Goal: Task Accomplishment & Management: Use online tool/utility

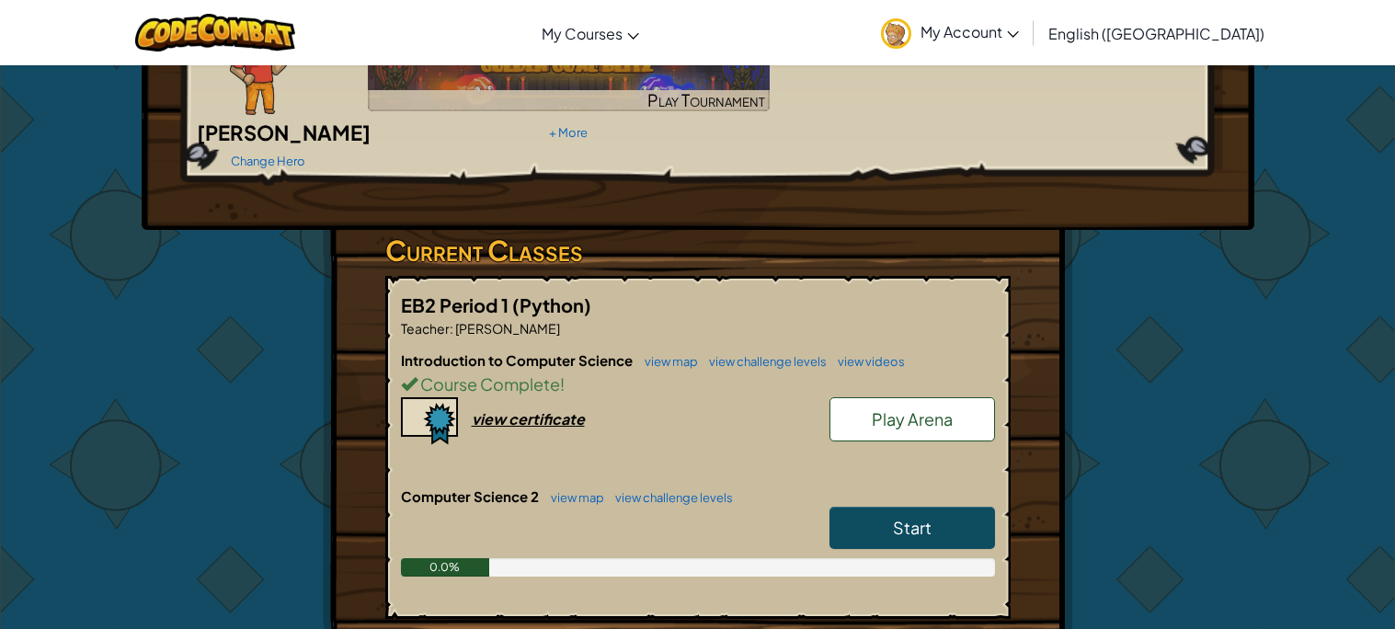
scroll to position [164, 0]
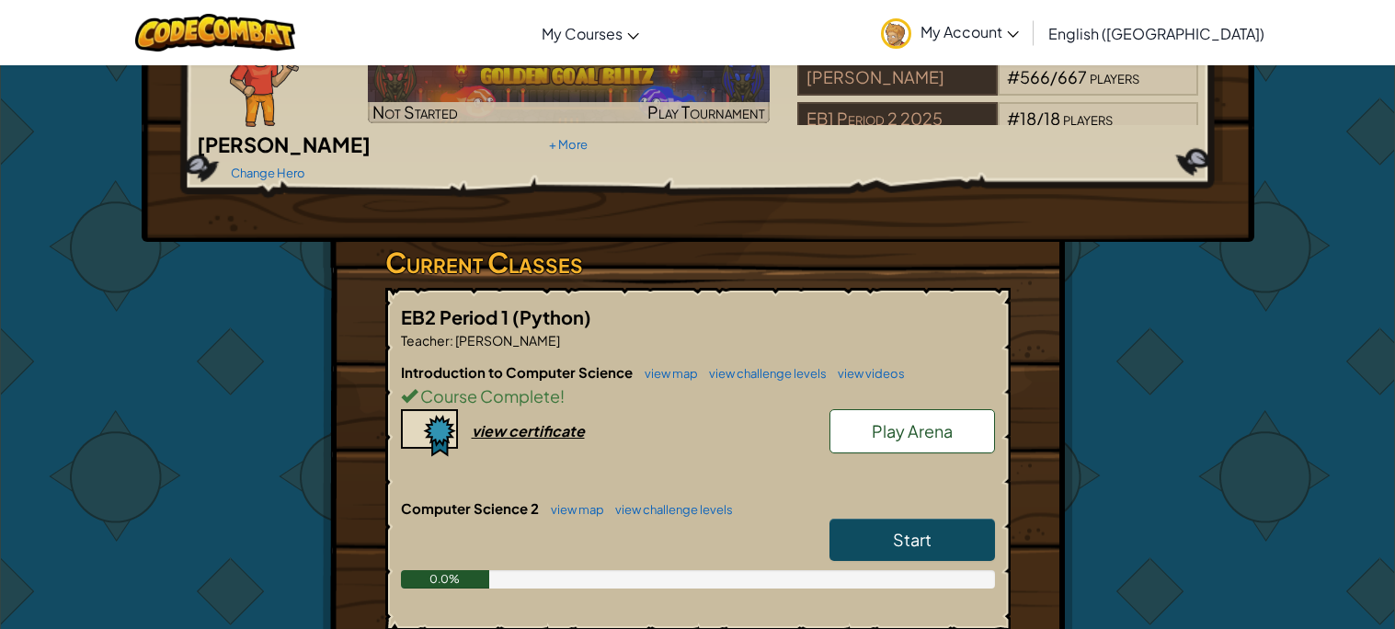
click at [884, 524] on link "Start" at bounding box center [911, 540] width 165 height 42
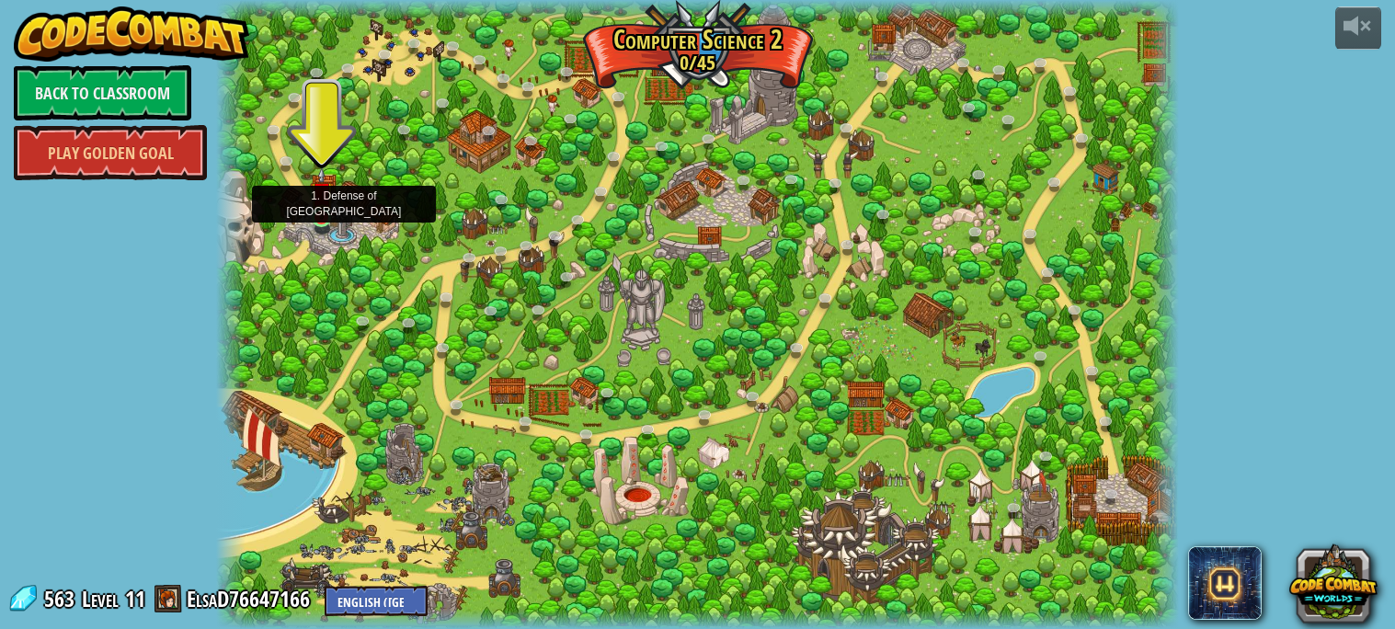
click at [328, 216] on img at bounding box center [321, 192] width 23 height 53
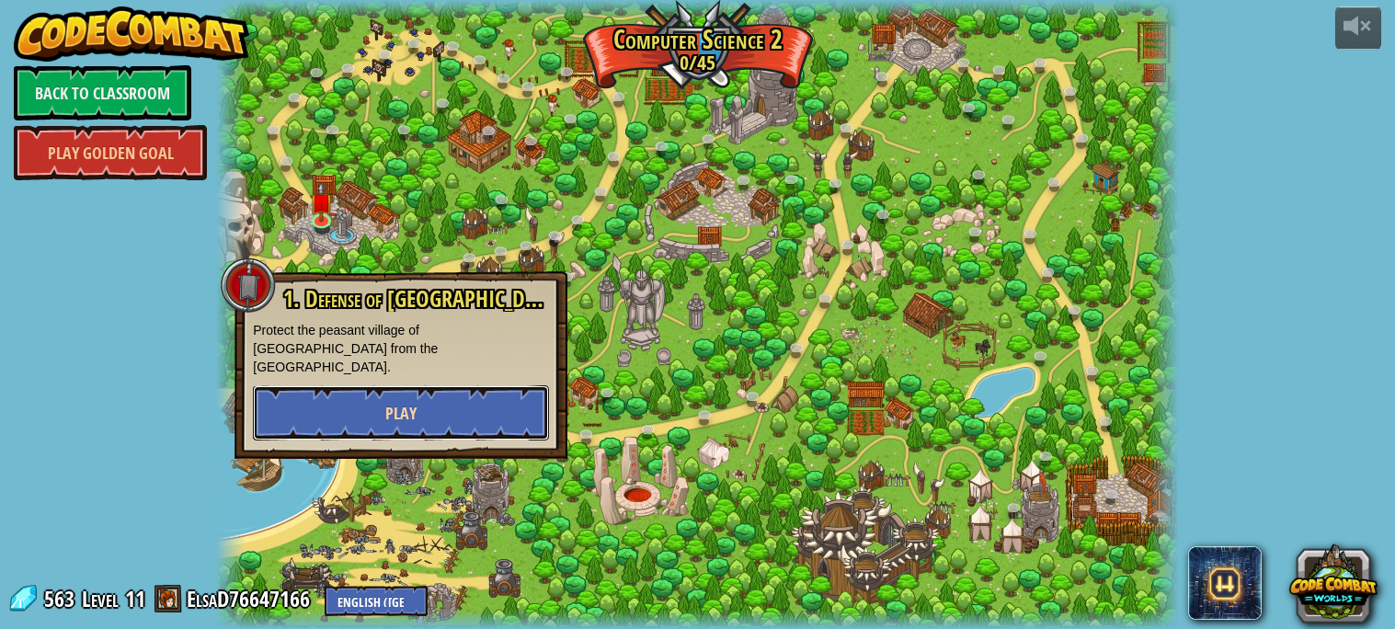
click at [441, 385] on button "Play" at bounding box center [401, 412] width 296 height 55
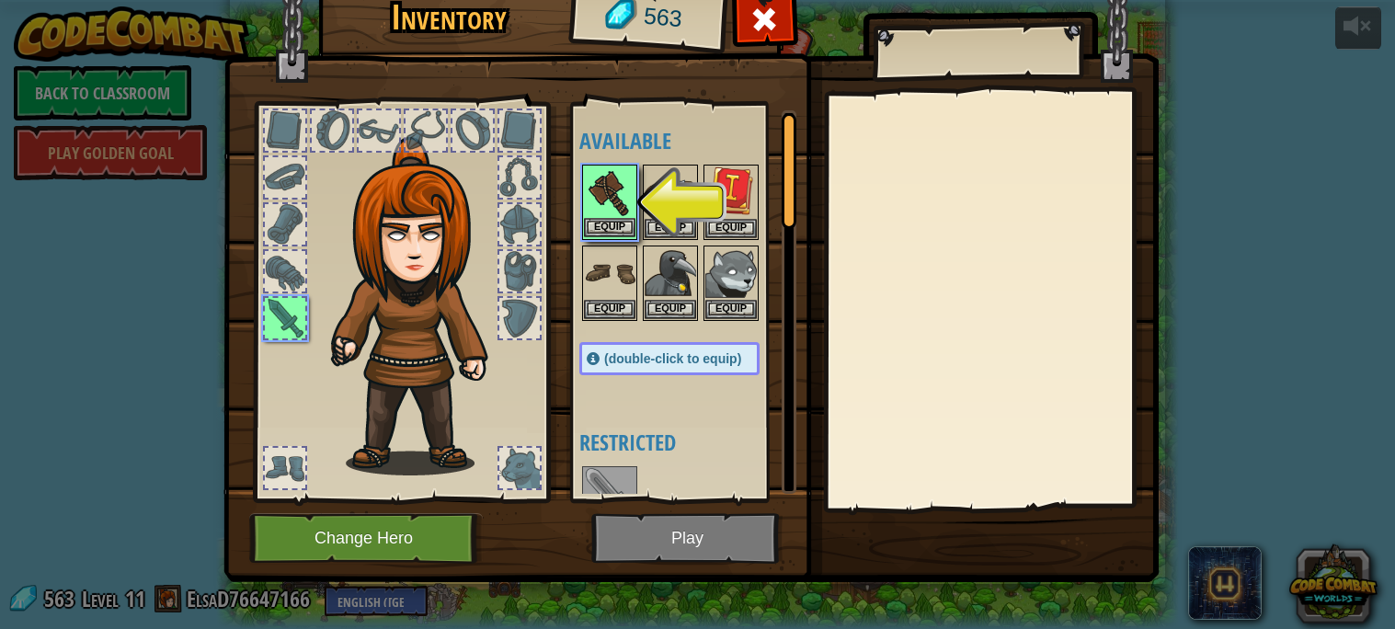
click at [607, 184] on img at bounding box center [609, 191] width 51 height 51
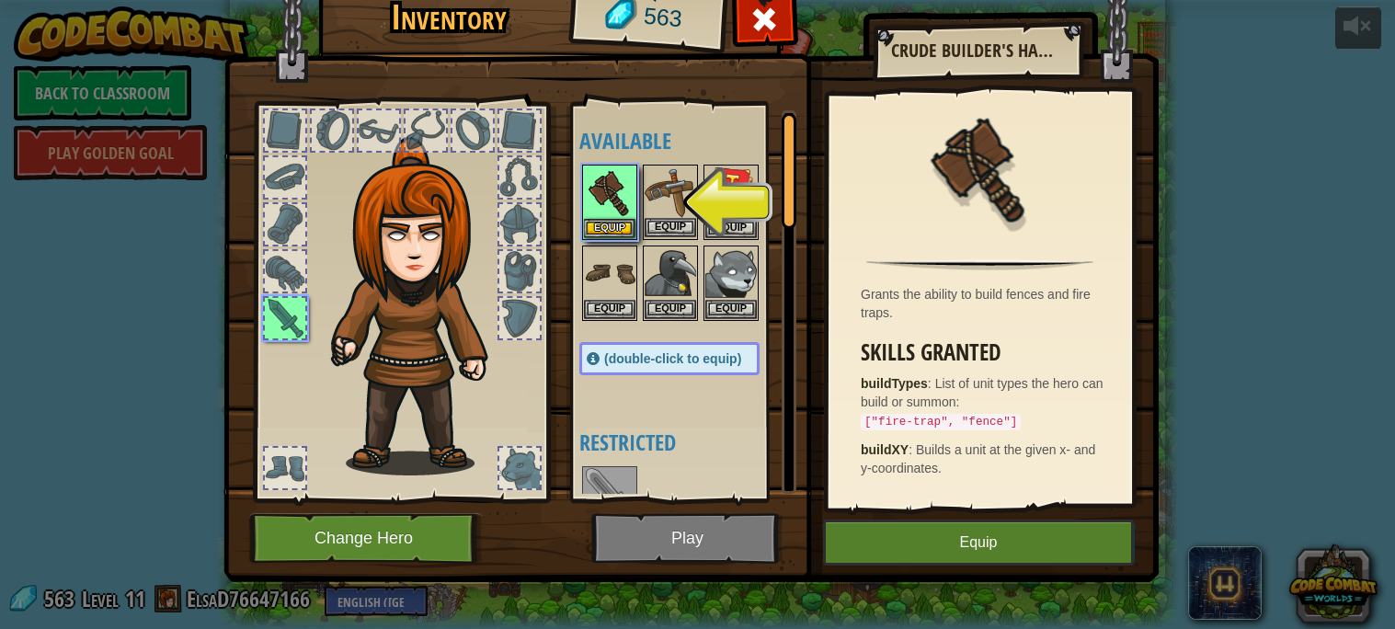
click at [679, 208] on img at bounding box center [670, 191] width 51 height 51
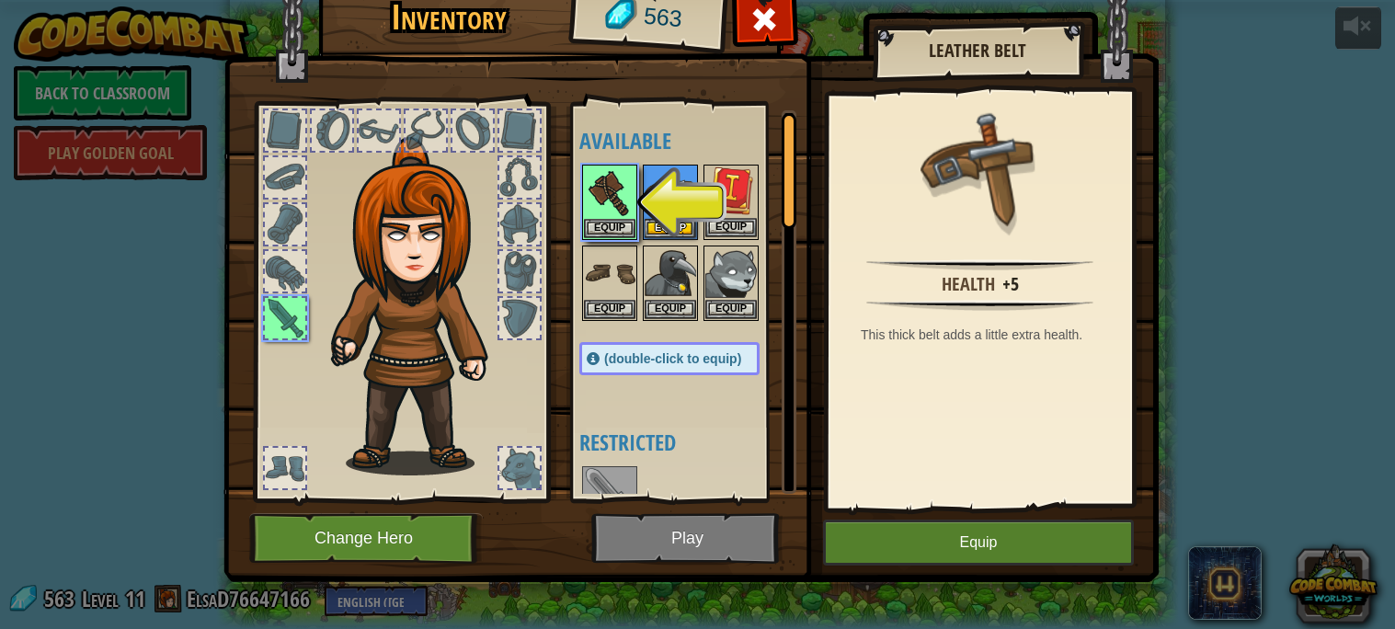
click at [712, 200] on img at bounding box center [730, 191] width 51 height 51
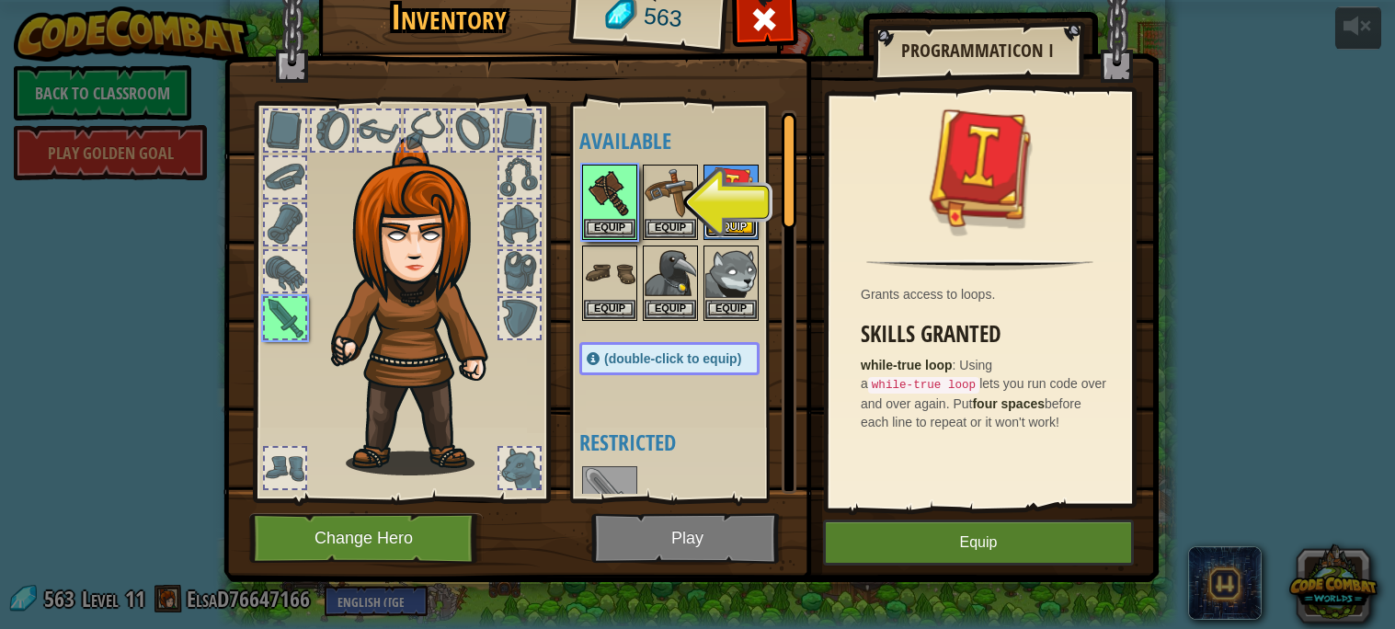
click at [742, 225] on button "Equip" at bounding box center [730, 227] width 51 height 19
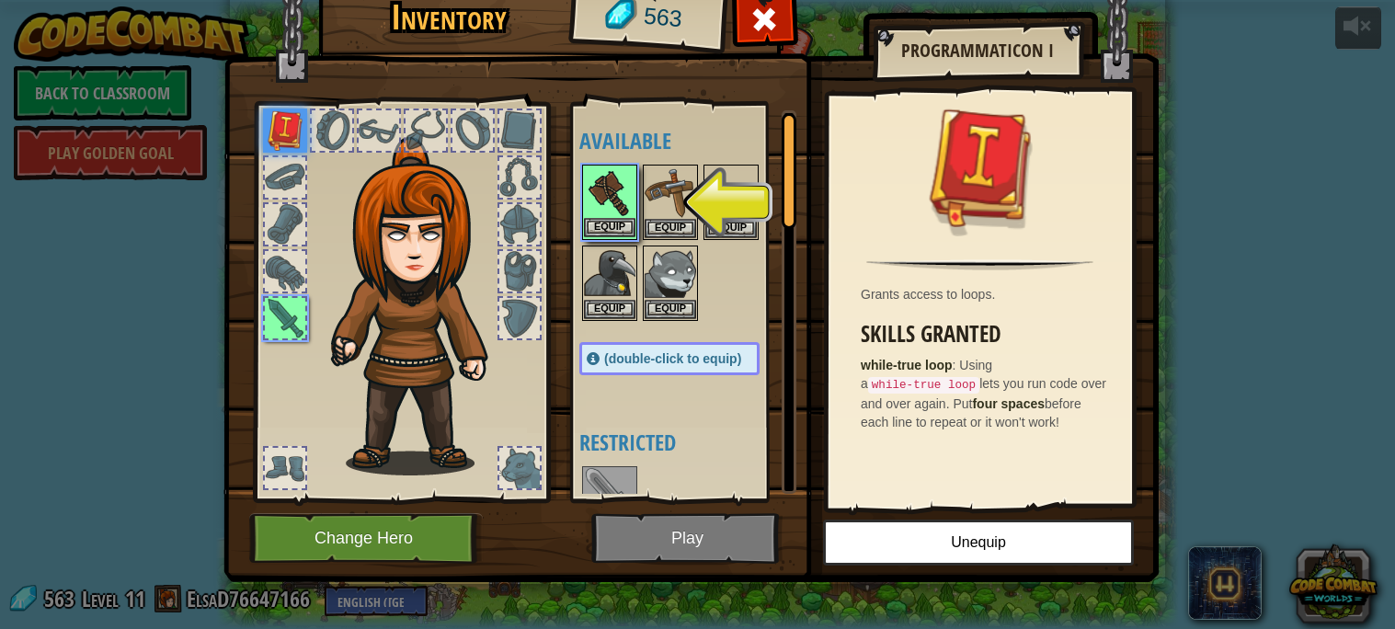
click at [610, 209] on img at bounding box center [609, 191] width 51 height 51
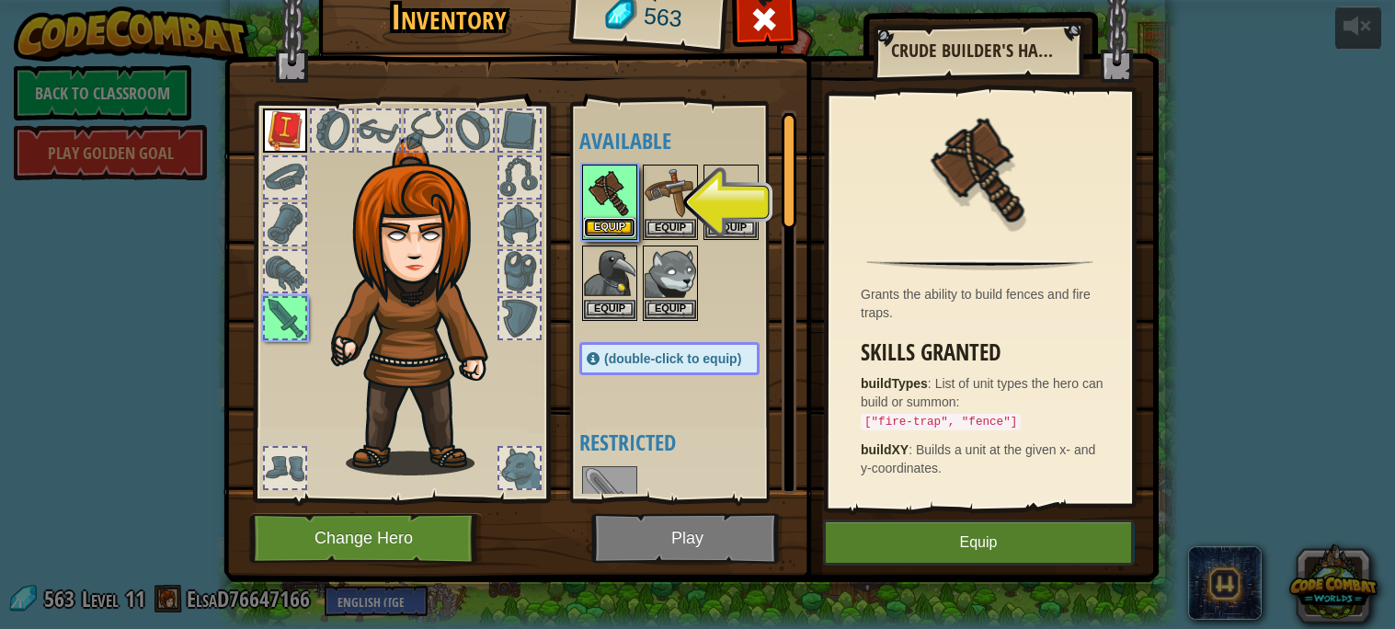
click at [608, 219] on button "Equip" at bounding box center [609, 227] width 51 height 19
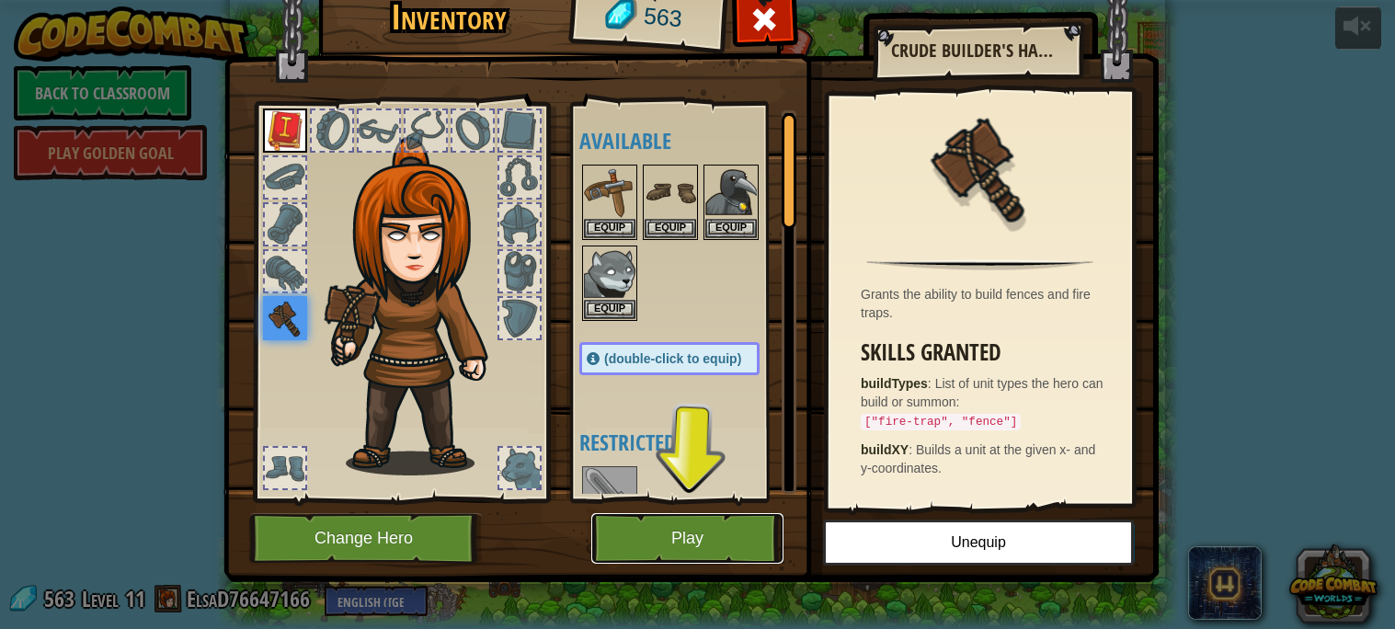
click at [672, 518] on button "Play" at bounding box center [687, 538] width 192 height 51
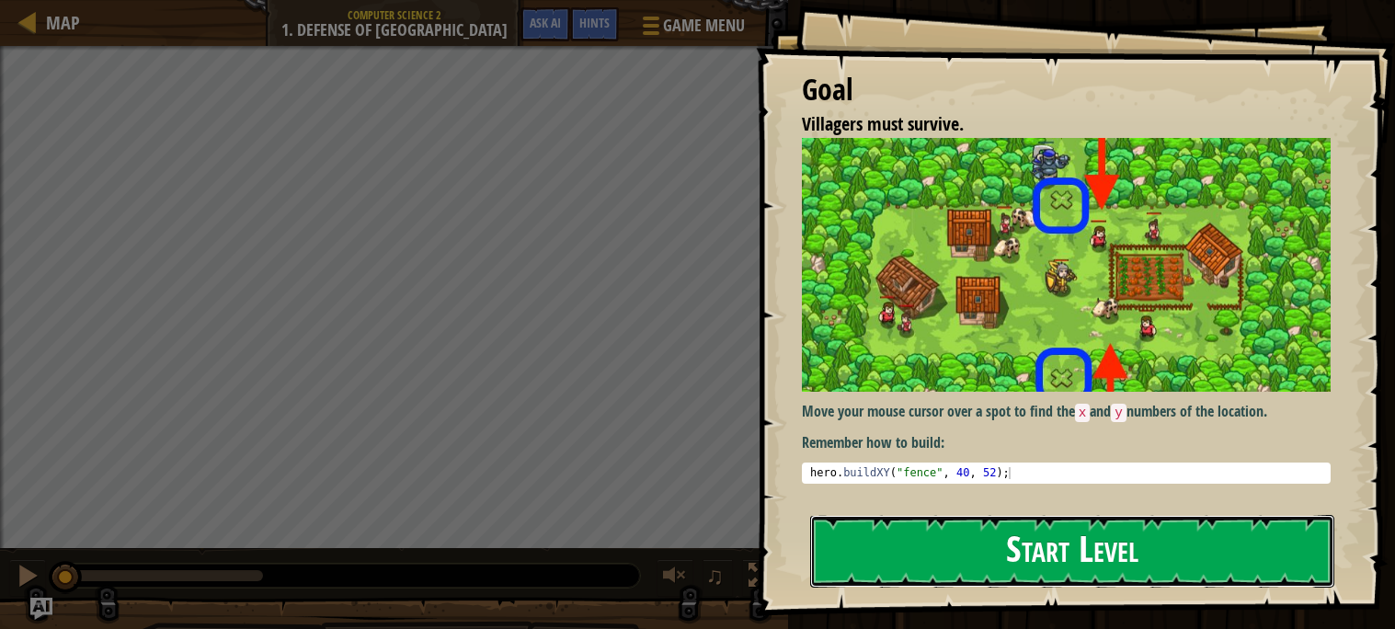
click at [1001, 542] on button "Start Level" at bounding box center [1072, 551] width 524 height 73
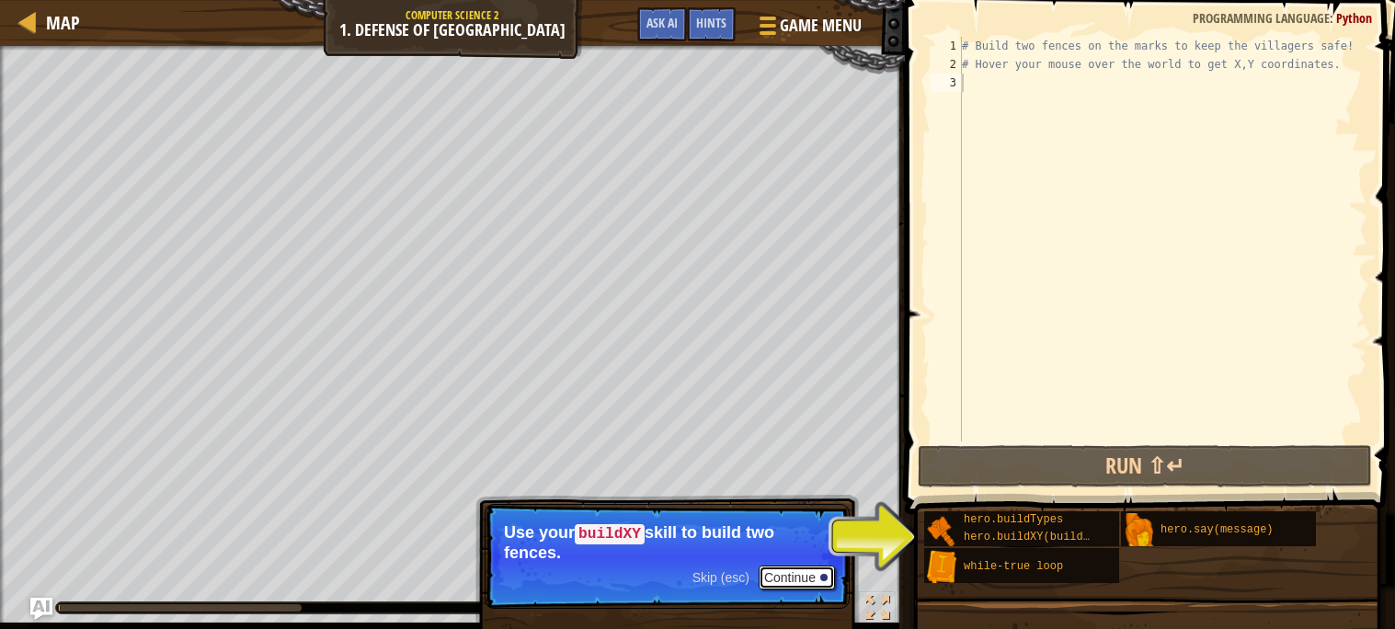
click at [793, 576] on button "Continue" at bounding box center [797, 577] width 76 height 24
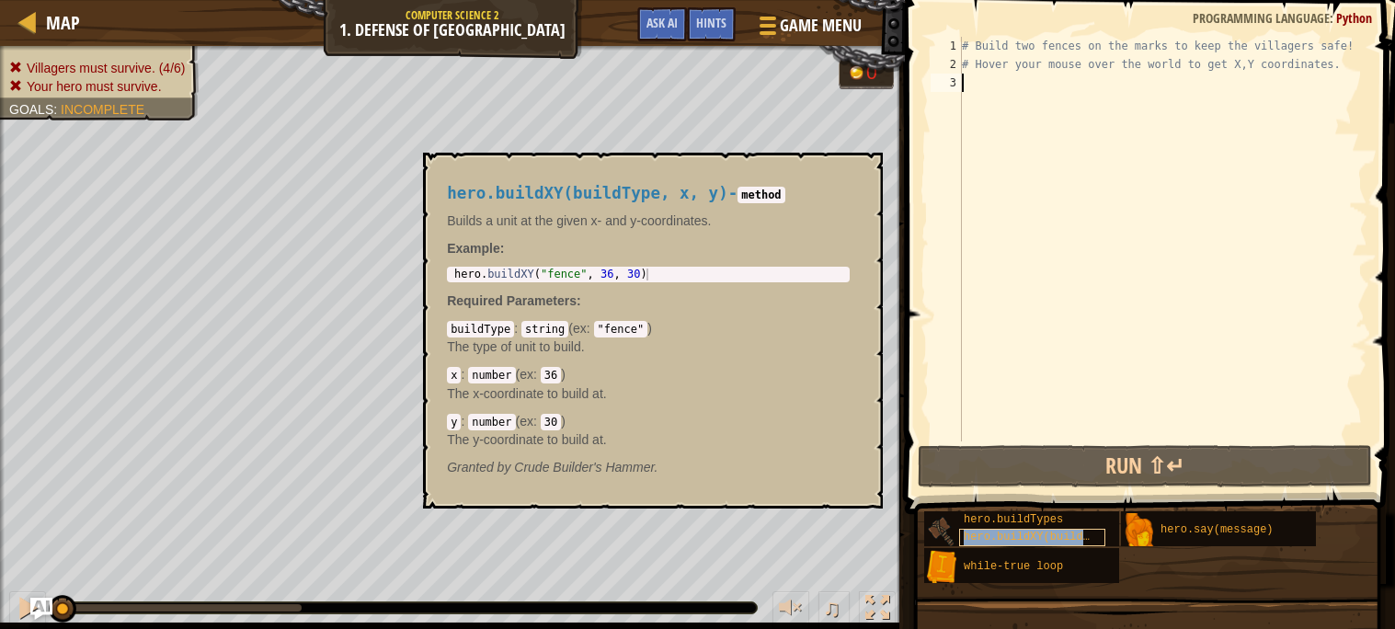
click at [1052, 536] on span "hero.buildXY(buildType, x, y)" at bounding box center [1060, 537] width 192 height 13
type textarea "hero.buildXY("fence", 36, 30)"
drag, startPoint x: 642, startPoint y: 270, endPoint x: 440, endPoint y: 277, distance: 201.5
click at [440, 277] on div "hero.buildXY(buildType, x, y) - method Builds a unit at the given x- and y-coor…" at bounding box center [648, 330] width 428 height 326
click at [709, 268] on div "hero . buildXY ( "fence" , 36 , 30 )" at bounding box center [648, 274] width 395 height 12
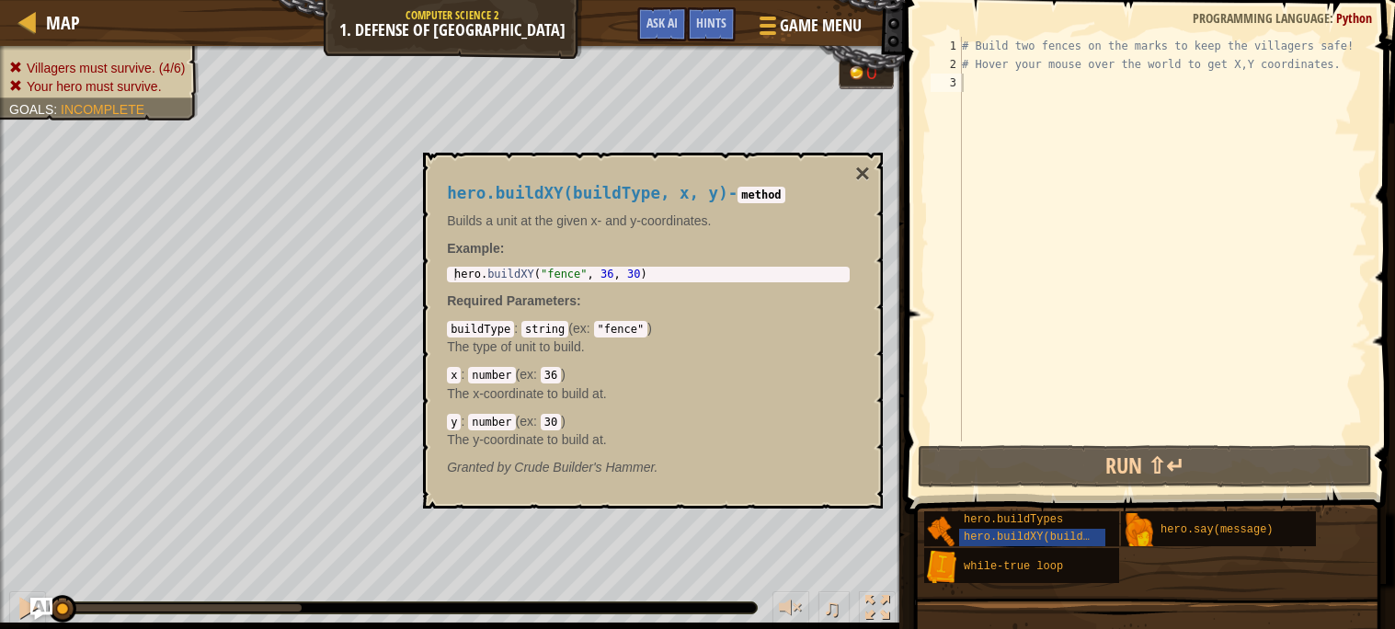
drag, startPoint x: 709, startPoint y: 263, endPoint x: 437, endPoint y: 276, distance: 272.5
click at [437, 276] on div "hero.buildXY(buildType, x, y) - method Builds a unit at the given x- and y-coor…" at bounding box center [648, 330] width 428 height 326
drag, startPoint x: 446, startPoint y: 277, endPoint x: 624, endPoint y: 271, distance: 178.5
click at [624, 271] on div "hero.buildXY("fence", 36, 30) 1 hero . buildXY ( "fence" , 36 , 30 ) הההההההההה…" at bounding box center [648, 275] width 403 height 16
click at [624, 272] on div "hero . buildXY ( "fence" , 36 , 30 )" at bounding box center [649, 286] width 397 height 36
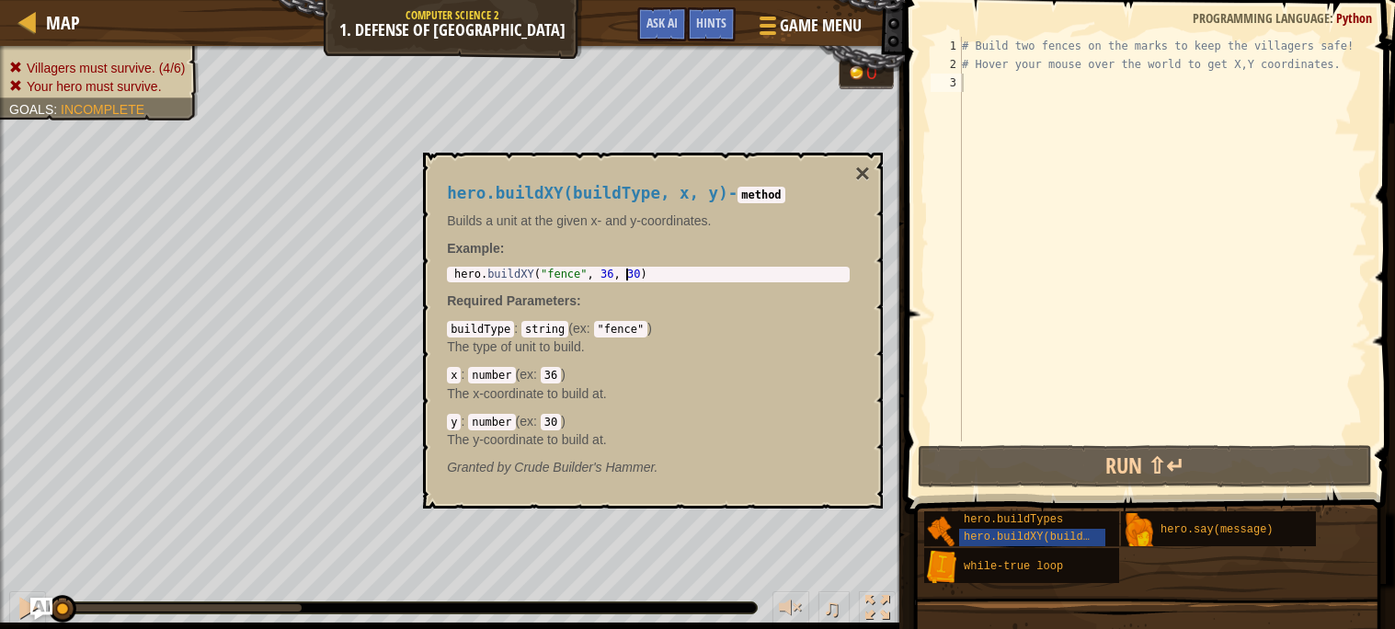
click at [624, 272] on div "hero . buildXY ( "fence" , 36 , 30 )" at bounding box center [649, 286] width 397 height 36
click at [992, 110] on div "# Build two fences on the marks to keep the villagers safe! # Hover your mouse …" at bounding box center [1162, 257] width 409 height 441
paste textarea "hero.buildXY("fence", 36, 30)"
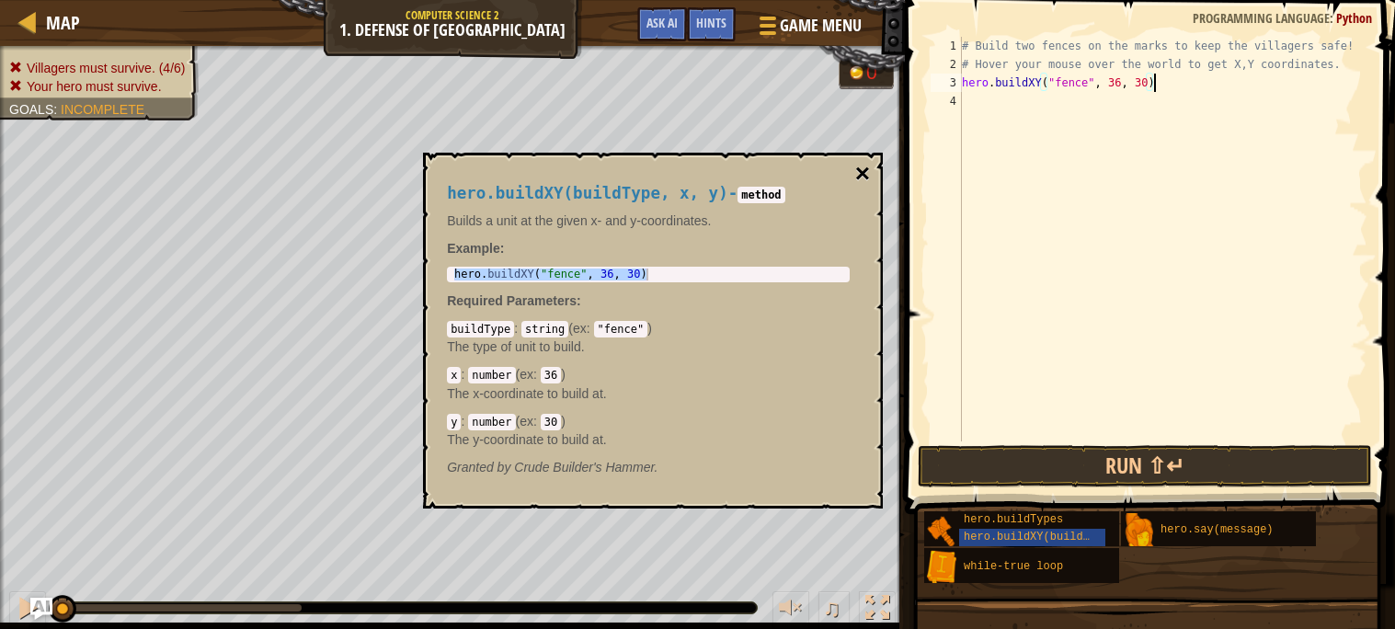
click at [862, 162] on button "×" at bounding box center [862, 174] width 15 height 26
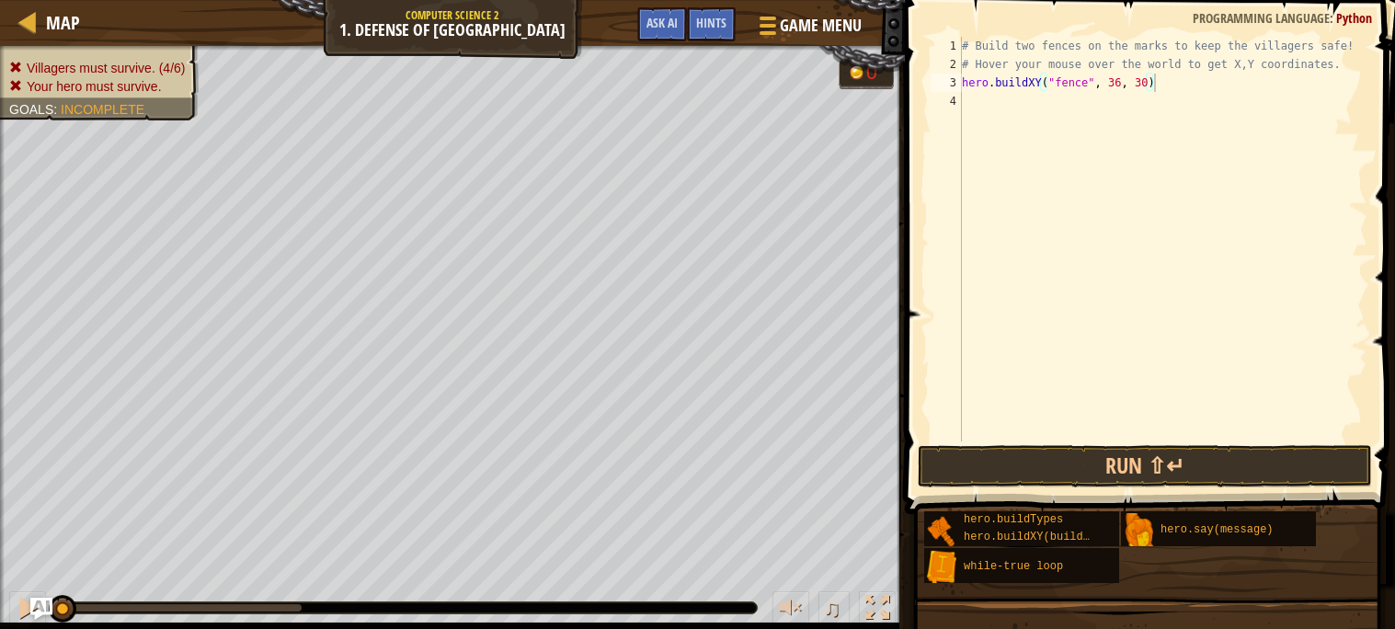
click at [1113, 77] on div "# Build two fences on the marks to keep the villagers safe! # Hover your mouse …" at bounding box center [1162, 257] width 409 height 441
click at [1138, 78] on div "# Build two fences on the marks to keep the villagers safe! # Hover your mouse …" at bounding box center [1162, 257] width 409 height 441
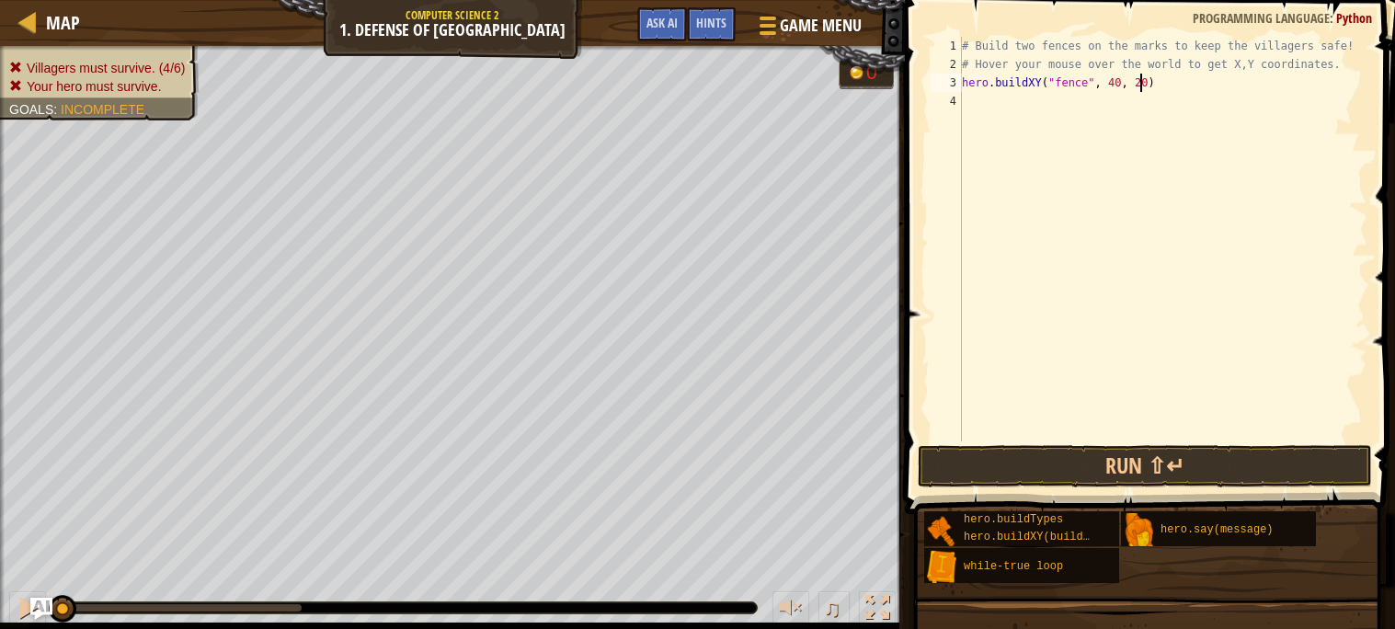
click at [1020, 82] on div "# Build two fences on the marks to keep the villagers safe! # Hover your mouse …" at bounding box center [1162, 257] width 409 height 441
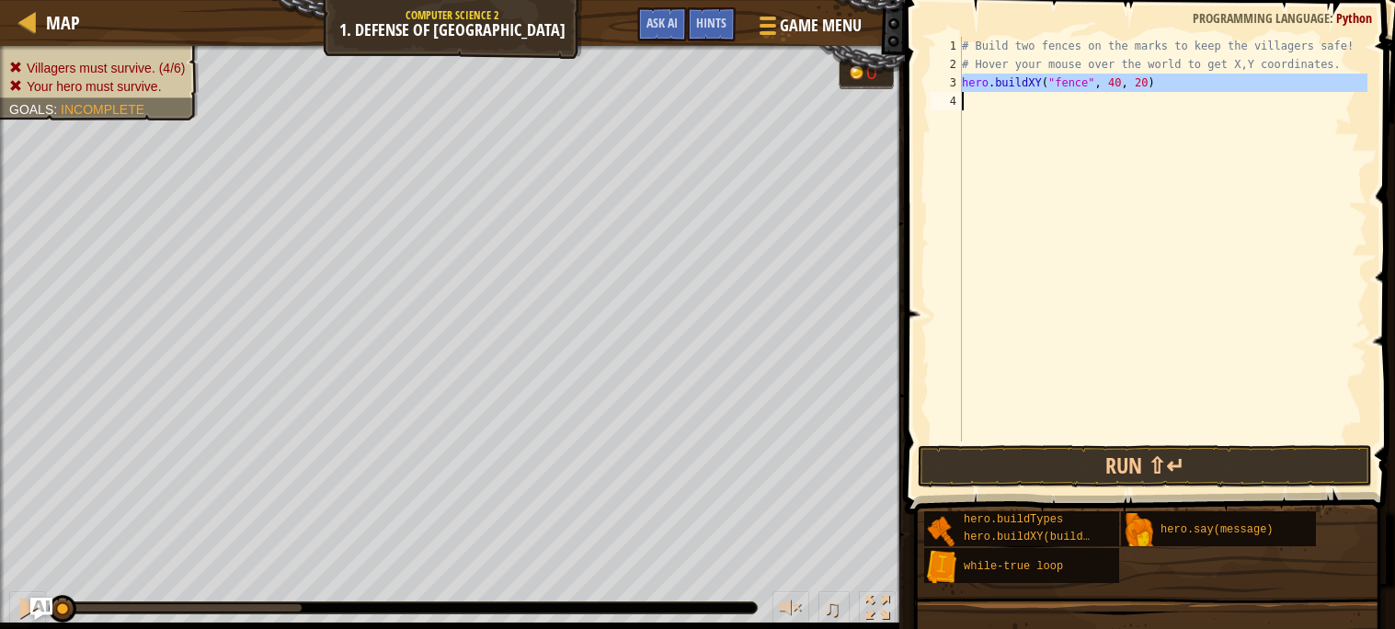
type textarea "hero.buildXY("fence", 40, 20)"
click at [1021, 97] on div "# Build two fences on the marks to keep the villagers safe! # Hover your mouse …" at bounding box center [1162, 239] width 409 height 405
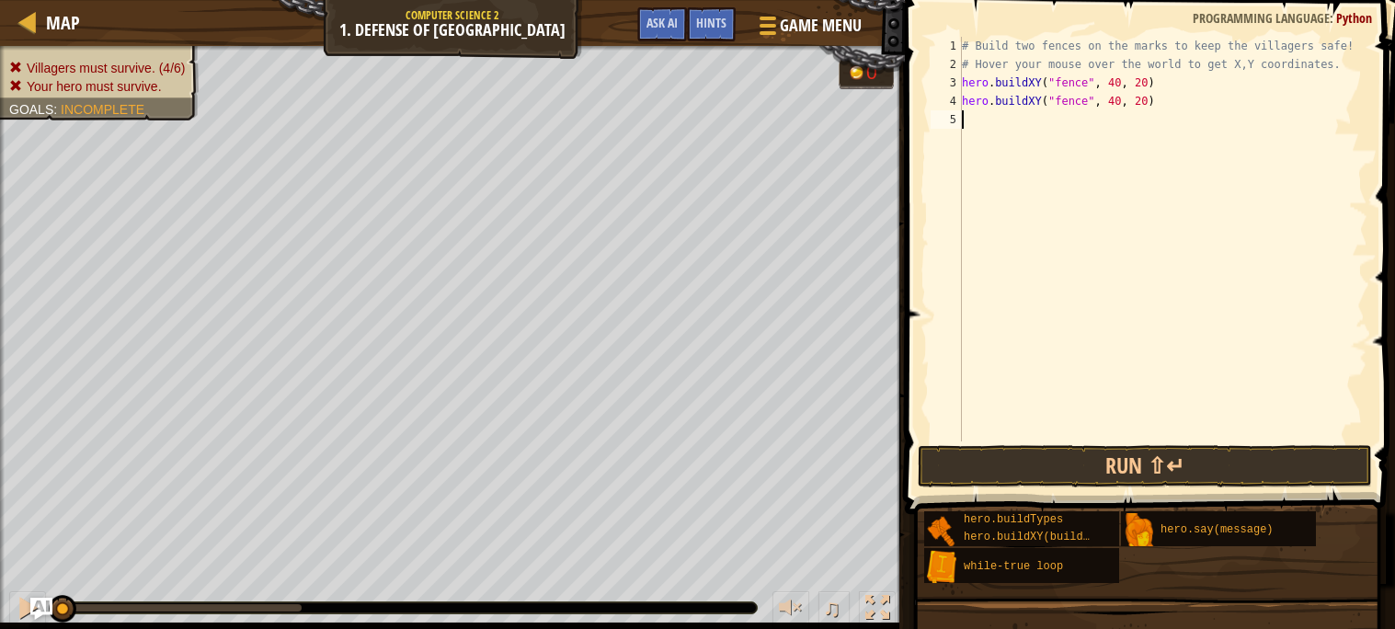
click at [1148, 99] on div "# Build two fences on the marks to keep the villagers safe! # Hover your mouse …" at bounding box center [1162, 257] width 409 height 441
type textarea "hero.buildXY("fence", 40, 52)"
click at [1056, 367] on div "# Build two fences on the marks to keep the villagers safe! # Hover your mouse …" at bounding box center [1162, 257] width 409 height 441
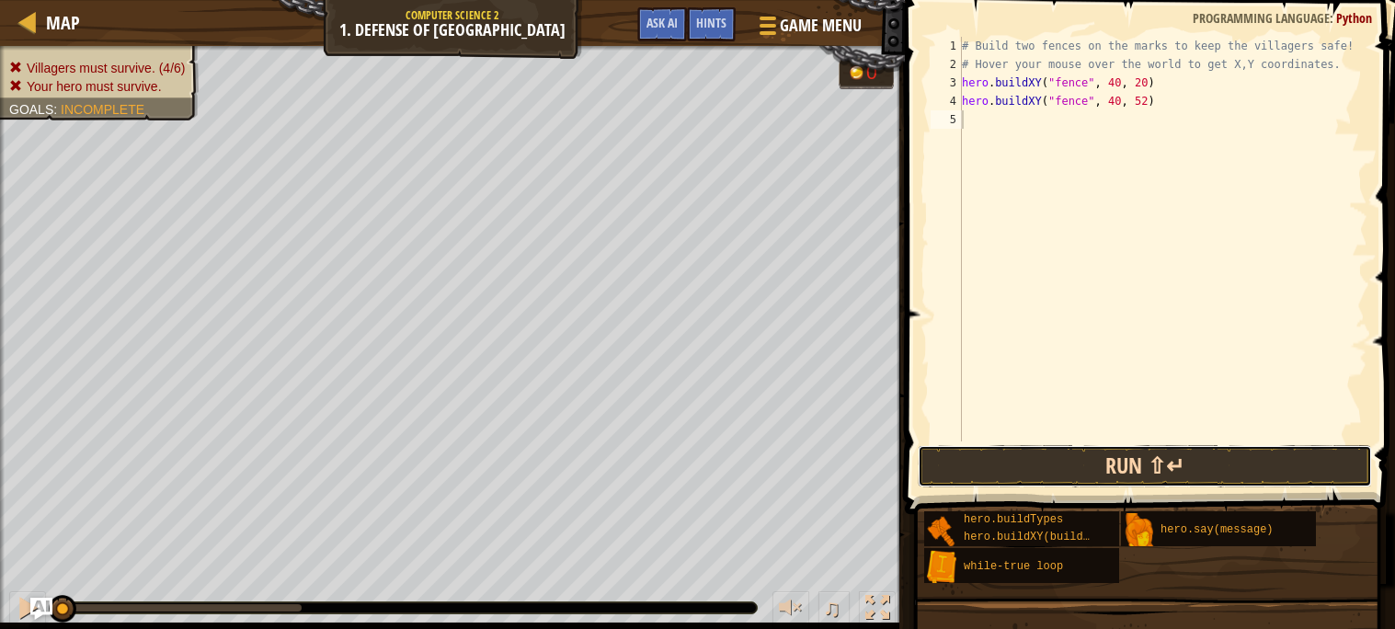
click at [1051, 461] on button "Run ⇧↵" at bounding box center [1145, 466] width 454 height 42
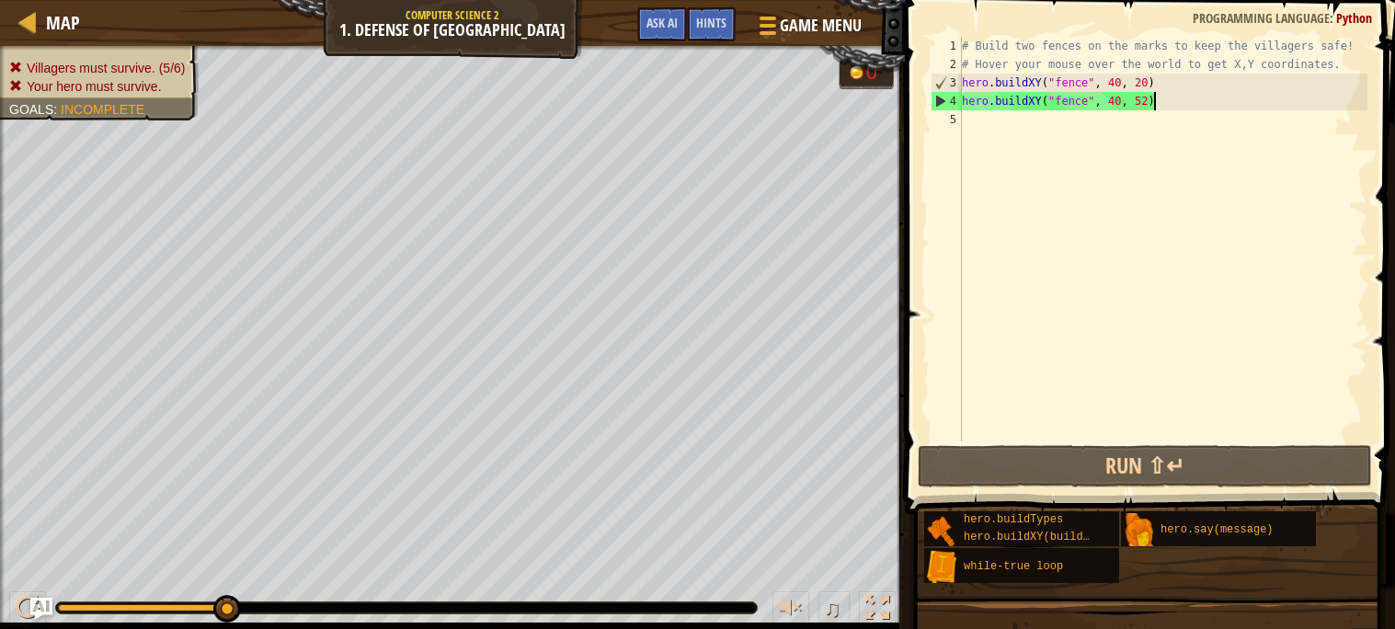
click at [1169, 97] on div "# Build two fences on the marks to keep the villagers safe! # Hover your mouse …" at bounding box center [1162, 257] width 409 height 441
type textarea "hero.buildXY("fence", 40, 52)"
click at [1118, 177] on div "# Build two fences on the marks to keep the villagers safe! # Hover your mouse …" at bounding box center [1162, 257] width 409 height 441
click at [971, 104] on div "# Build two fences on the marks to keep the villagers safe! # Hover your mouse …" at bounding box center [1162, 257] width 409 height 441
type textarea "hero.buildXY("fence", 40, 52)"
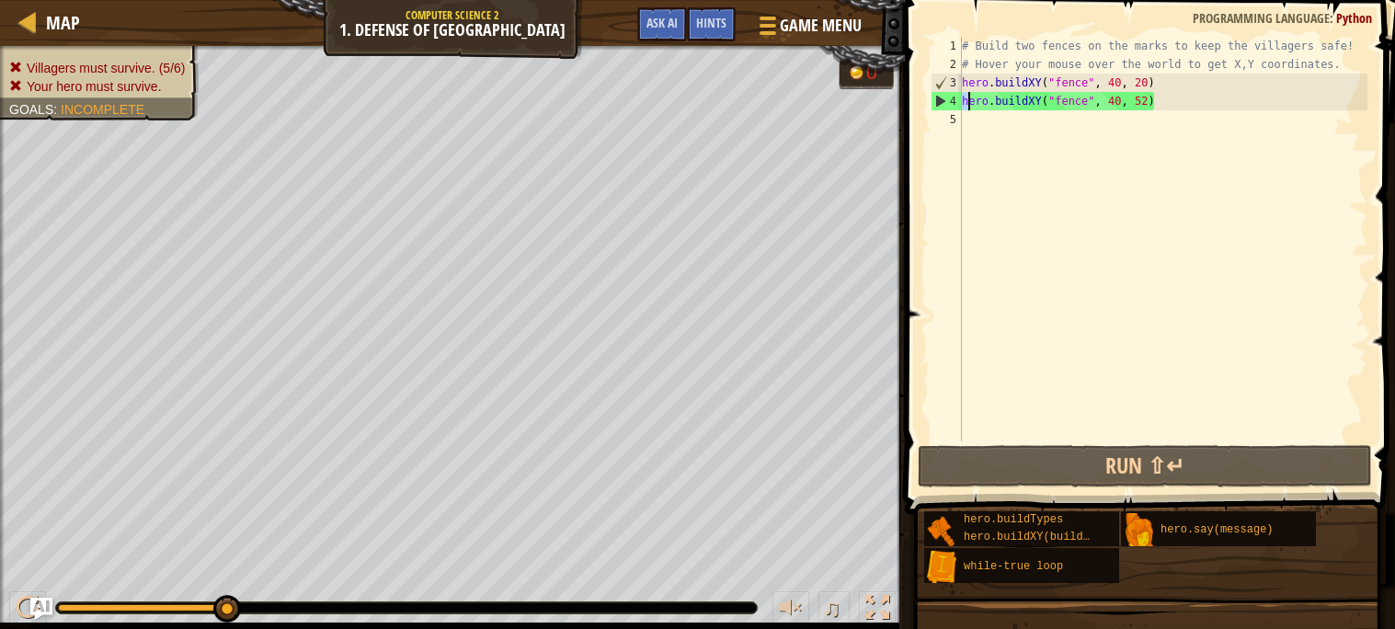
click at [1281, 122] on div "# Build two fences on the marks to keep the villagers safe! # Hover your mouse …" at bounding box center [1162, 257] width 409 height 441
drag, startPoint x: 1251, startPoint y: 97, endPoint x: 1157, endPoint y: 97, distance: 94.7
click at [1157, 97] on div "# Build two fences on the marks to keep the villagers safe! # Hover your mouse …" at bounding box center [1162, 257] width 409 height 441
click at [1145, 86] on div "# Build two fences on the marks to keep the villagers safe! # Hover your mouse …" at bounding box center [1162, 257] width 409 height 441
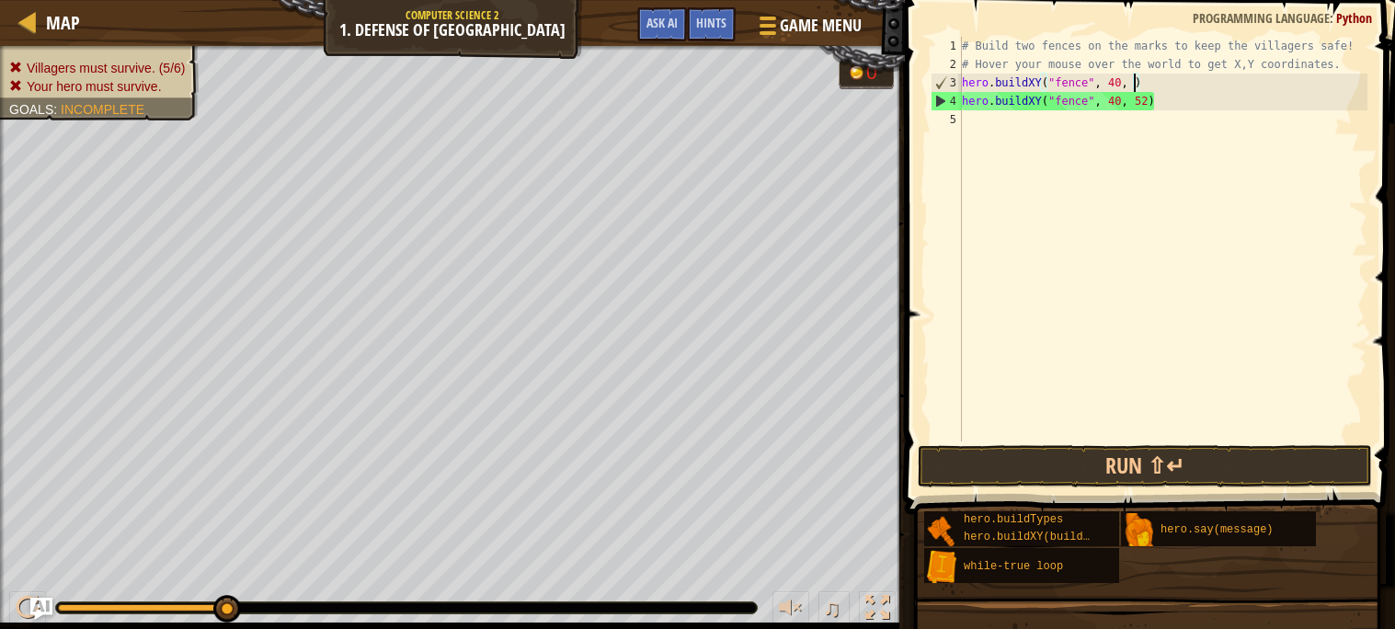
scroll to position [7, 14]
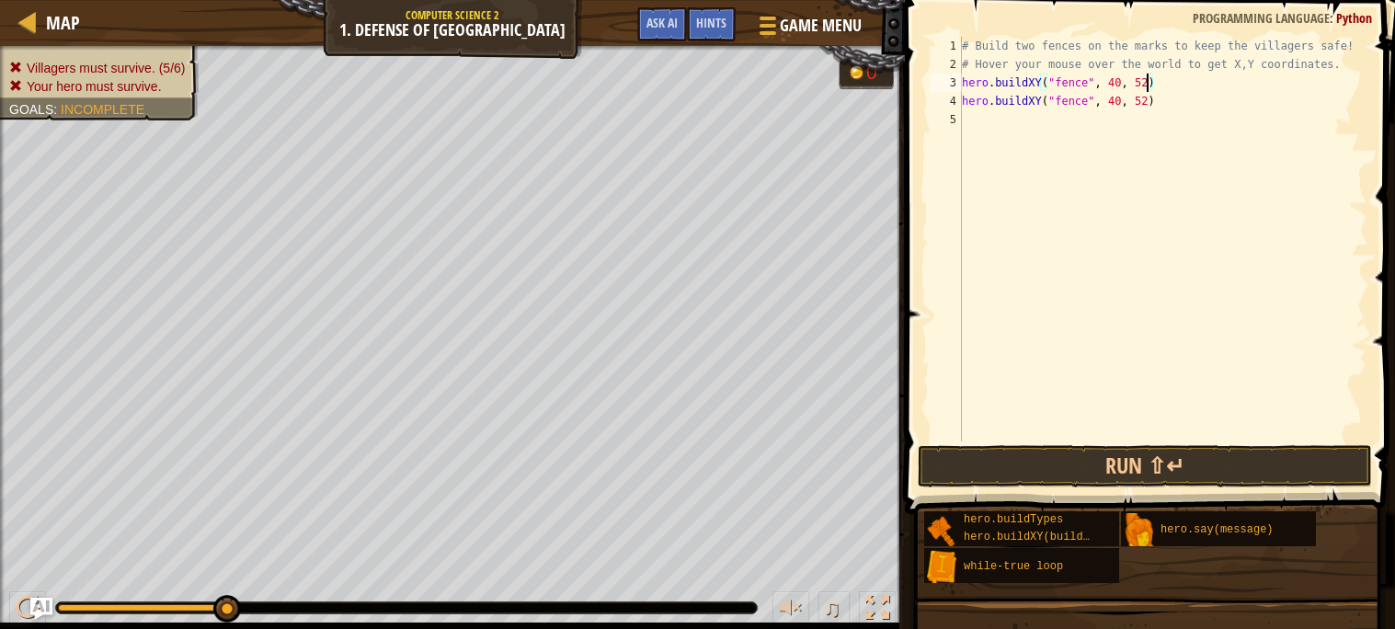
click at [1148, 107] on div "# Build two fences on the marks to keep the villagers safe! # Hover your mouse …" at bounding box center [1162, 257] width 409 height 441
type textarea "hero.buildXY("fence", 40, 20)"
click at [1032, 472] on button "Run ⇧↵" at bounding box center [1145, 466] width 454 height 42
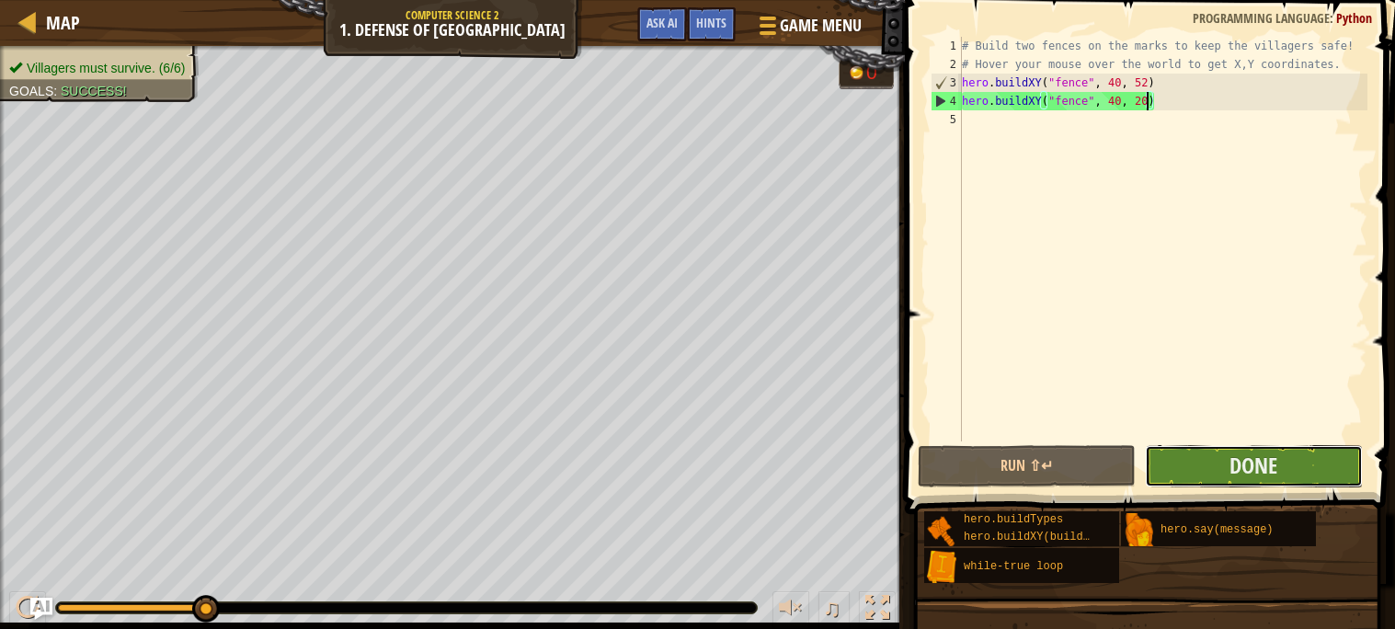
click at [1207, 465] on button "Done" at bounding box center [1254, 466] width 218 height 42
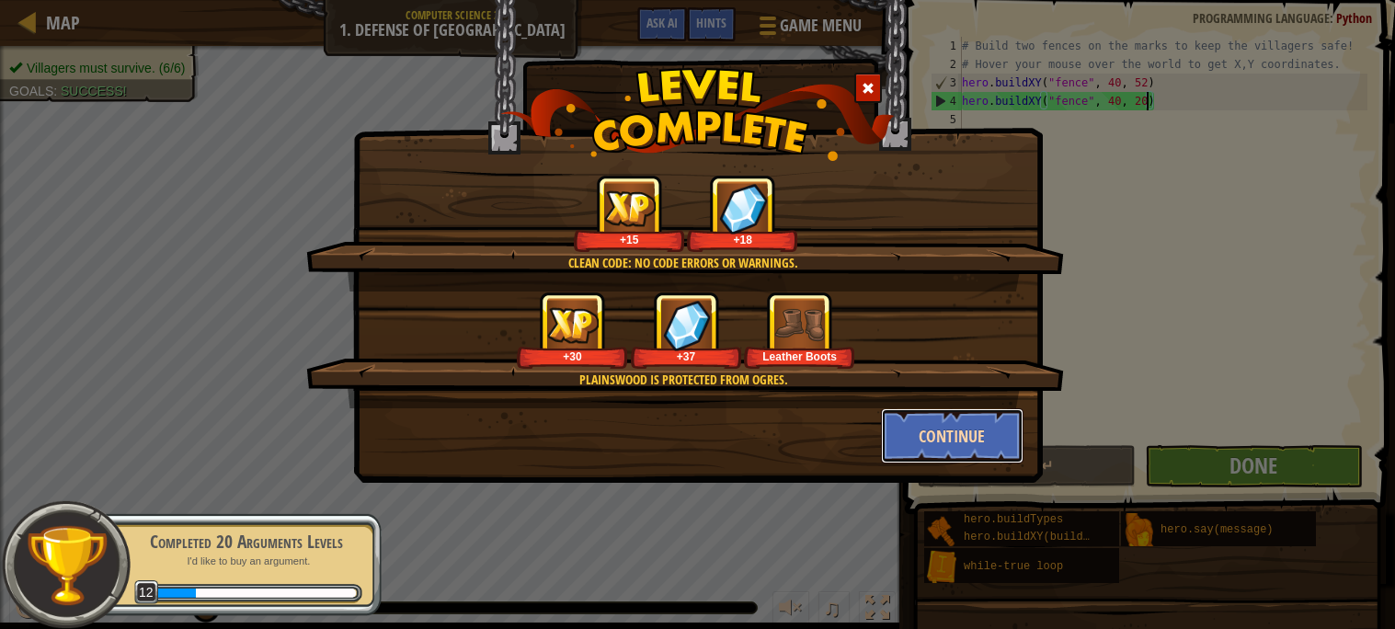
click at [992, 449] on button "Continue" at bounding box center [952, 435] width 143 height 55
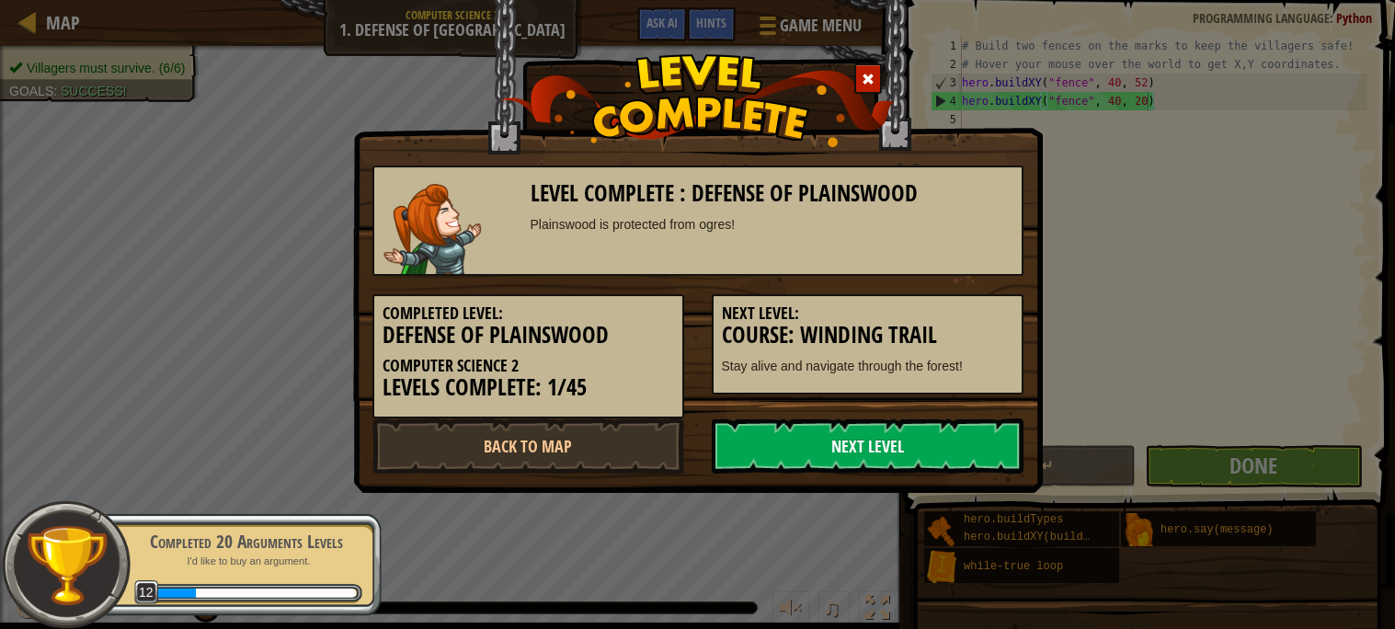
click at [852, 446] on link "Next Level" at bounding box center [868, 445] width 312 height 55
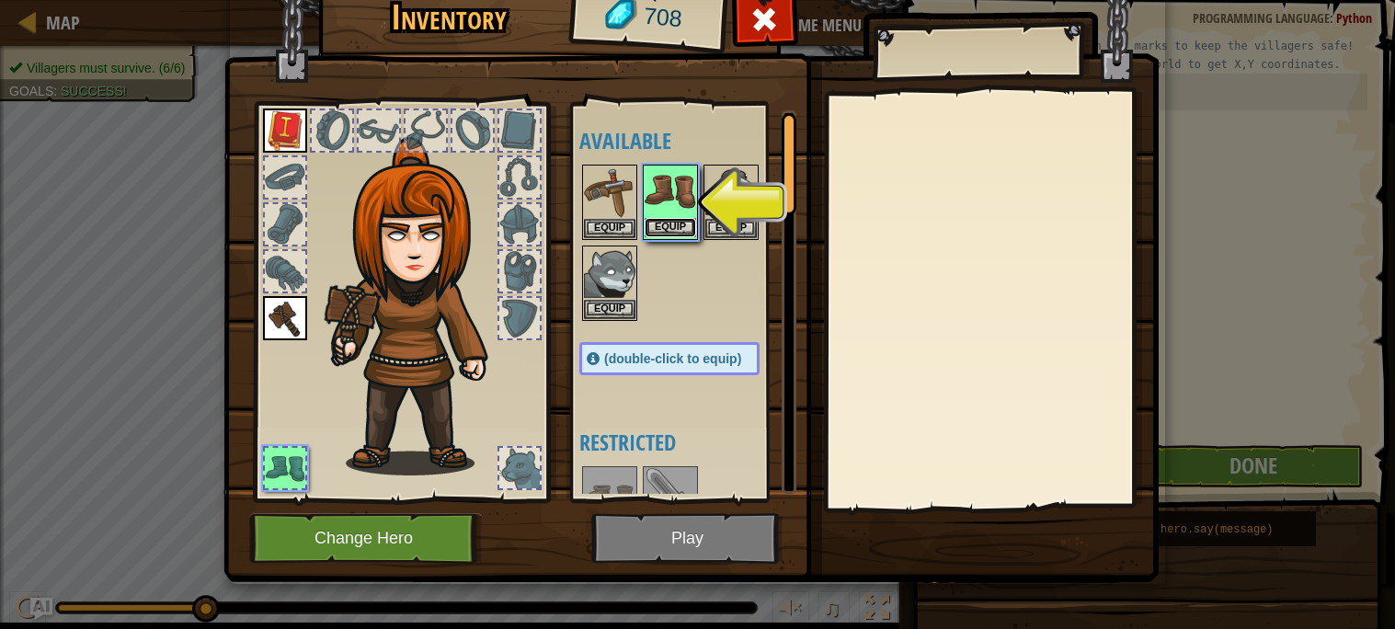
click at [668, 226] on button "Equip" at bounding box center [670, 227] width 51 height 19
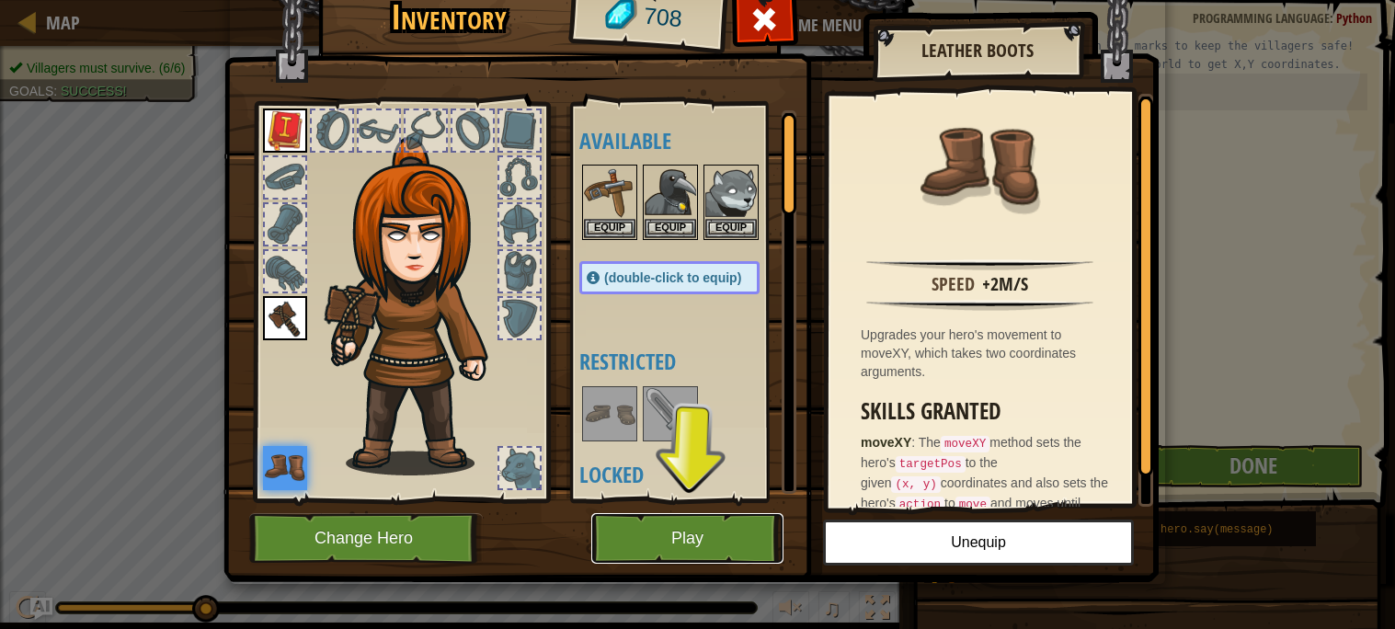
click at [728, 518] on button "Play" at bounding box center [687, 538] width 192 height 51
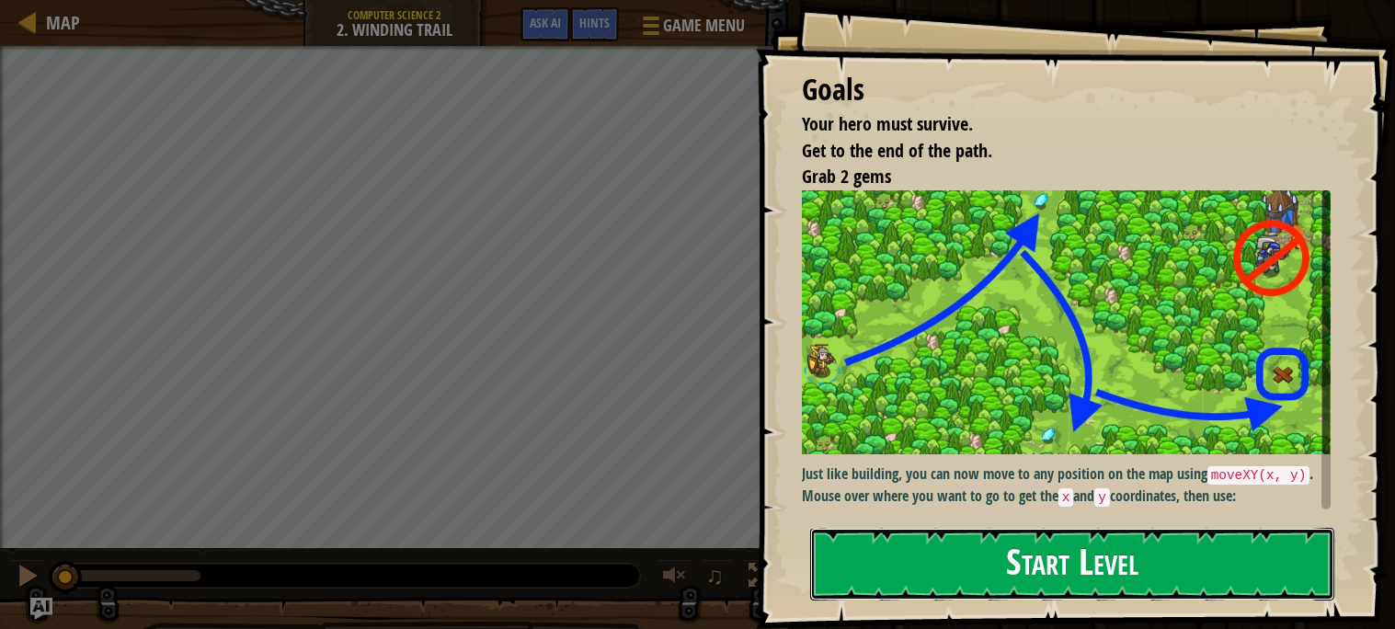
click at [1007, 552] on button "Start Level" at bounding box center [1072, 564] width 524 height 73
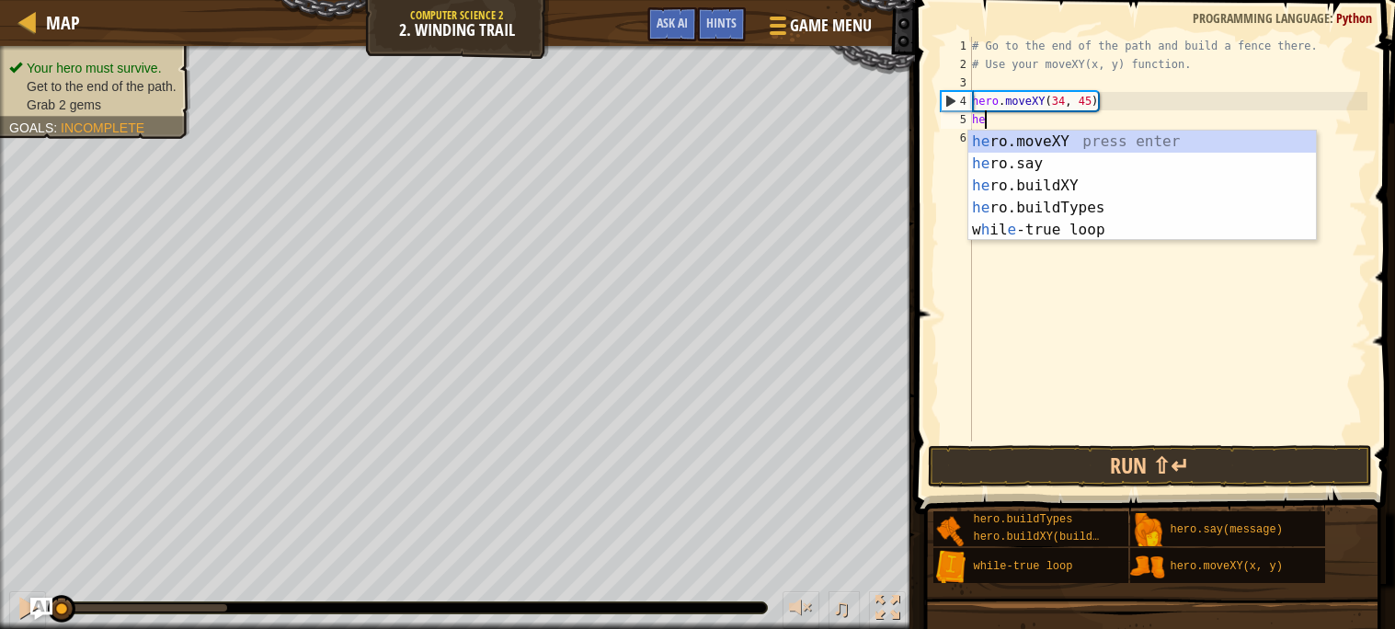
scroll to position [7, 1]
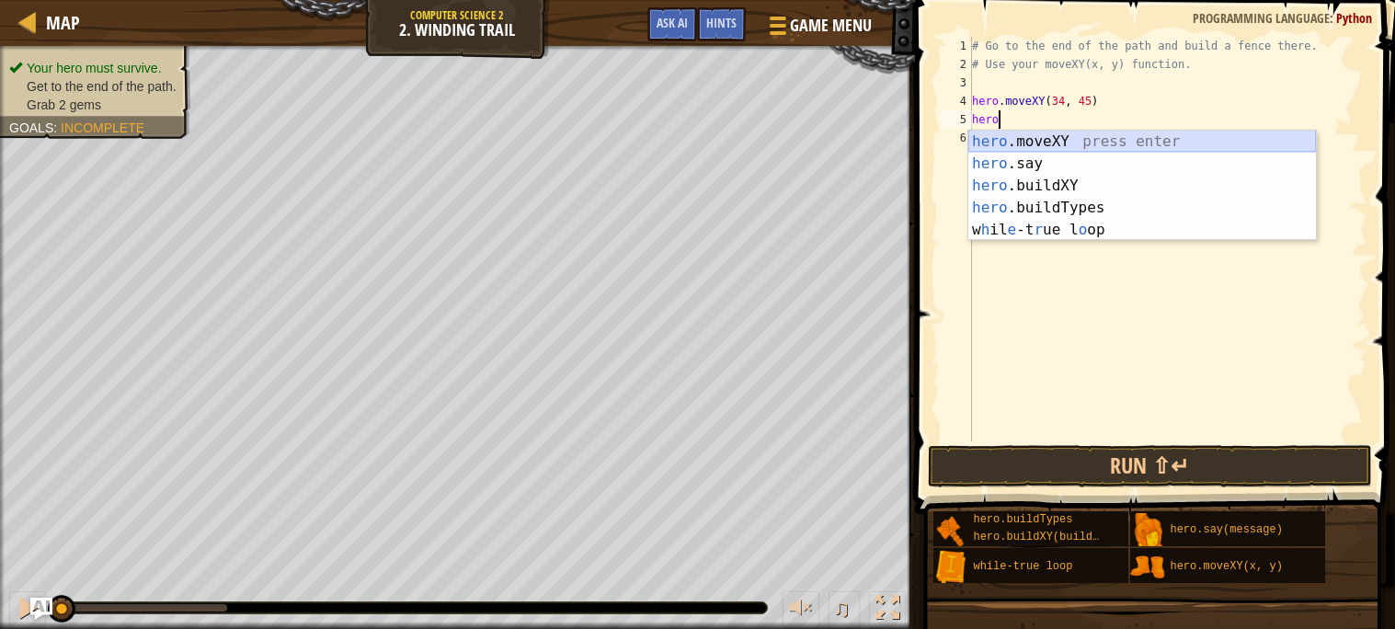
click at [1061, 143] on div "hero .moveXY press enter hero .say press enter hero .buildXY press enter hero .…" at bounding box center [1142, 208] width 348 height 154
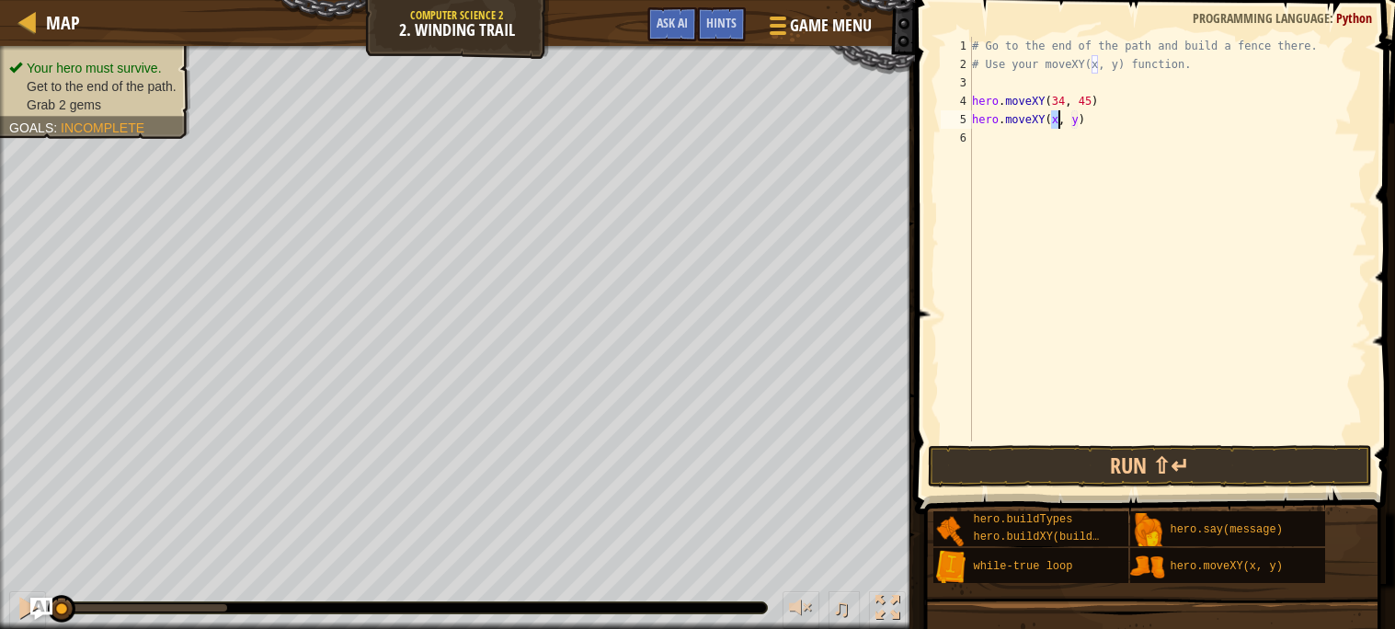
click at [1064, 102] on div "# Go to the end of the path and build a fence there. # Use your moveXY(x, y) fu…" at bounding box center [1167, 257] width 399 height 441
click at [1087, 93] on div "# Go to the end of the path and build a fence there. # Use your moveXY(x, y) fu…" at bounding box center [1167, 257] width 399 height 441
click at [1056, 116] on div "# Go to the end of the path and build a fence there. # Use your moveXY(x, y) fu…" at bounding box center [1167, 257] width 399 height 441
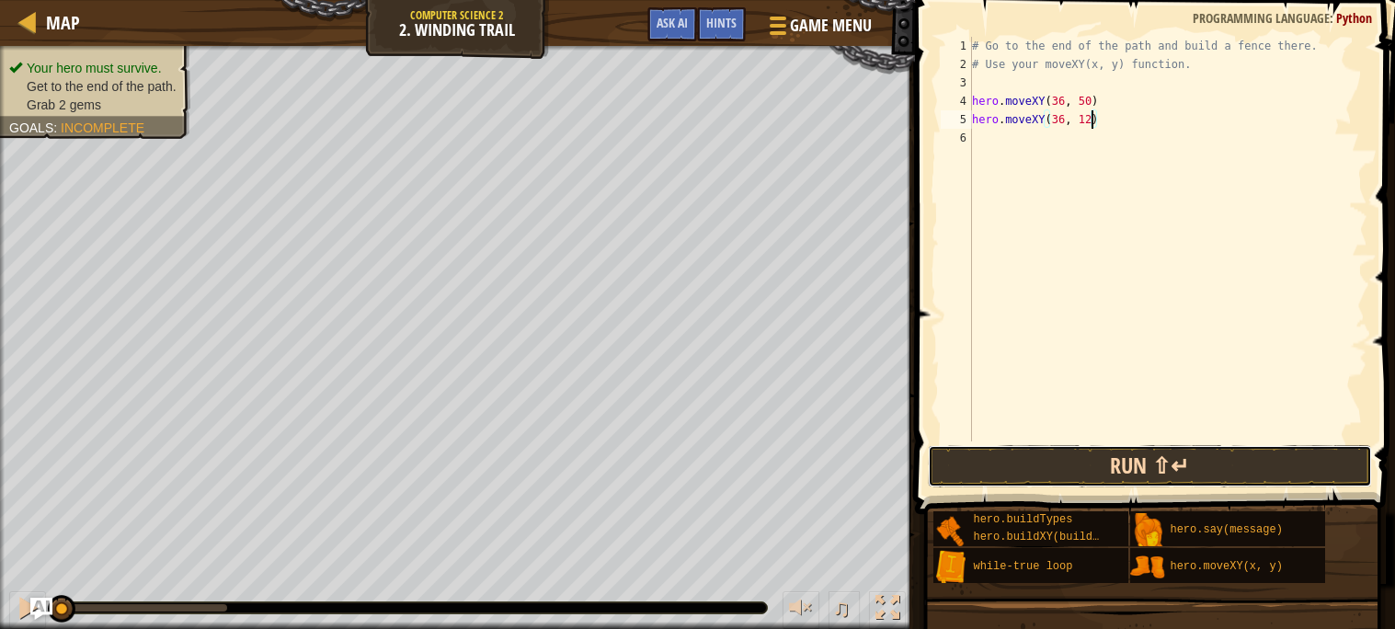
click at [1043, 455] on button "Run ⇧↵" at bounding box center [1150, 466] width 444 height 42
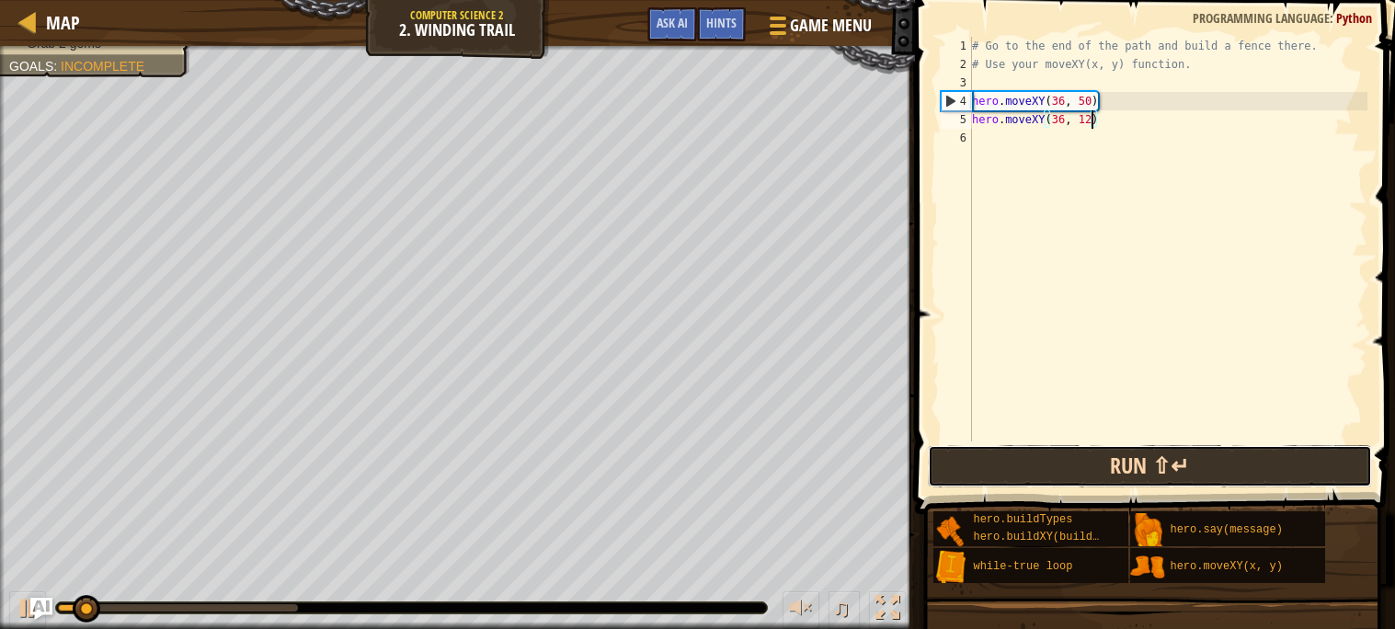
click at [1043, 455] on button "Run ⇧↵" at bounding box center [1150, 466] width 444 height 42
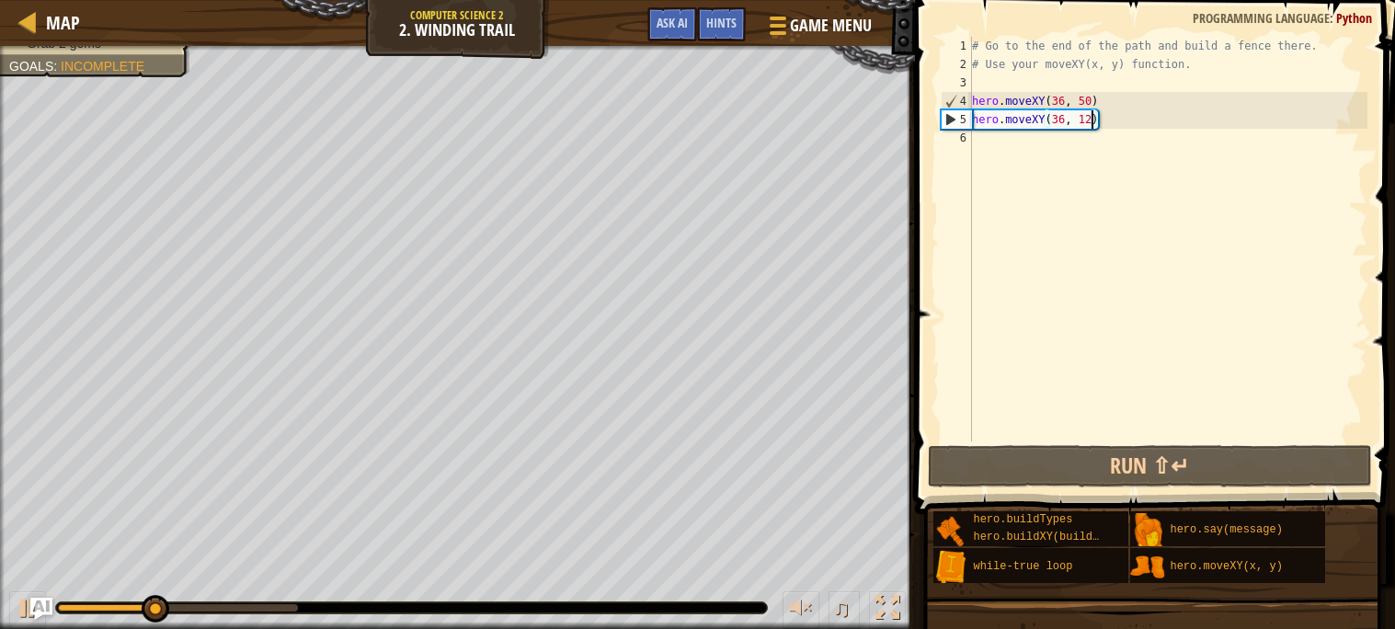
click at [1084, 107] on div "# Go to the end of the path and build a fence there. # Use your moveXY(x, y) fu…" at bounding box center [1167, 257] width 399 height 441
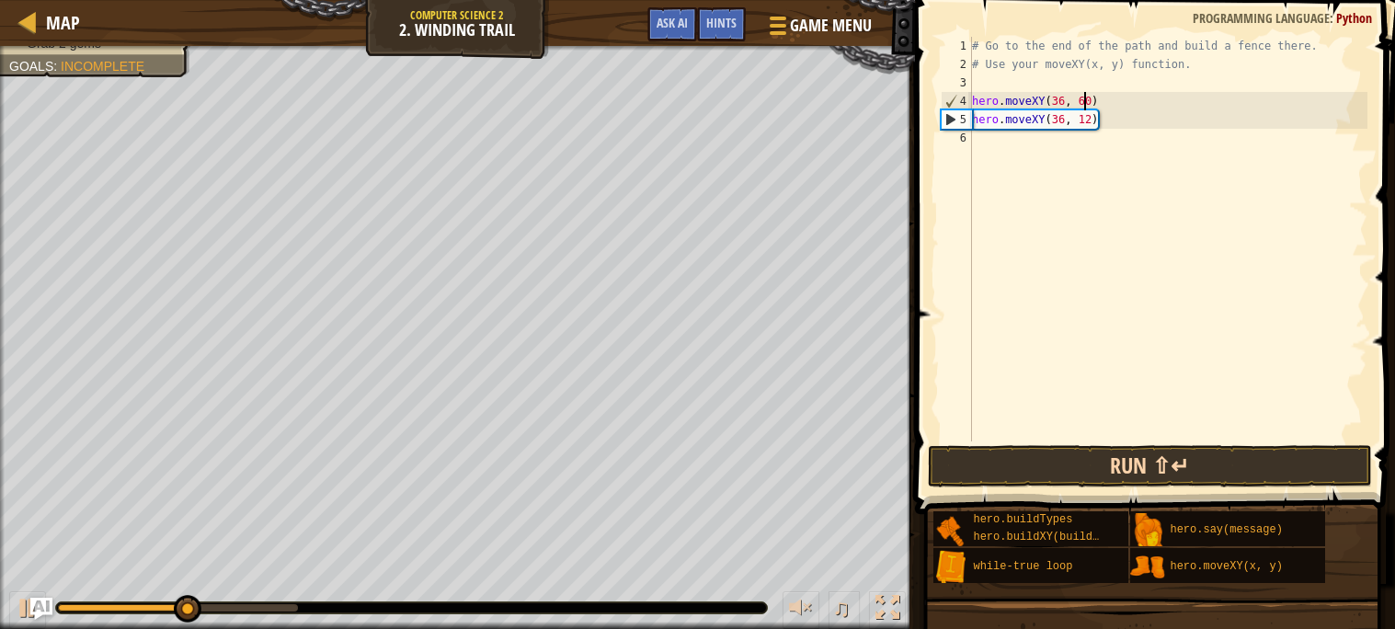
type textarea "hero.moveXY(36, 60)"
click at [1184, 465] on button "Run ⇧↵" at bounding box center [1150, 466] width 444 height 42
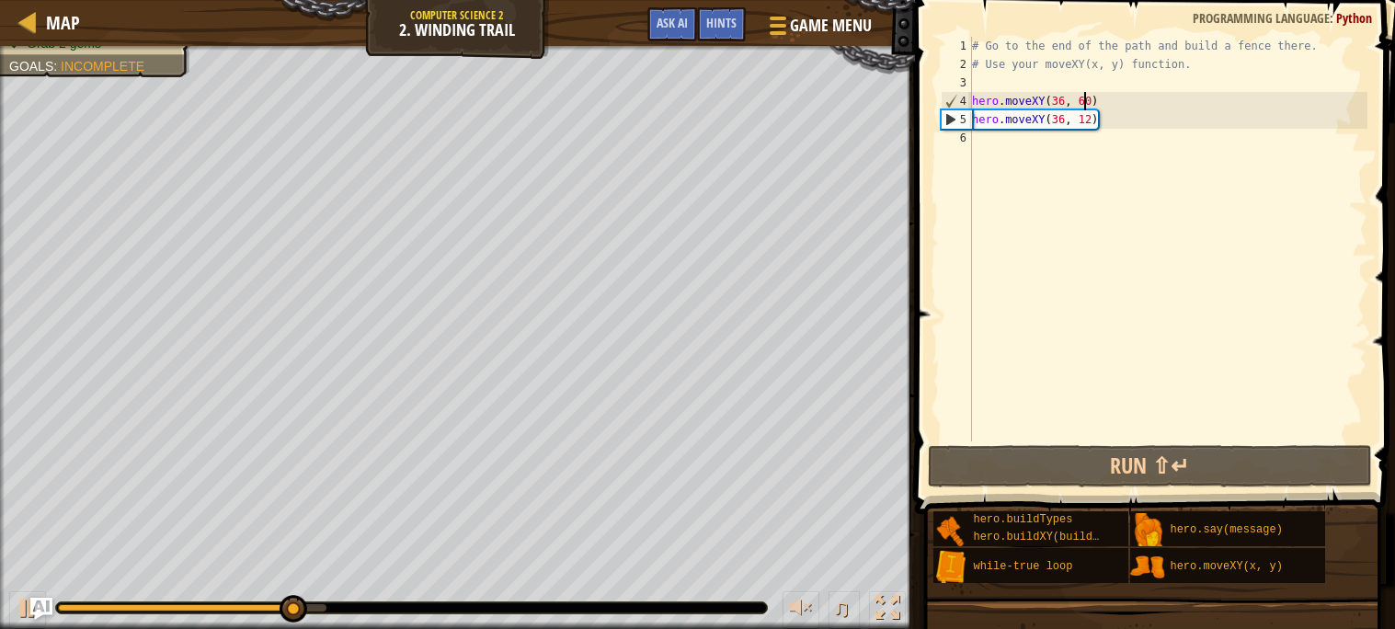
click at [1050, 152] on div "# Go to the end of the path and build a fence there. # Use your moveXY(x, y) fu…" at bounding box center [1167, 257] width 399 height 441
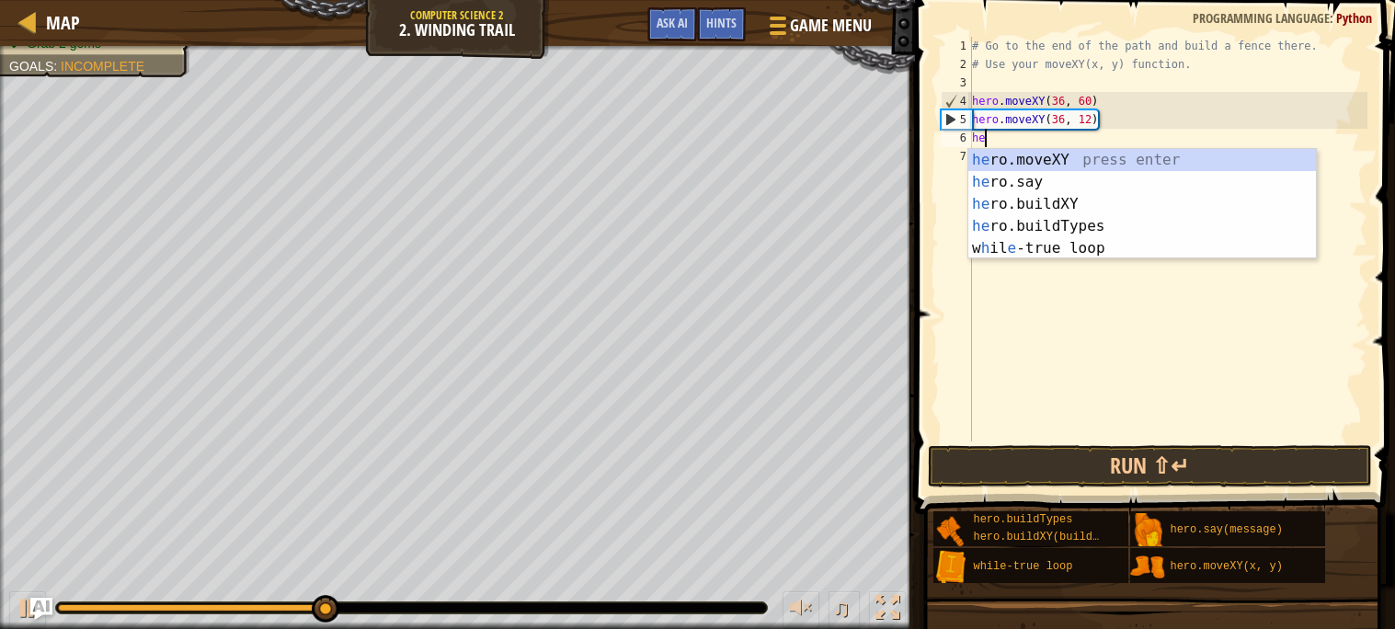
scroll to position [7, 1]
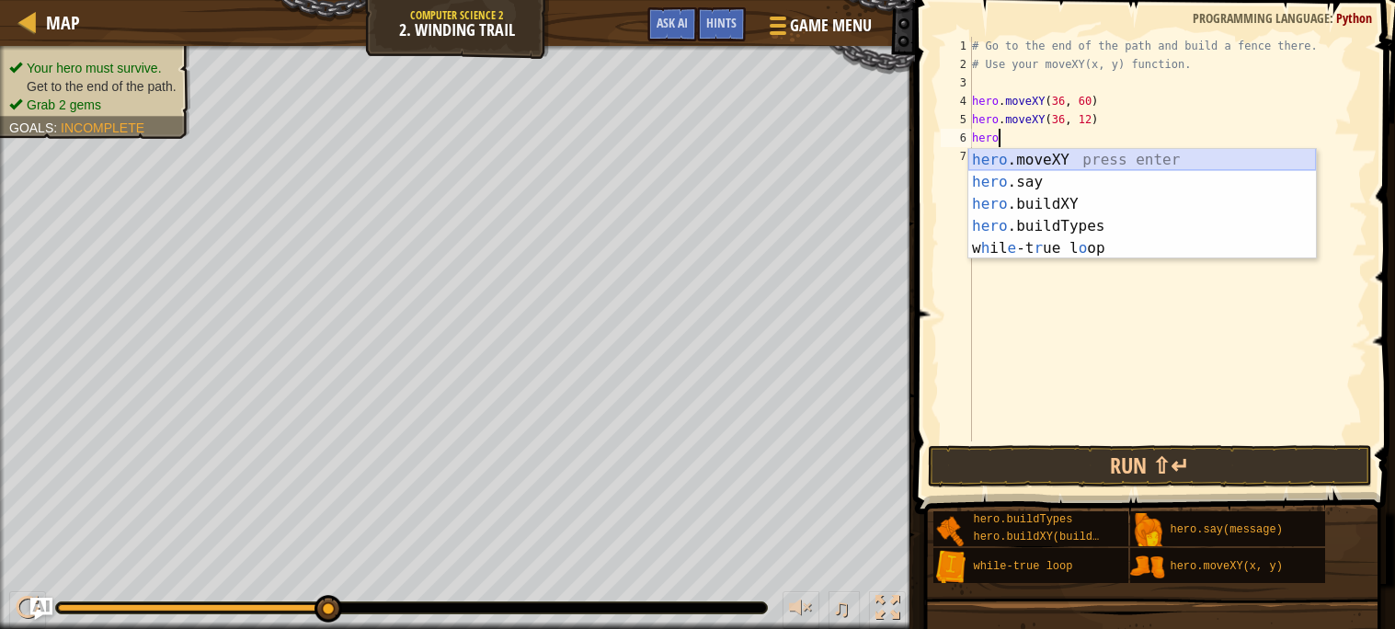
click at [1056, 154] on div "hero .moveXY press enter hero .say press enter hero .buildXY press enter hero .…" at bounding box center [1142, 226] width 348 height 154
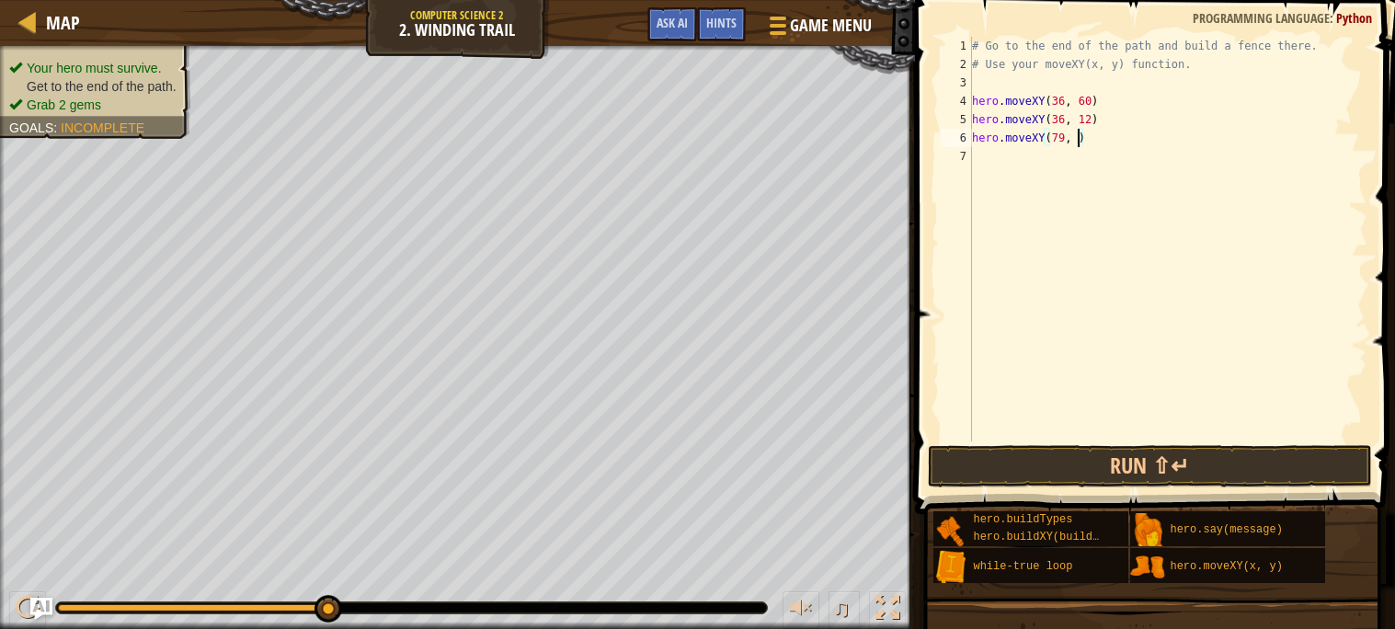
scroll to position [7, 8]
click at [1047, 464] on button "Run ⇧↵" at bounding box center [1150, 466] width 444 height 42
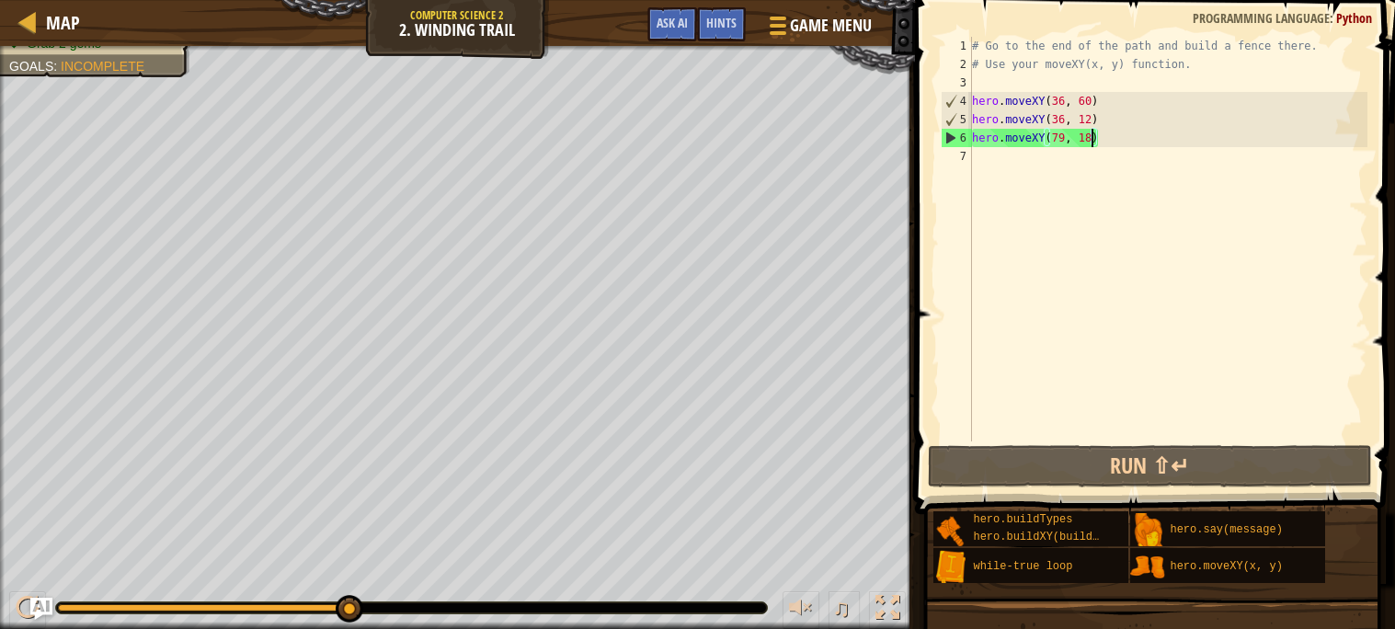
click at [1066, 136] on div "# Go to the end of the path and build a fence there. # Use your moveXY(x, y) fu…" at bounding box center [1167, 257] width 399 height 441
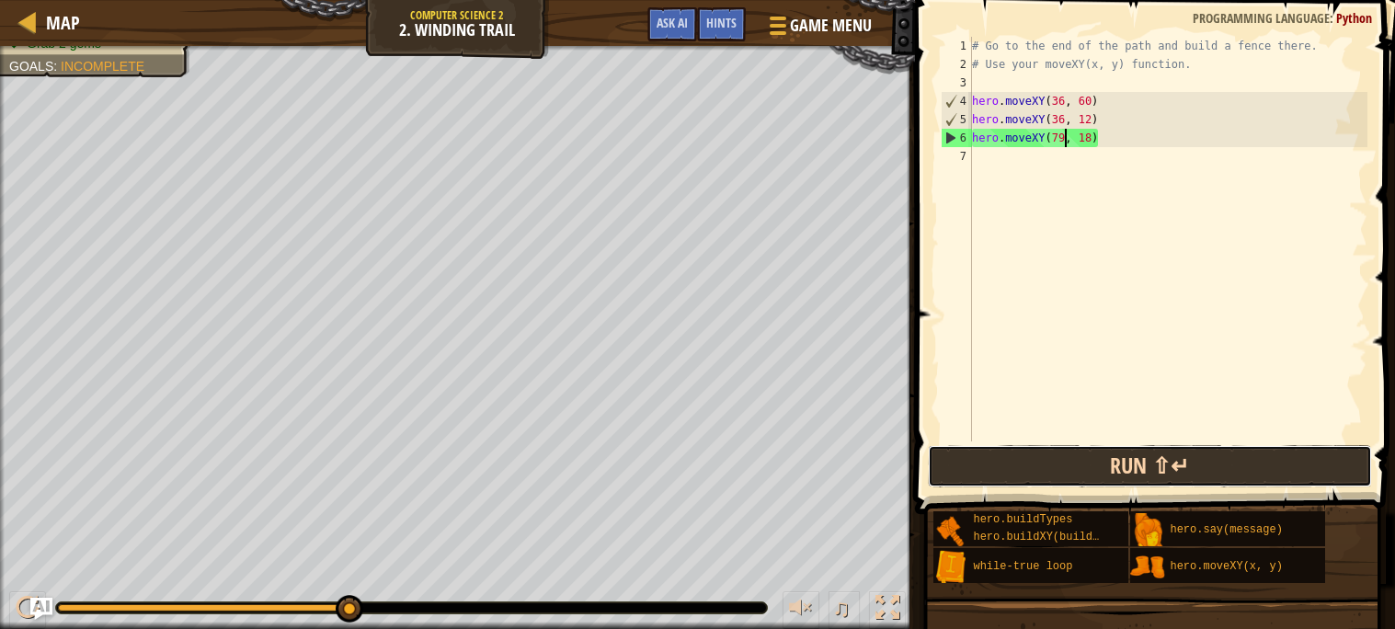
click at [964, 474] on button "Run ⇧↵" at bounding box center [1150, 466] width 444 height 42
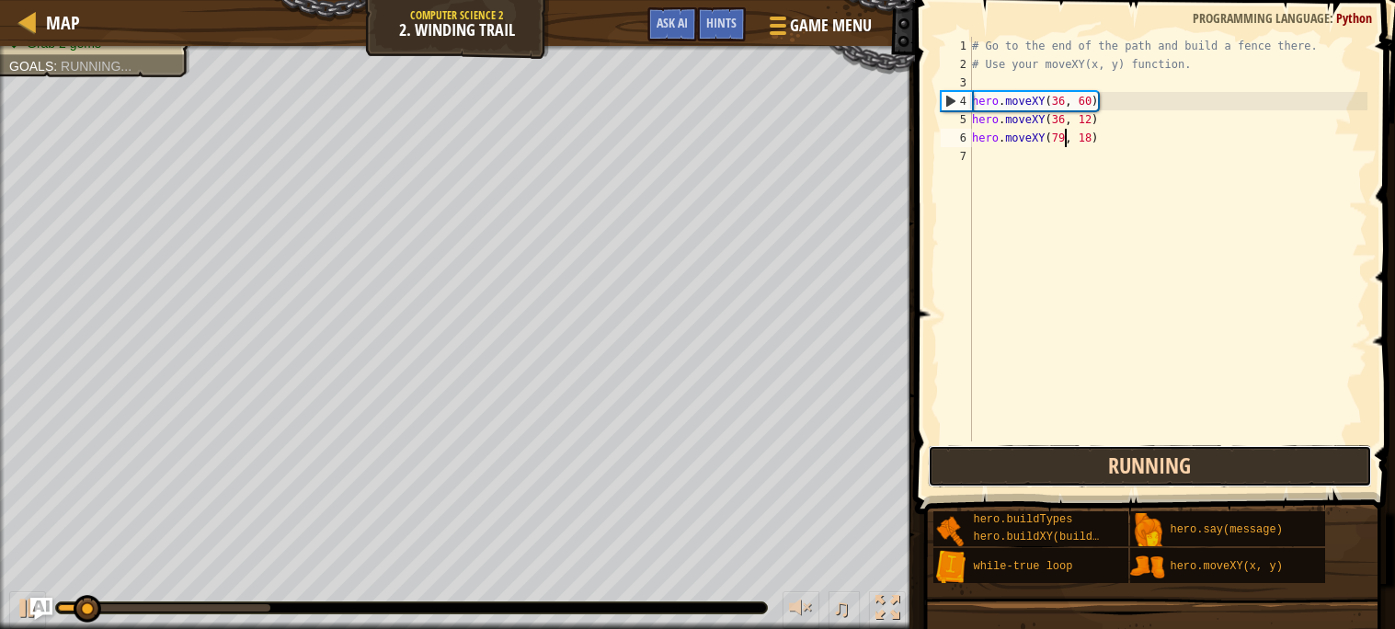
click at [1053, 470] on button "Running" at bounding box center [1150, 466] width 444 height 42
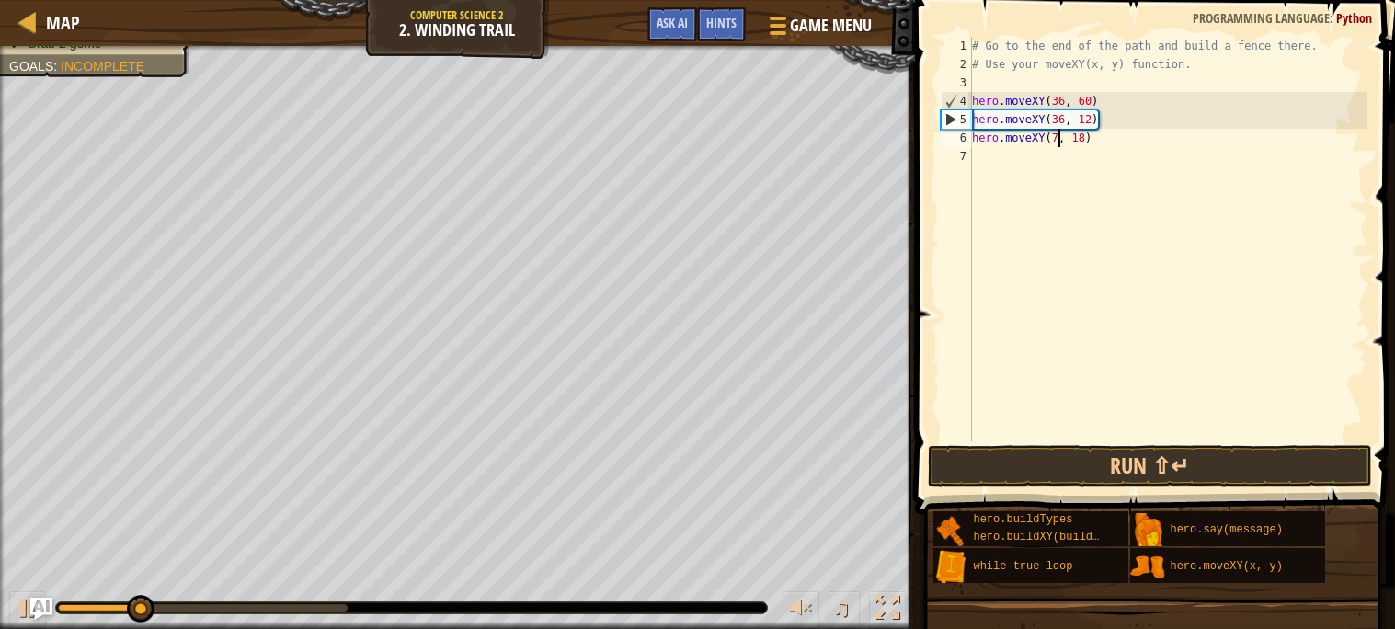
scroll to position [7, 7]
click at [1089, 138] on div "# Go to the end of the path and build a fence there. # Use your moveXY(x, y) fu…" at bounding box center [1167, 257] width 399 height 441
type textarea "hero.moveXY(72, 25)"
click at [1078, 154] on div "# Go to the end of the path and build a fence there. # Use your moveXY(x, y) fu…" at bounding box center [1167, 257] width 399 height 441
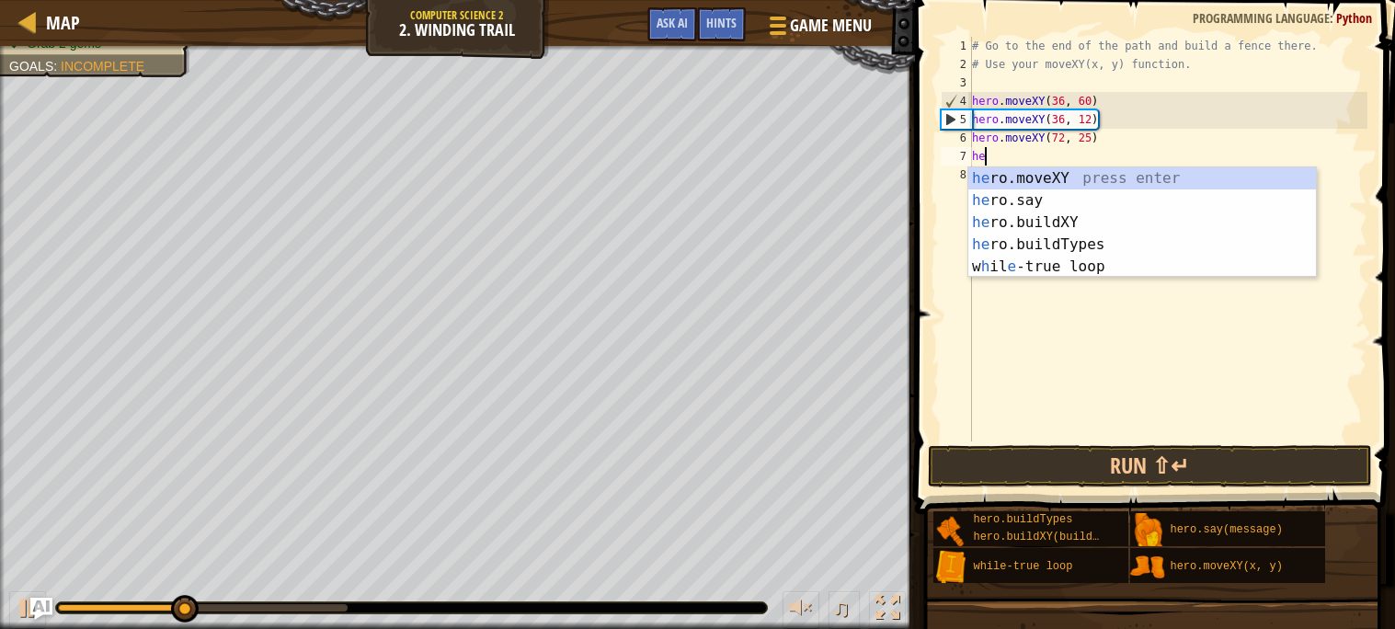
scroll to position [7, 1]
click at [1078, 242] on div "her o.moveXY press enter her o.say press enter her o.buildXY press enter her o.…" at bounding box center [1142, 244] width 348 height 154
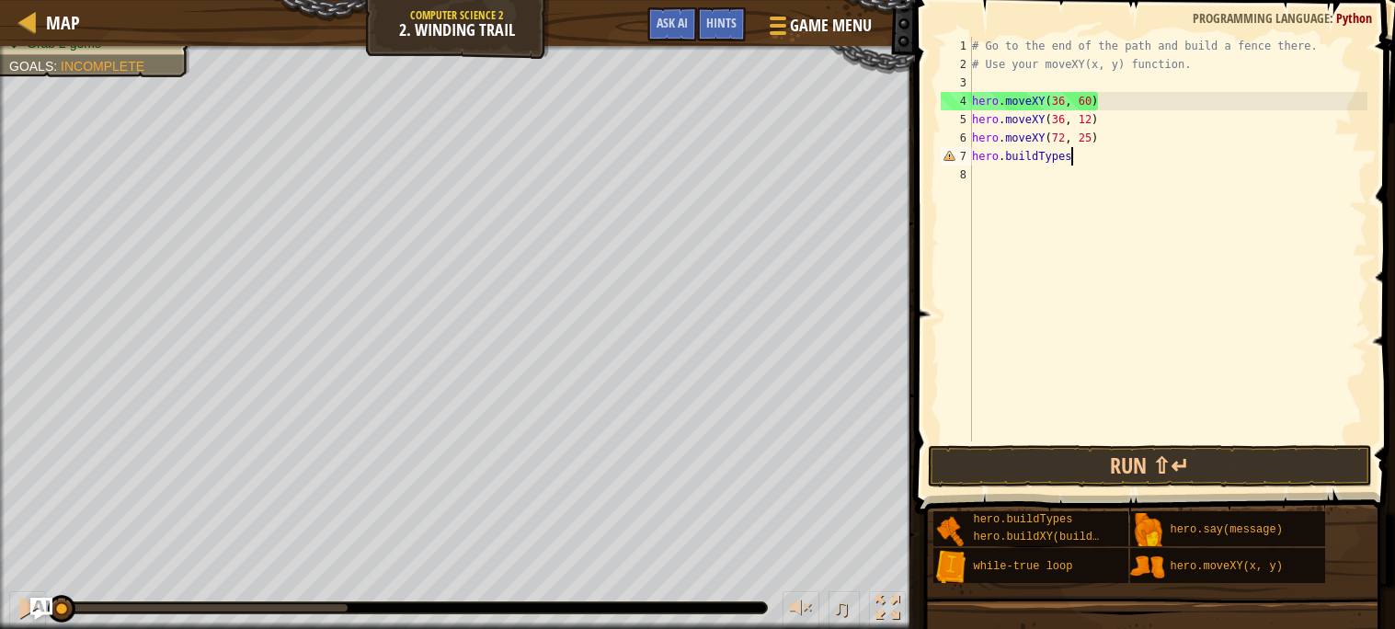
drag, startPoint x: 286, startPoint y: 612, endPoint x: 0, endPoint y: 620, distance: 286.0
click at [0, 620] on div "♫" at bounding box center [457, 603] width 915 height 55
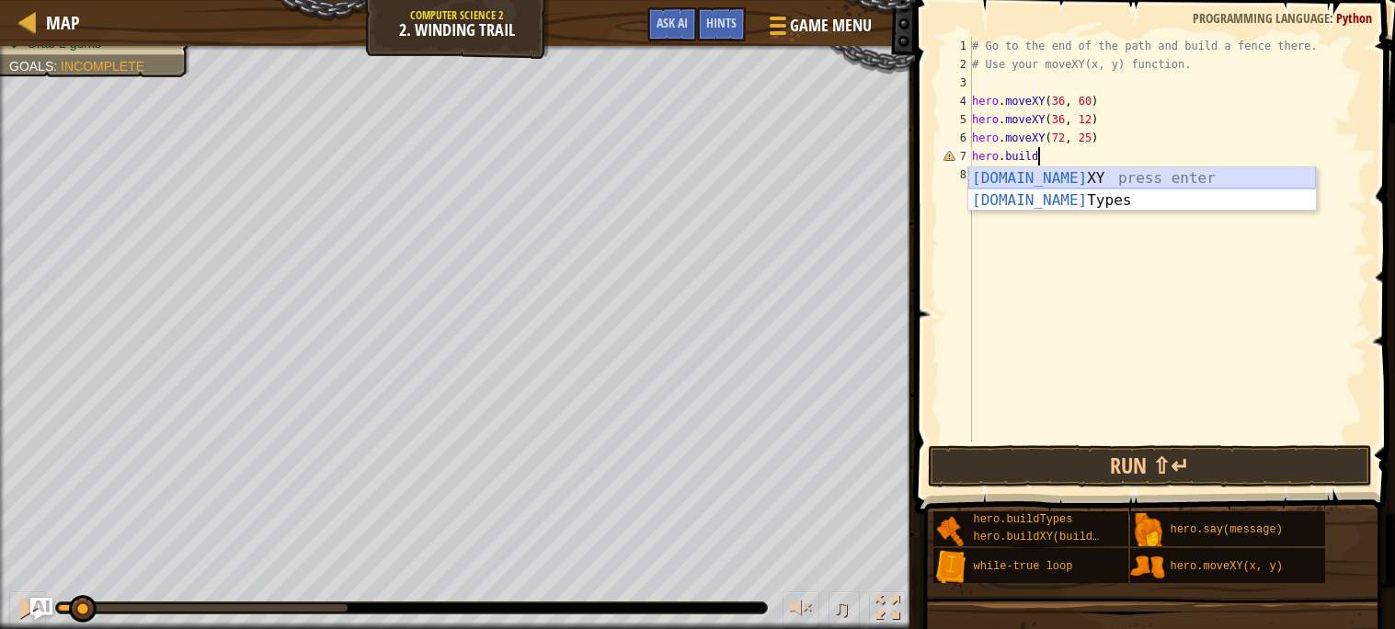
click at [1060, 180] on div "[DOMAIN_NAME] XY press enter [DOMAIN_NAME] Types press enter" at bounding box center [1142, 211] width 348 height 88
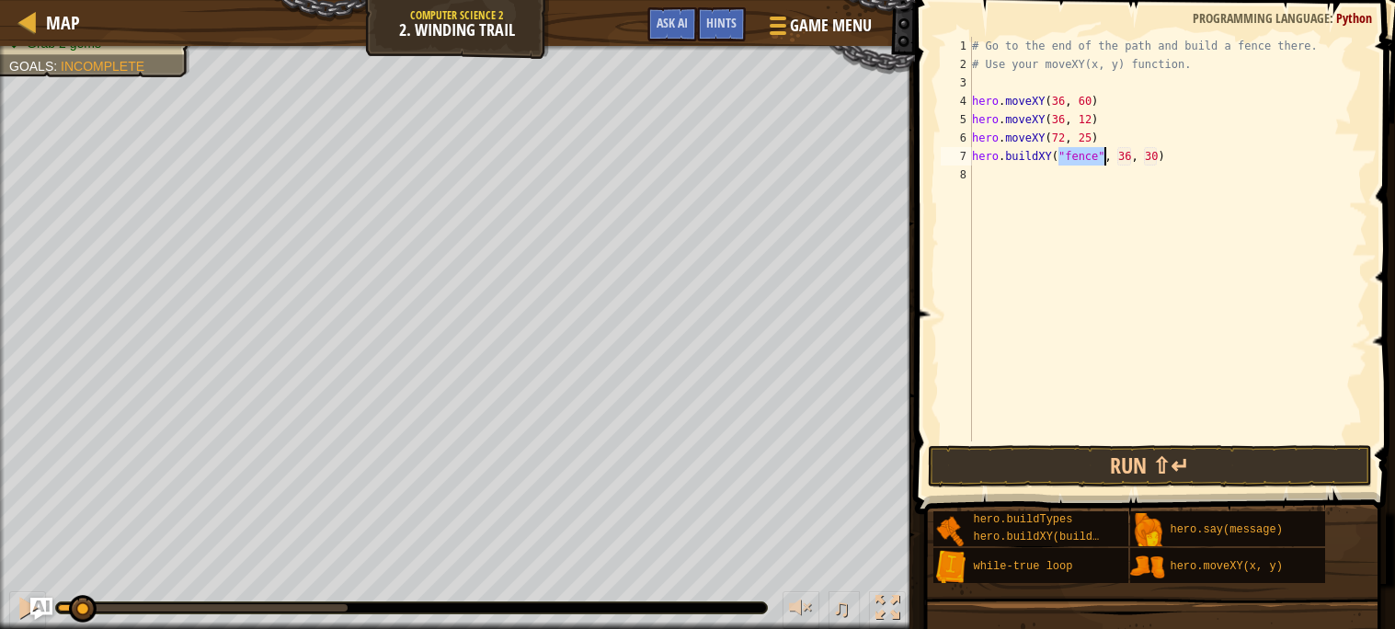
click at [1125, 157] on div "# Go to the end of the path and build a fence there. # Use your moveXY(x, y) fu…" at bounding box center [1167, 257] width 399 height 441
drag, startPoint x: 1107, startPoint y: 134, endPoint x: 963, endPoint y: 133, distance: 144.4
click at [963, 133] on div "hero.buildXY("fence", 36, 30) 1 2 3 4 5 6 7 8 # Go to the end of the path and b…" at bounding box center [1152, 239] width 430 height 405
type textarea "hero.moveXY(72, 25)"
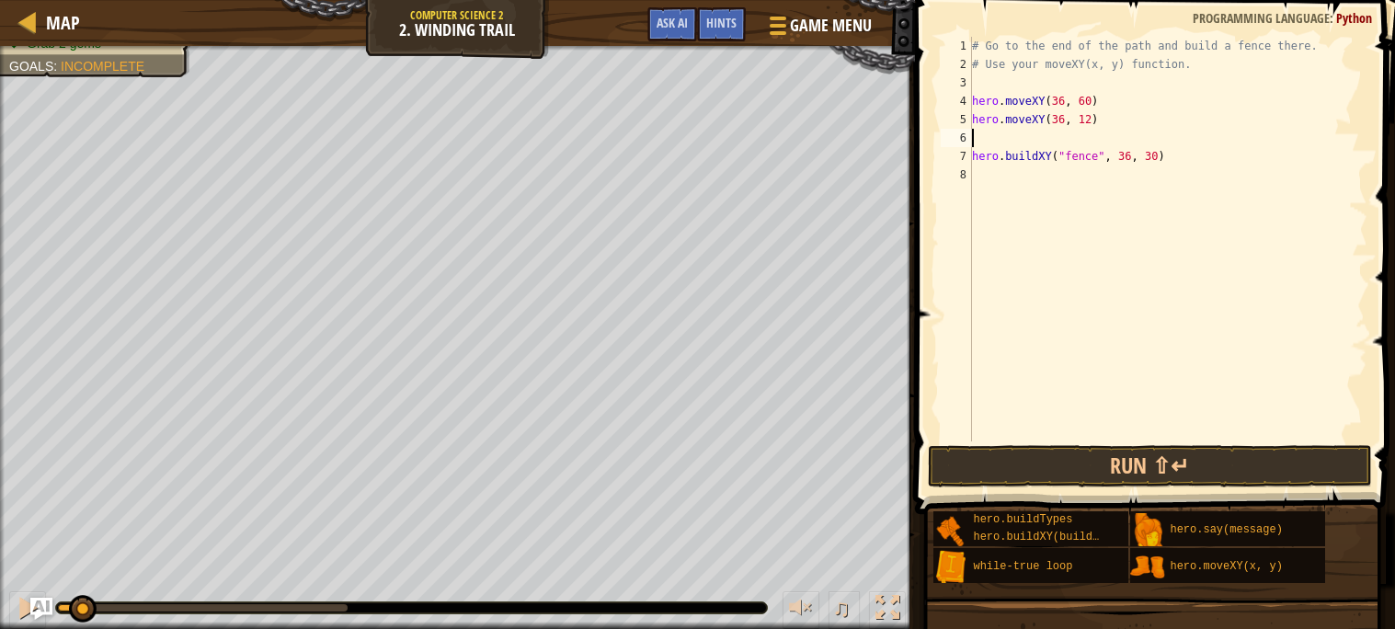
scroll to position [7, 0]
click at [1126, 144] on div "# Go to the end of the path and build a fence there. # Use your moveXY(x, y) fu…" at bounding box center [1167, 257] width 399 height 441
click at [1151, 138] on div "# Go to the end of the path and build a fence there. # Use your moveXY(x, y) fu…" at bounding box center [1167, 257] width 399 height 441
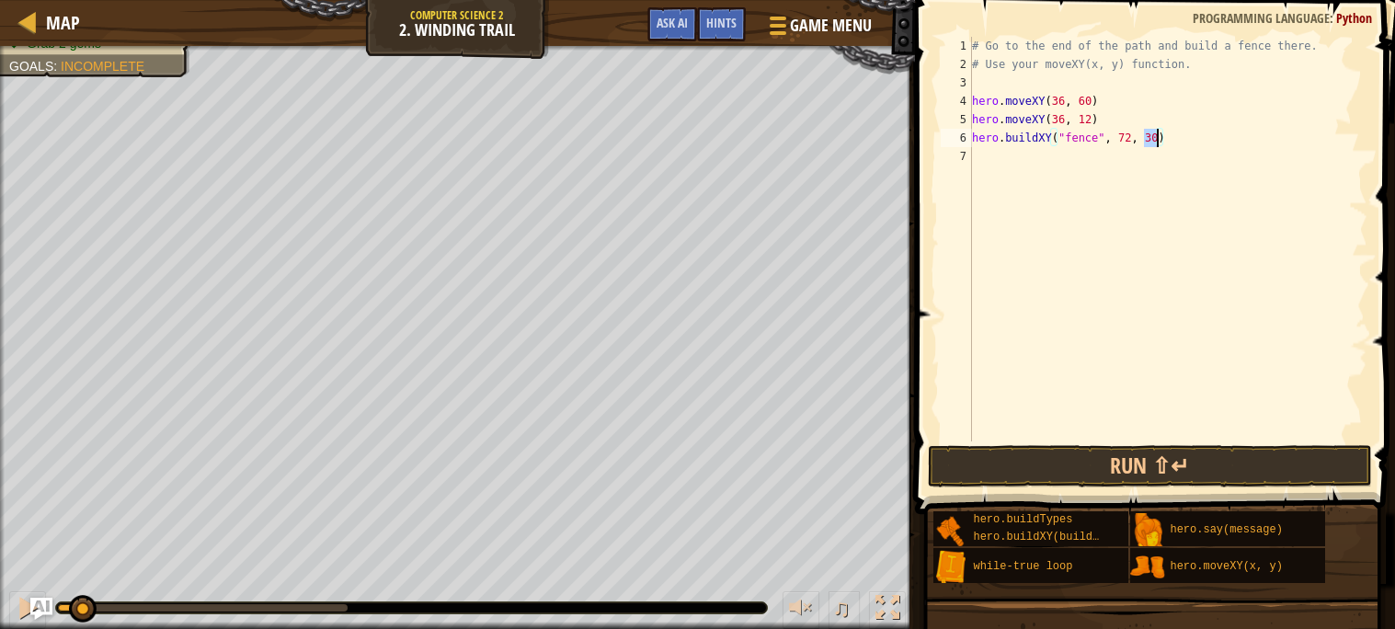
type textarea "hero.buildXY("fence", 72, 25)"
click at [1040, 178] on div "# Go to the end of the path and build a fence there. # Use your moveXY(x, y) fu…" at bounding box center [1167, 257] width 399 height 441
type textarea "j"
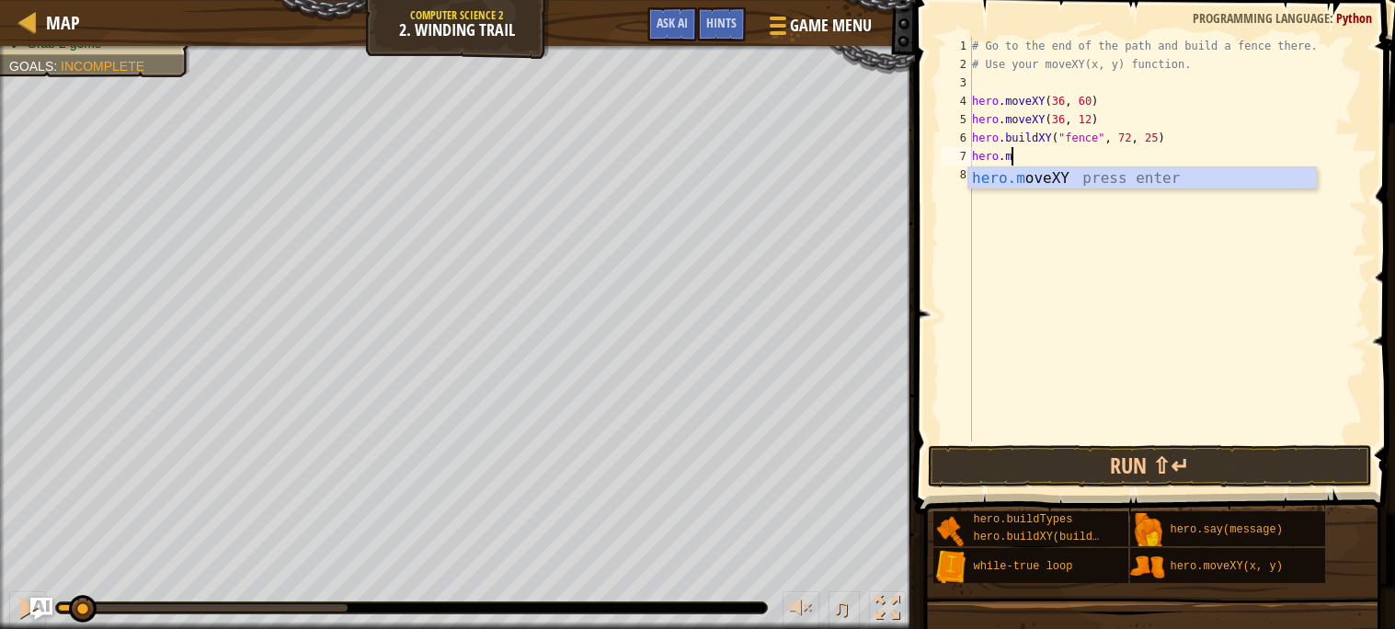
scroll to position [7, 2]
click at [1053, 177] on div "hero.m oveXY press enter" at bounding box center [1142, 200] width 348 height 66
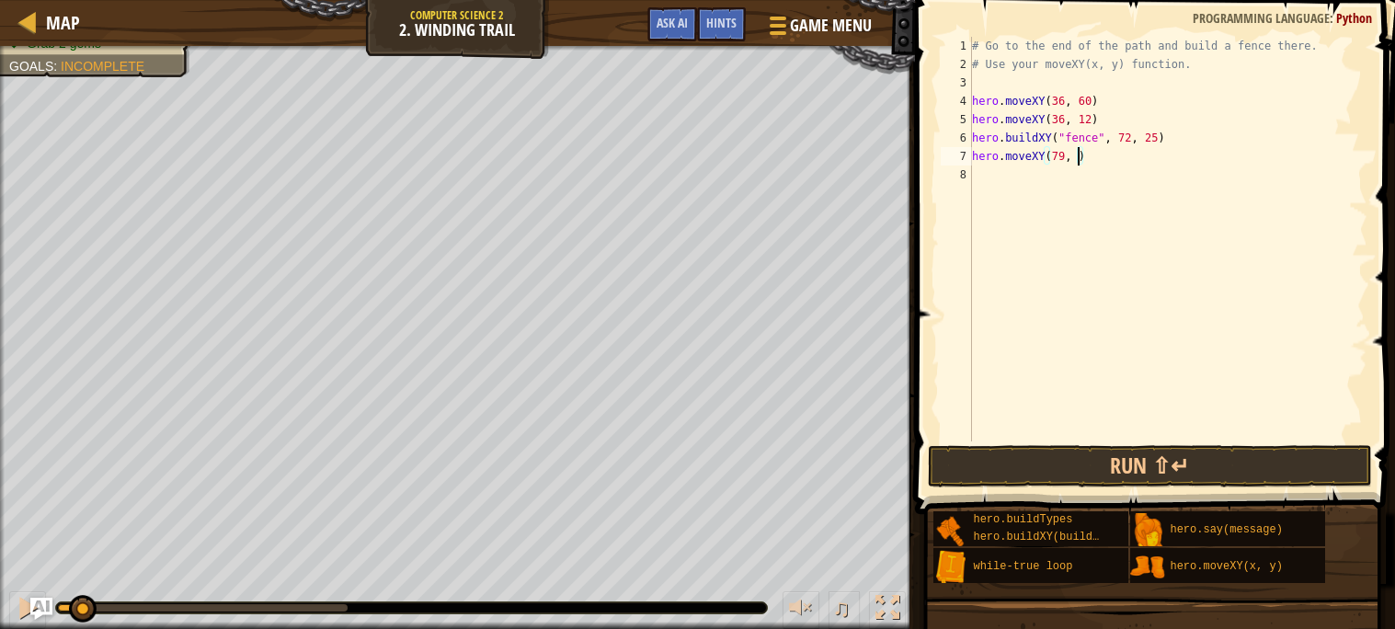
scroll to position [7, 8]
type textarea "hero.moveXY(79, 18)"
click at [1067, 471] on button "Run ⇧↵" at bounding box center [1150, 466] width 444 height 42
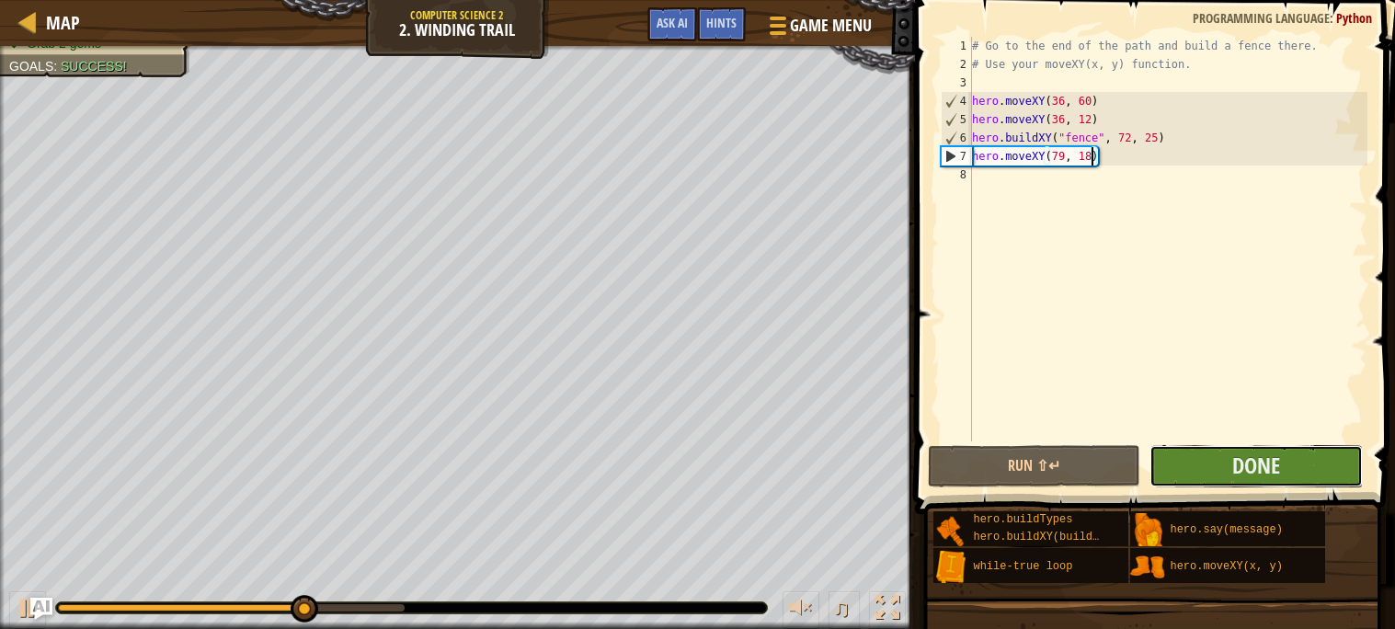
click at [1246, 479] on button "Done" at bounding box center [1255, 466] width 213 height 42
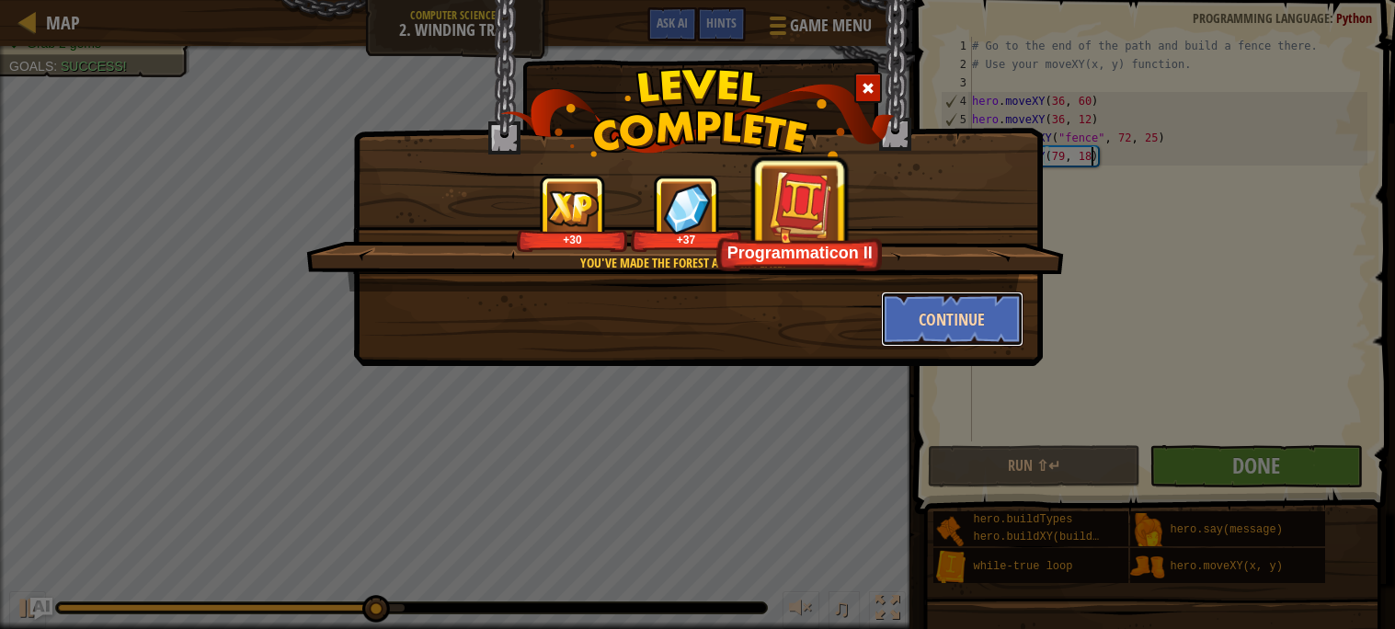
click at [980, 322] on button "Continue" at bounding box center [952, 318] width 143 height 55
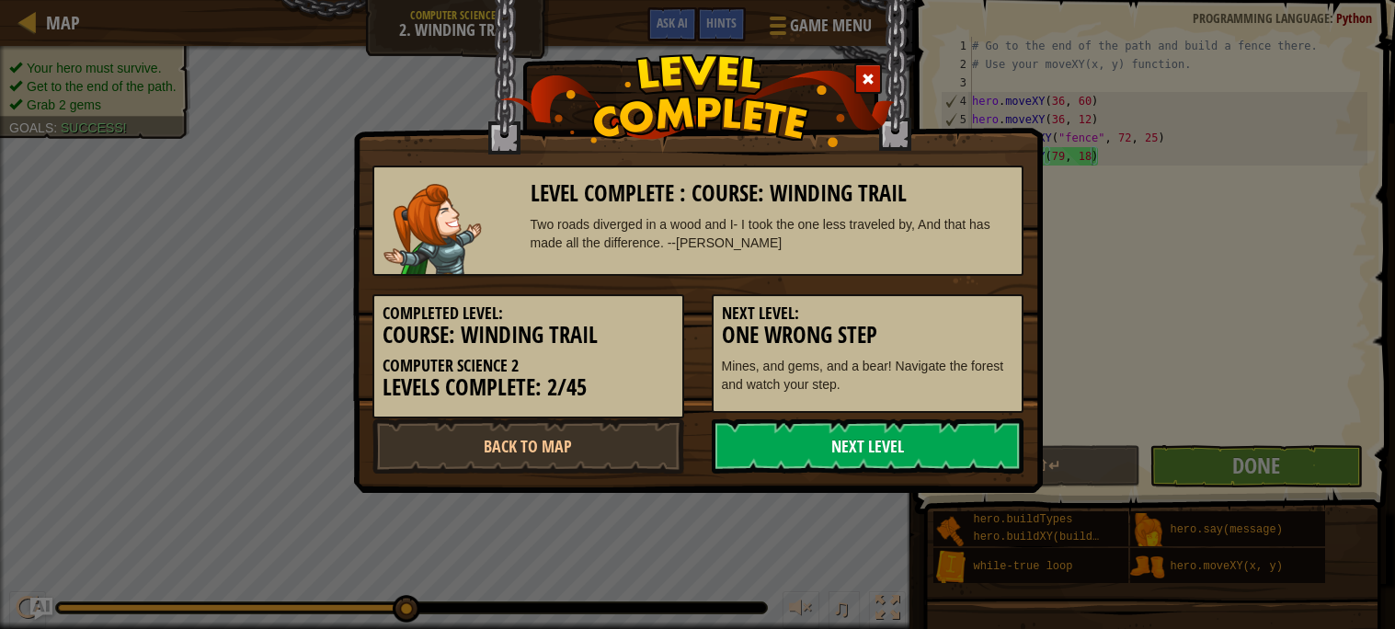
click at [802, 441] on link "Next Level" at bounding box center [868, 445] width 312 height 55
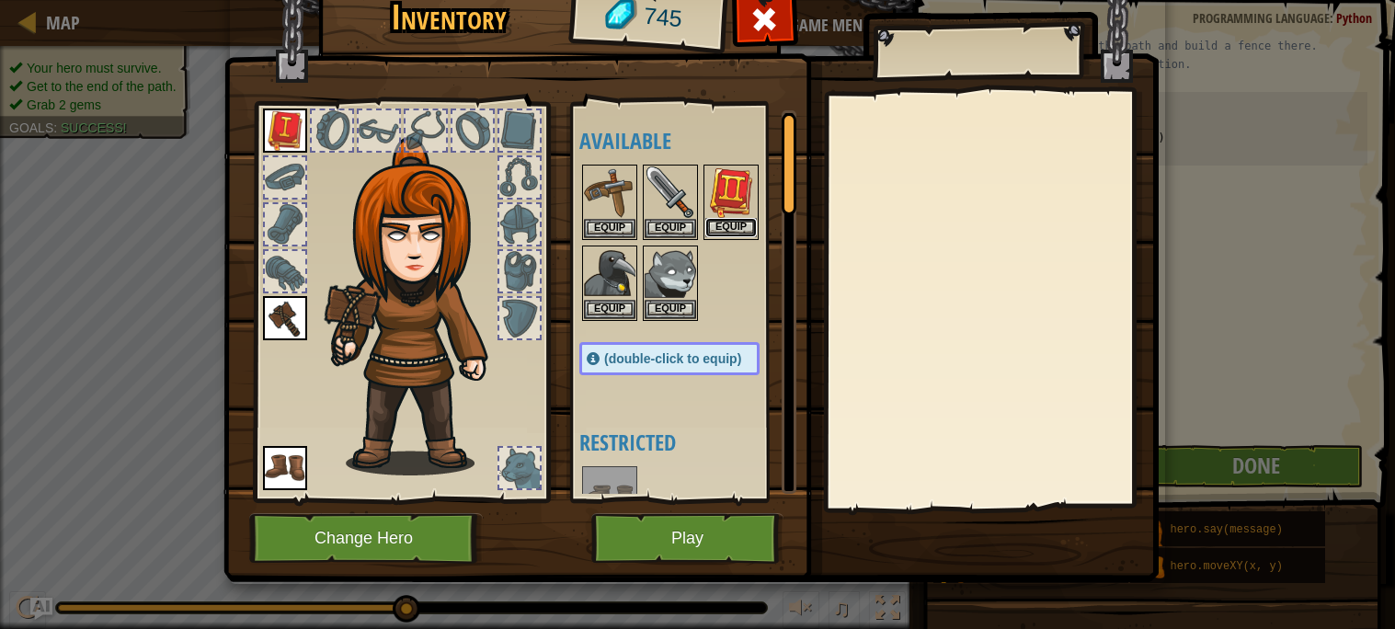
click at [713, 228] on button "Equip" at bounding box center [730, 227] width 51 height 19
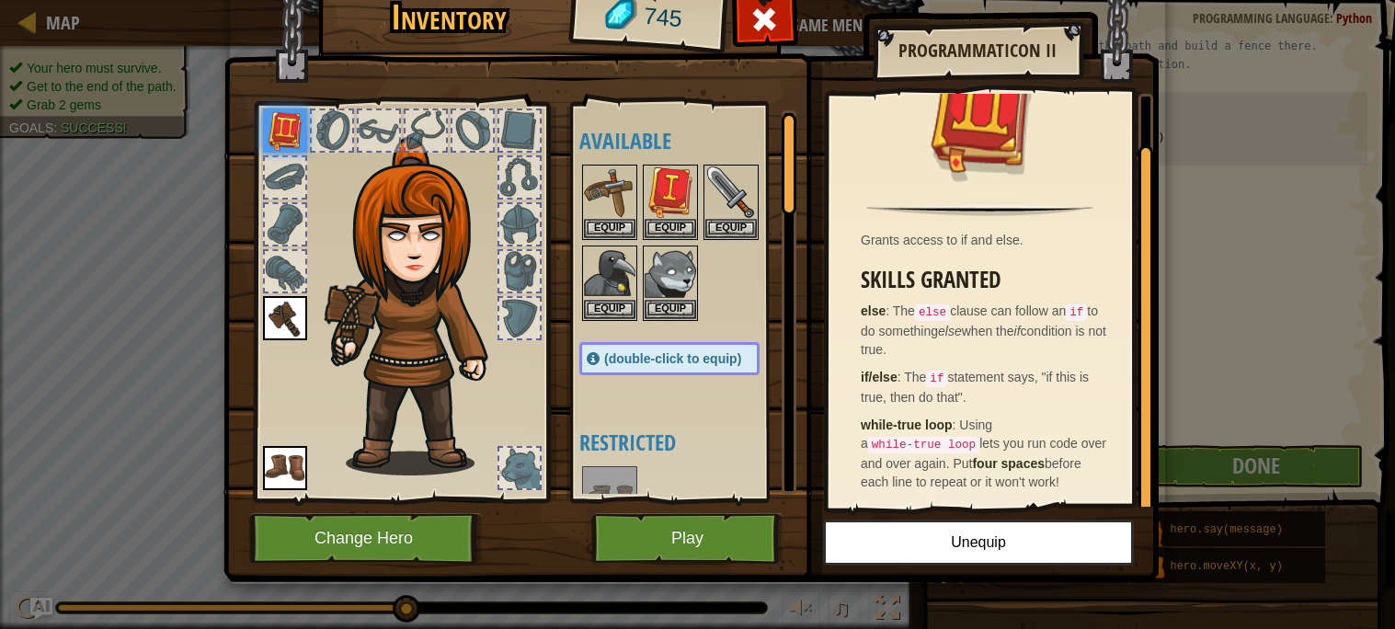
scroll to position [5, 0]
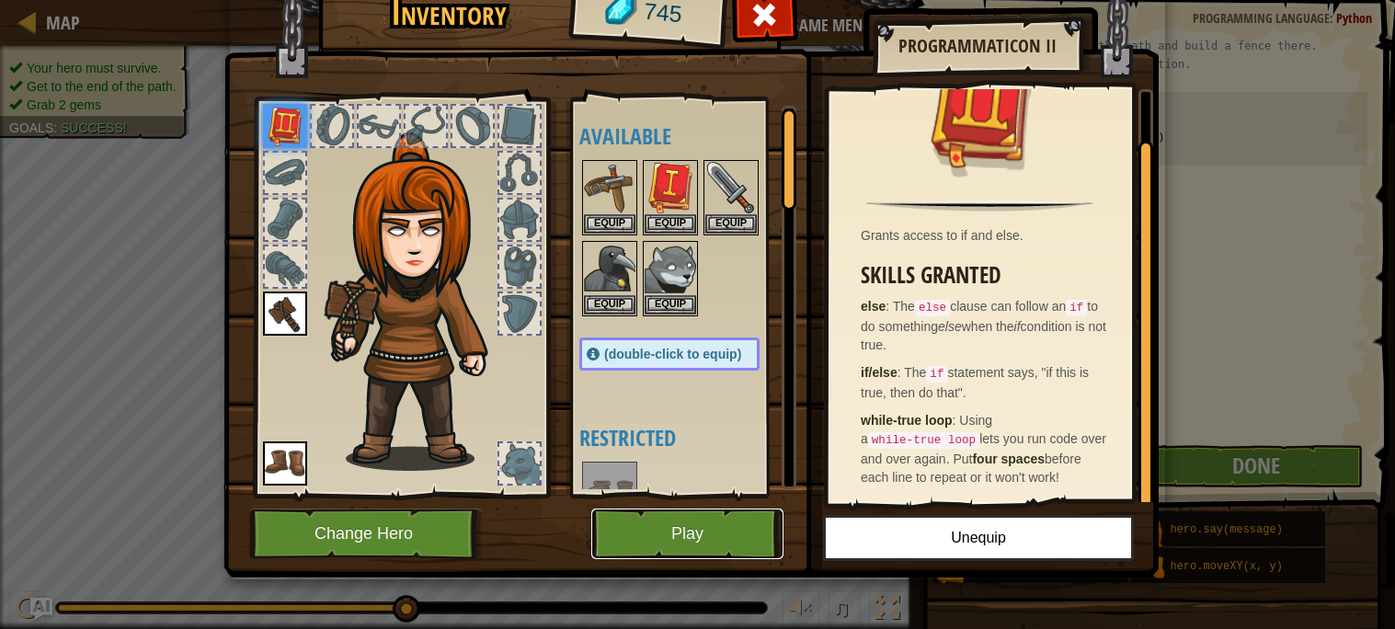
click at [705, 521] on button "Play" at bounding box center [687, 533] width 192 height 51
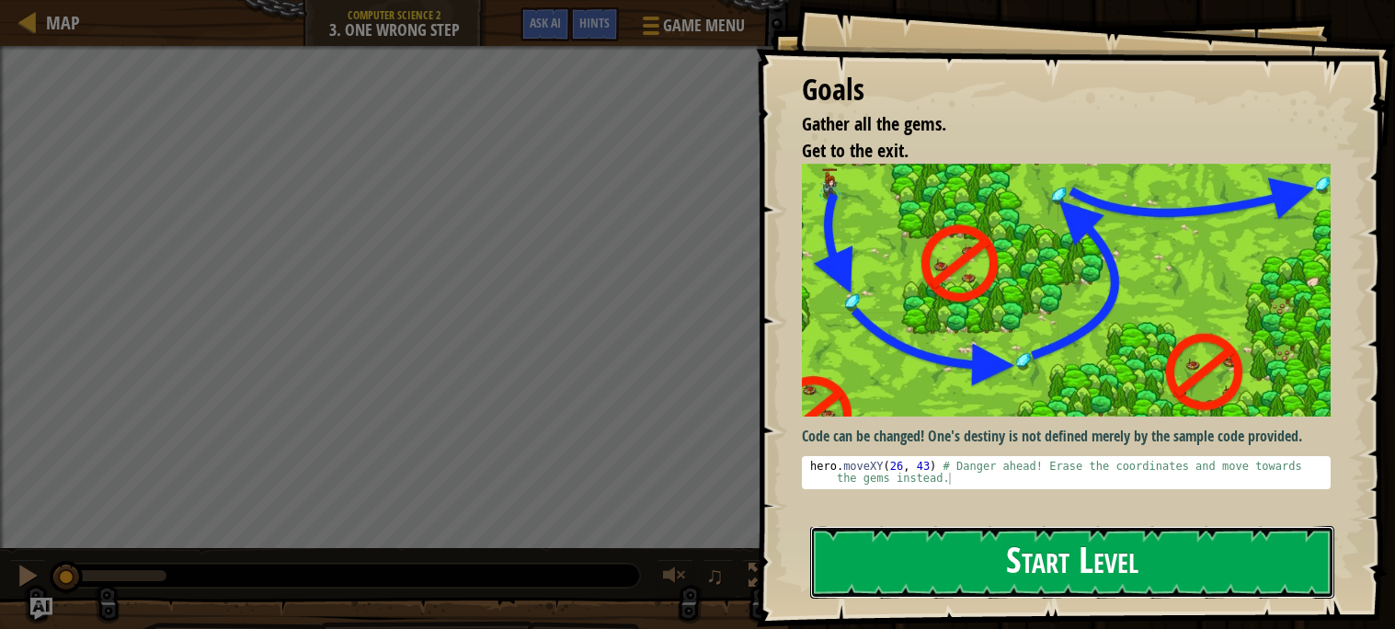
click at [991, 564] on button "Start Level" at bounding box center [1072, 562] width 524 height 73
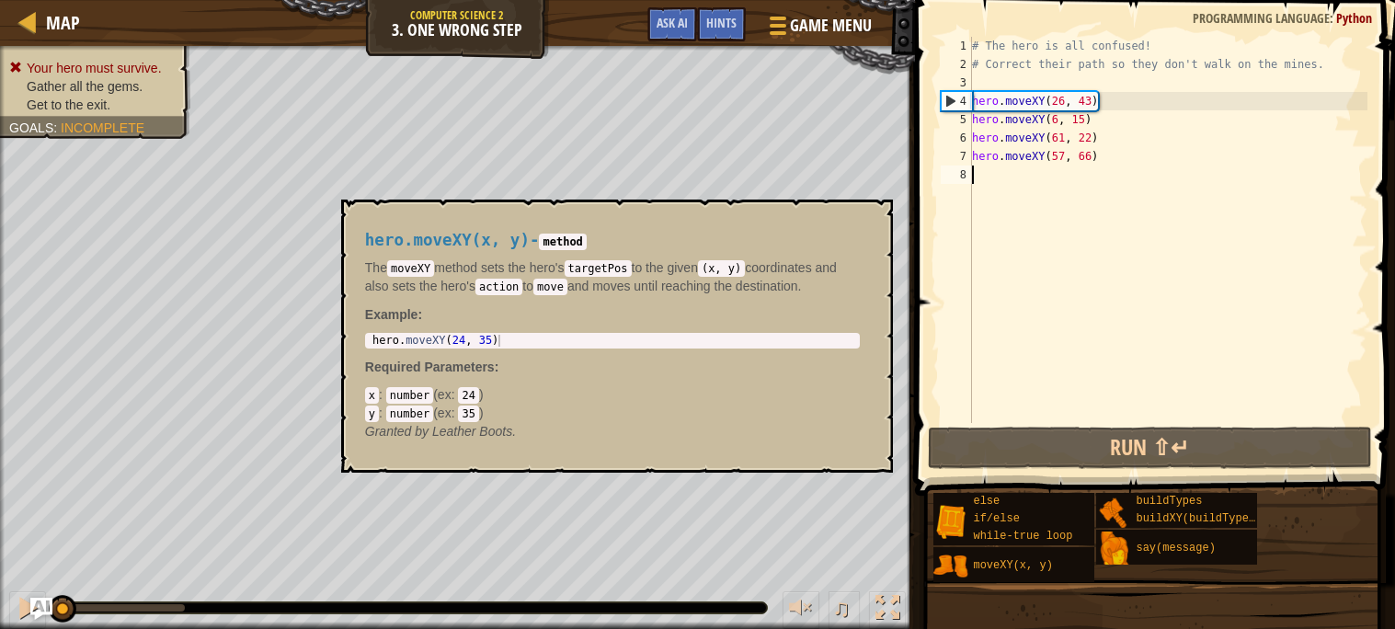
click at [991, 564] on span "moveXY(x, y)" at bounding box center [1012, 565] width 79 height 13
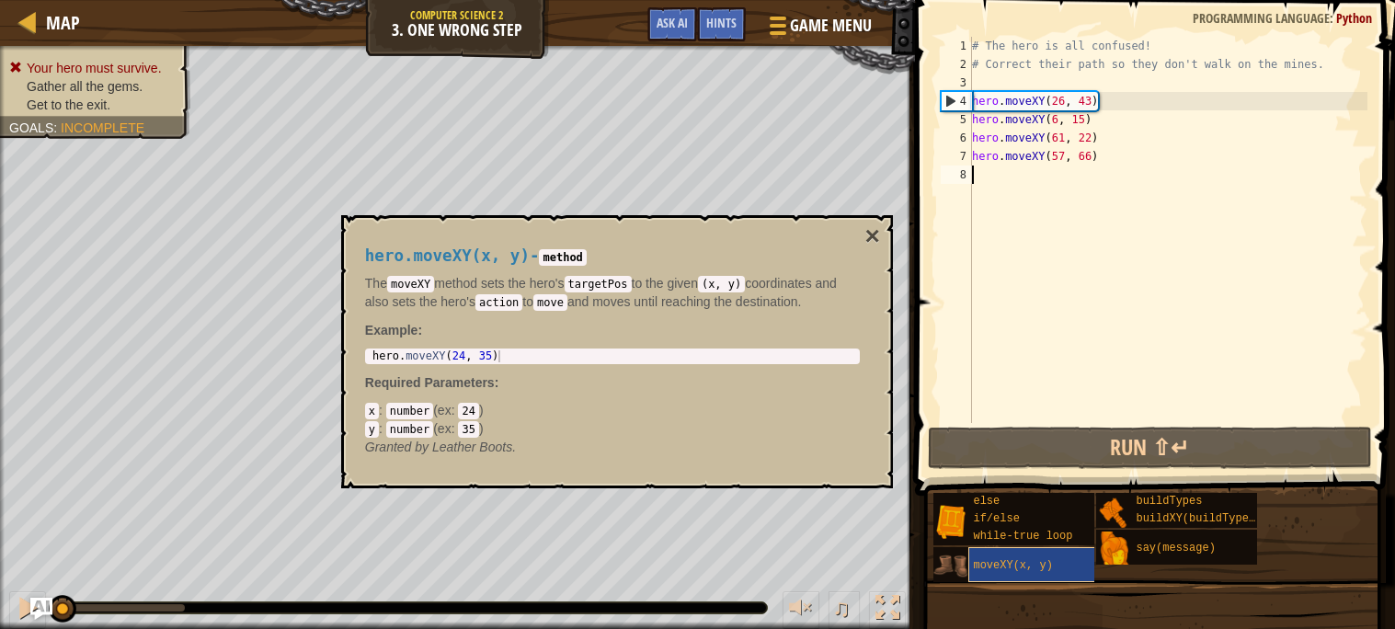
click at [988, 562] on span "moveXY(x, y)" at bounding box center [1012, 565] width 79 height 13
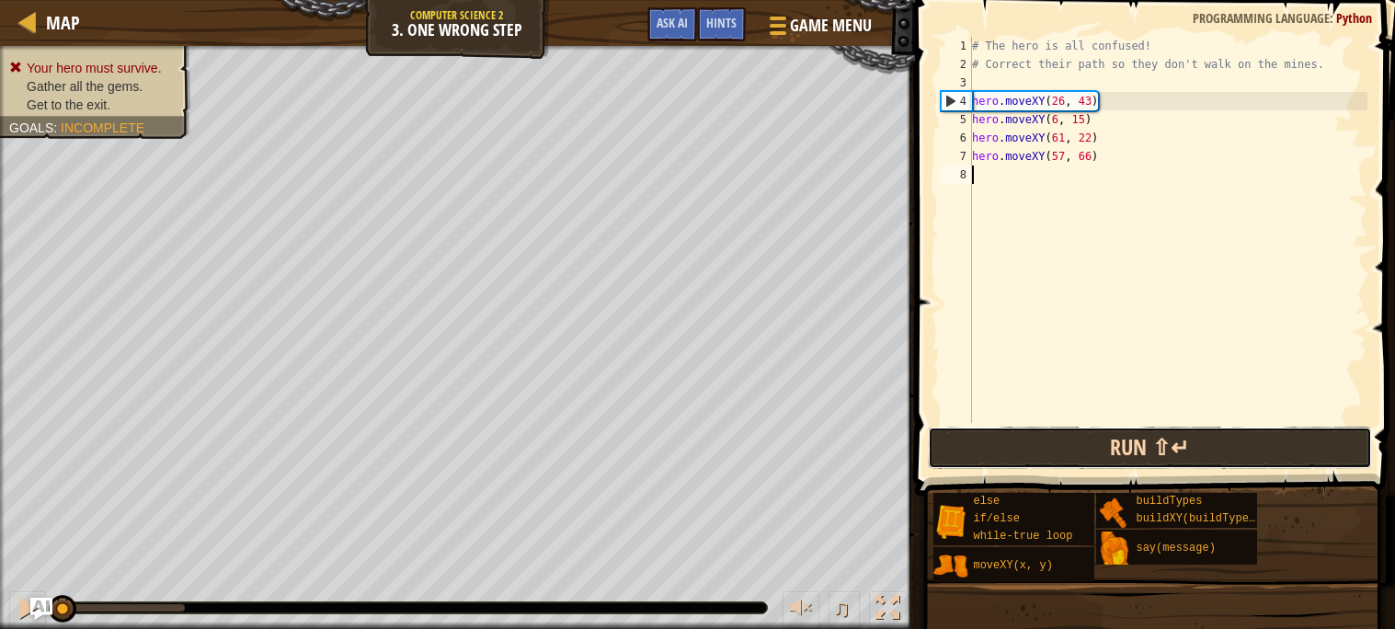
click at [1078, 439] on button "Run ⇧↵" at bounding box center [1150, 448] width 444 height 42
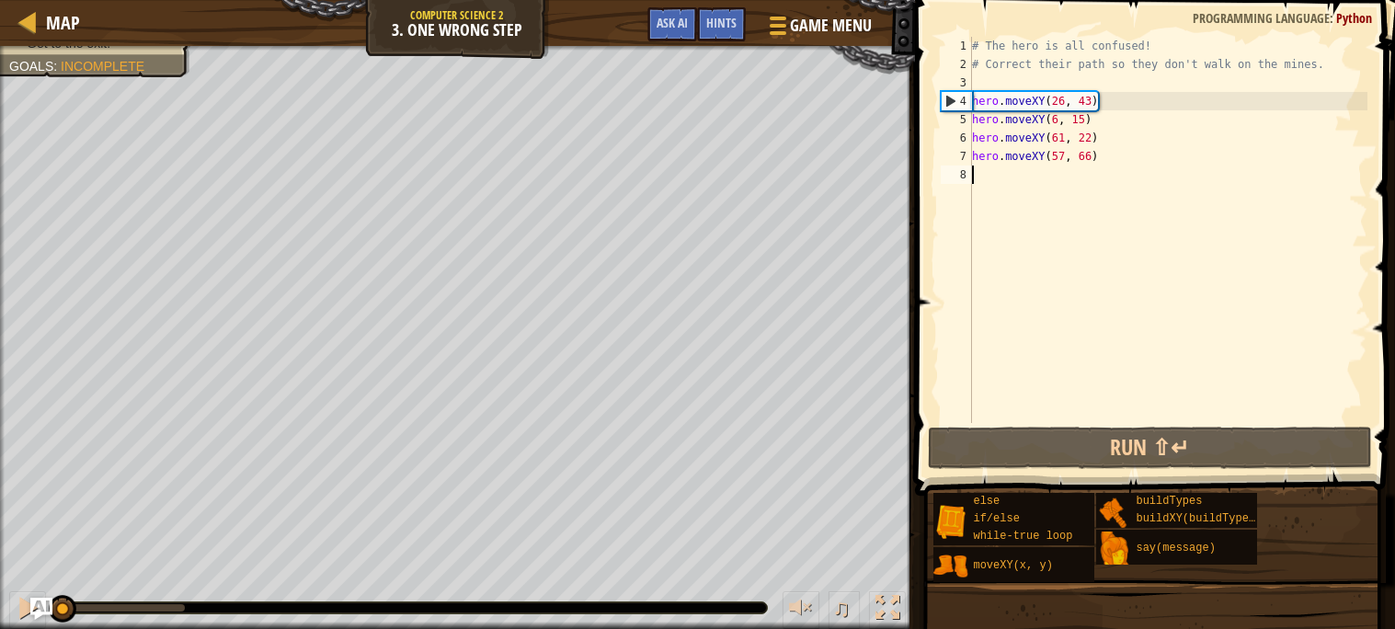
drag, startPoint x: 188, startPoint y: 606, endPoint x: 0, endPoint y: 599, distance: 188.6
click at [0, 599] on div "♫" at bounding box center [457, 603] width 915 height 55
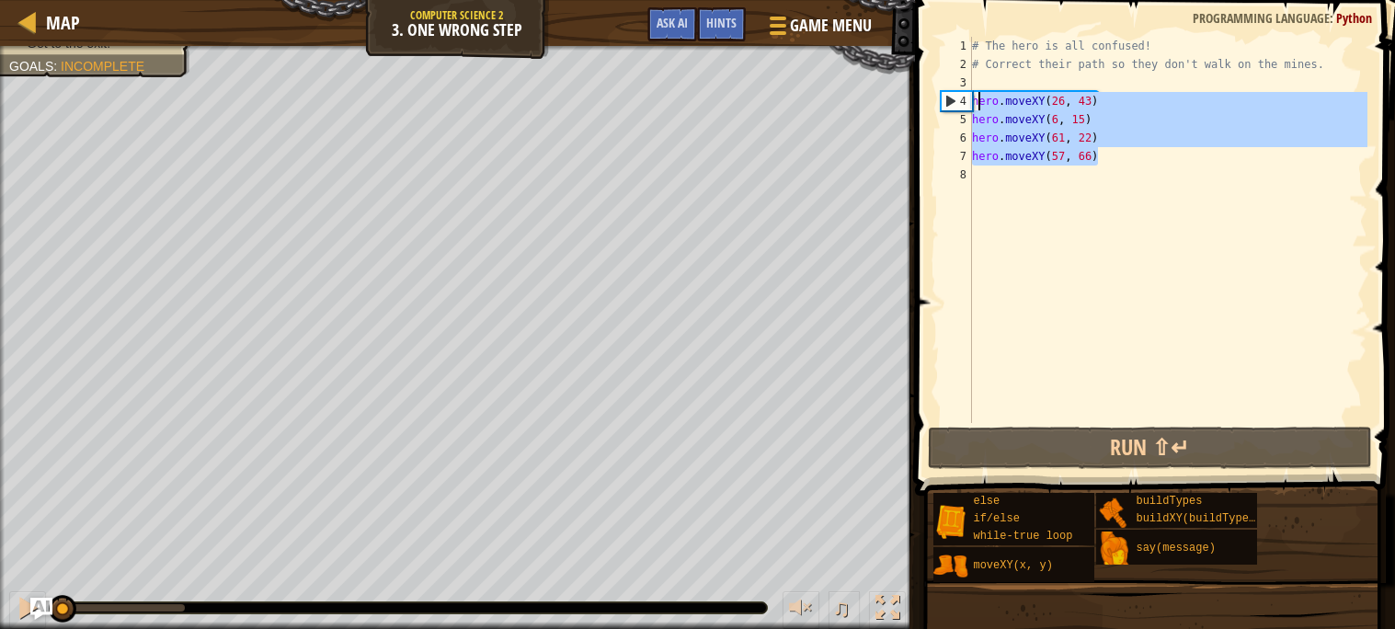
drag, startPoint x: 1112, startPoint y: 158, endPoint x: 984, endPoint y: 100, distance: 140.3
click at [984, 100] on div "# The hero is all confused! # Correct their path so they don't walk on the mine…" at bounding box center [1167, 248] width 399 height 423
click at [984, 100] on div "# The hero is all confused! # Correct their path so they don't walk on the mine…" at bounding box center [1167, 230] width 399 height 386
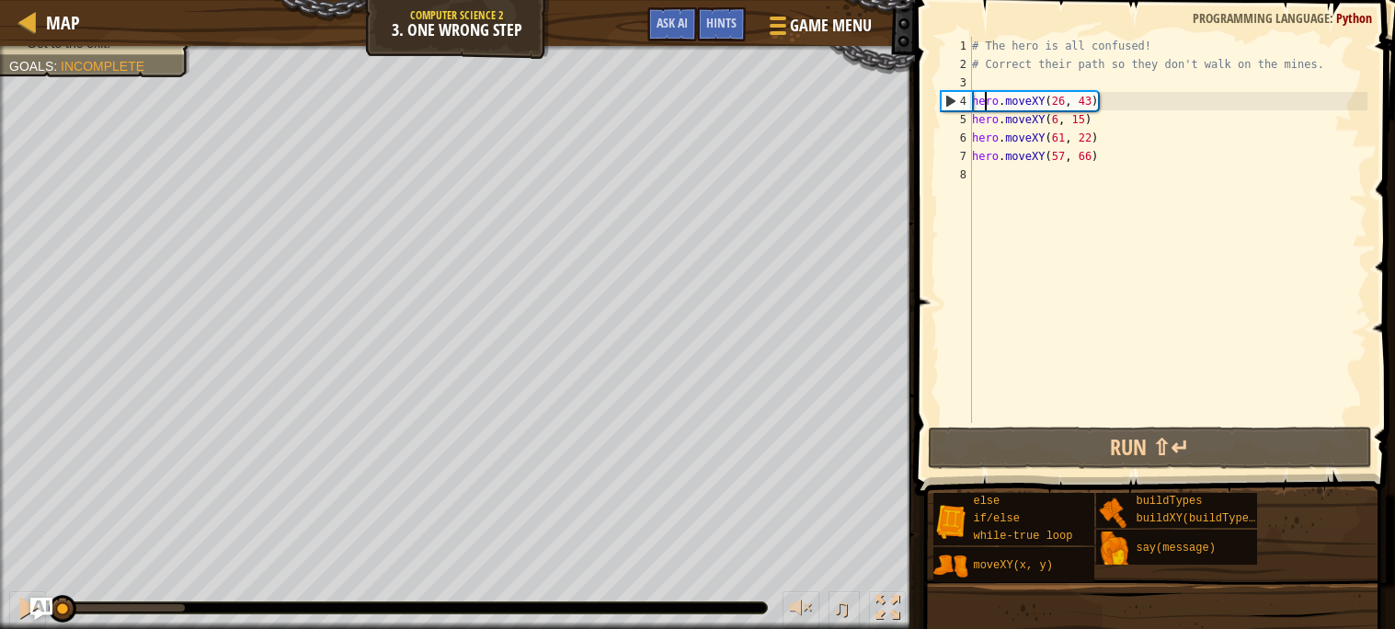
click at [1060, 97] on div "# The hero is all confused! # Correct their path so they don't walk on the mine…" at bounding box center [1167, 248] width 399 height 423
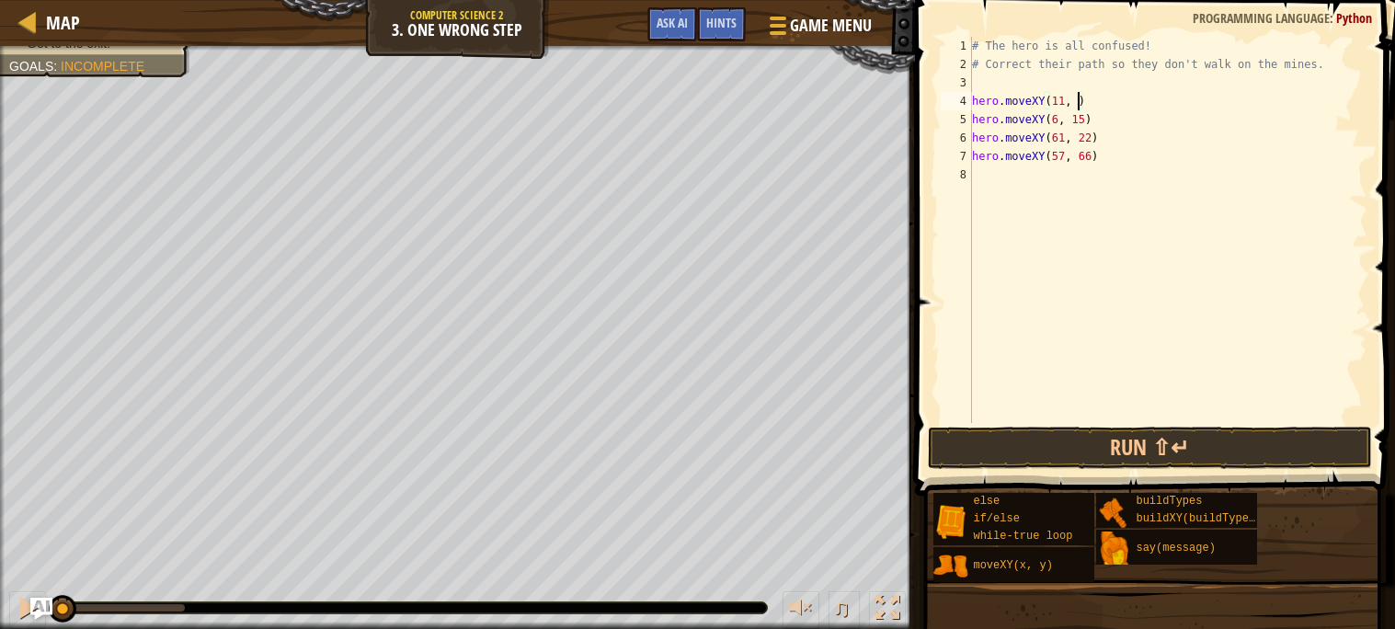
scroll to position [7, 8]
click at [1059, 140] on div "# The hero is all confused! # Correct their path so they don't walk on the mine…" at bounding box center [1167, 248] width 399 height 423
click at [1059, 125] on div "# The hero is all confused! # Correct their path so they don't walk on the mine…" at bounding box center [1167, 248] width 399 height 423
click at [1055, 132] on div "# The hero is all confused! # Correct their path so they don't walk on the mine…" at bounding box center [1167, 248] width 399 height 423
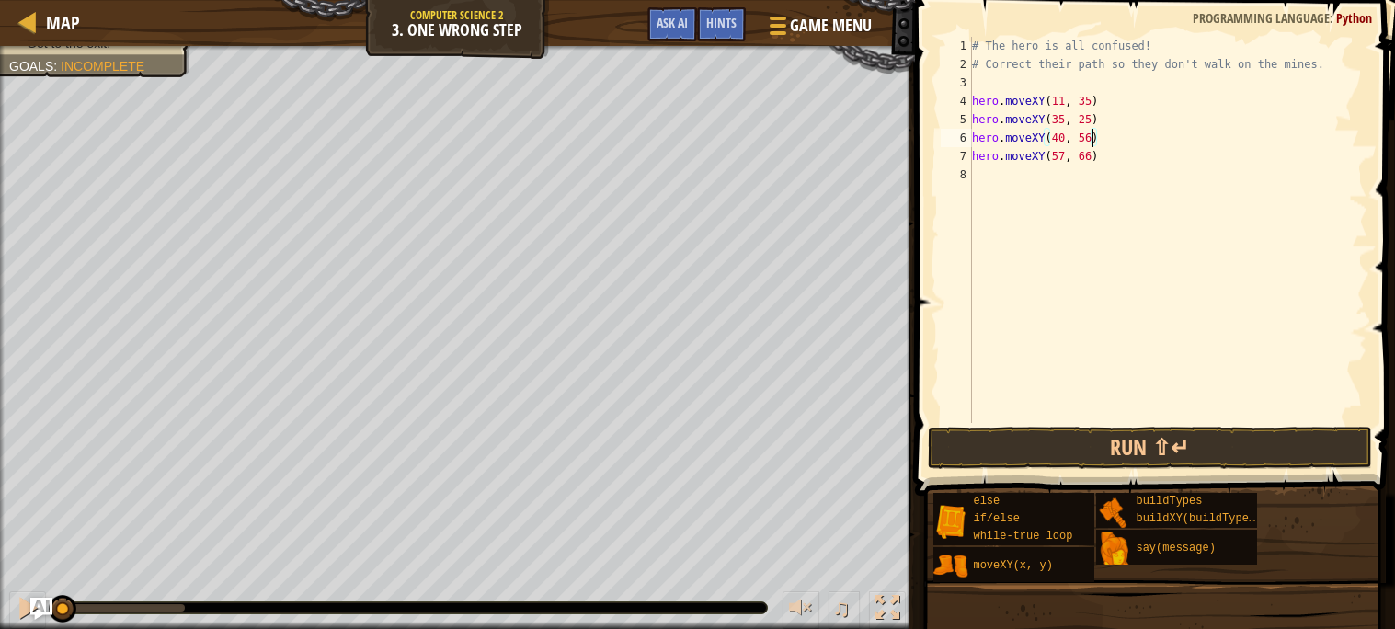
click at [1060, 154] on div "# The hero is all confused! # Correct their path so they don't walk on the mine…" at bounding box center [1167, 248] width 399 height 423
type textarea "hero.moveXY(77, 58)"
click at [1096, 448] on button "Run ⇧↵" at bounding box center [1150, 448] width 444 height 42
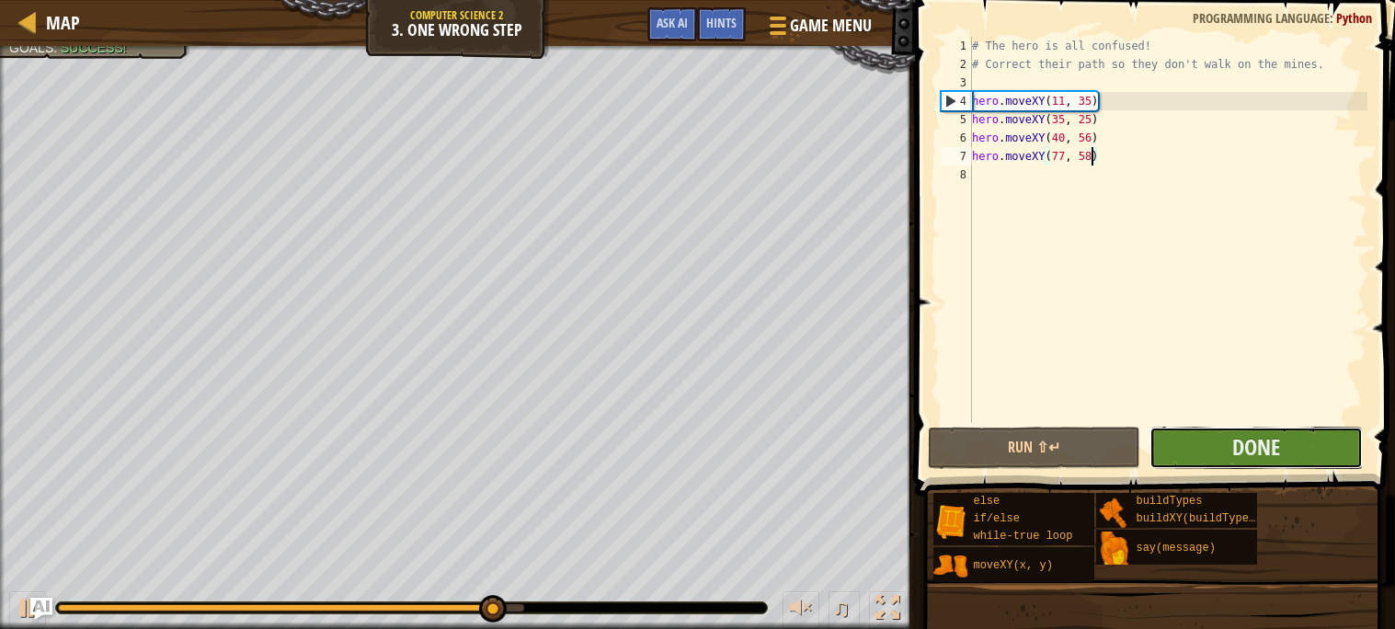
click at [1214, 441] on button "Done" at bounding box center [1255, 448] width 213 height 42
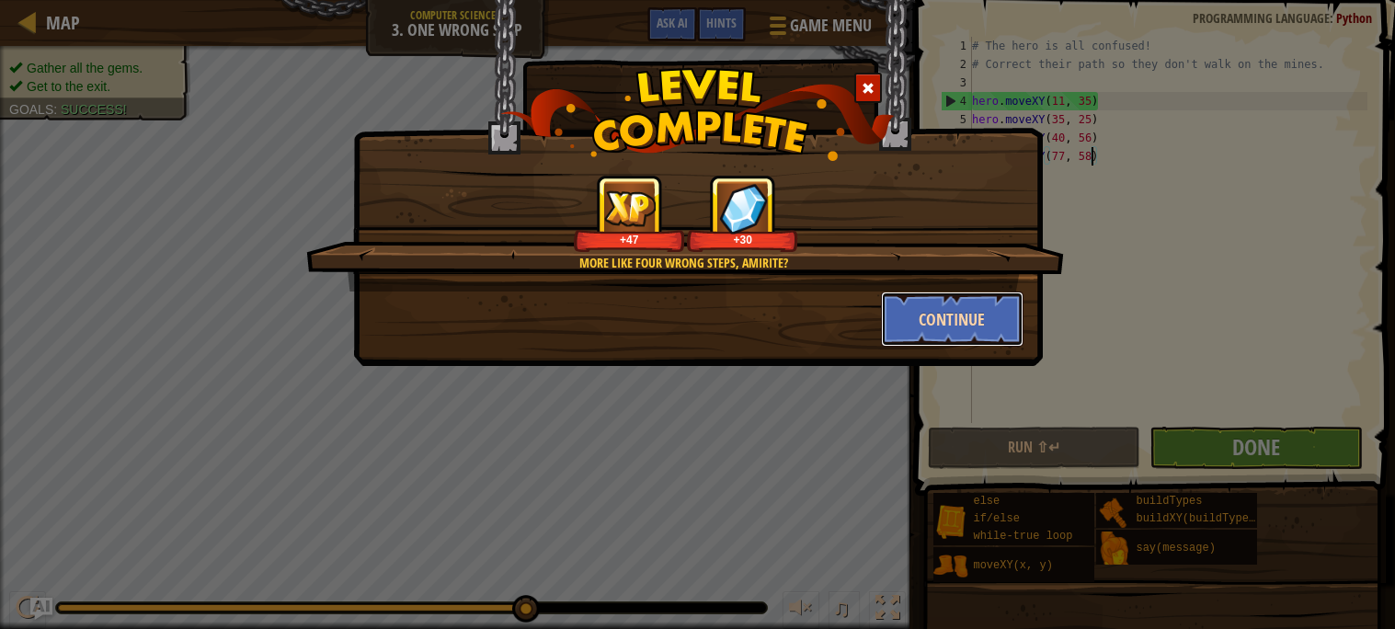
click at [978, 335] on button "Continue" at bounding box center [952, 318] width 143 height 55
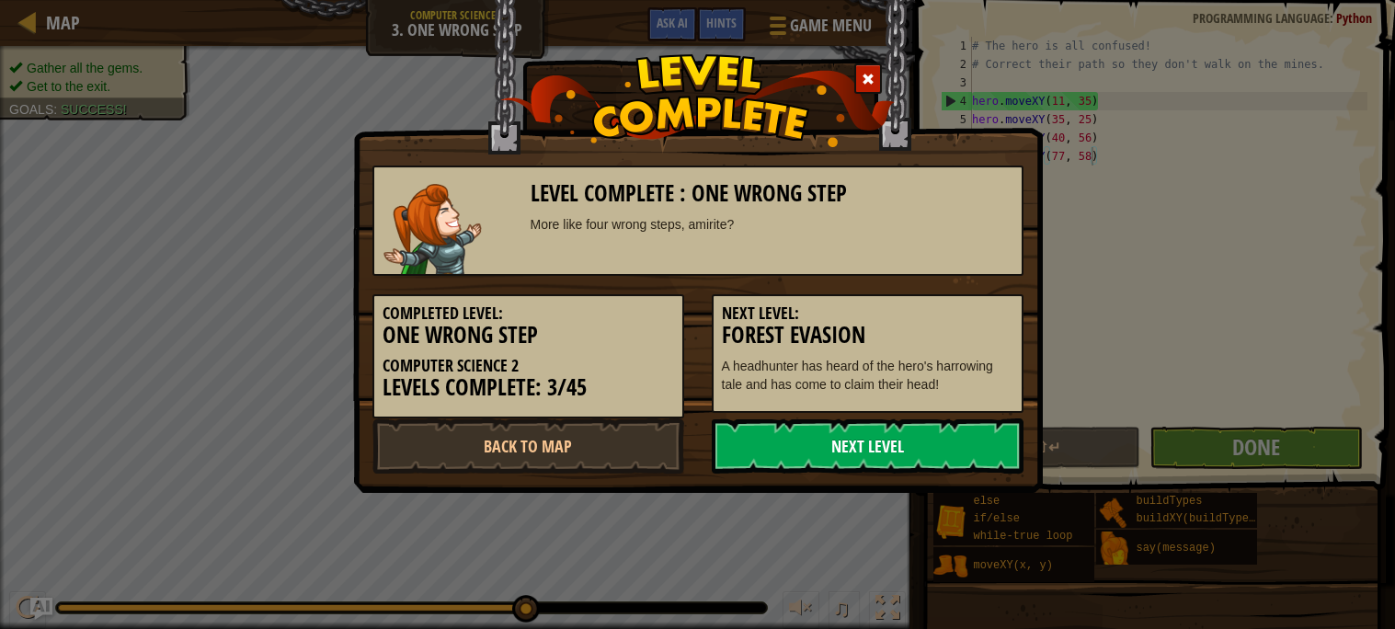
click at [850, 444] on link "Next Level" at bounding box center [868, 445] width 312 height 55
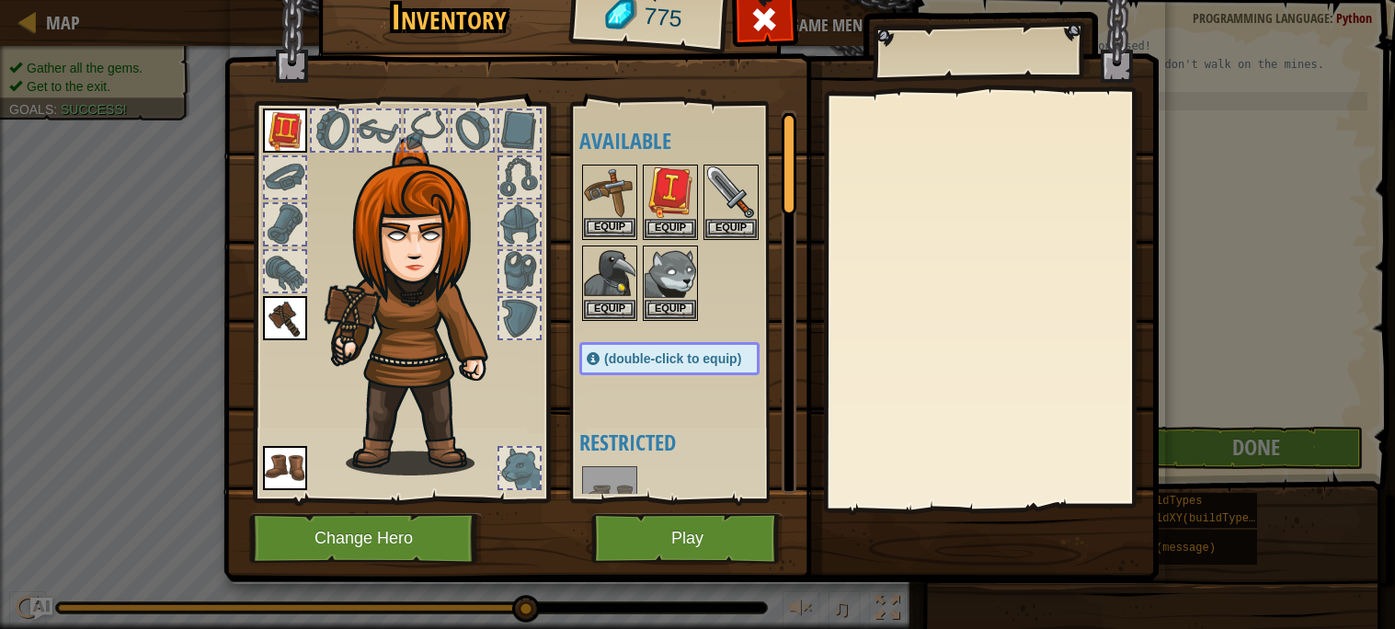
click at [626, 213] on img at bounding box center [609, 191] width 51 height 51
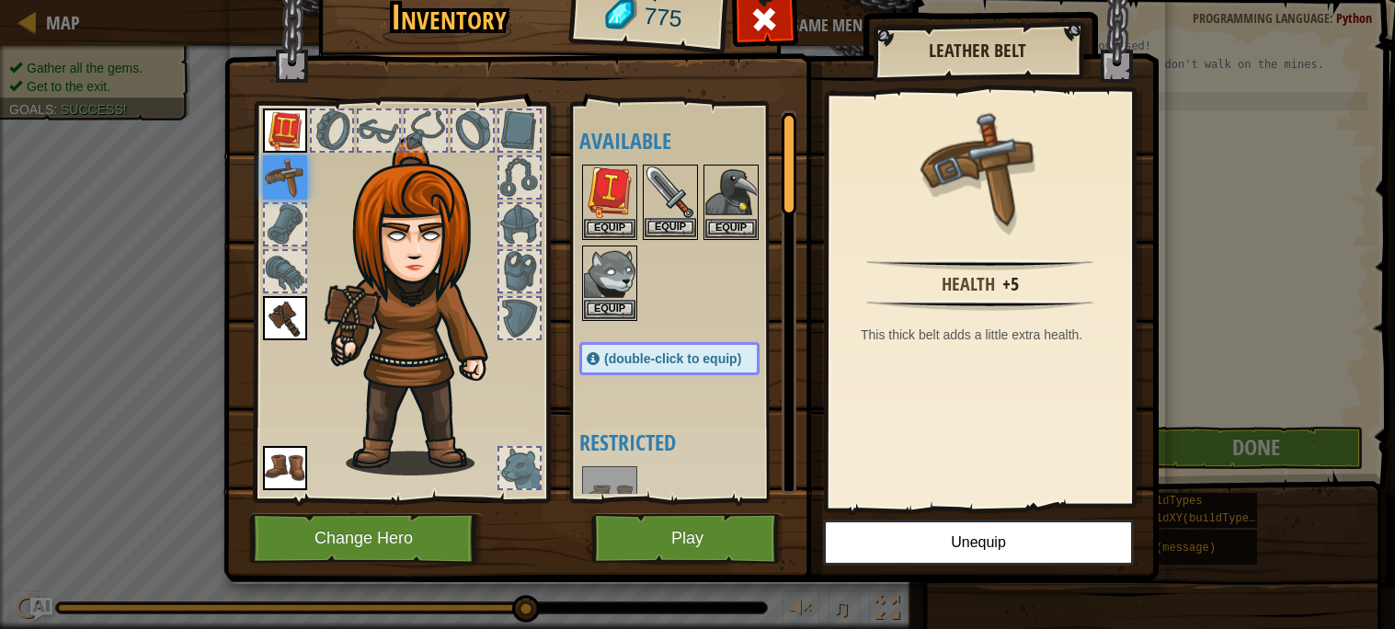
click at [675, 212] on img at bounding box center [670, 191] width 51 height 51
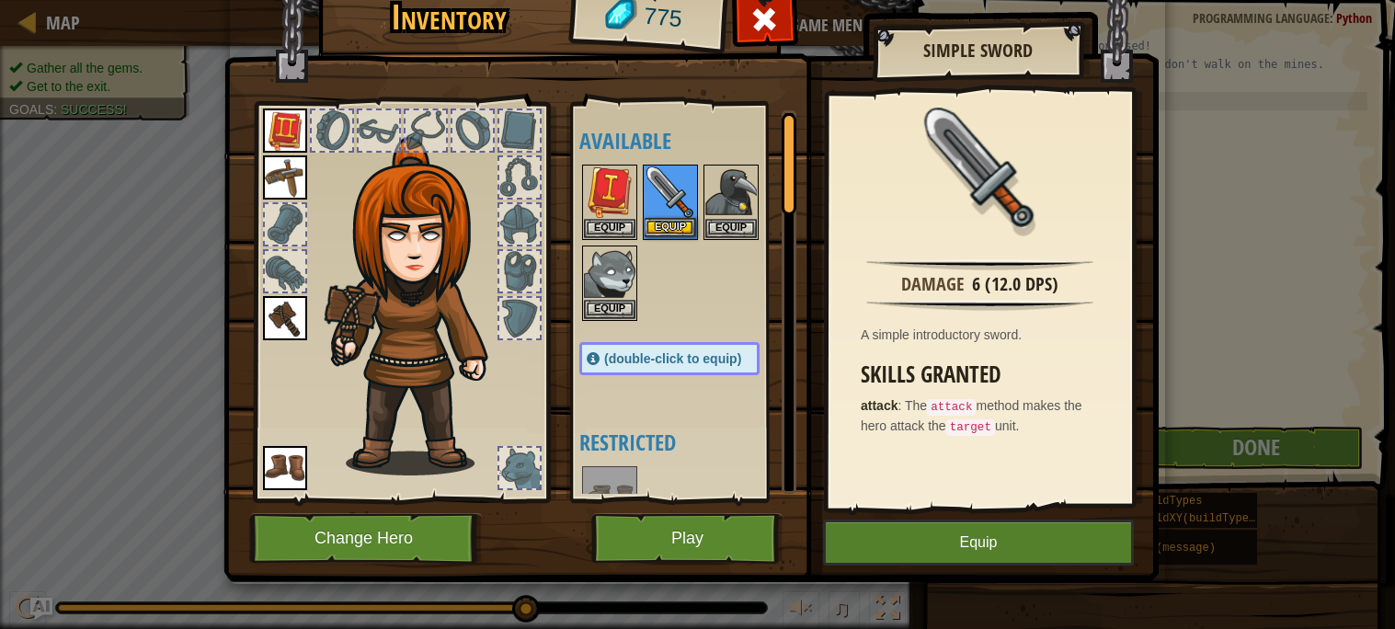
click at [675, 212] on img at bounding box center [670, 191] width 51 height 51
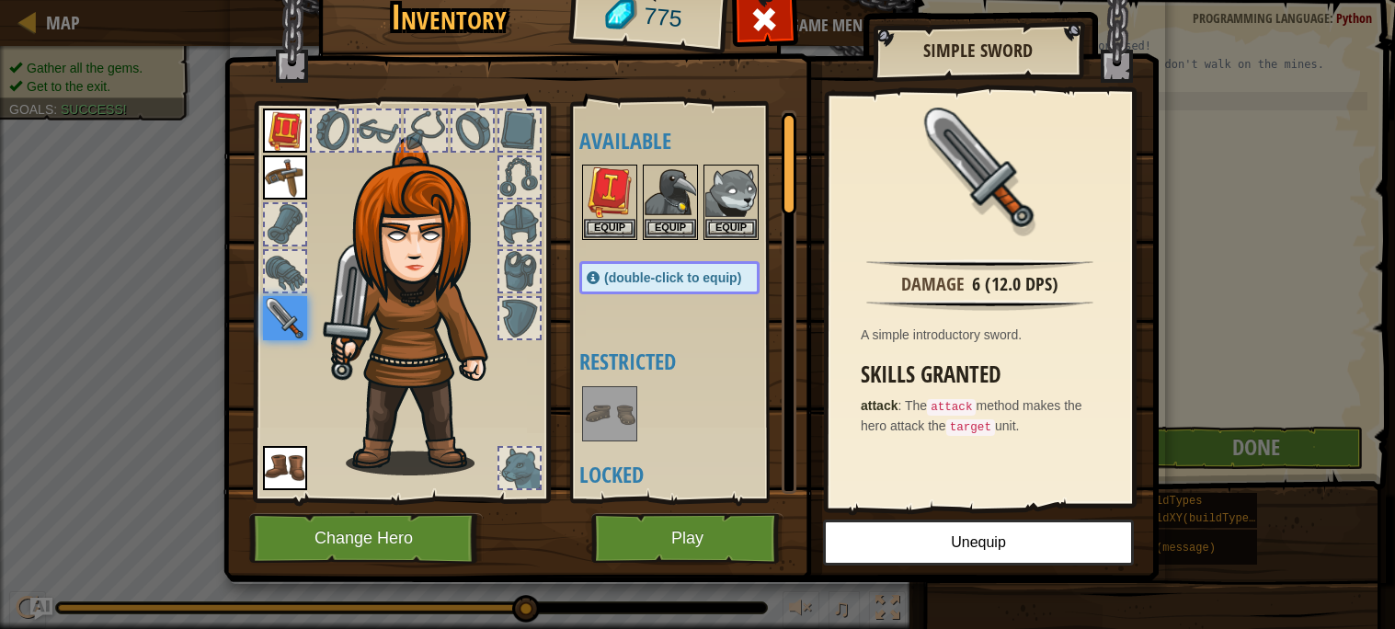
scroll to position [5, 0]
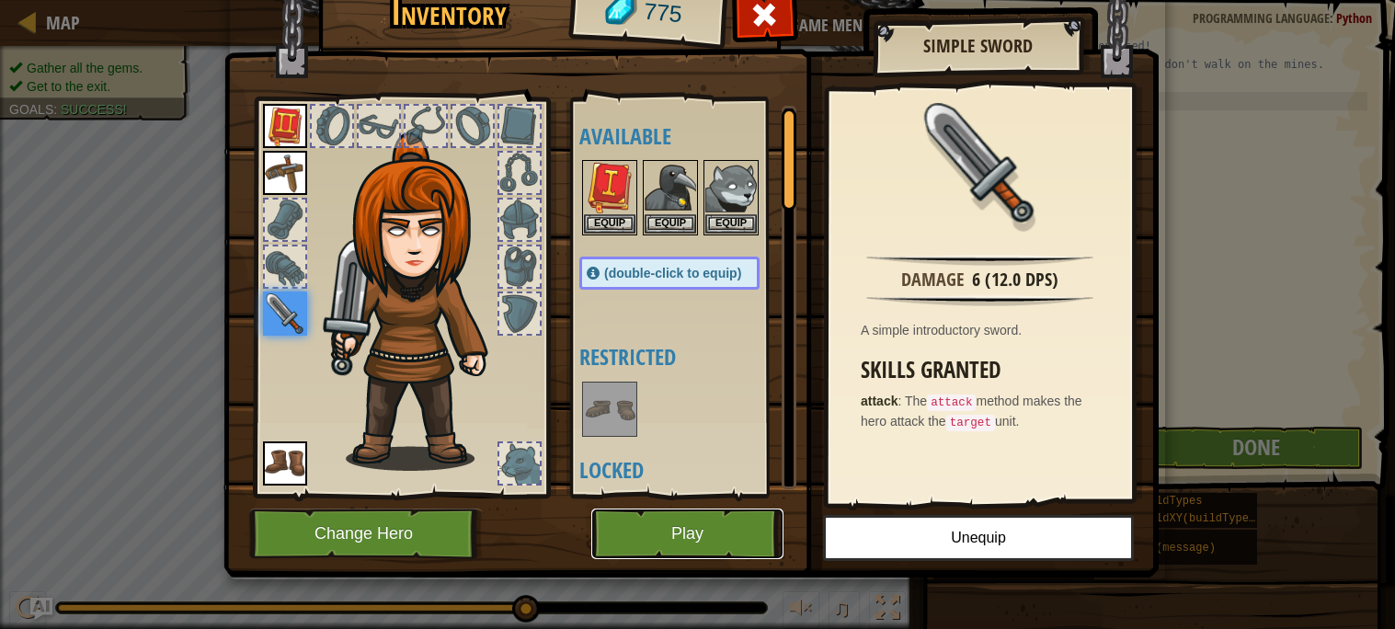
click at [694, 533] on button "Play" at bounding box center [687, 533] width 192 height 51
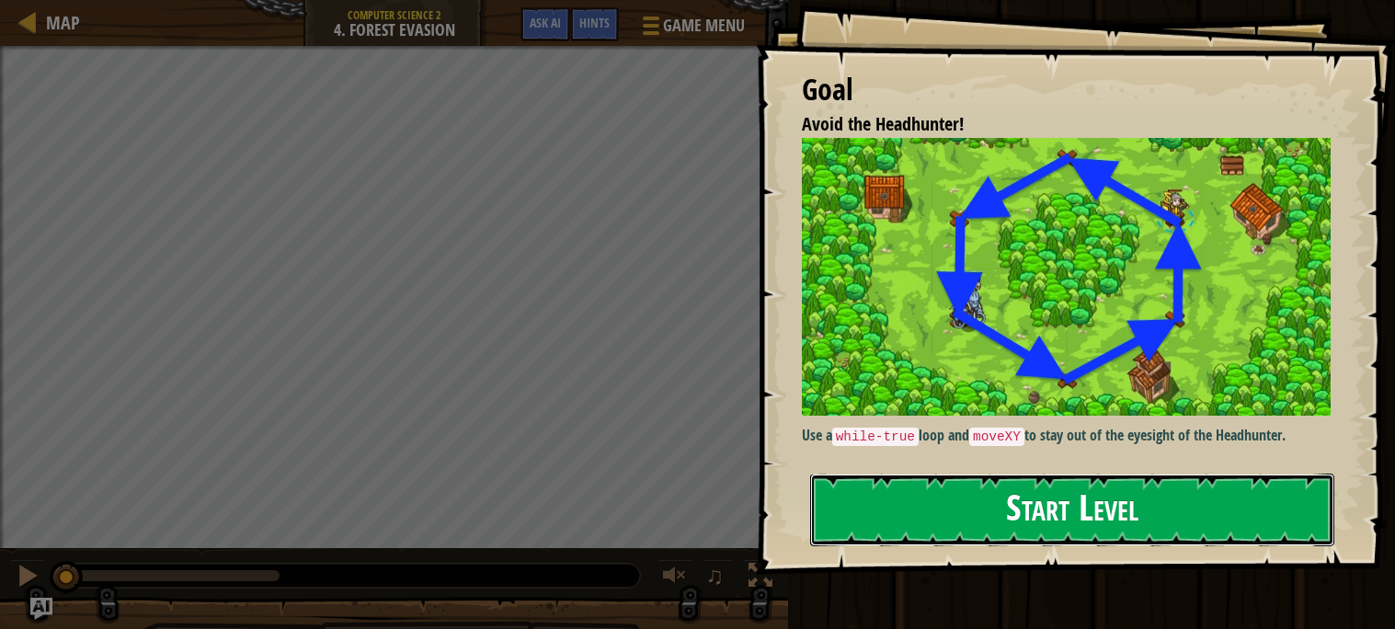
click at [893, 508] on button "Start Level" at bounding box center [1072, 510] width 524 height 73
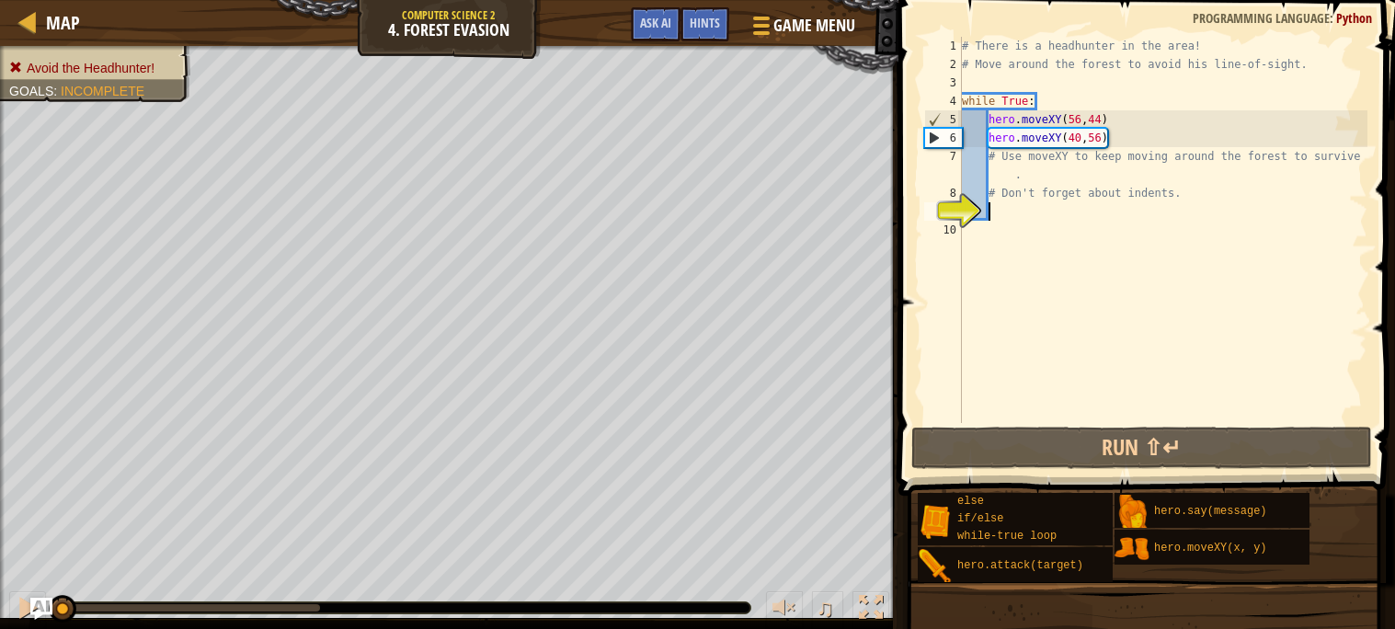
click at [1179, 255] on div "# There is a headhunter in the area! # Move around the forest to avoid his line…" at bounding box center [1162, 248] width 409 height 423
click at [1086, 170] on div "# There is a headhunter in the area! # Move around the forest to avoid his line…" at bounding box center [1162, 248] width 409 height 423
click at [999, 174] on div "# There is a headhunter in the area! # Move around the forest to avoid his line…" at bounding box center [1162, 248] width 409 height 423
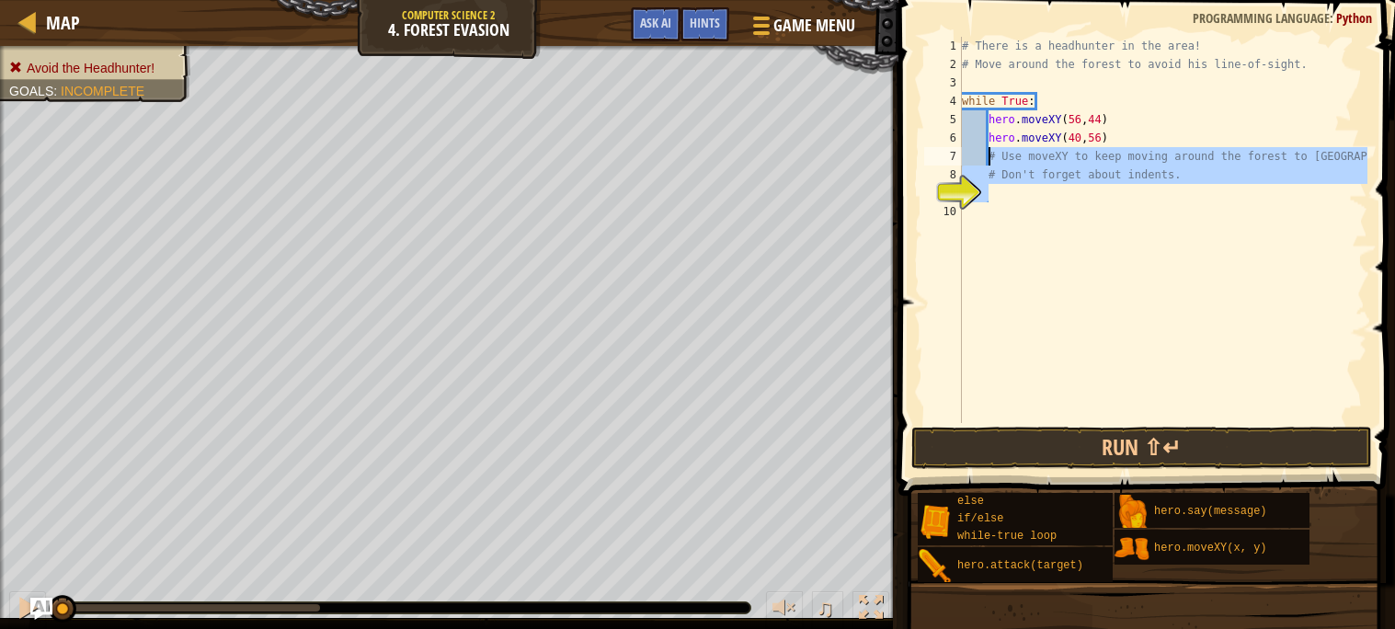
drag, startPoint x: 1205, startPoint y: 193, endPoint x: 987, endPoint y: 155, distance: 221.1
click at [987, 155] on div "# There is a headhunter in the area! # Move around the forest to avoid his line…" at bounding box center [1162, 248] width 409 height 423
type textarea "# Use moveXY to keep moving around the forest to [GEOGRAPHIC_DATA]."
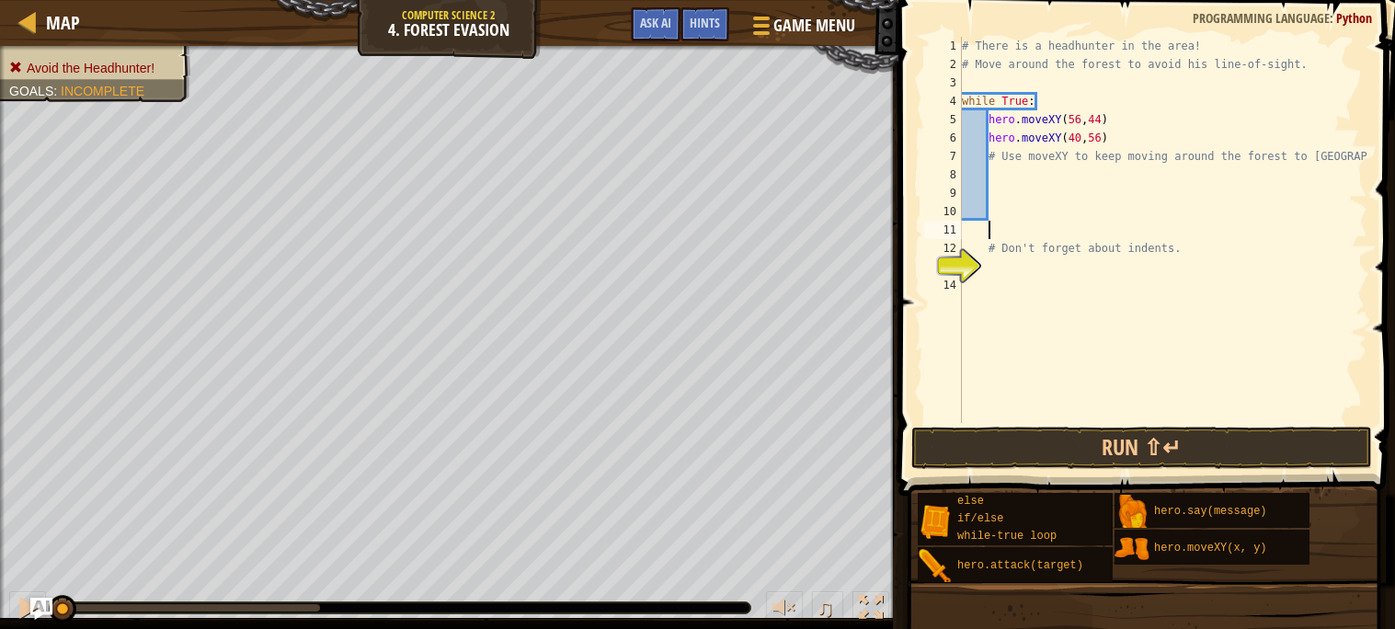
click at [996, 164] on div "# There is a headhunter in the area! # Move around the forest to avoid his line…" at bounding box center [1162, 248] width 409 height 423
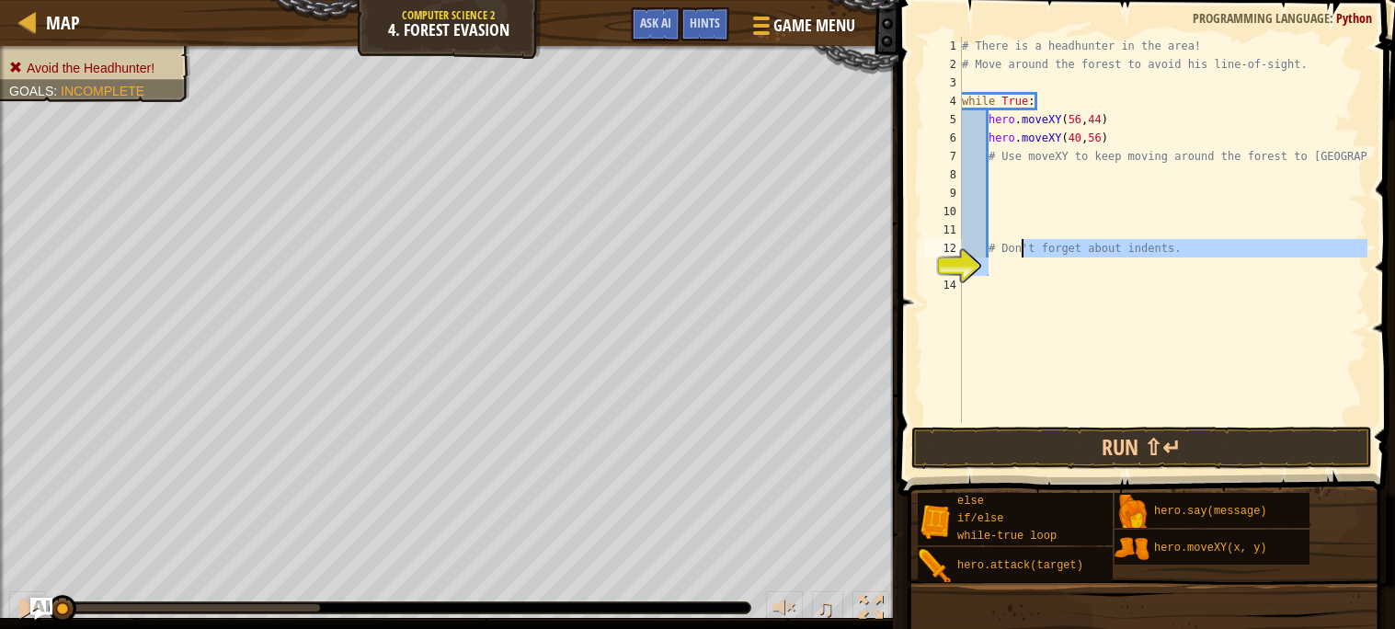
drag, startPoint x: 1177, startPoint y: 259, endPoint x: 999, endPoint y: 249, distance: 177.7
click at [999, 249] on div "# There is a headhunter in the area! # Move around the forest to avoid his line…" at bounding box center [1162, 248] width 409 height 423
click at [984, 246] on div "# There is a headhunter in the area! # Move around the forest to avoid his line…" at bounding box center [1162, 248] width 409 height 423
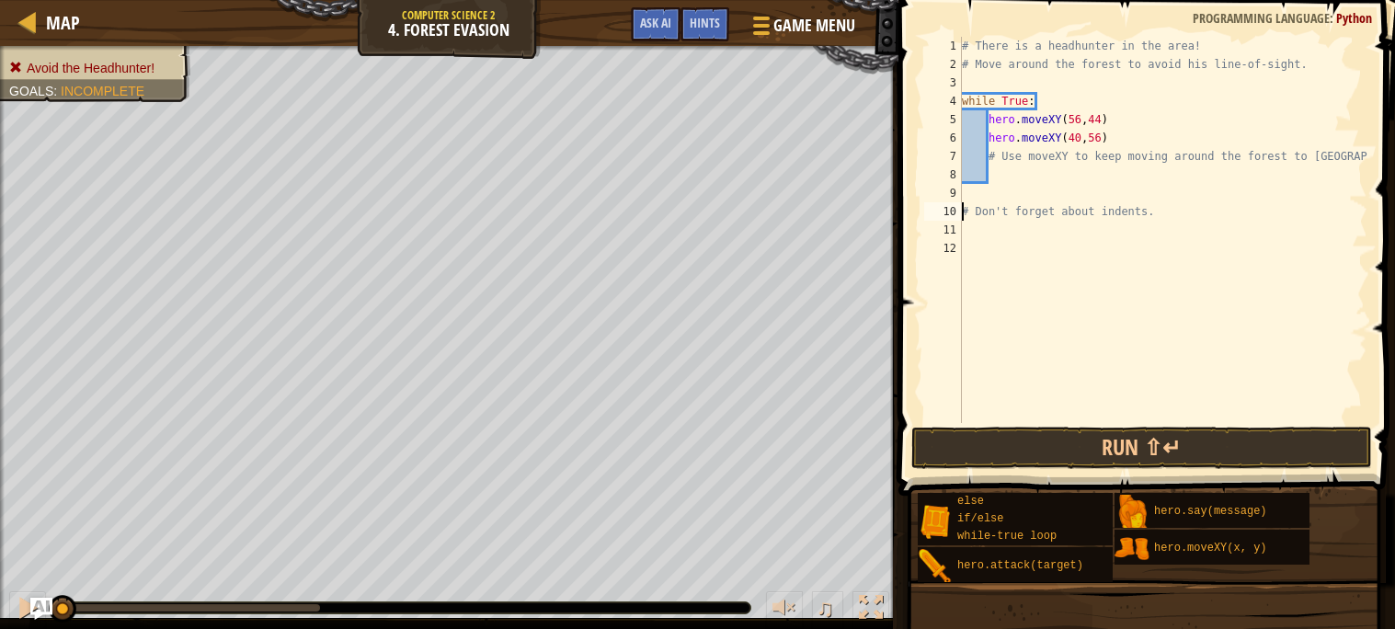
click at [990, 154] on div "# There is a headhunter in the area! # Move around the forest to avoid his line…" at bounding box center [1162, 248] width 409 height 423
type textarea "# Use moveXY to keep moving around the forest to [GEOGRAPHIC_DATA]."
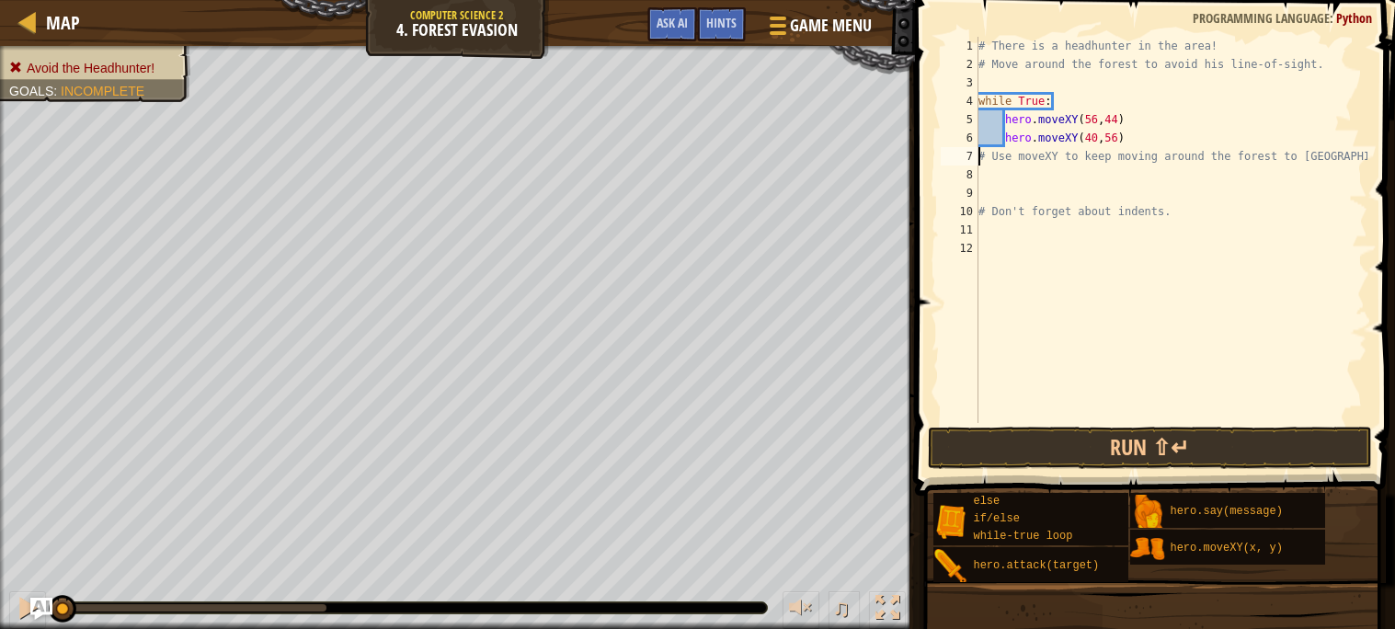
click at [1008, 174] on div "# There is a headhunter in the area! # Move around the forest to avoid his line…" at bounding box center [1171, 248] width 393 height 423
type textarea "# Use moveXY to keep moving around the forest to [GEOGRAPHIC_DATA]e"
click at [1000, 179] on div "# There is a headhunter in the area! # Move around the forest to avoid his line…" at bounding box center [1171, 248] width 393 height 423
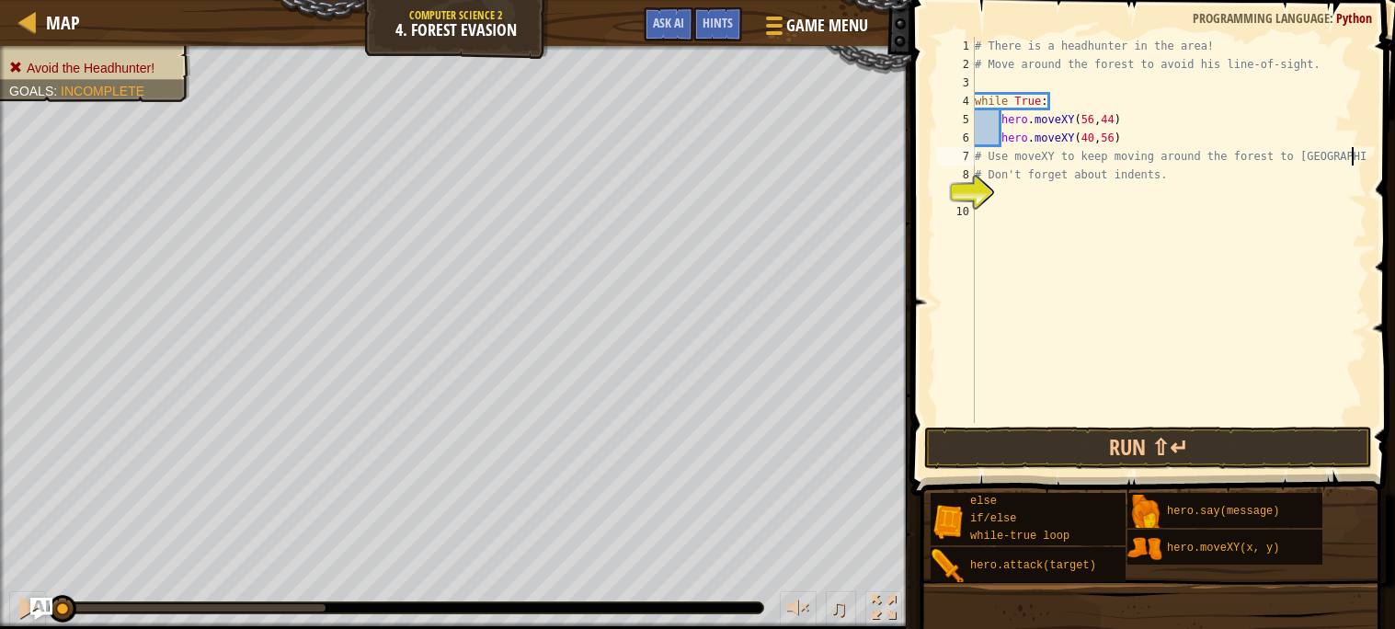
click at [976, 154] on div "# There is a headhunter in the area! # Move around the forest to avoid his line…" at bounding box center [1169, 248] width 396 height 423
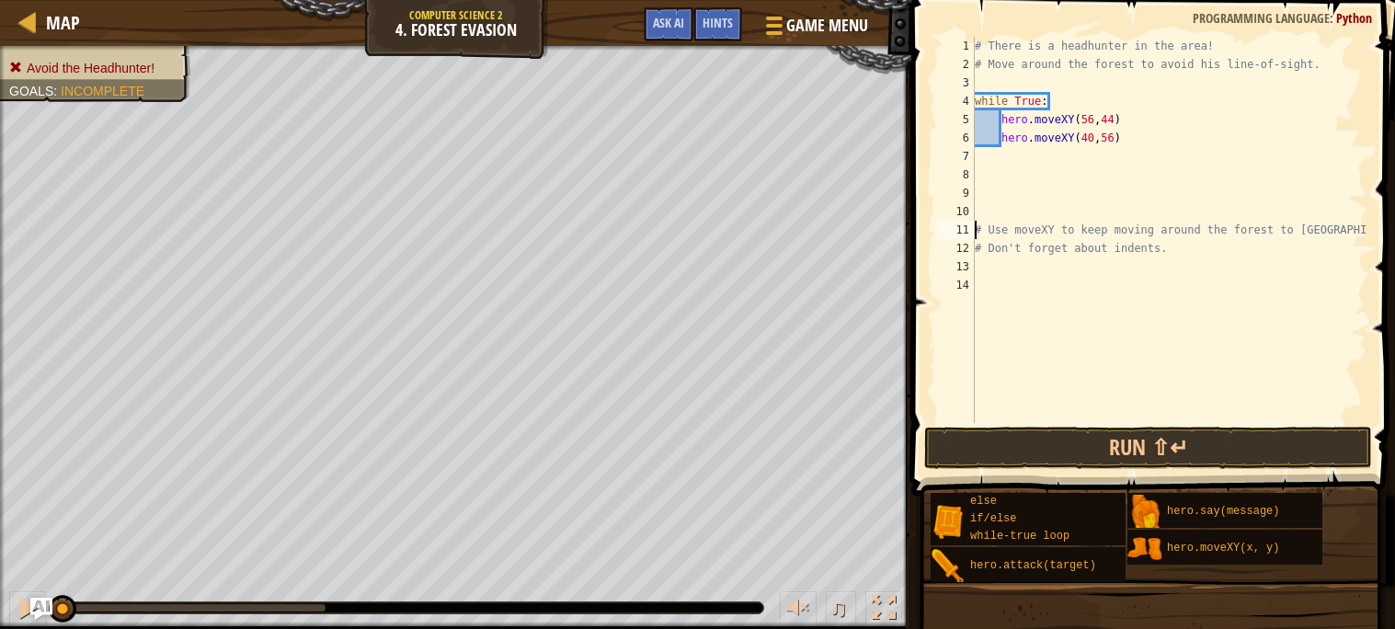
click at [998, 145] on div "# There is a headhunter in the area! # Move around the forest to avoid his line…" at bounding box center [1169, 248] width 396 height 423
type textarea "hero.moveXY(40,56)"
click at [988, 156] on div "# There is a headhunter in the area! # Move around the forest to avoid his line…" at bounding box center [1169, 248] width 396 height 423
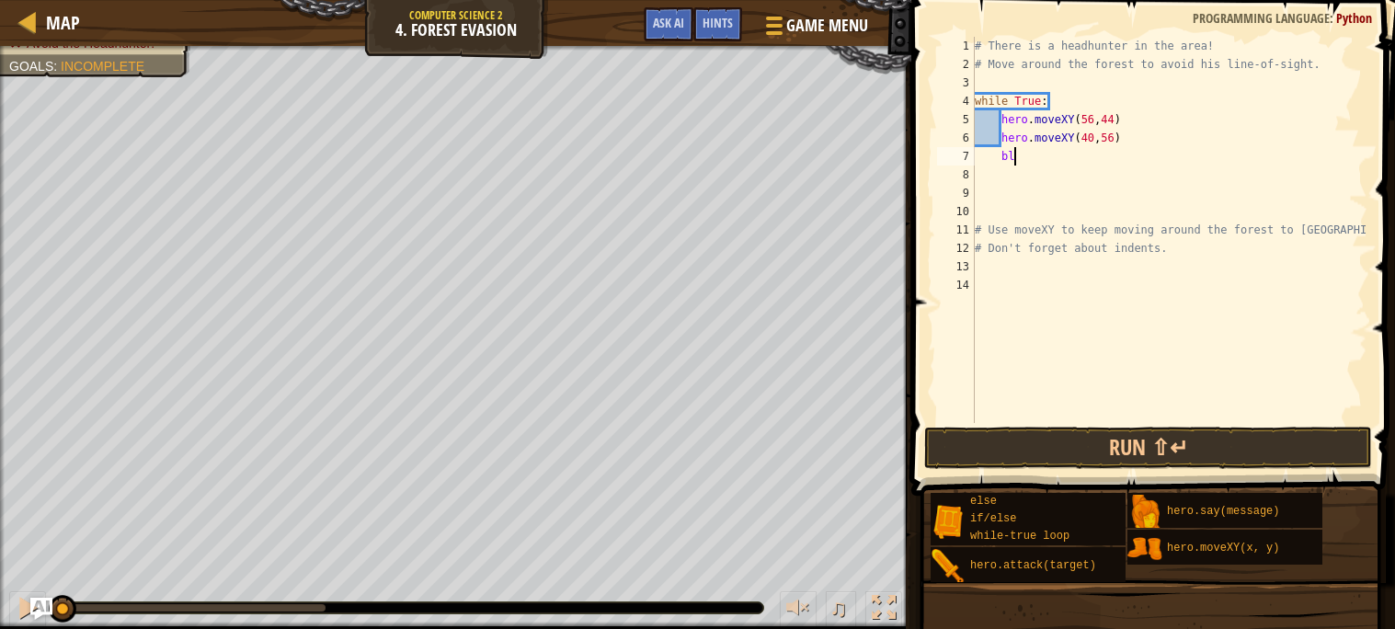
type textarea "b"
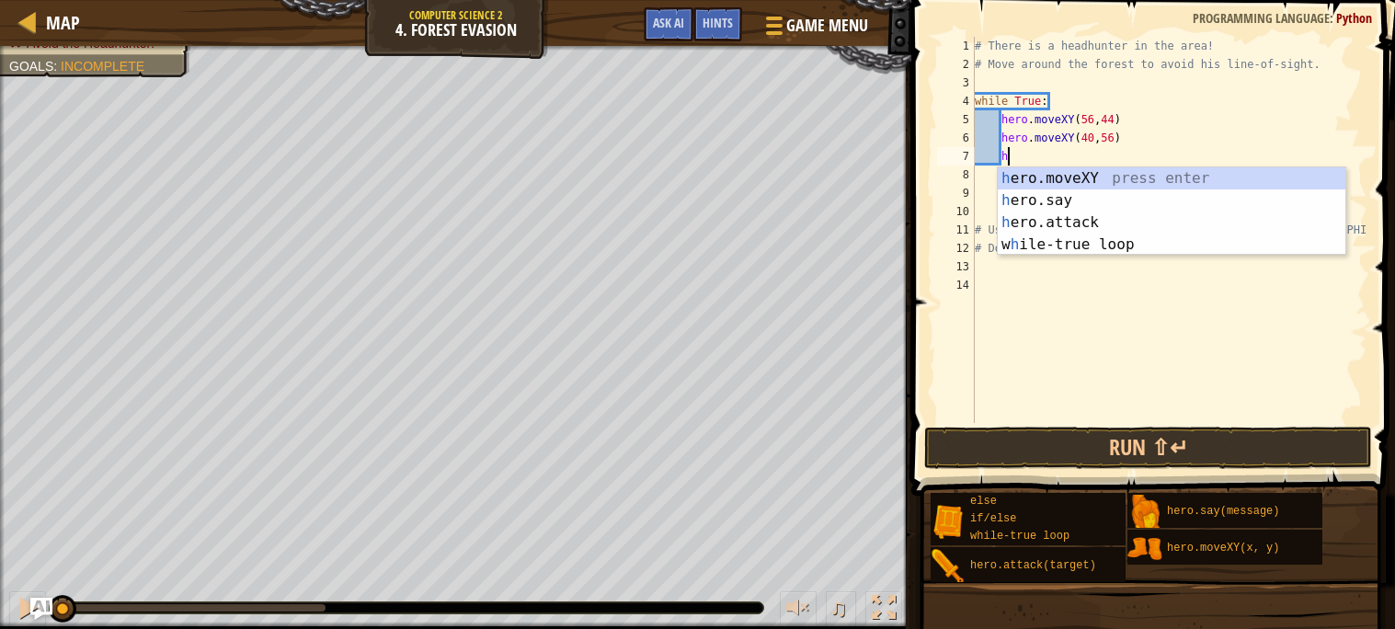
scroll to position [7, 2]
type textarea "he"
click at [782, 20] on div at bounding box center [771, 25] width 25 height 27
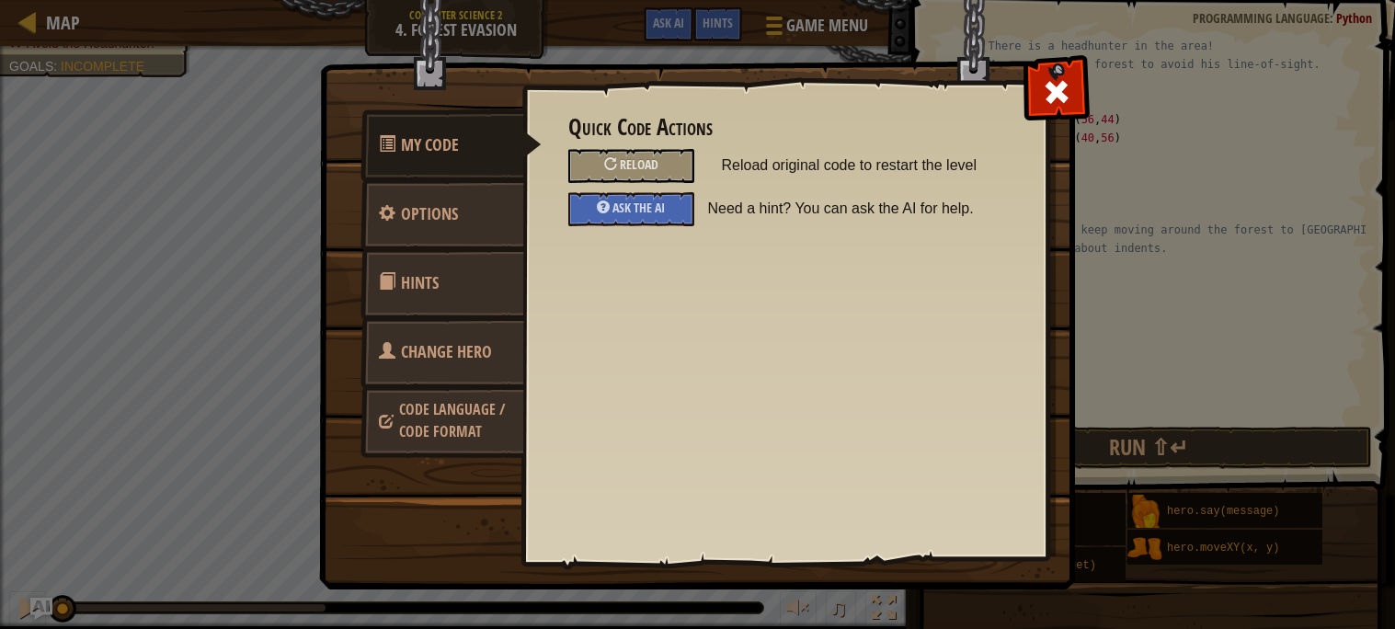
click at [460, 327] on link "Change Hero" at bounding box center [442, 352] width 164 height 72
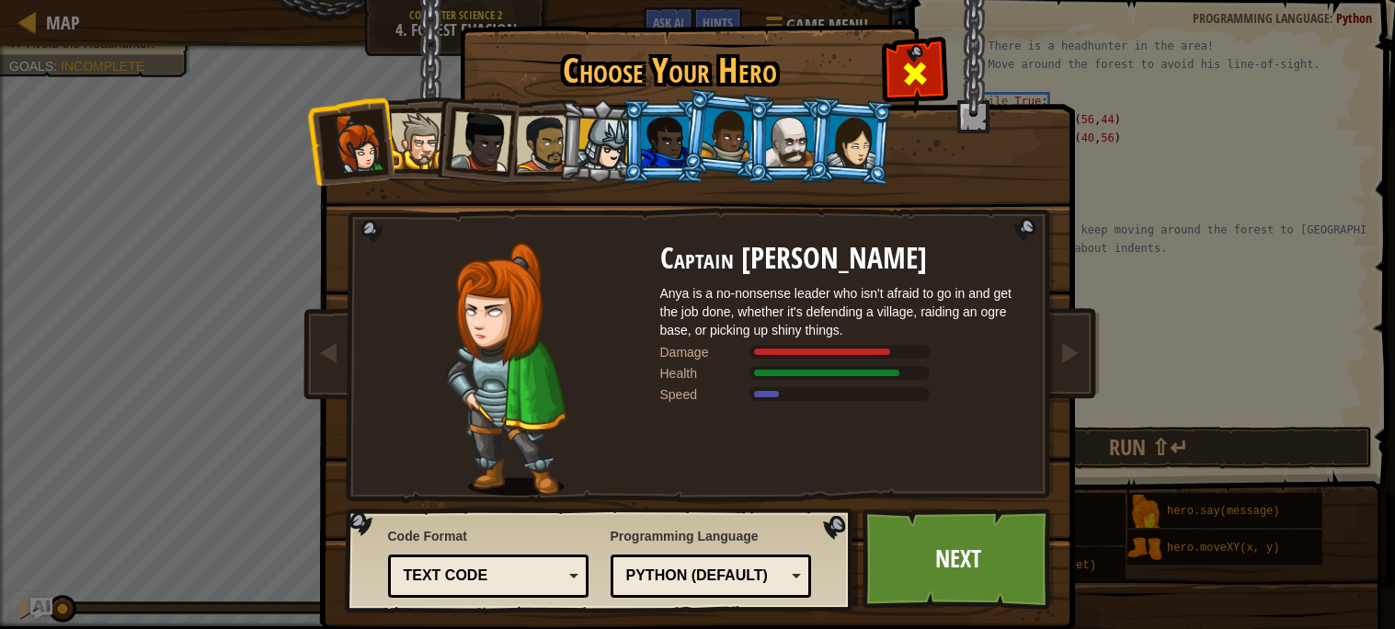
click at [919, 67] on span at bounding box center [914, 73] width 29 height 29
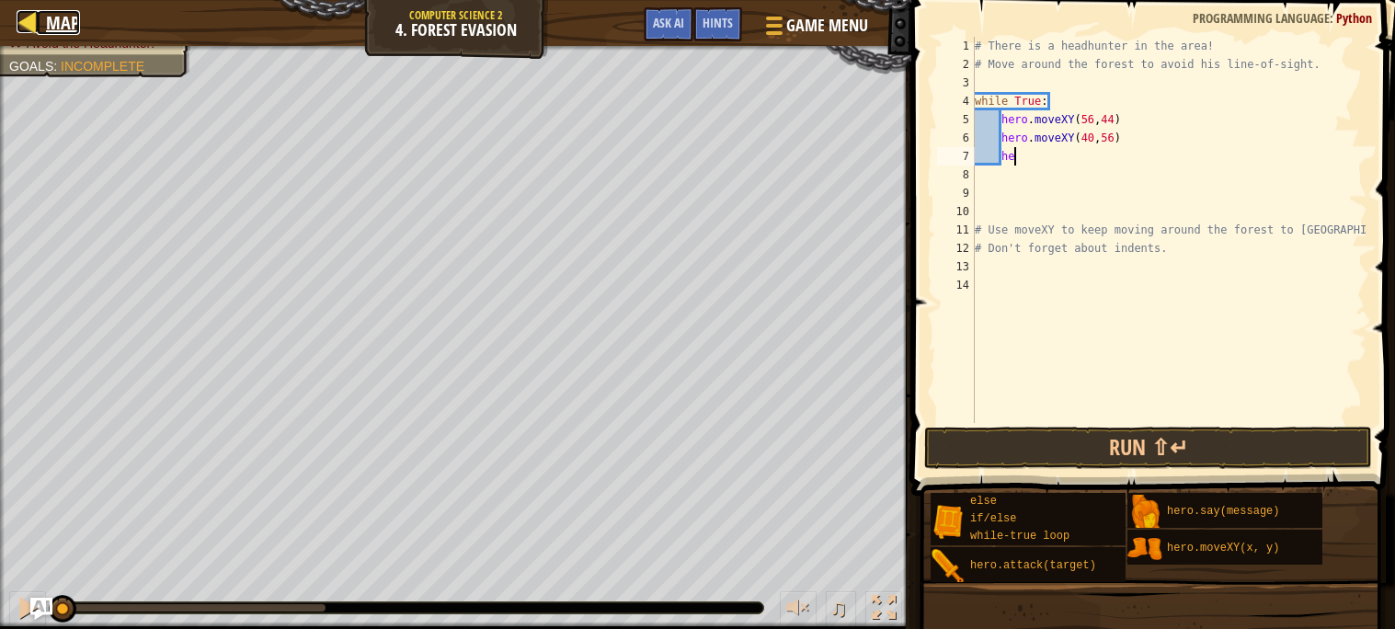
click at [37, 10] on div at bounding box center [28, 21] width 23 height 23
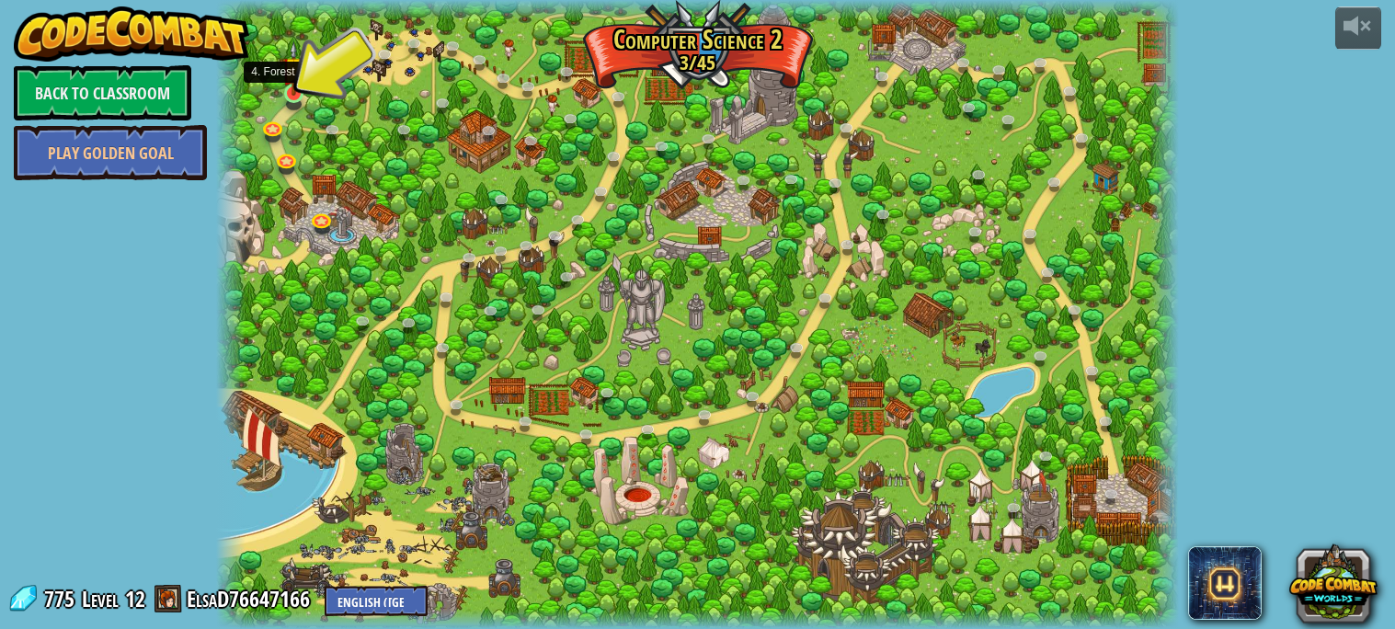
click at [297, 83] on img at bounding box center [293, 67] width 23 height 53
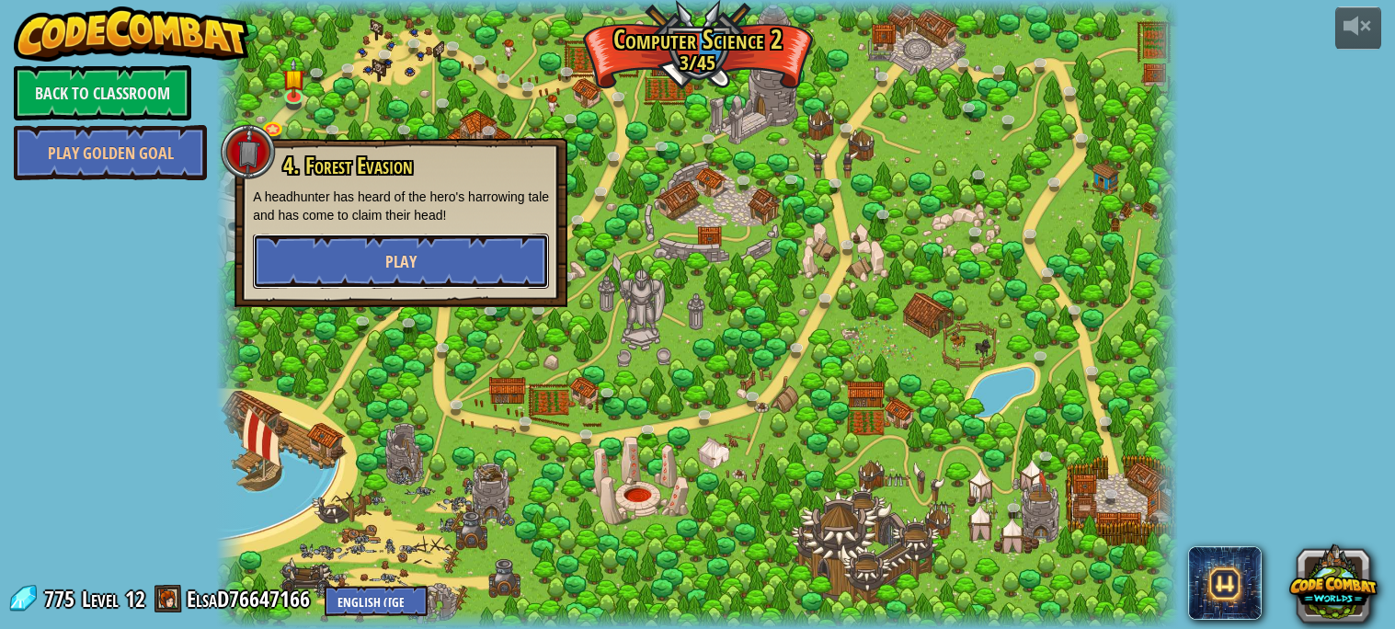
click at [439, 254] on button "Play" at bounding box center [401, 261] width 296 height 55
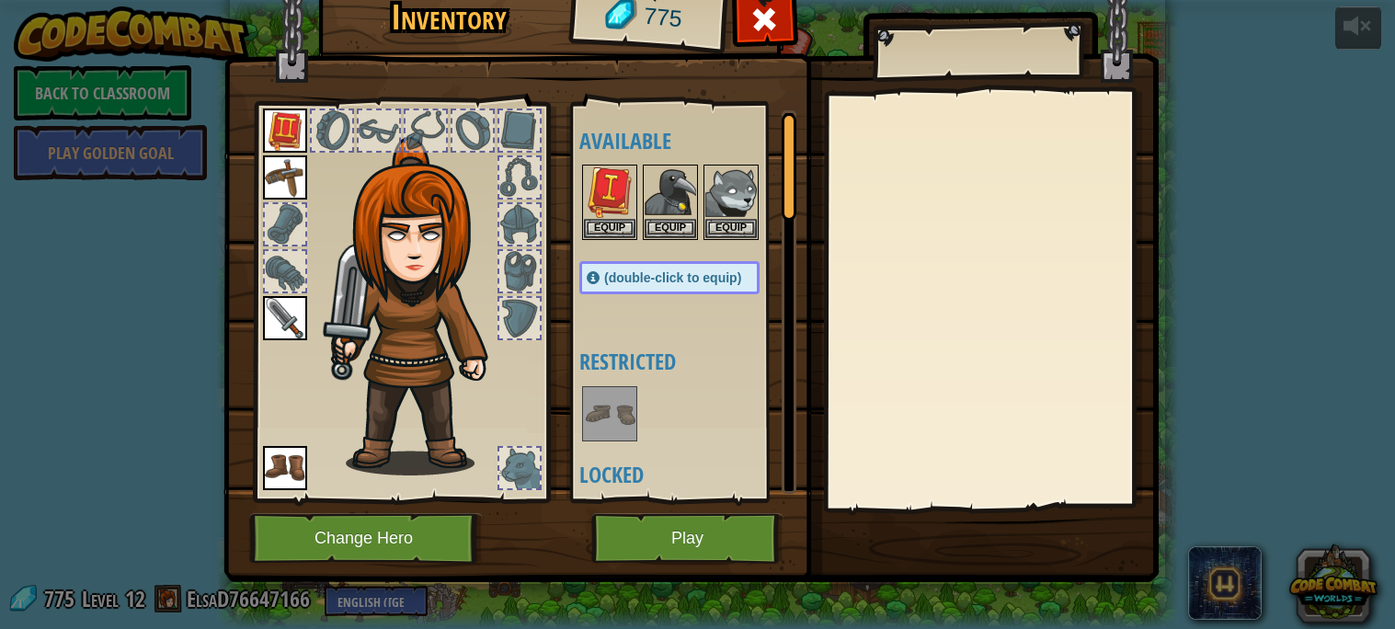
click at [278, 322] on img at bounding box center [285, 318] width 44 height 44
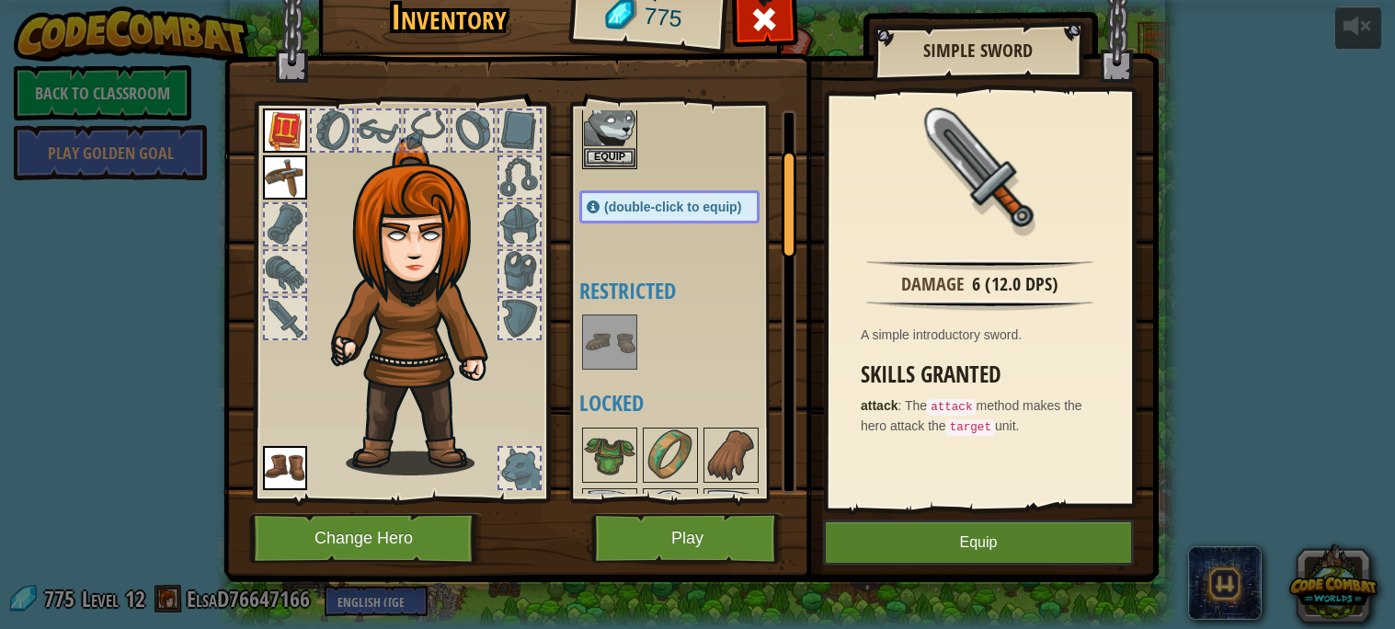
scroll to position [154, 0]
click at [293, 179] on img at bounding box center [285, 177] width 44 height 44
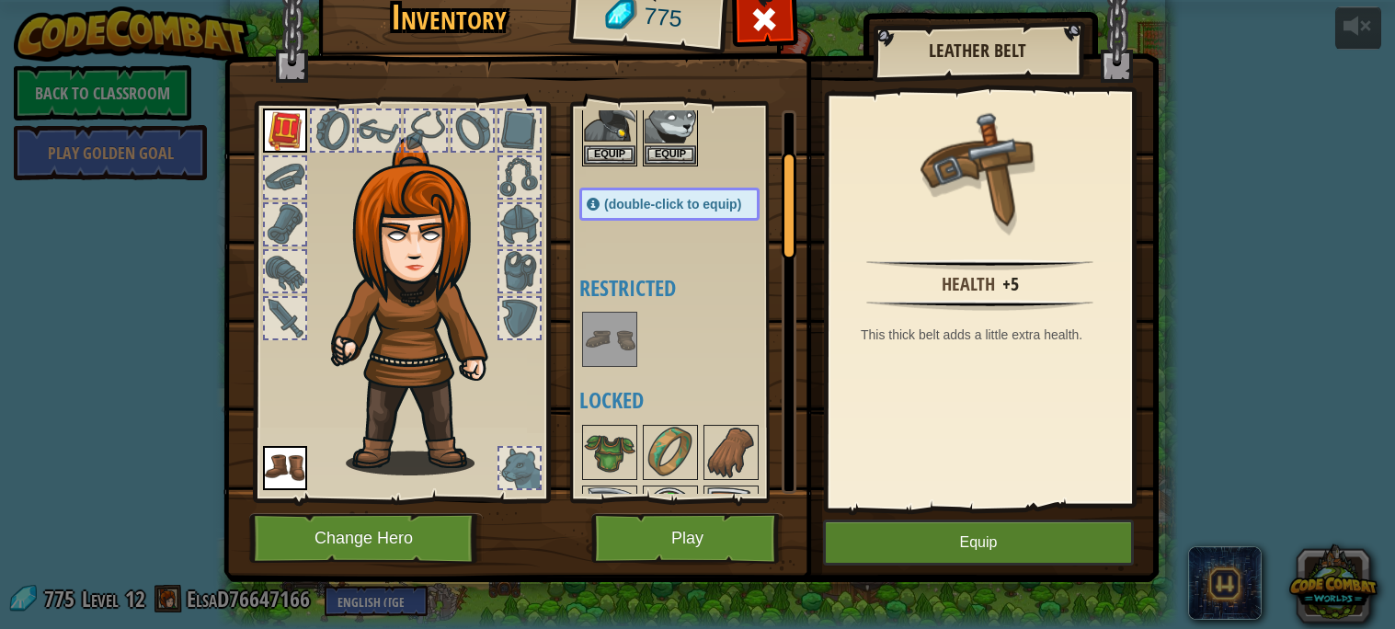
scroll to position [0, 0]
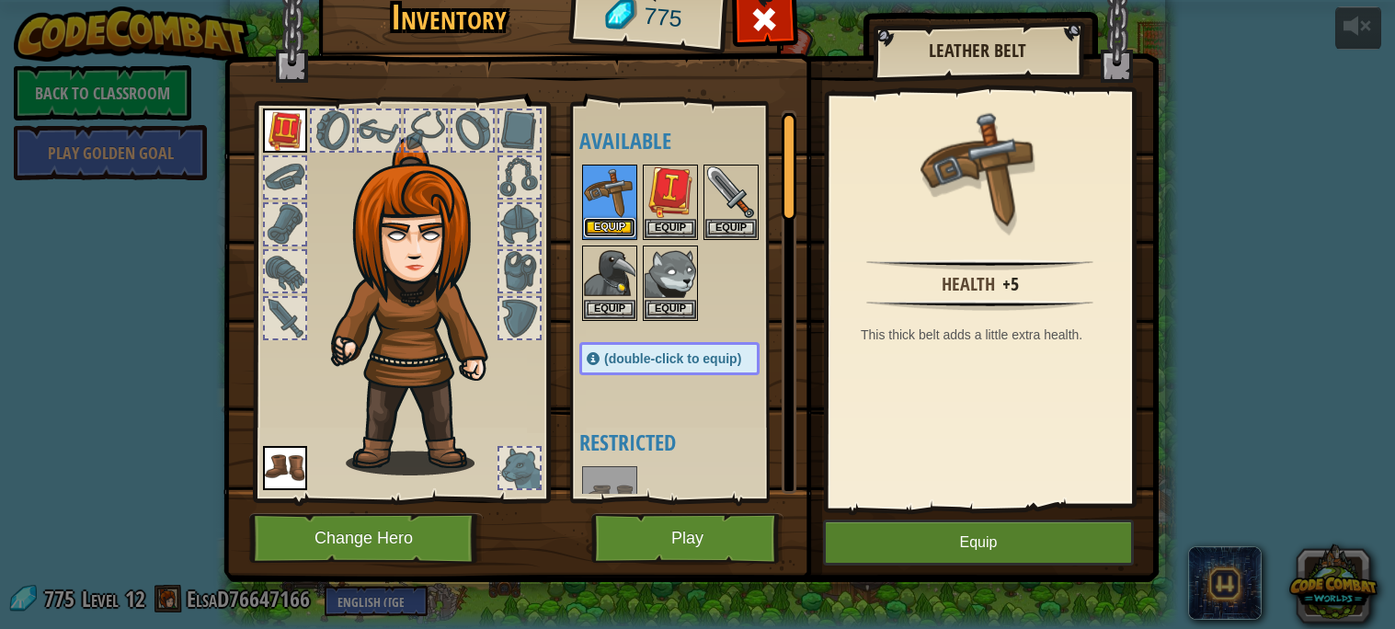
click at [615, 218] on button "Equip" at bounding box center [609, 227] width 51 height 19
click at [645, 219] on button "Equip" at bounding box center [670, 228] width 51 height 19
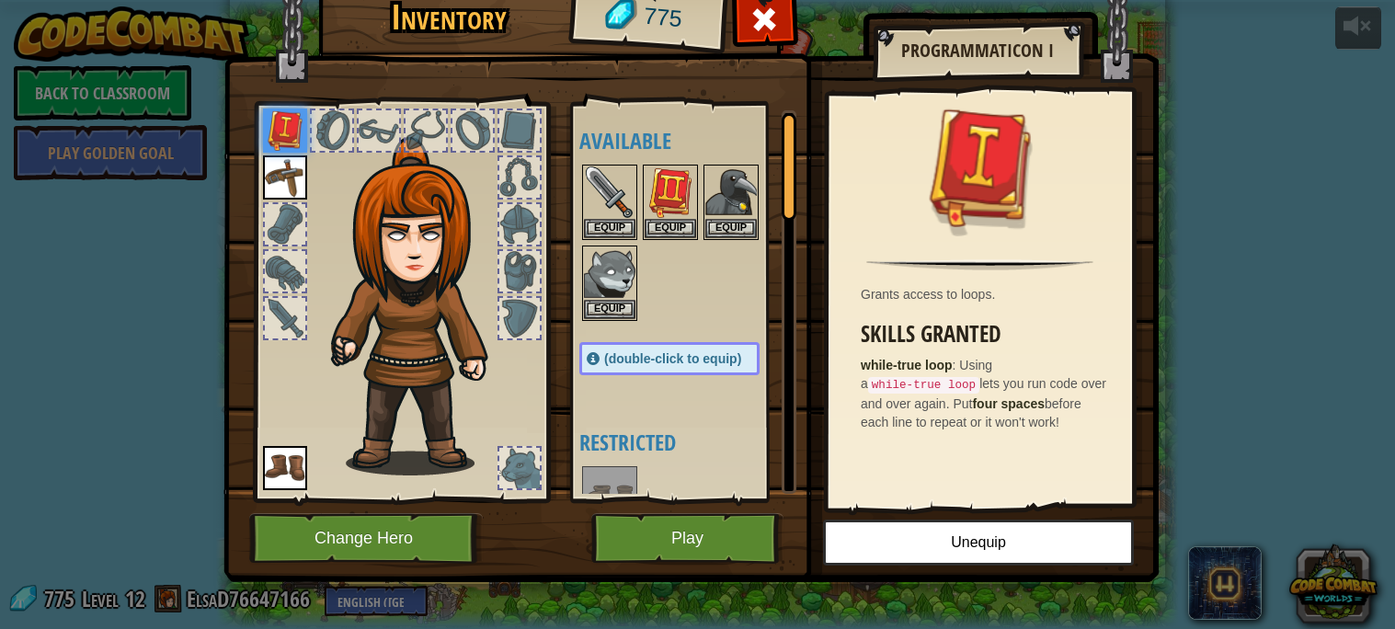
click at [290, 312] on div at bounding box center [285, 318] width 40 height 40
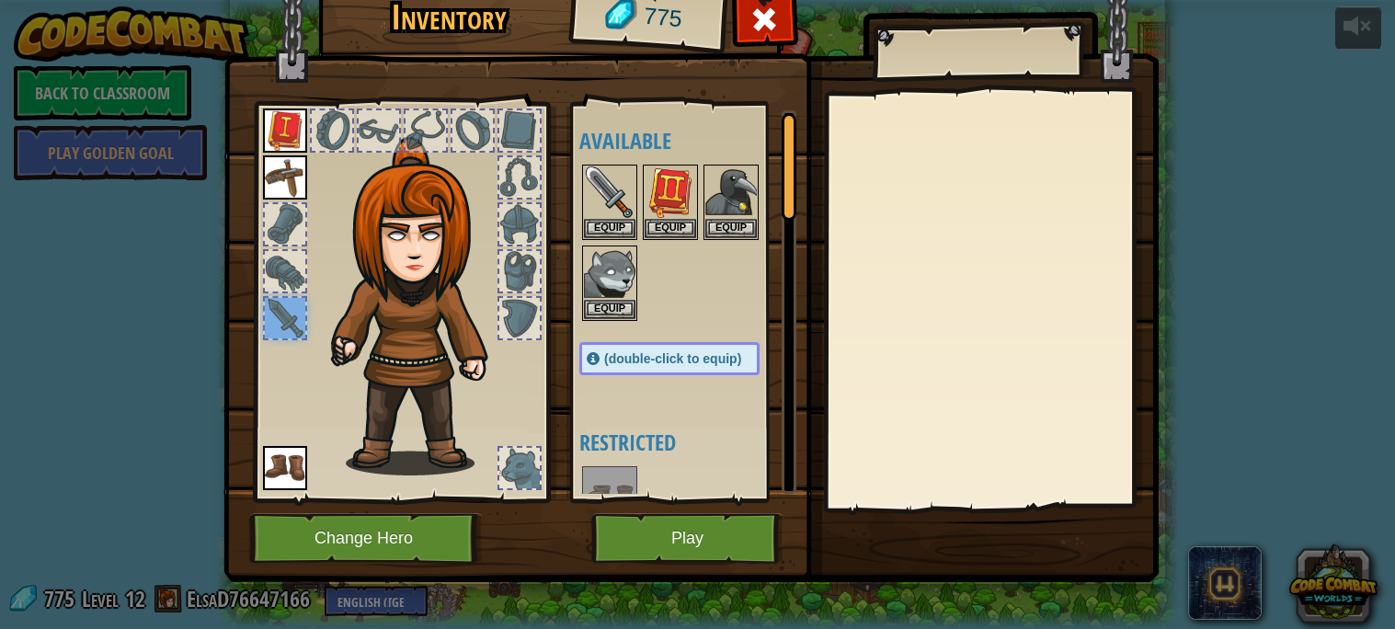
click at [290, 312] on div at bounding box center [285, 318] width 40 height 40
click at [737, 200] on img at bounding box center [730, 191] width 51 height 51
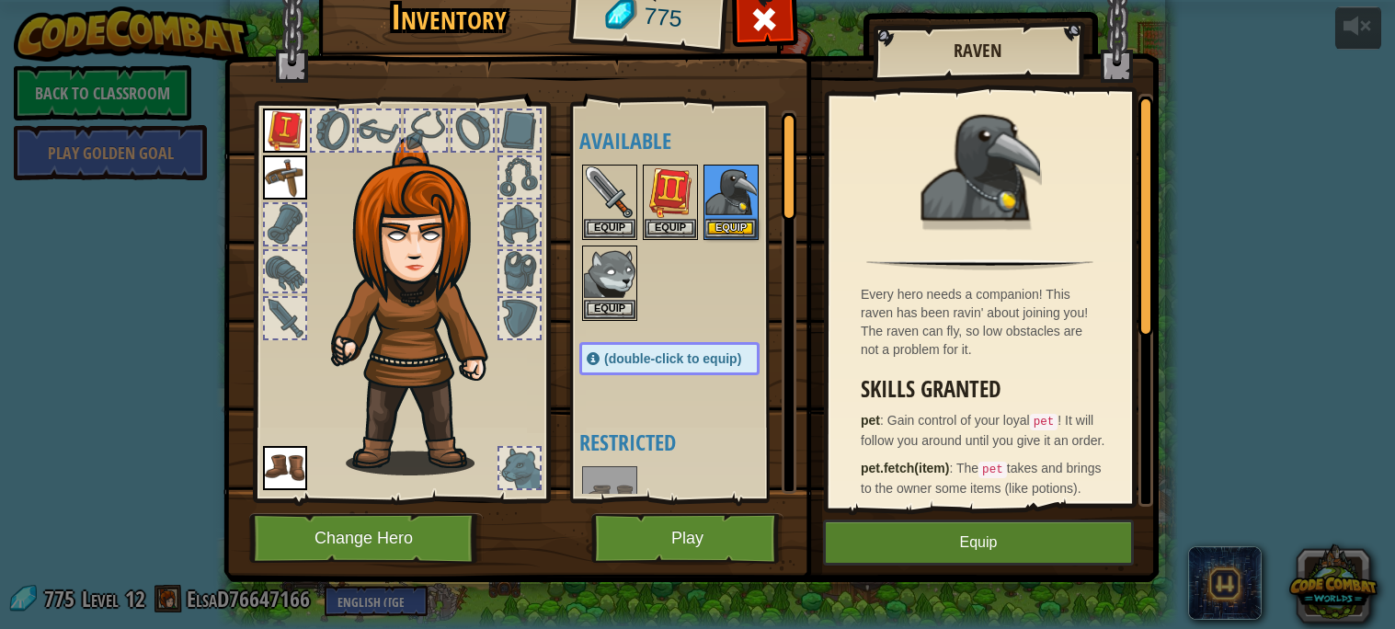
click at [711, 282] on div at bounding box center [687, 243] width 217 height 162
click at [601, 285] on img at bounding box center [609, 272] width 51 height 51
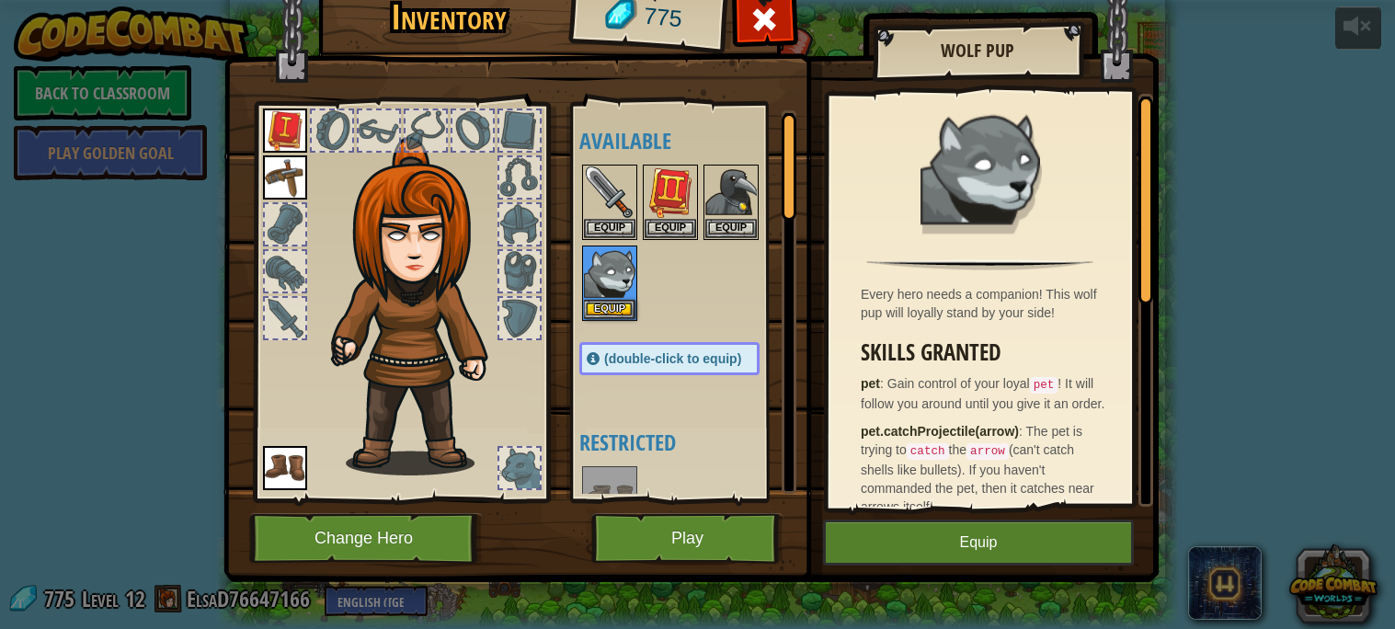
click at [698, 290] on div at bounding box center [687, 243] width 217 height 162
click at [676, 300] on div at bounding box center [687, 243] width 217 height 162
click at [661, 322] on div at bounding box center [687, 243] width 217 height 162
click at [717, 218] on button "Equip" at bounding box center [730, 227] width 51 height 19
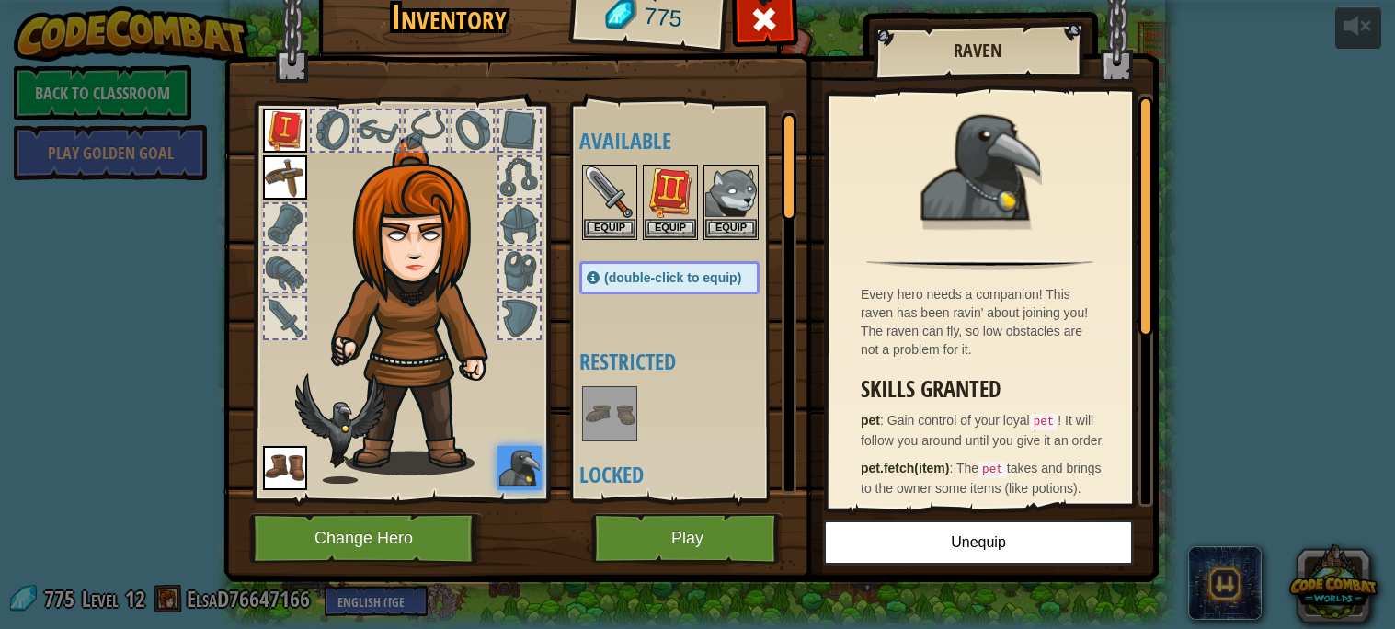
click at [508, 471] on img at bounding box center [519, 468] width 44 height 44
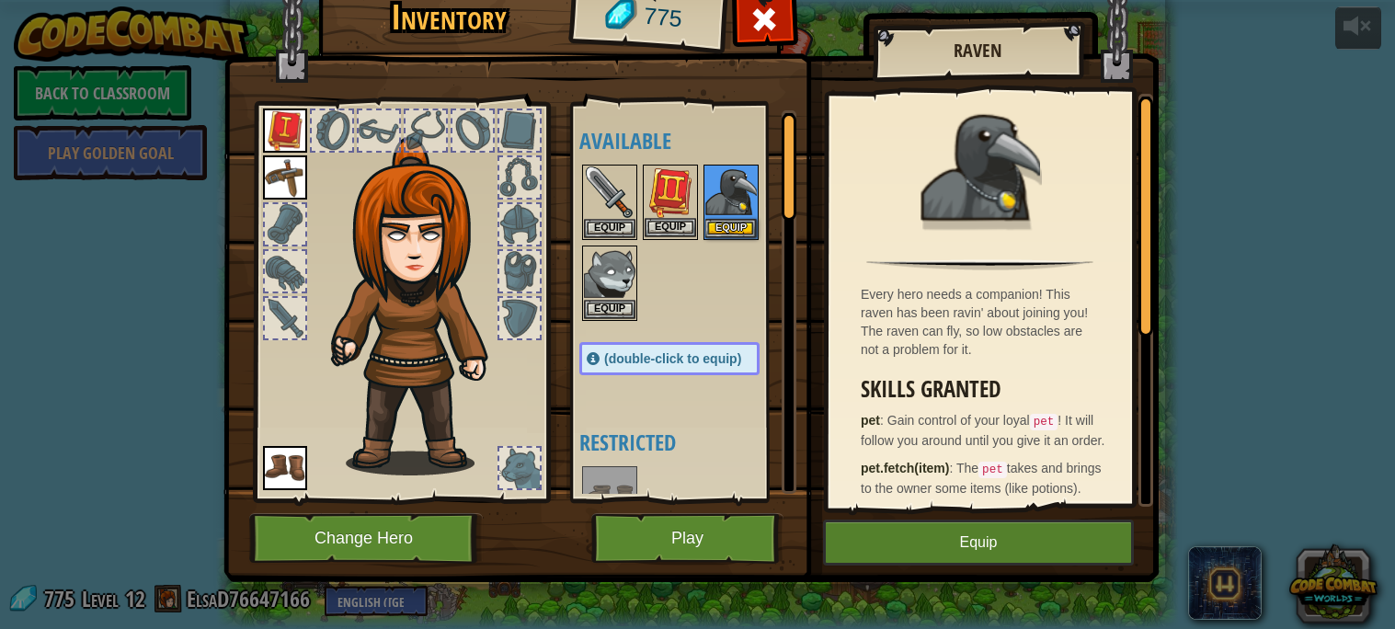
click at [667, 200] on img at bounding box center [670, 191] width 51 height 51
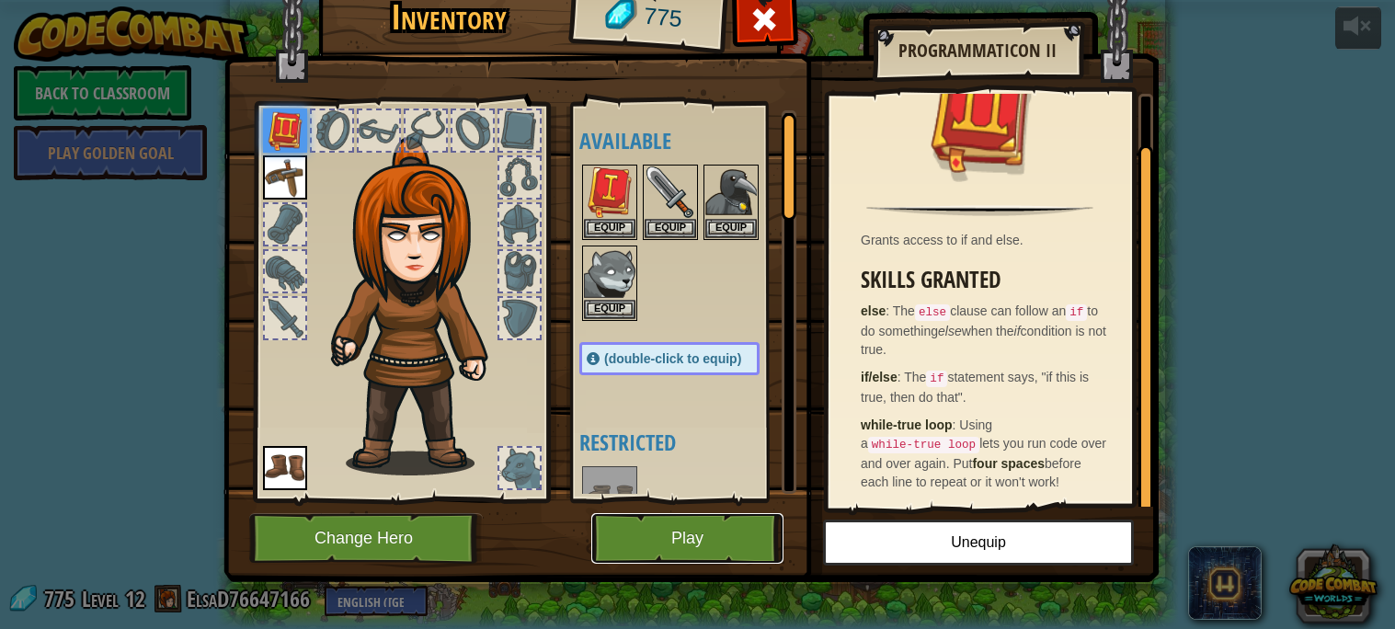
click at [671, 535] on button "Play" at bounding box center [687, 538] width 192 height 51
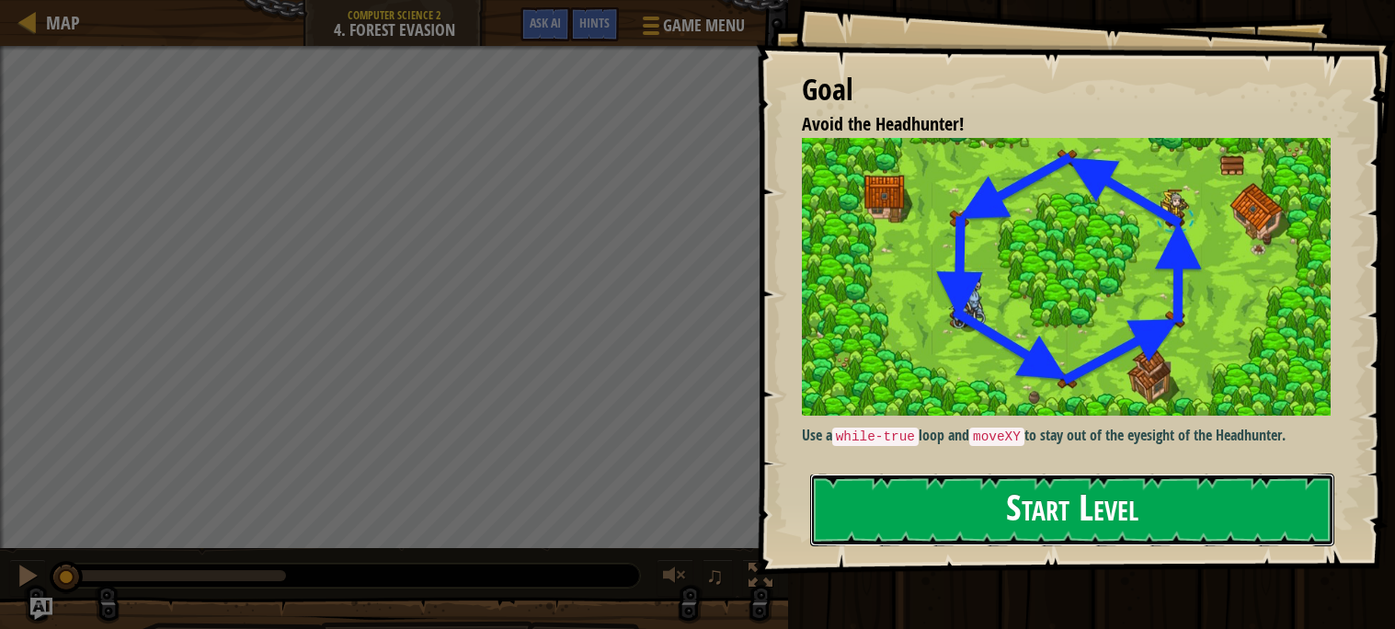
click at [1024, 512] on button "Start Level" at bounding box center [1072, 510] width 524 height 73
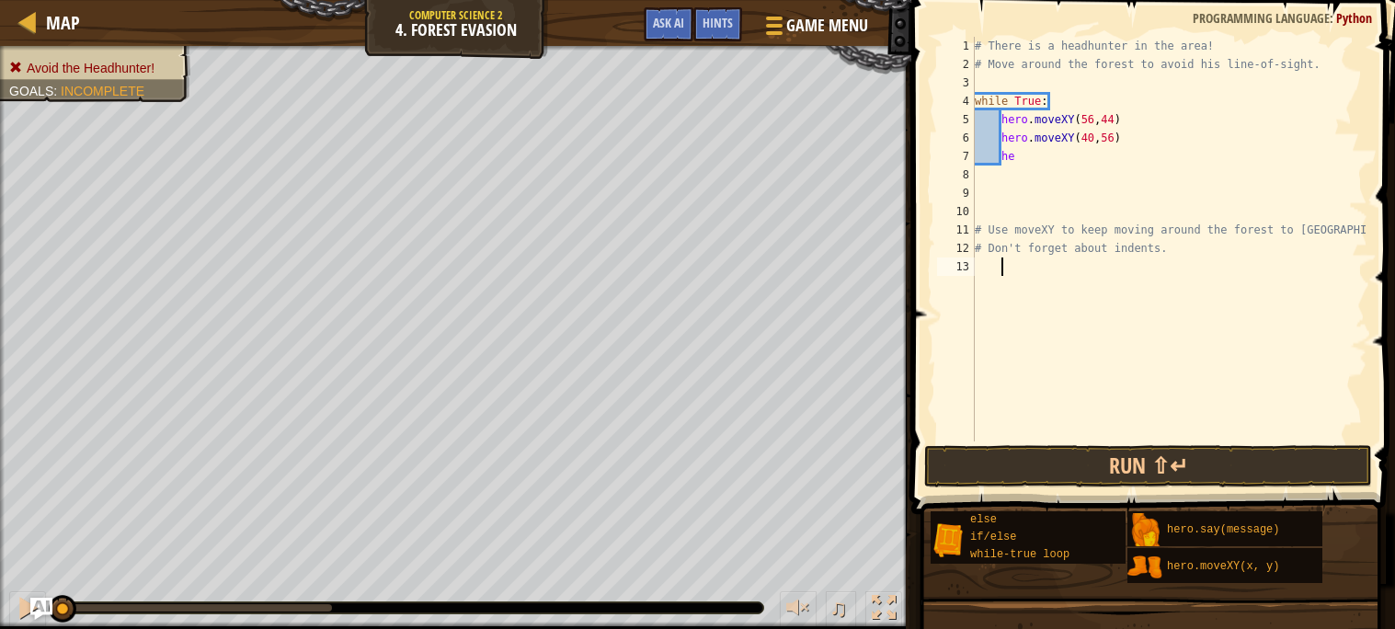
click at [1021, 150] on div "# There is a headhunter in the area! # Move around the forest to avoid his line…" at bounding box center [1169, 257] width 396 height 441
type textarea "h"
click at [982, 475] on button "Run ⇧↵" at bounding box center [1148, 466] width 448 height 42
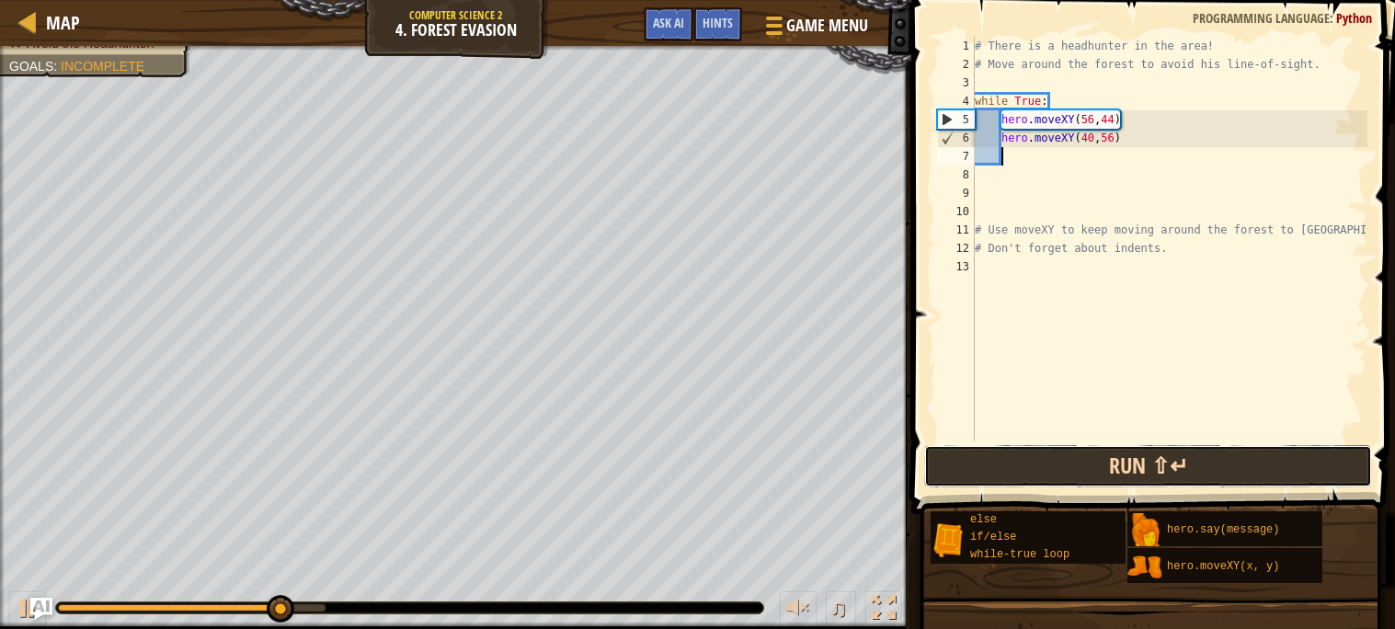
click at [982, 475] on button "Run ⇧↵" at bounding box center [1148, 466] width 448 height 42
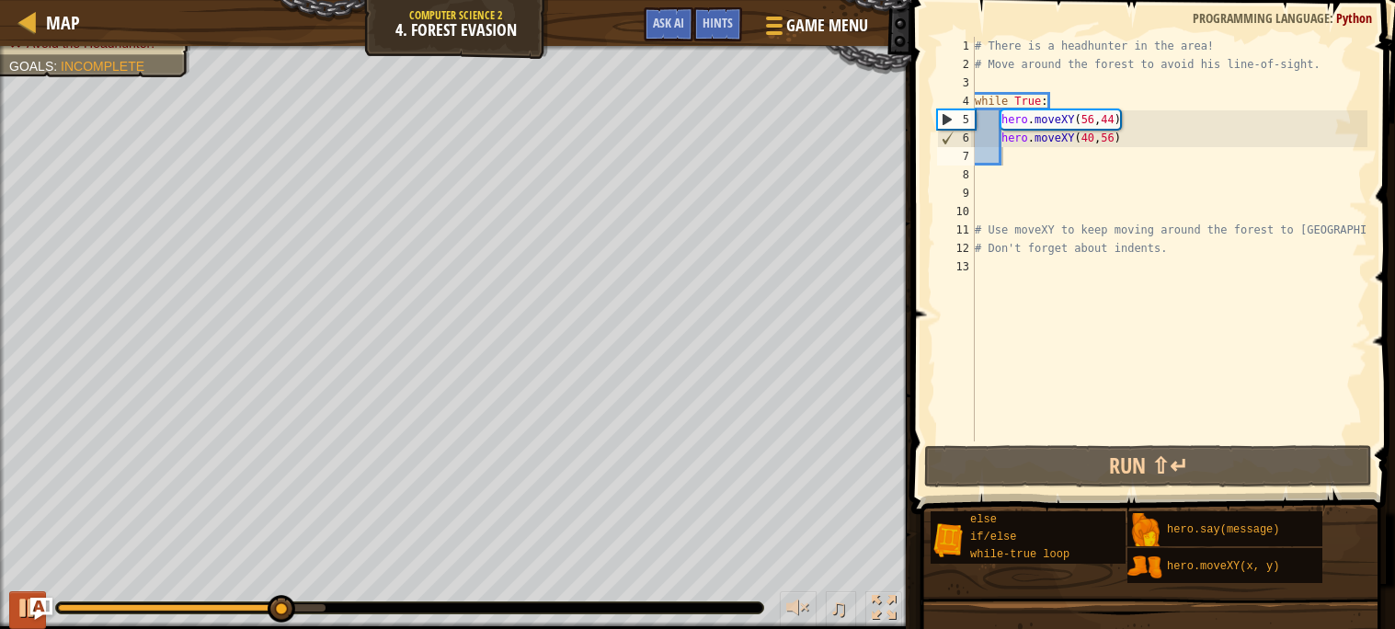
drag, startPoint x: 105, startPoint y: 613, endPoint x: 14, endPoint y: 611, distance: 91.1
click at [14, 611] on div "♫" at bounding box center [455, 603] width 911 height 55
drag, startPoint x: 313, startPoint y: 608, endPoint x: 39, endPoint y: 619, distance: 274.2
click at [39, 619] on div "Map Computer Science 2 4. Forest Evasion Game Menu Done Hints Ask AI 1 הההההההה…" at bounding box center [697, 314] width 1395 height 629
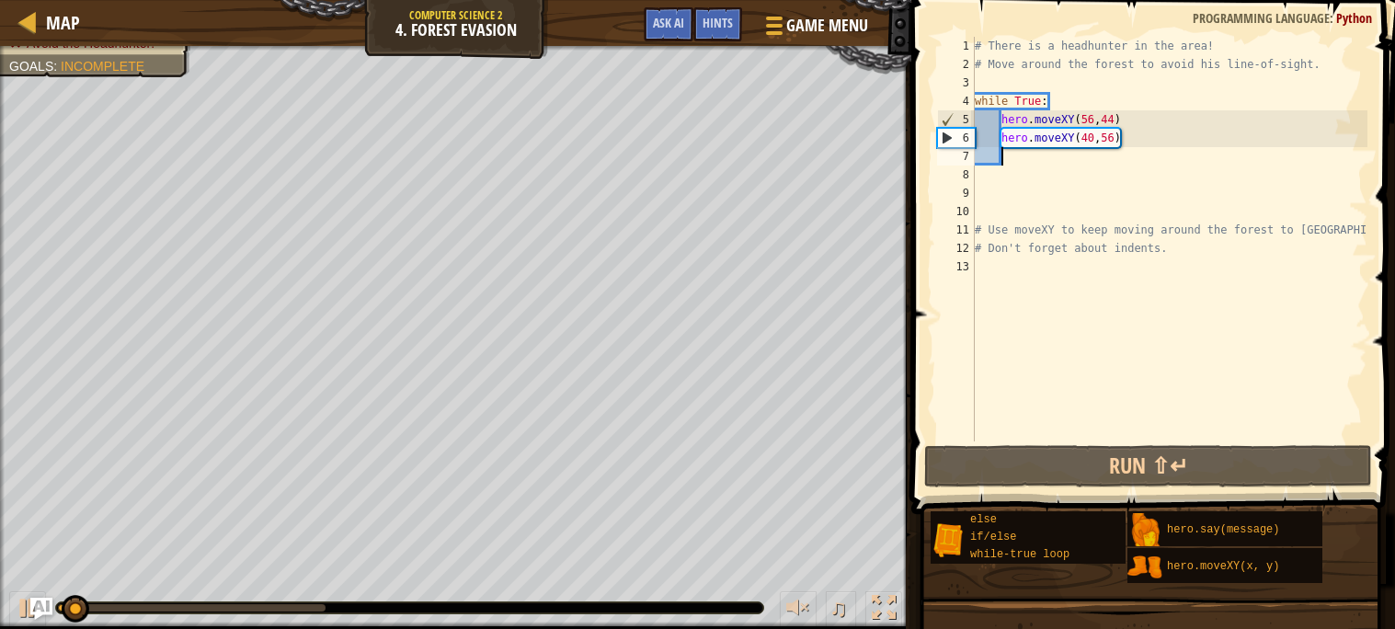
click at [60, 599] on div "♫" at bounding box center [455, 603] width 911 height 55
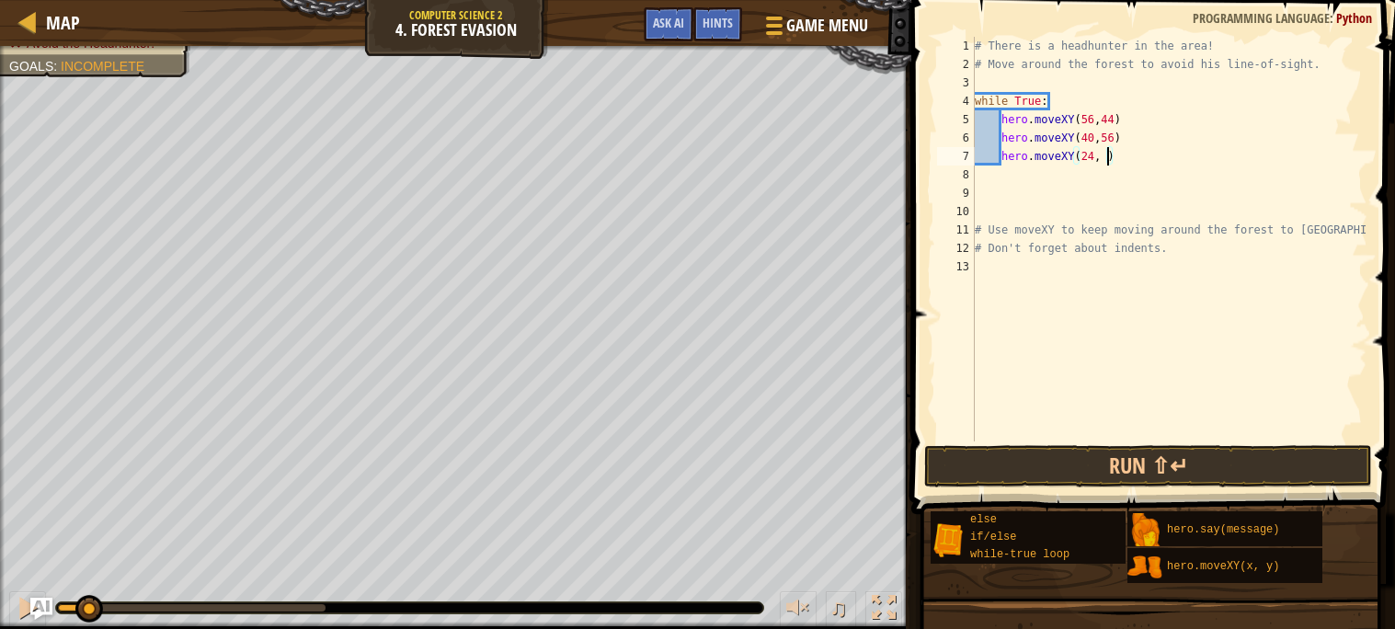
scroll to position [7, 11]
type textarea "hero.moveXY(24, 44)"
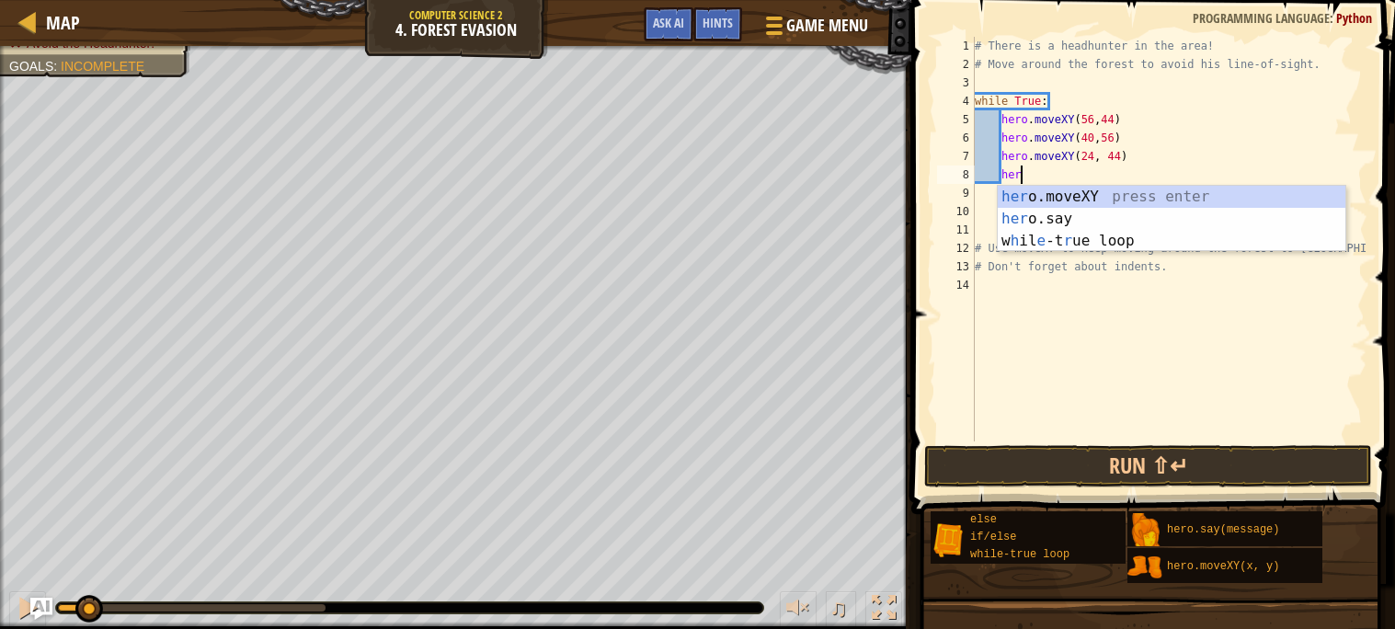
scroll to position [7, 3]
click at [1099, 188] on div "hero .moveXY press enter hero .say press enter w h il e -t r ue l o op press en…" at bounding box center [1172, 241] width 348 height 110
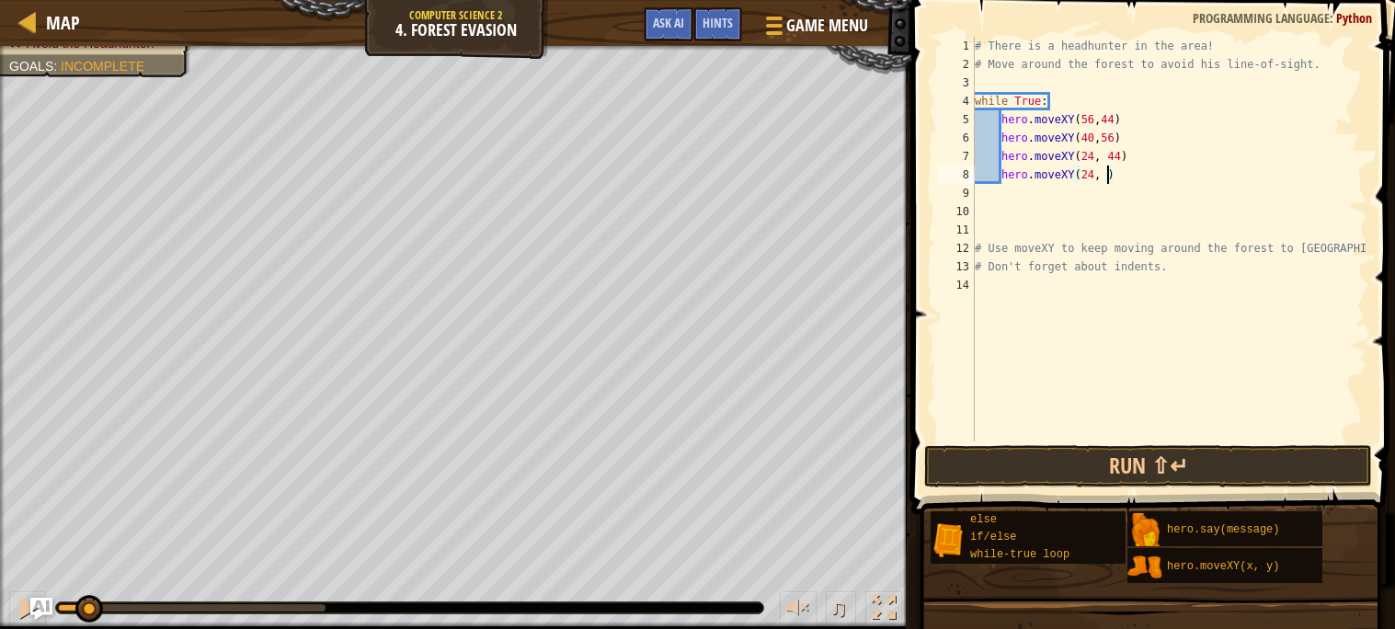
scroll to position [7, 11]
click at [1049, 173] on div "# There is a headhunter in the area! # Move around the forest to avoid his line…" at bounding box center [1169, 257] width 396 height 441
click at [1049, 173] on div "# There is a headhunter in the area! # Move around the forest to avoid his line…" at bounding box center [1169, 239] width 396 height 405
click at [1049, 173] on div "# There is a headhunter in the area! # Move around the forest to avoid his line…" at bounding box center [1169, 257] width 396 height 441
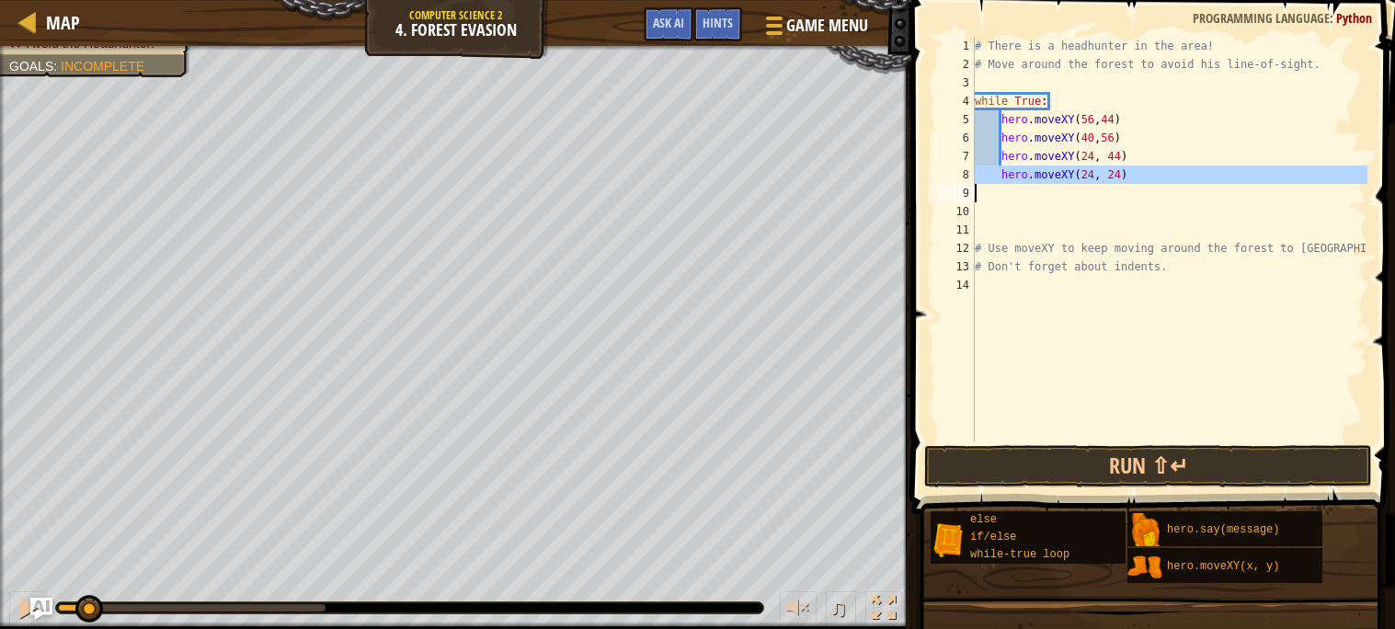
click at [1049, 173] on div "# There is a headhunter in the area! # Move around the forest to avoid his line…" at bounding box center [1169, 257] width 396 height 441
click at [1139, 169] on div "# There is a headhunter in the area! # Move around the forest to avoid his line…" at bounding box center [1169, 239] width 396 height 405
type textarea "hero.moveXY(24, 24)"
paste textarea
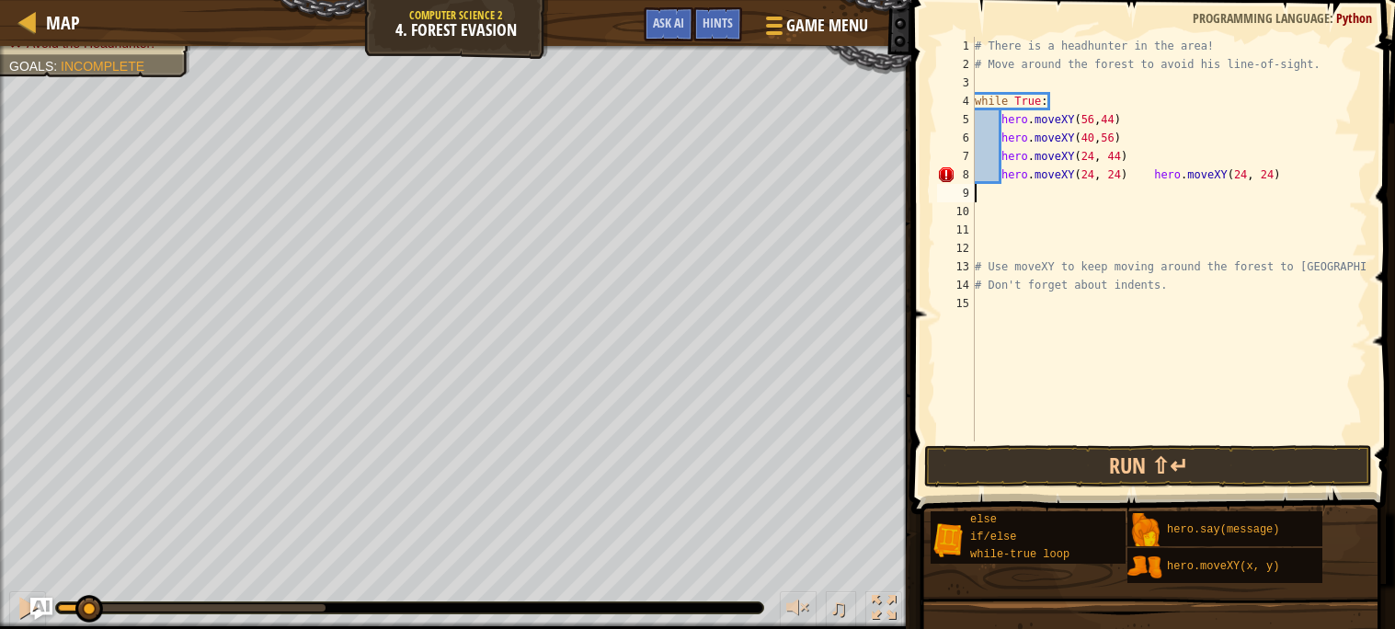
click at [1154, 172] on div "# There is a headhunter in the area! # Move around the forest to avoid his line…" at bounding box center [1169, 257] width 396 height 441
type textarea "hero.moveXY(24, 24)"
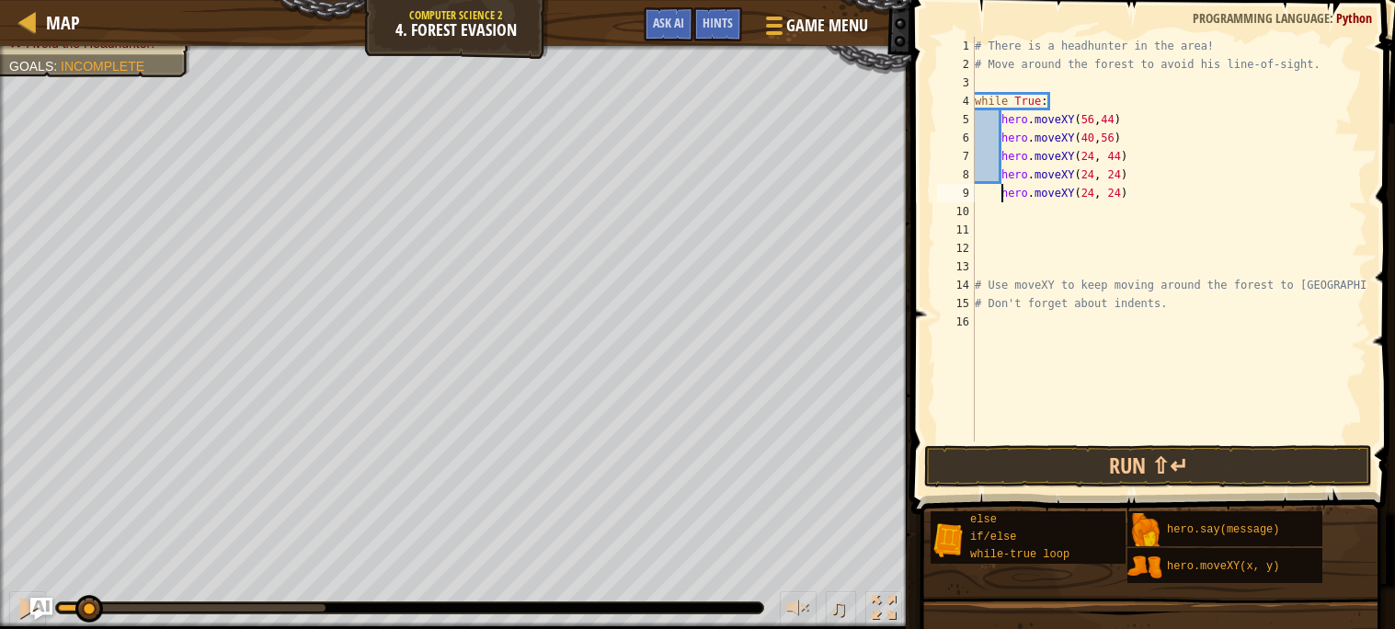
click at [1086, 195] on div "# There is a headhunter in the area! # Move around the forest to avoid his line…" at bounding box center [1169, 257] width 396 height 441
click at [1090, 203] on div "# There is a headhunter in the area! # Move around the forest to avoid his line…" at bounding box center [1169, 257] width 396 height 441
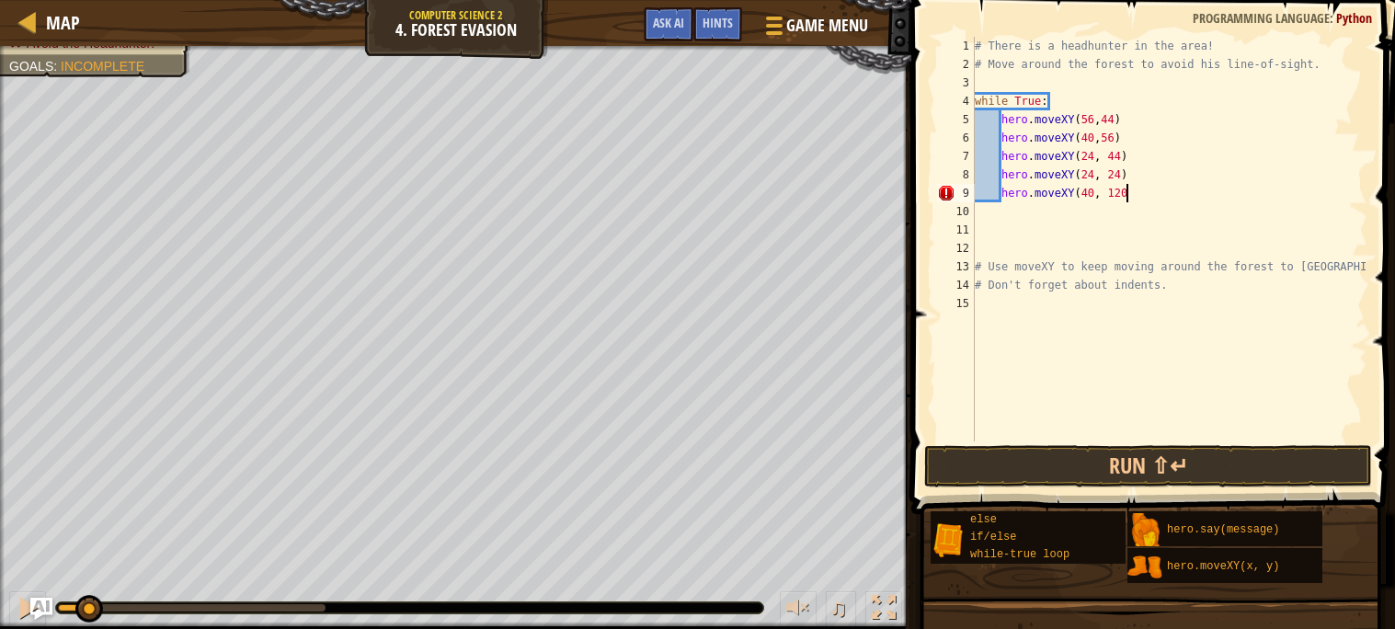
scroll to position [7, 11]
type textarea "hero.moveXY(40, 12)"
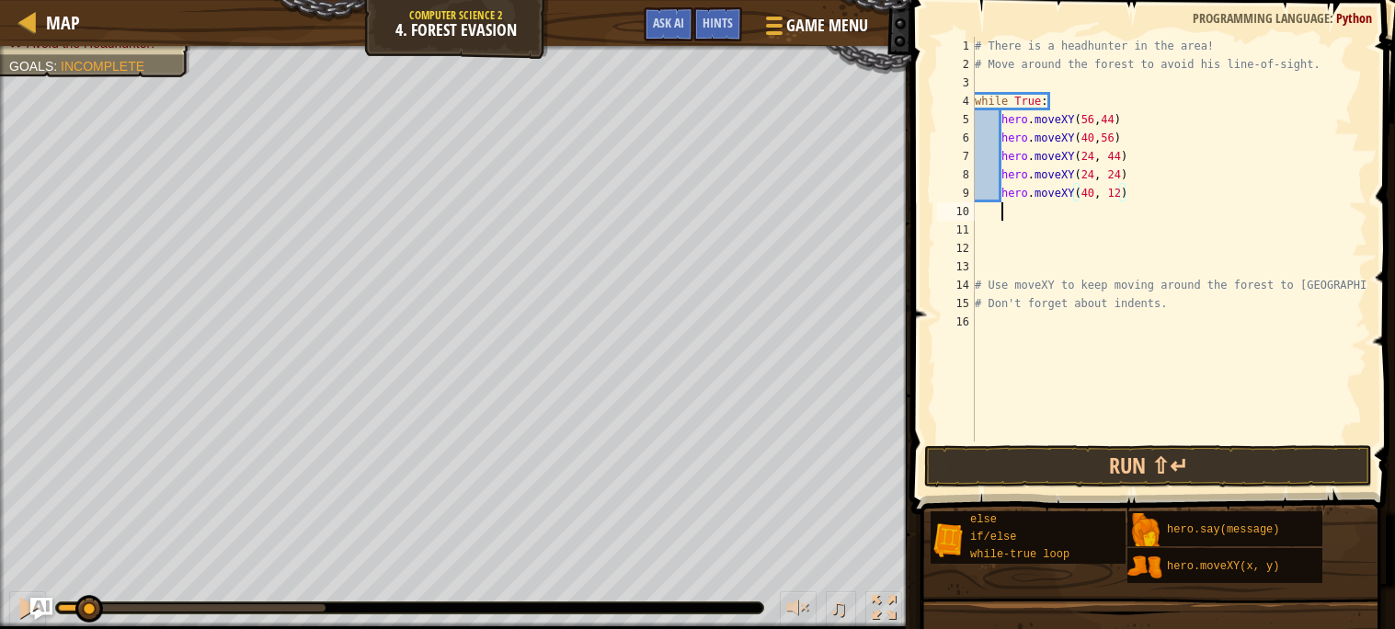
scroll to position [7, 1]
paste textarea
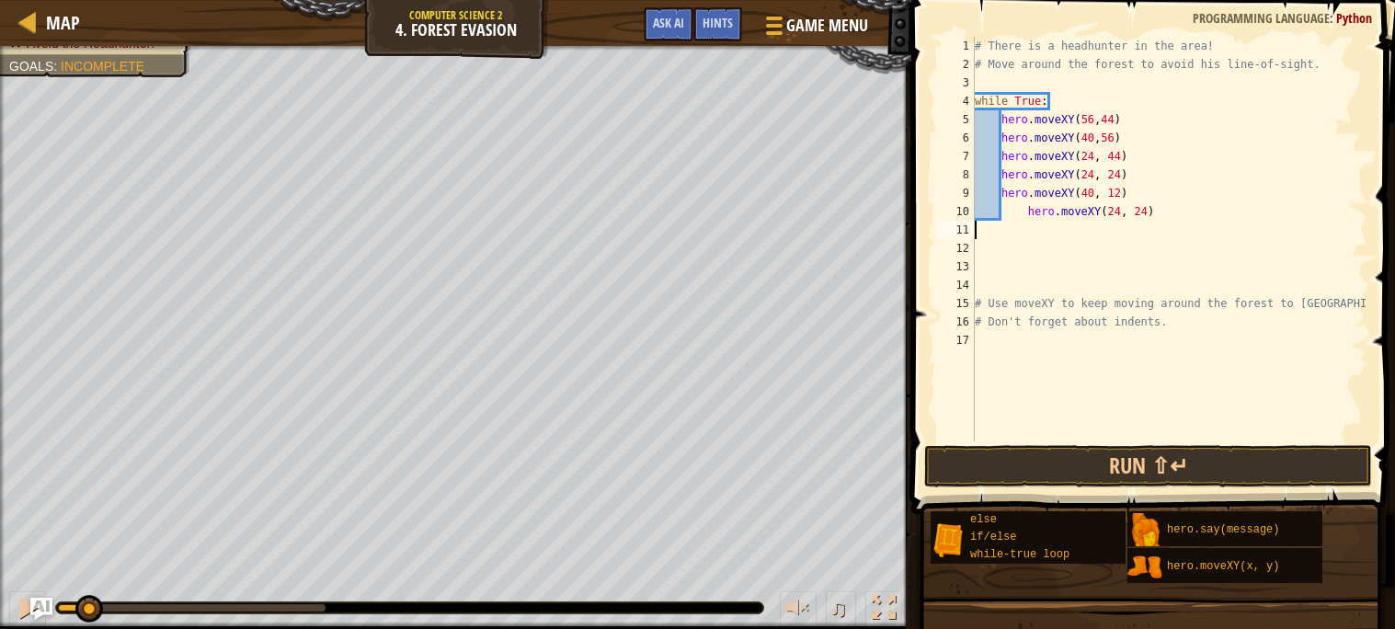
scroll to position [7, 0]
click at [1029, 204] on div "# There is a headhunter in the area! # Move around the forest to avoid his line…" at bounding box center [1169, 257] width 396 height 441
click at [1090, 211] on div "# There is a headhunter in the area! # Move around the forest to avoid his line…" at bounding box center [1169, 257] width 396 height 441
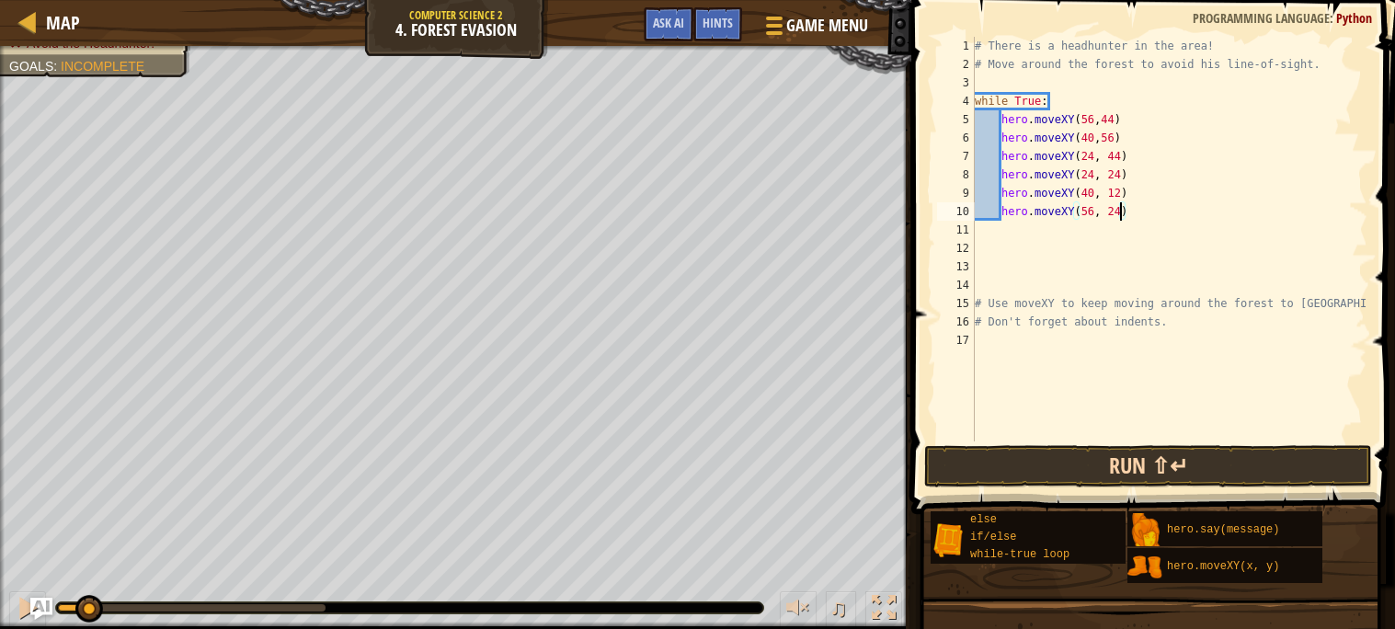
type textarea "hero.moveXY(56, 24)"
click at [1184, 466] on button "Run ⇧↵" at bounding box center [1148, 466] width 448 height 42
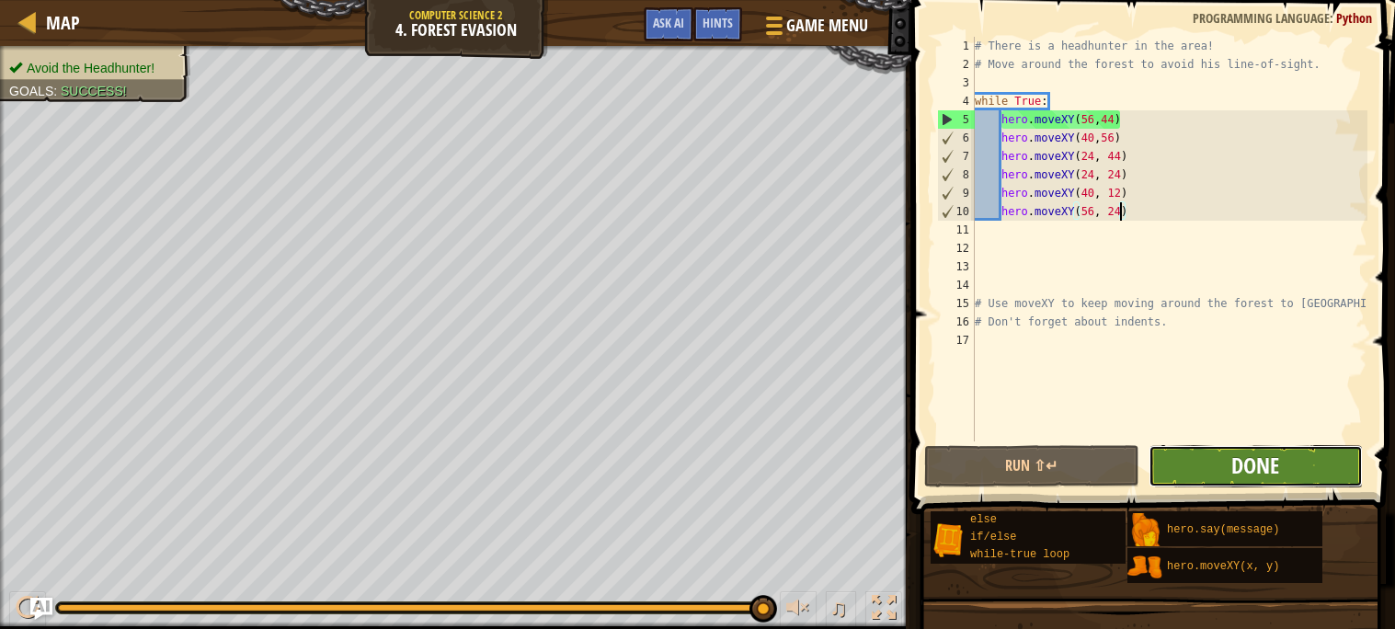
click at [1232, 455] on span "Done" at bounding box center [1255, 465] width 48 height 29
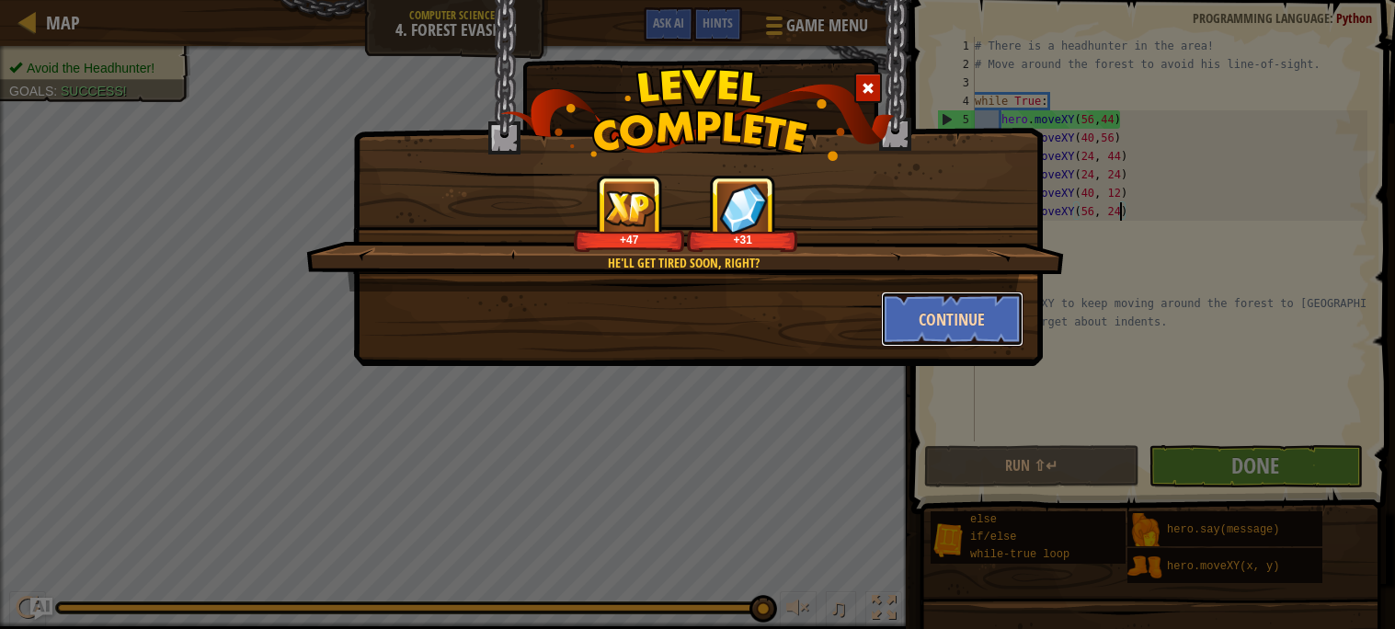
click at [933, 325] on button "Continue" at bounding box center [952, 318] width 143 height 55
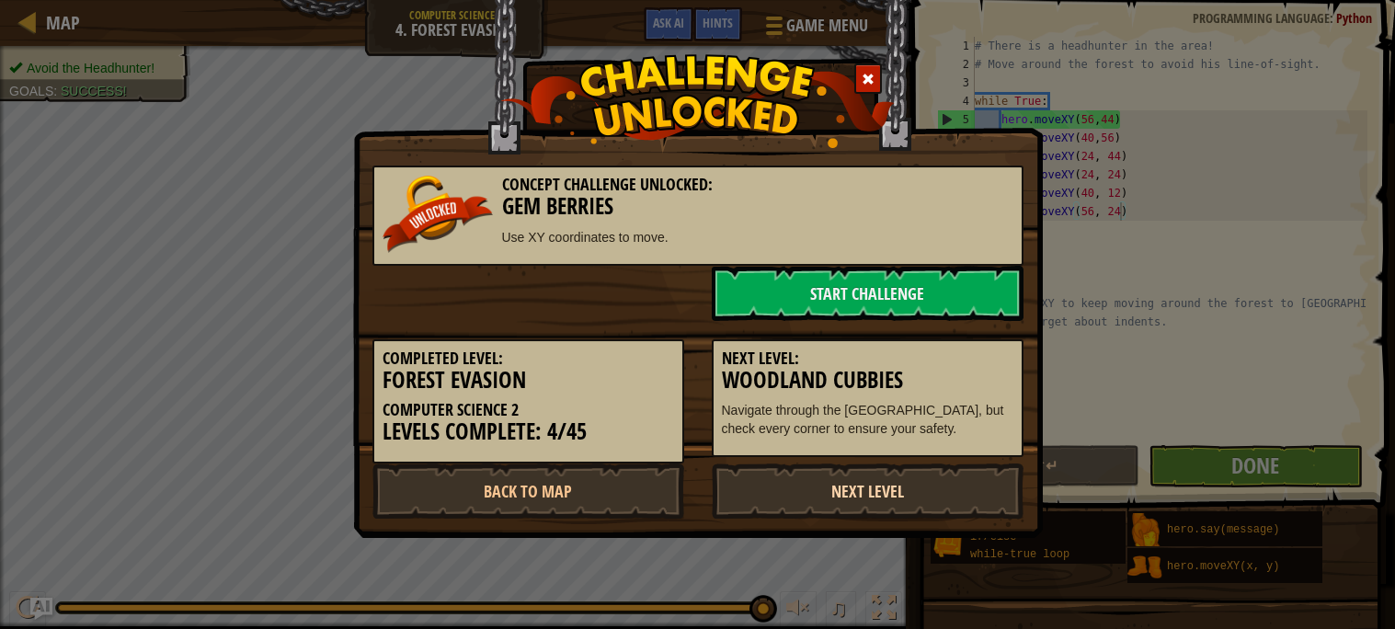
click at [896, 489] on link "Next Level" at bounding box center [868, 490] width 312 height 55
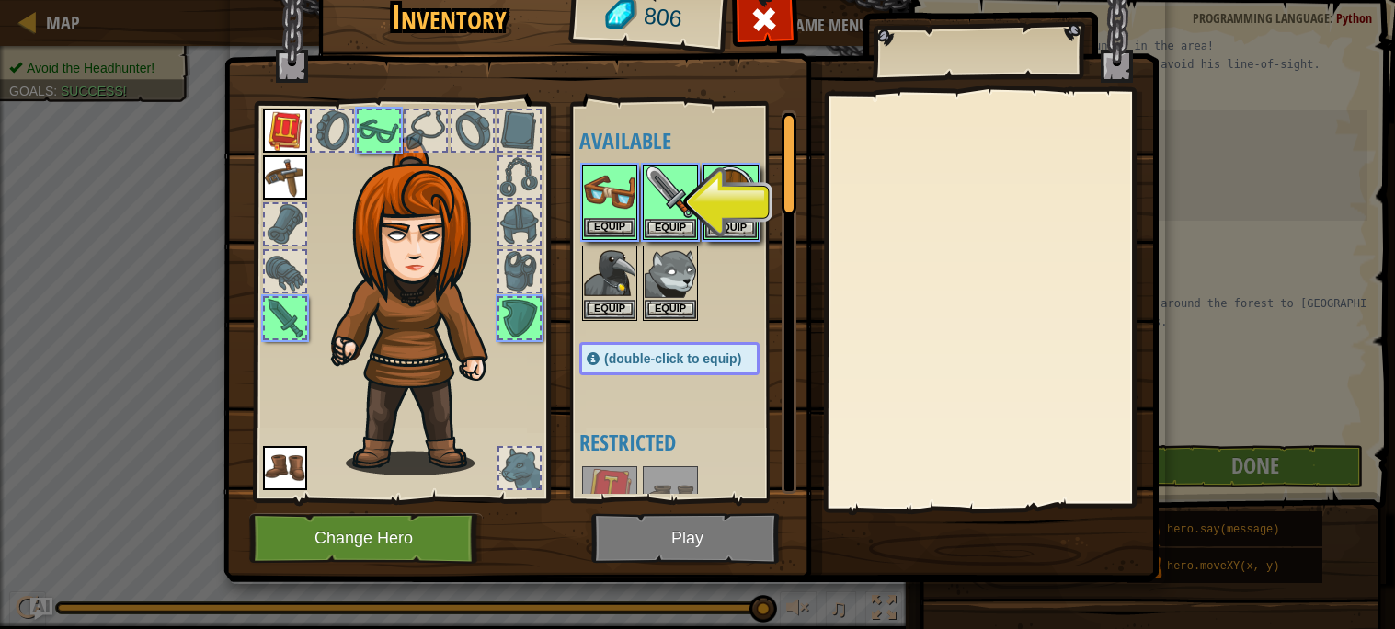
click at [626, 214] on img at bounding box center [609, 191] width 51 height 51
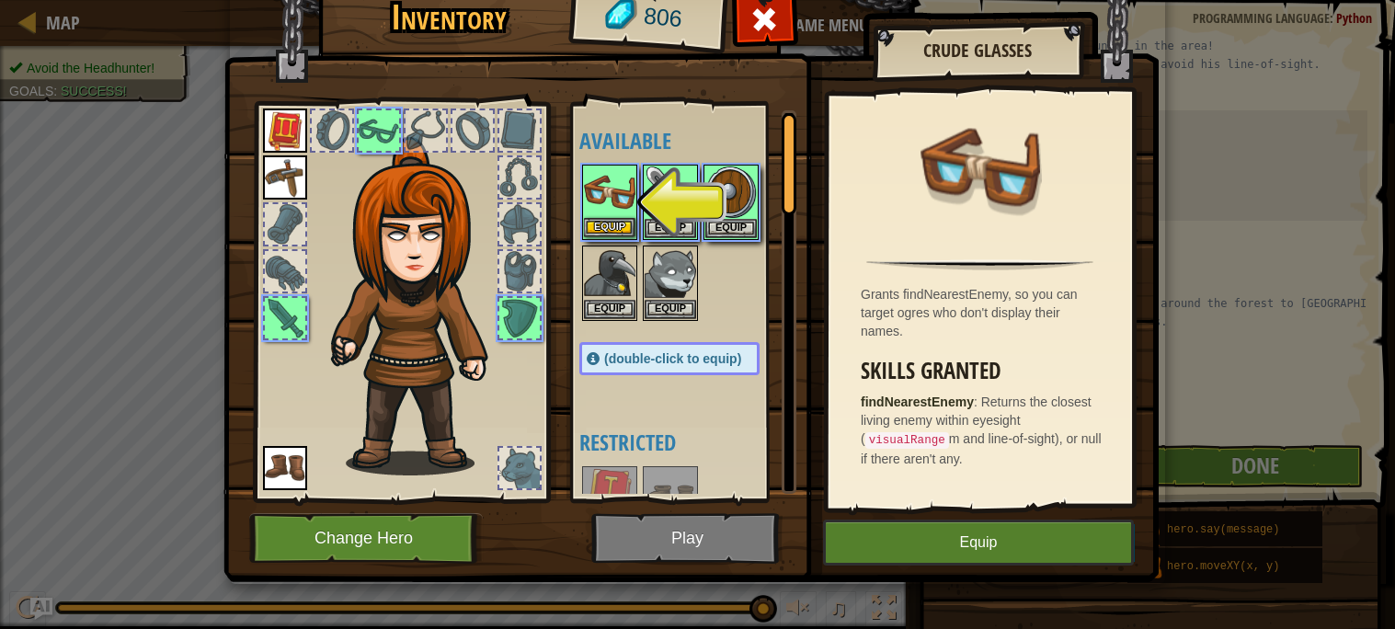
click at [626, 214] on img at bounding box center [609, 191] width 51 height 51
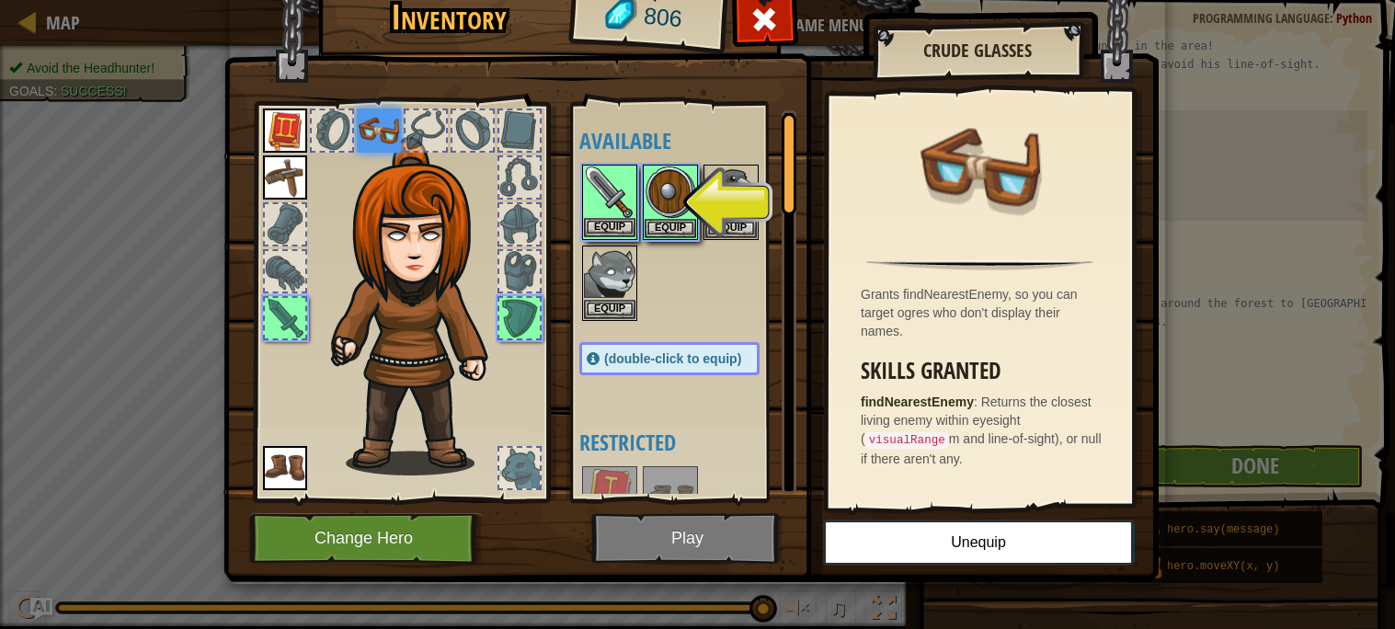
click at [624, 213] on img at bounding box center [609, 191] width 51 height 51
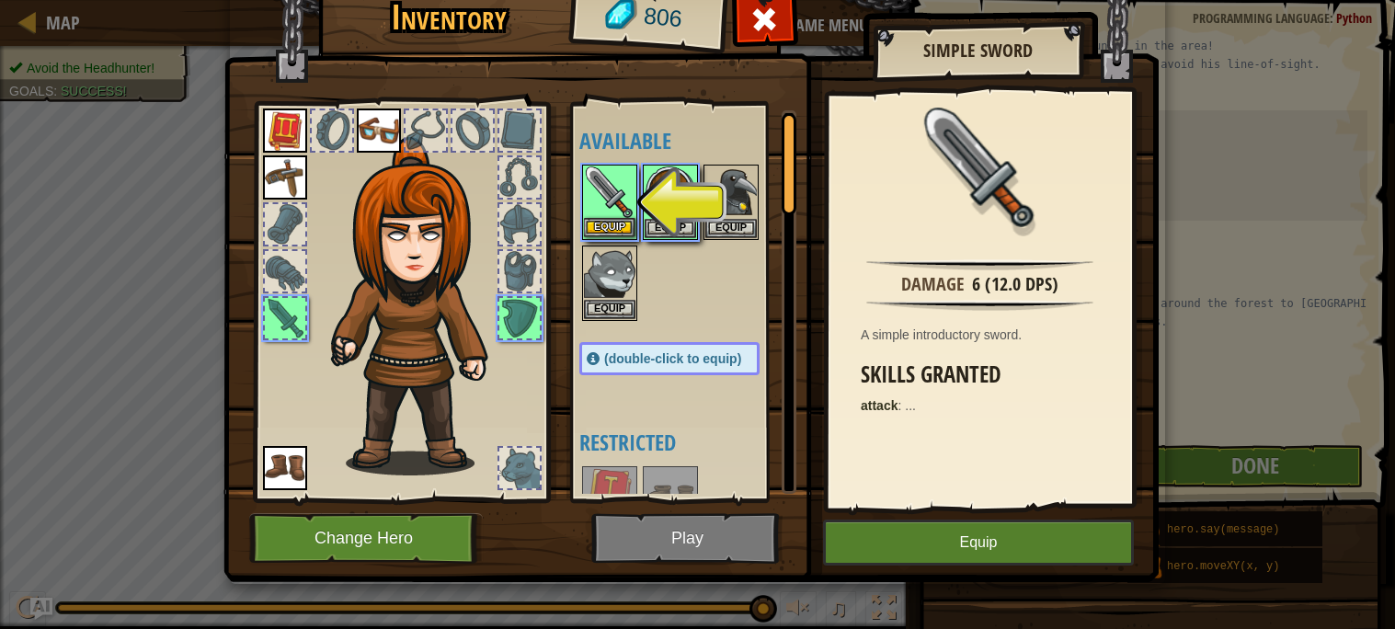
click at [624, 213] on img at bounding box center [609, 191] width 51 height 51
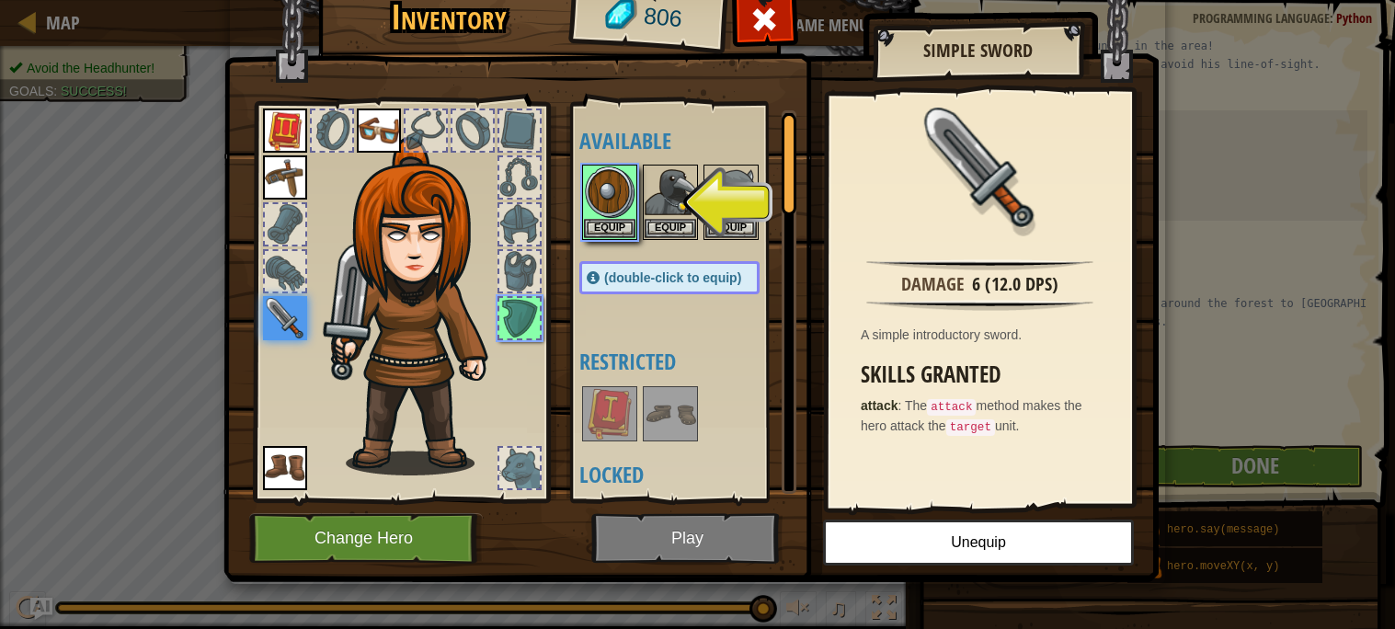
click at [624, 213] on img at bounding box center [609, 191] width 51 height 51
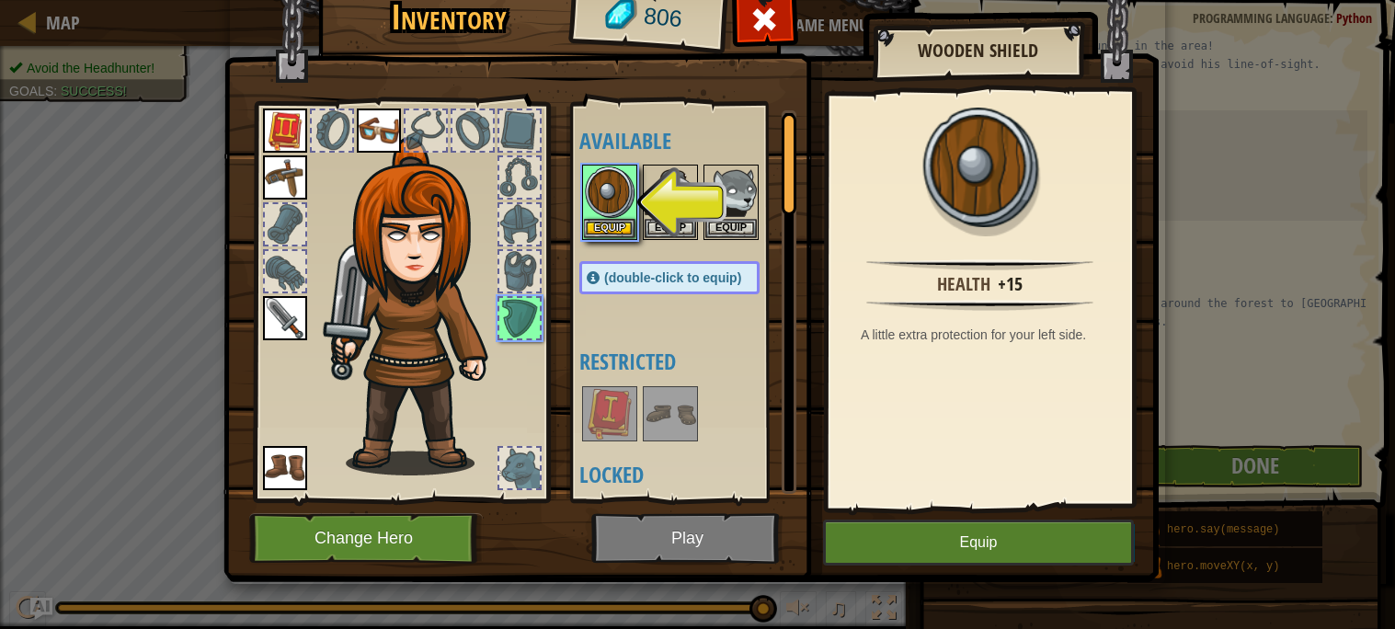
click at [624, 213] on img at bounding box center [609, 191] width 51 height 51
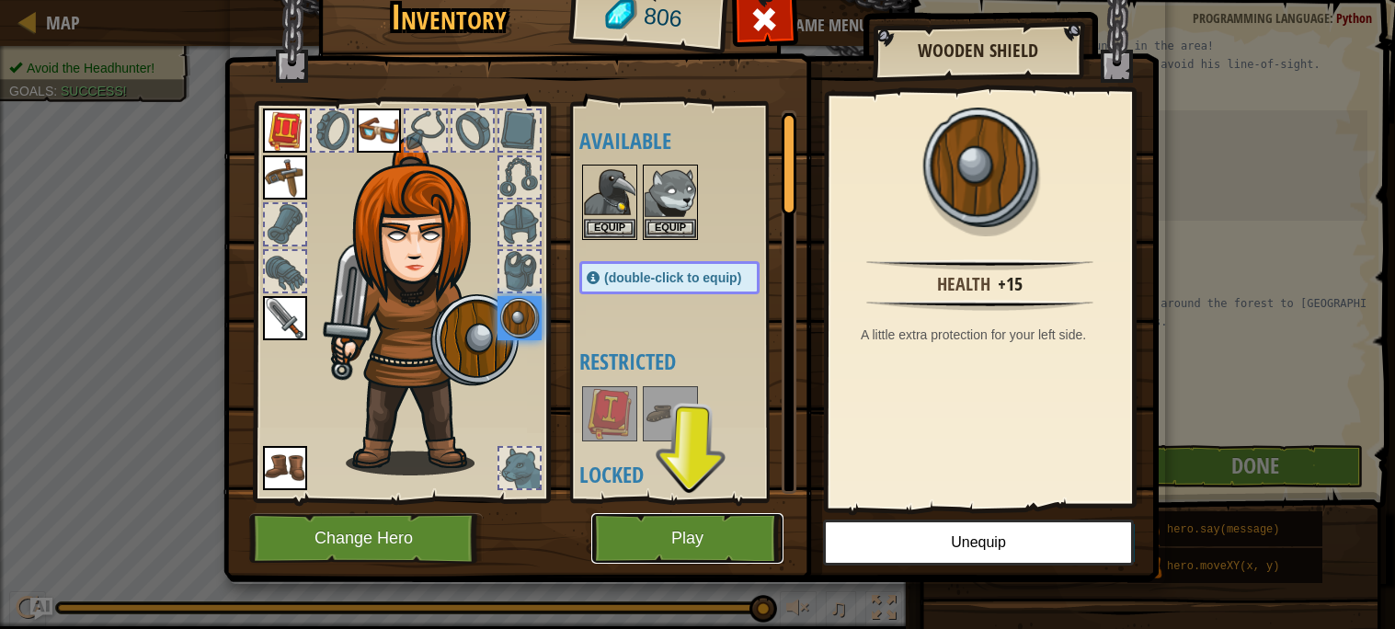
click at [649, 538] on button "Play" at bounding box center [687, 538] width 192 height 51
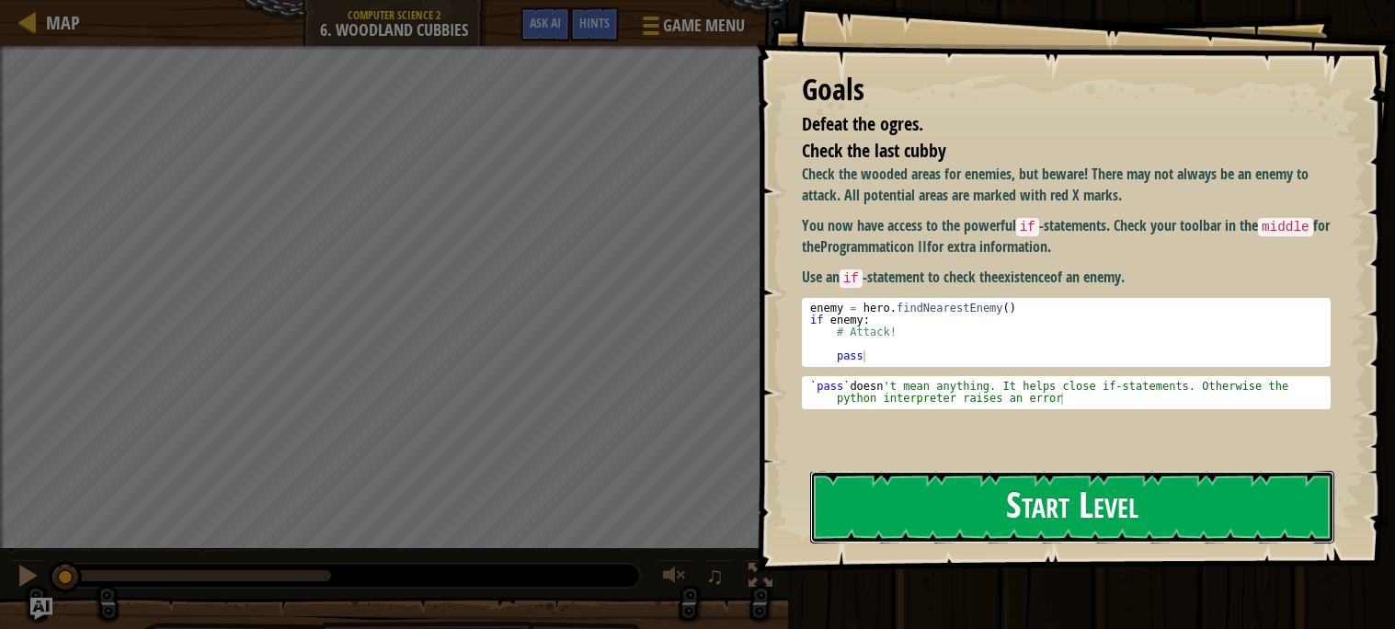
click at [896, 513] on button "Start Level" at bounding box center [1072, 507] width 524 height 73
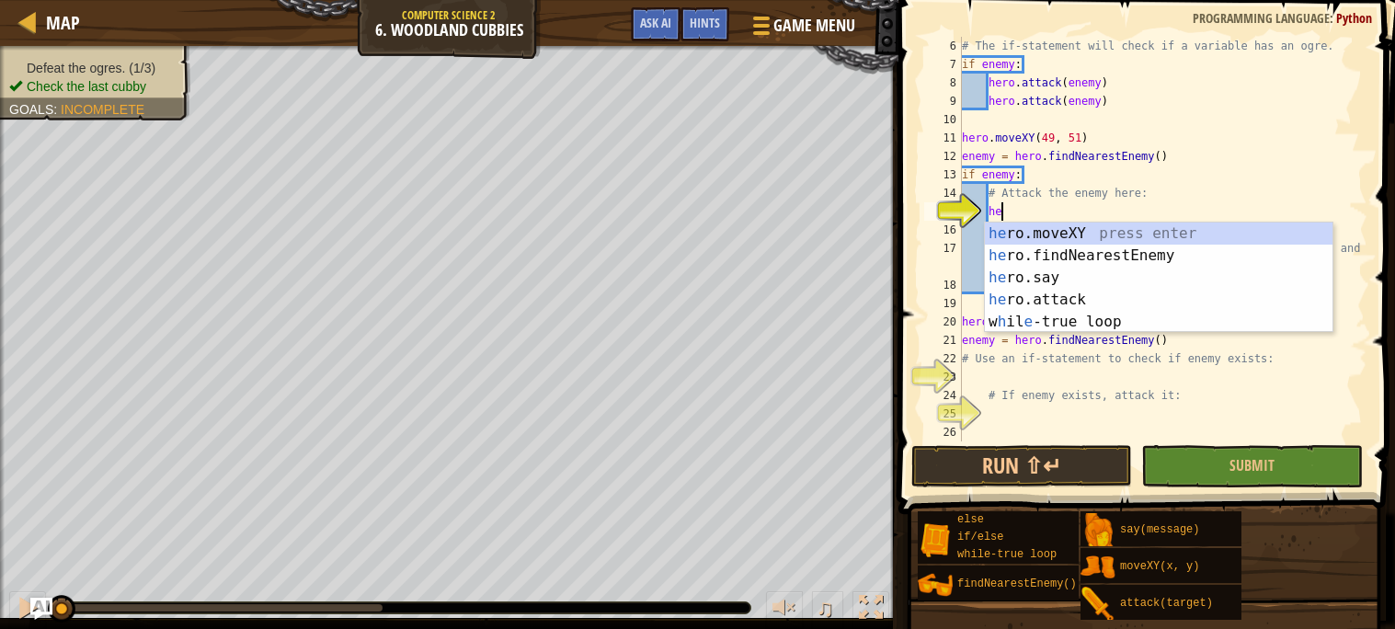
scroll to position [7, 2]
click at [1113, 305] on div "he ro.moveXY press enter he ro.findNearestEnemy press enter he ro.say press ent…" at bounding box center [1159, 300] width 348 height 154
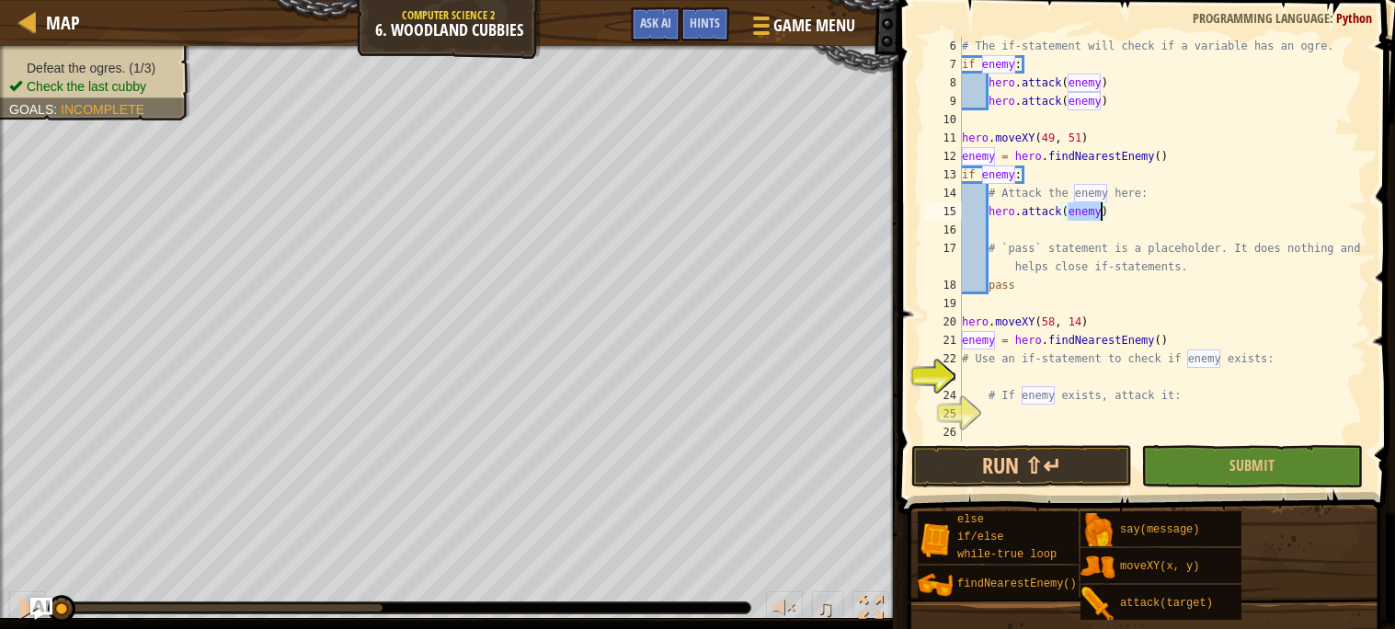
click at [1123, 282] on div "# The if-statement will check if a variable has an ogre. if enemy : hero . atta…" at bounding box center [1162, 257] width 409 height 441
click at [1081, 211] on div "# The if-statement will check if a variable has an ogre. if enemy : hero . atta…" at bounding box center [1162, 257] width 409 height 441
click at [1222, 269] on div "# The if-statement will check if a variable has an ogre. if enemy : hero . atta…" at bounding box center [1162, 257] width 409 height 441
type textarea "# `pass` statement is a placeholder. It does nothing and helps close if-stateme…"
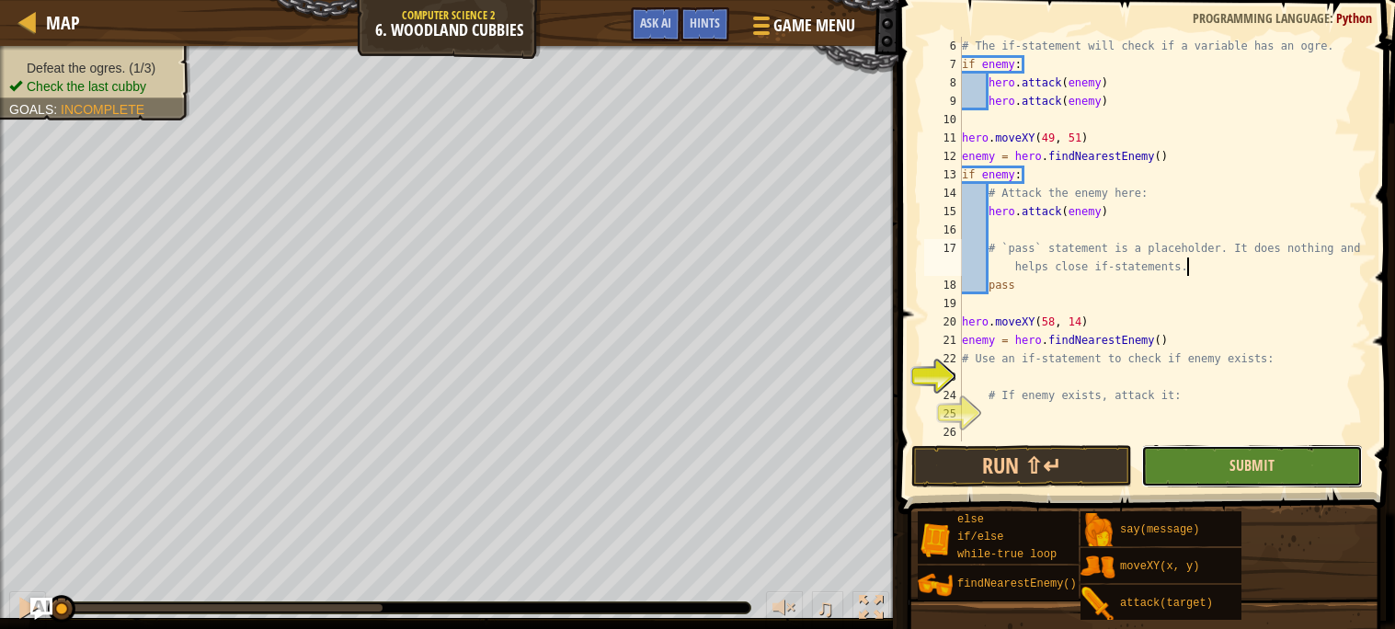
click at [1256, 458] on span "Submit" at bounding box center [1251, 465] width 45 height 20
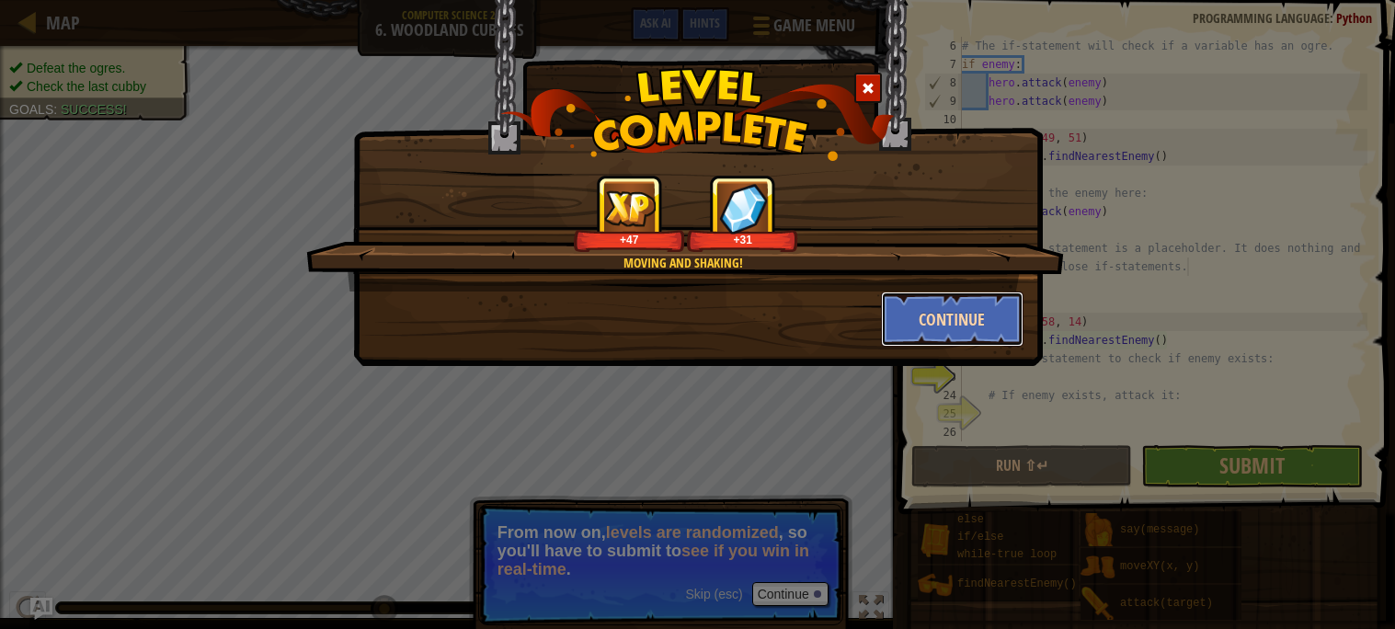
click at [978, 315] on button "Continue" at bounding box center [952, 318] width 143 height 55
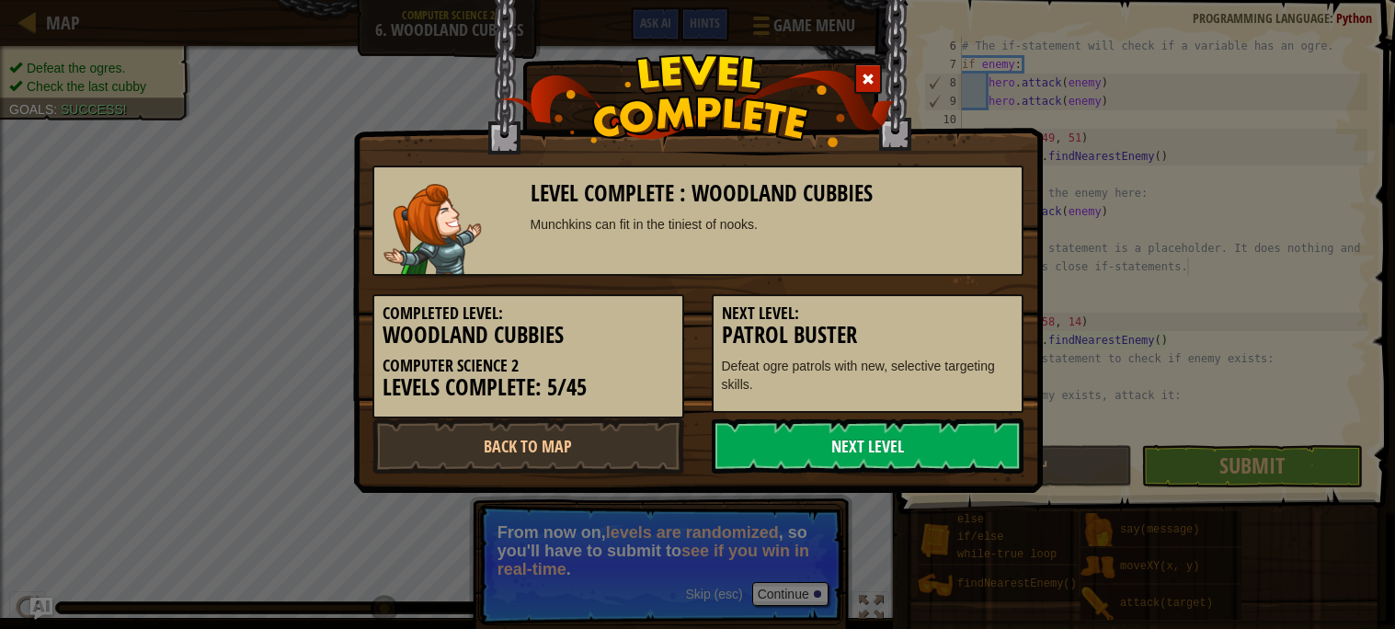
click at [855, 446] on link "Next Level" at bounding box center [868, 445] width 312 height 55
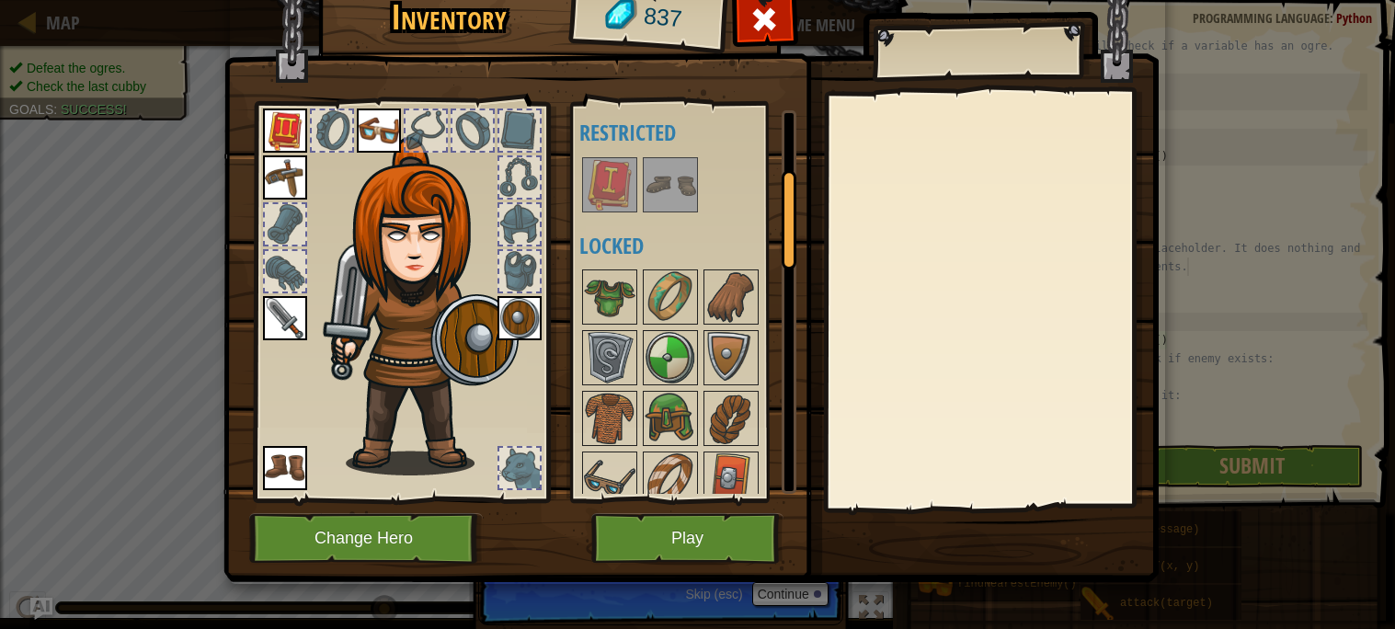
scroll to position [0, 0]
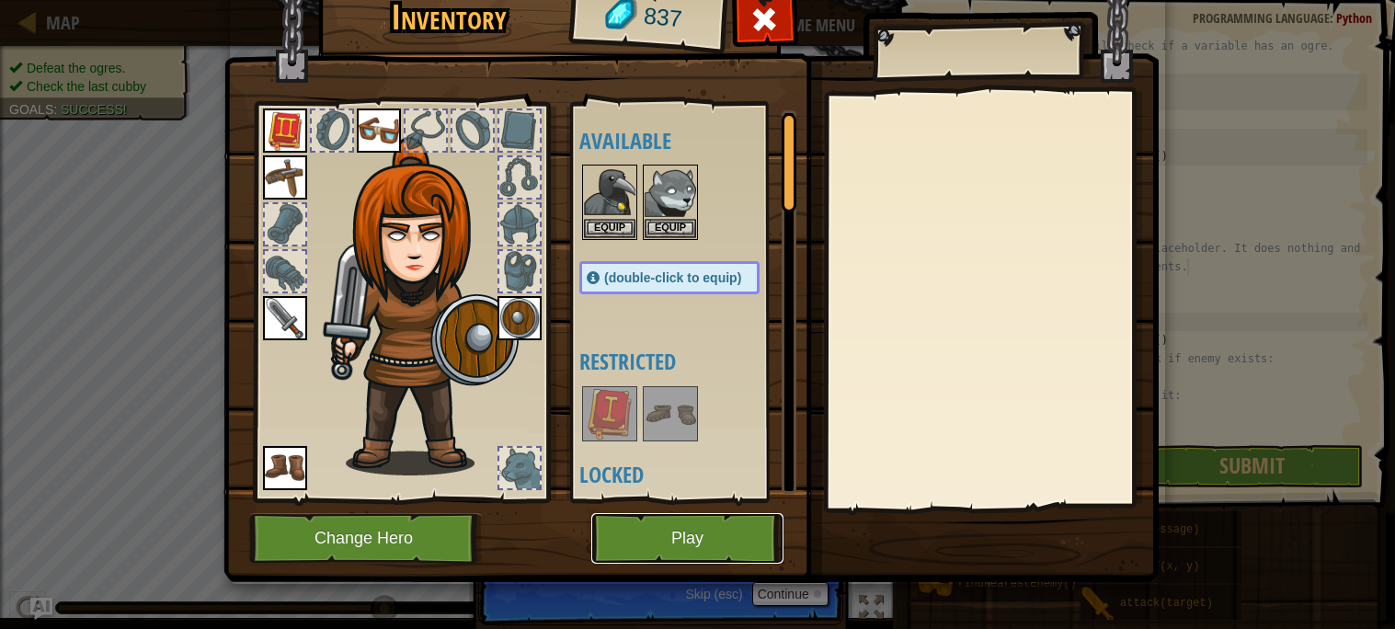
click at [699, 536] on button "Play" at bounding box center [687, 538] width 192 height 51
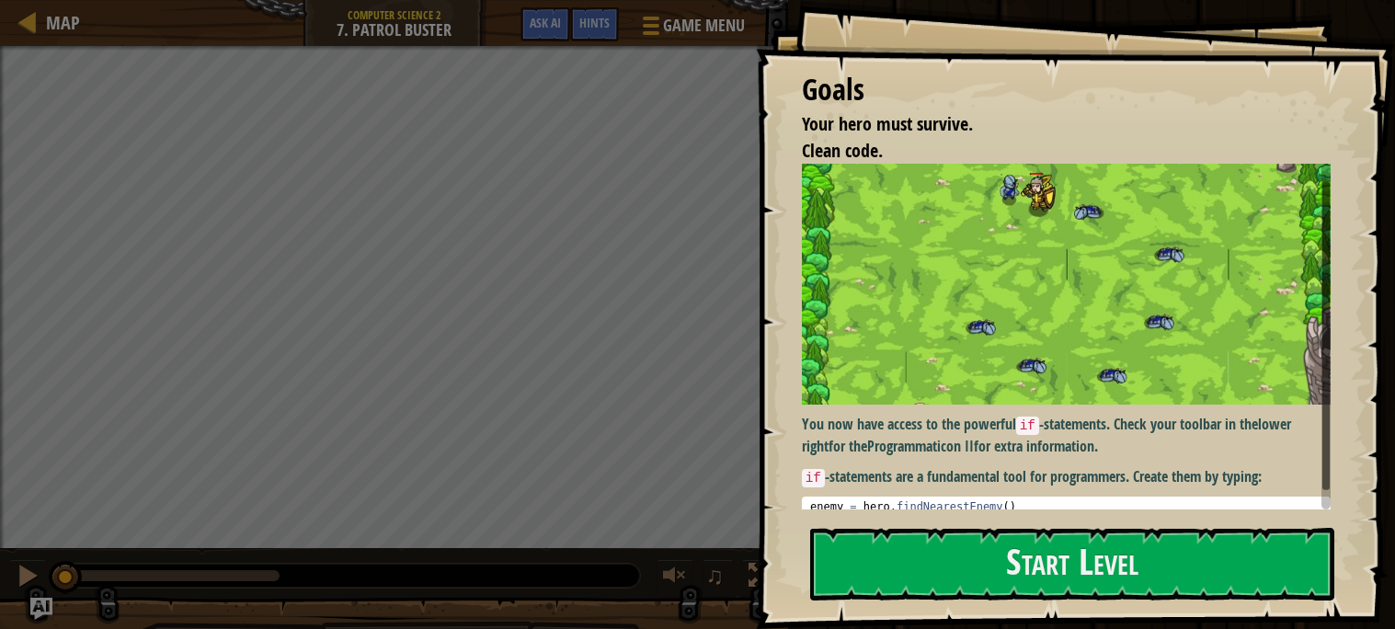
scroll to position [40, 0]
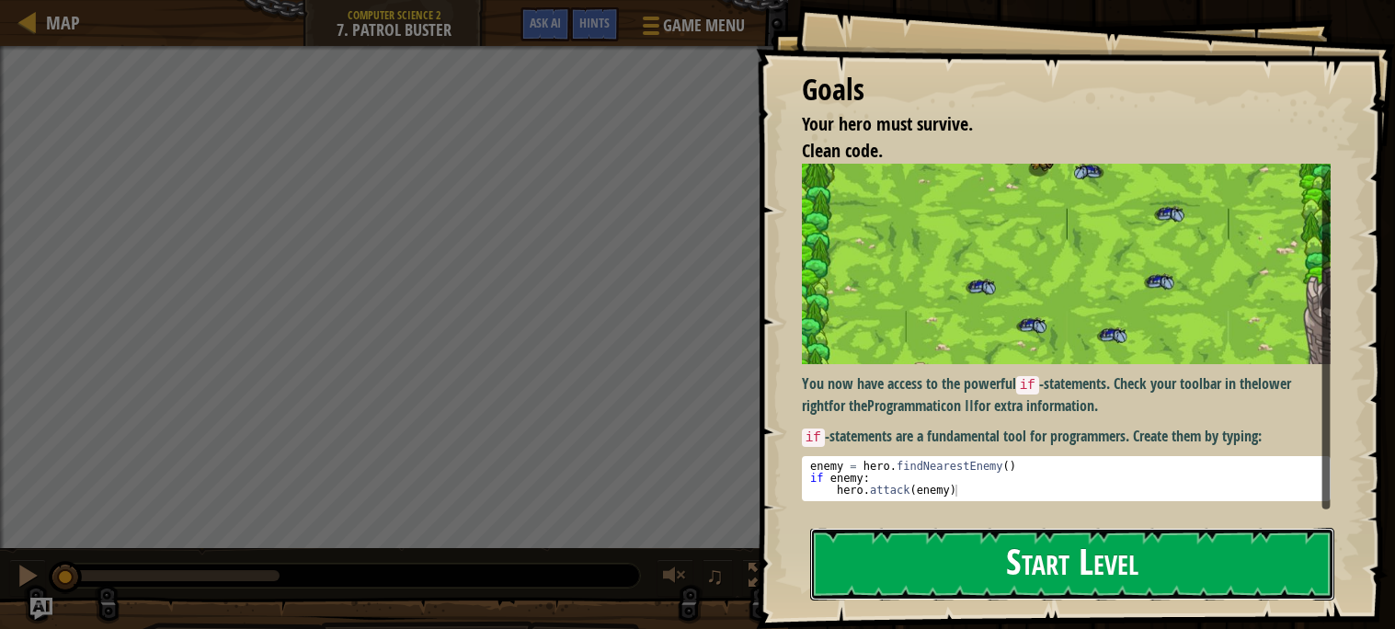
click at [965, 546] on button "Start Level" at bounding box center [1072, 564] width 524 height 73
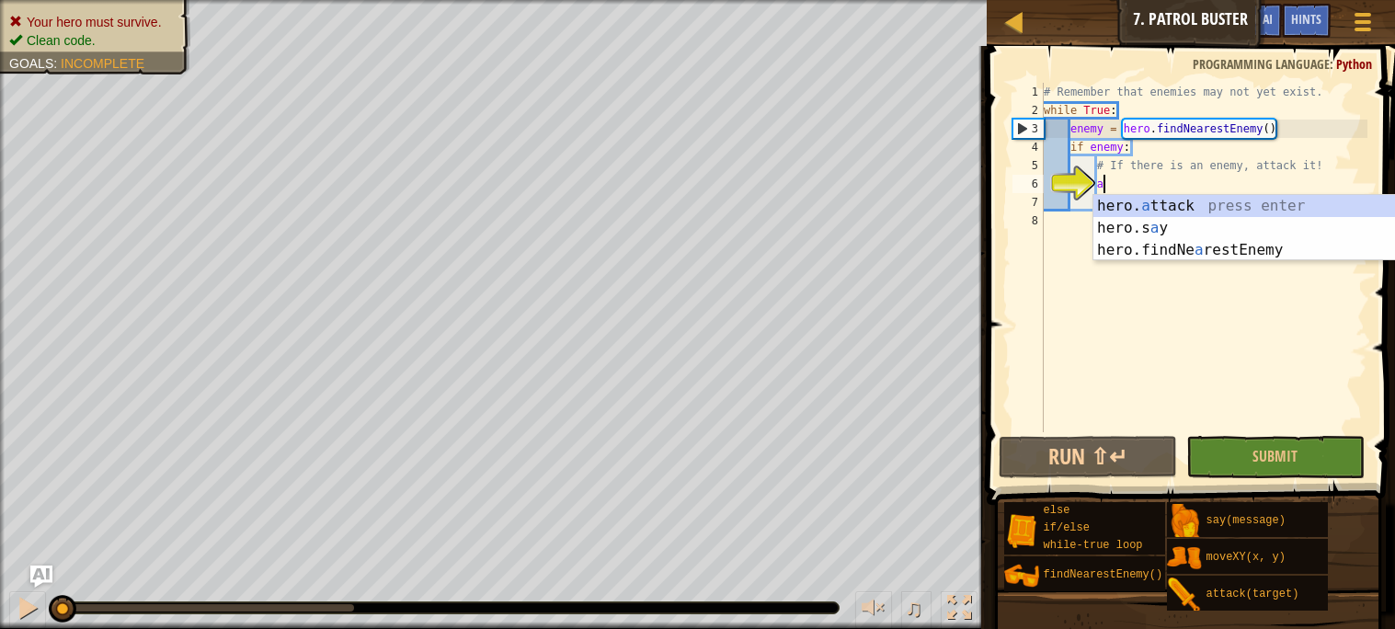
scroll to position [7, 4]
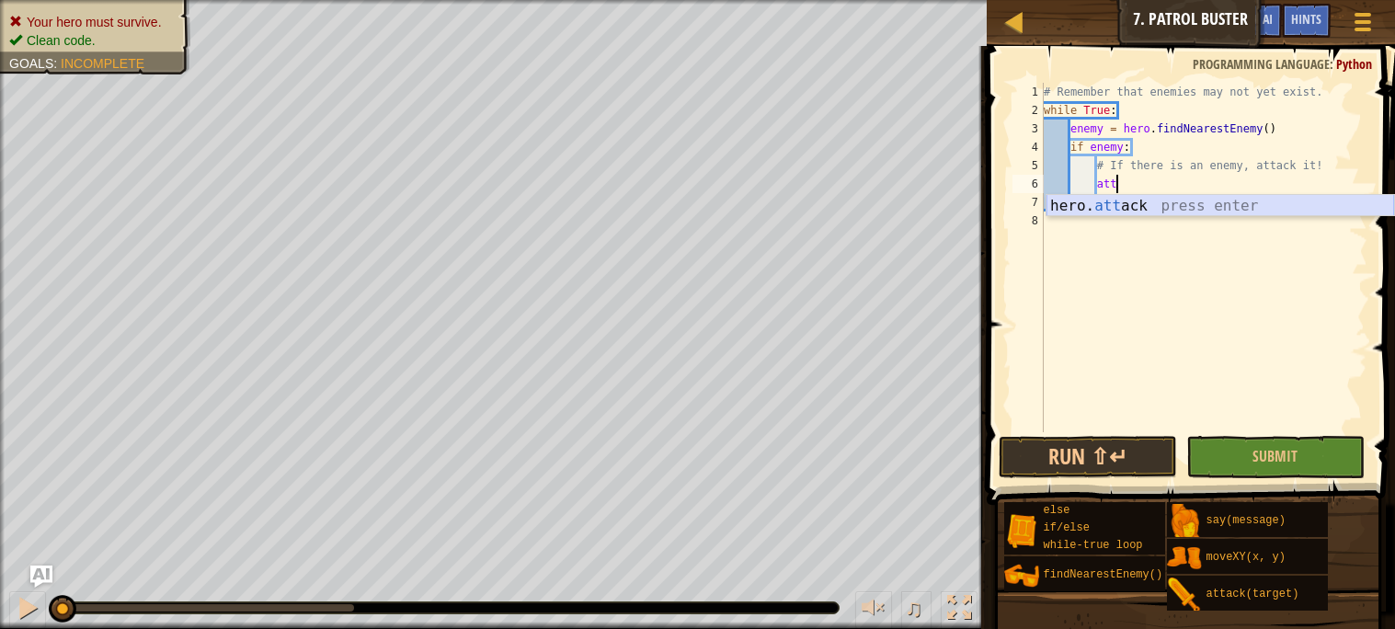
click at [1133, 204] on div "hero. att ack press enter" at bounding box center [1220, 228] width 348 height 66
type textarea "hero.attack(enemy)"
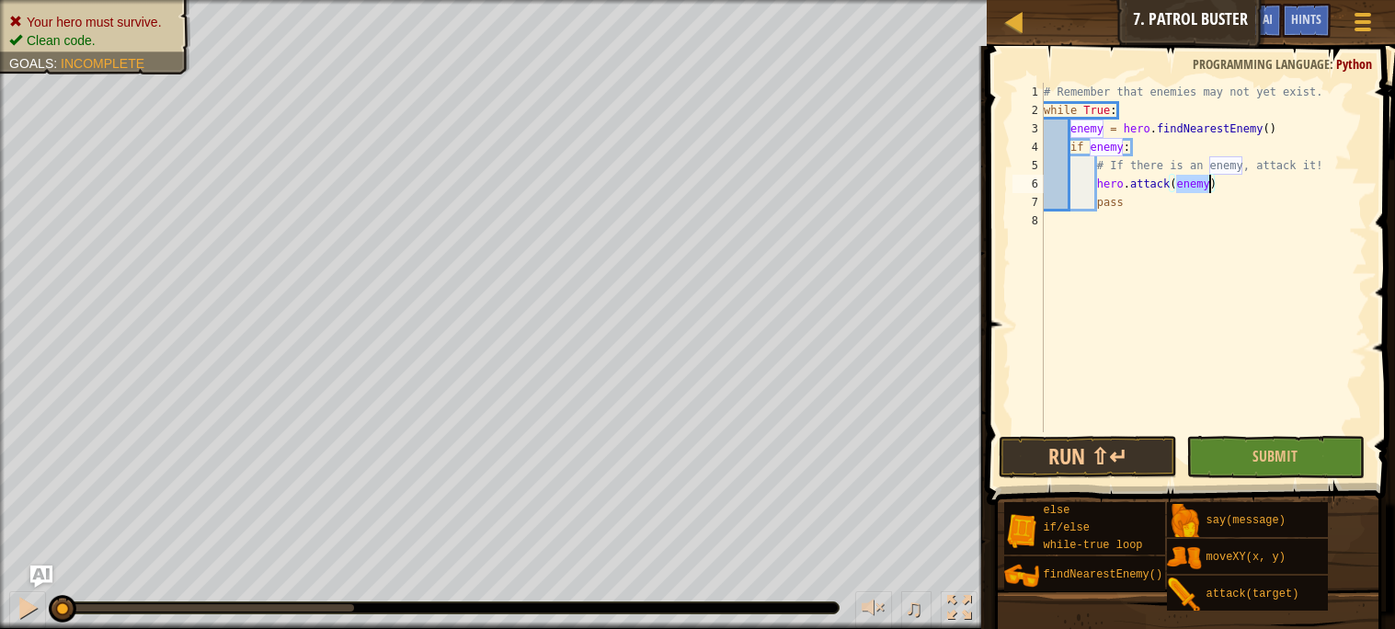
click at [1240, 396] on div "# Remember that enemies may not yet exist. while True : enemy = hero . findNear…" at bounding box center [1203, 276] width 327 height 386
click at [1094, 464] on button "Run ⇧↵" at bounding box center [1088, 457] width 178 height 42
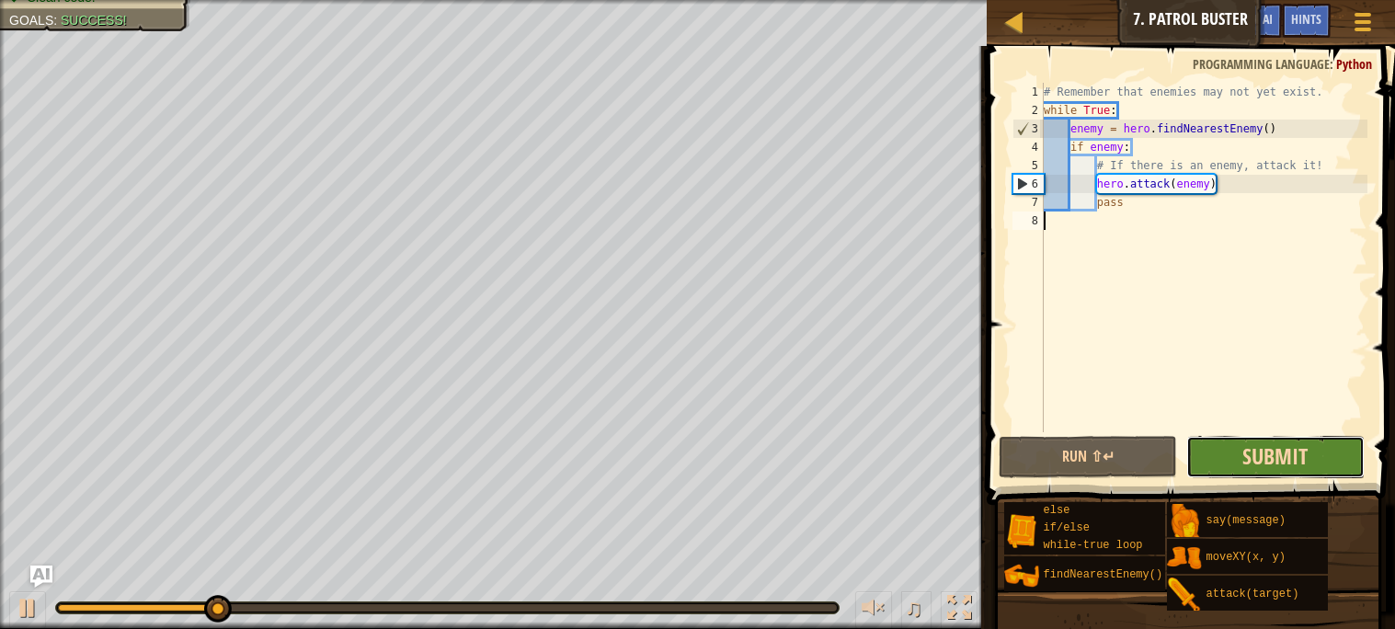
click at [1278, 449] on span "Submit" at bounding box center [1274, 455] width 65 height 29
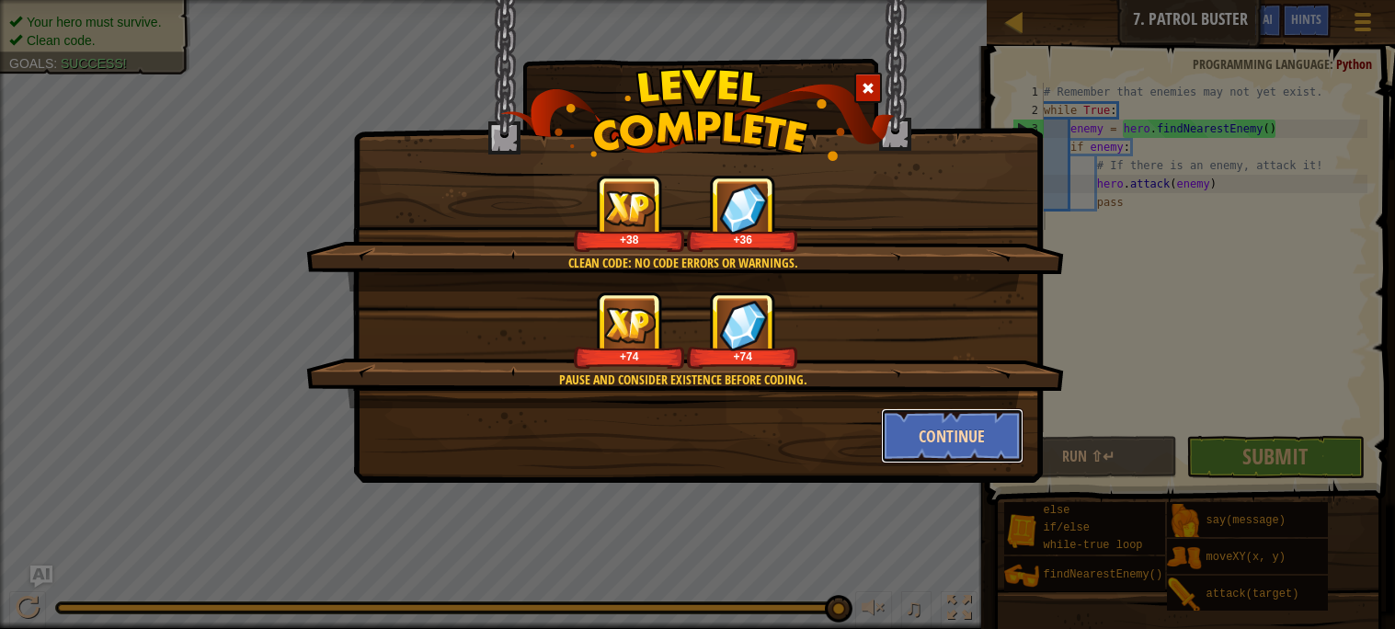
click at [965, 429] on button "Continue" at bounding box center [952, 435] width 143 height 55
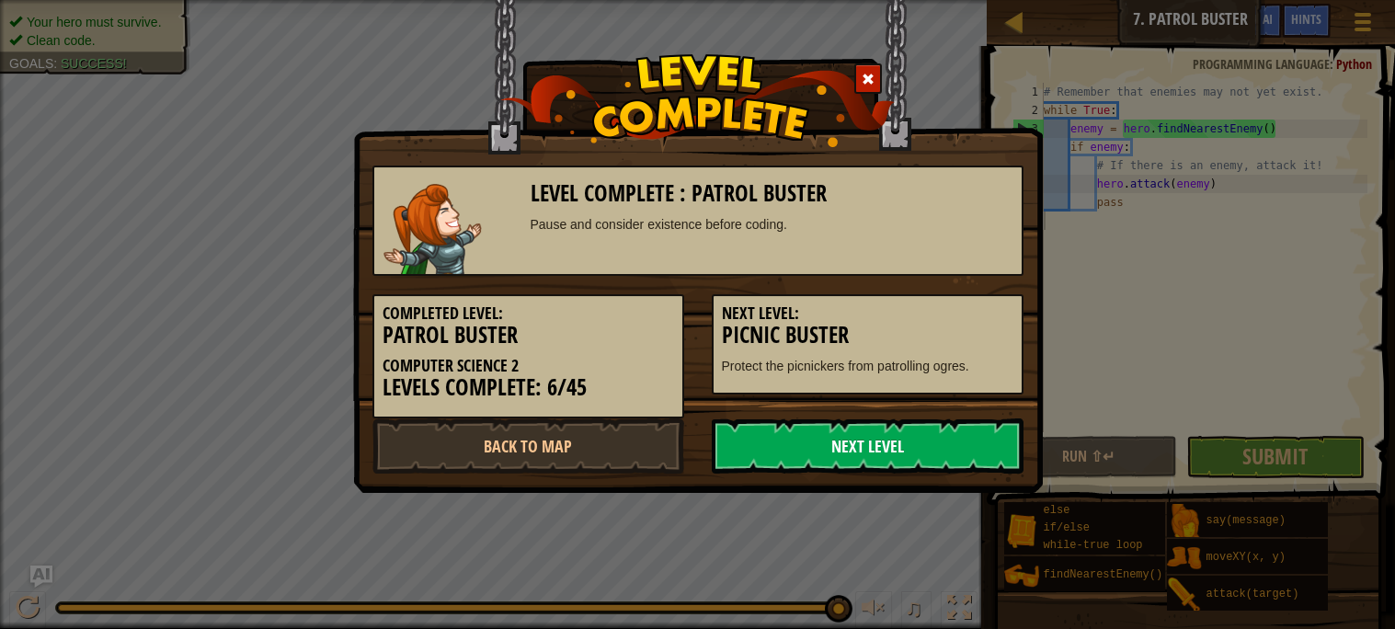
click at [887, 458] on link "Next Level" at bounding box center [868, 445] width 312 height 55
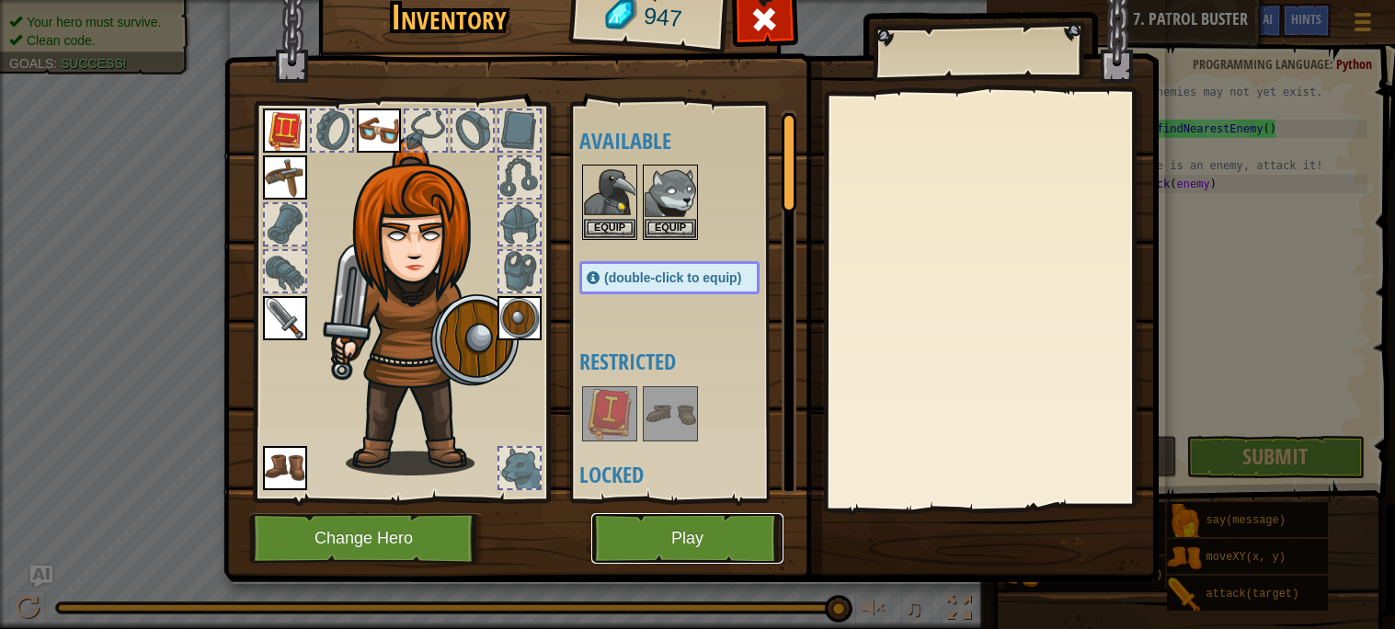
click at [627, 553] on button "Play" at bounding box center [687, 538] width 192 height 51
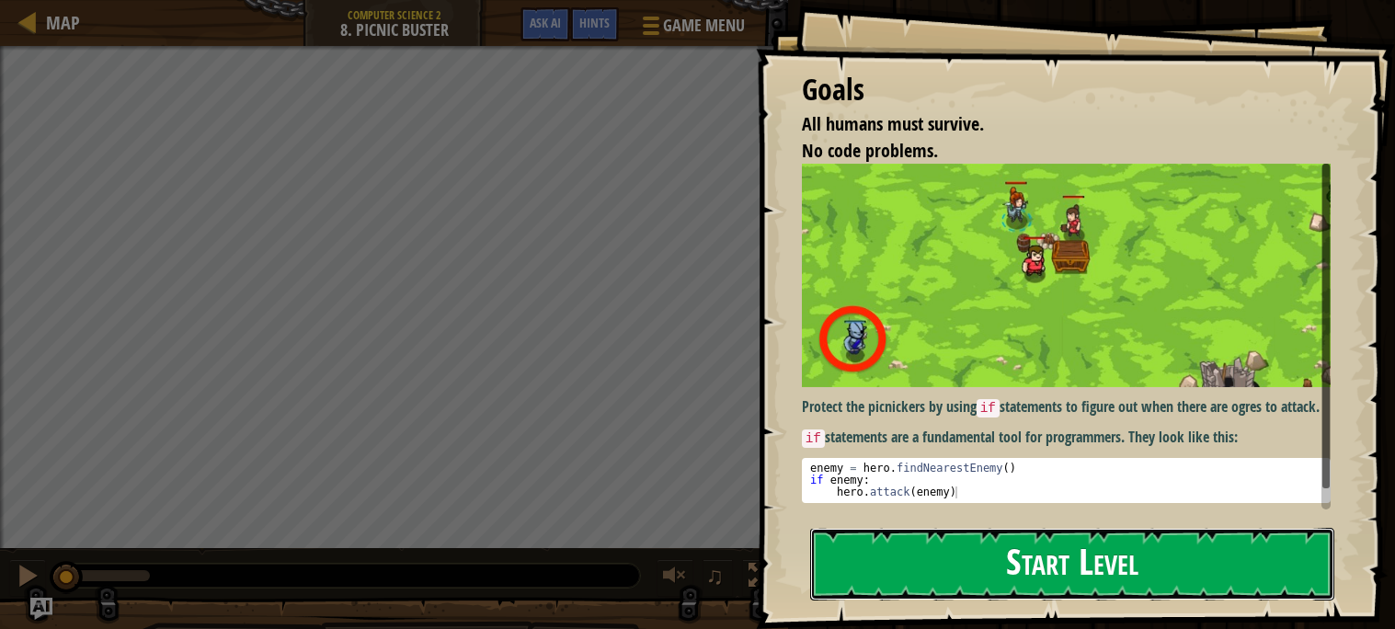
click at [845, 551] on button "Start Level" at bounding box center [1072, 564] width 524 height 73
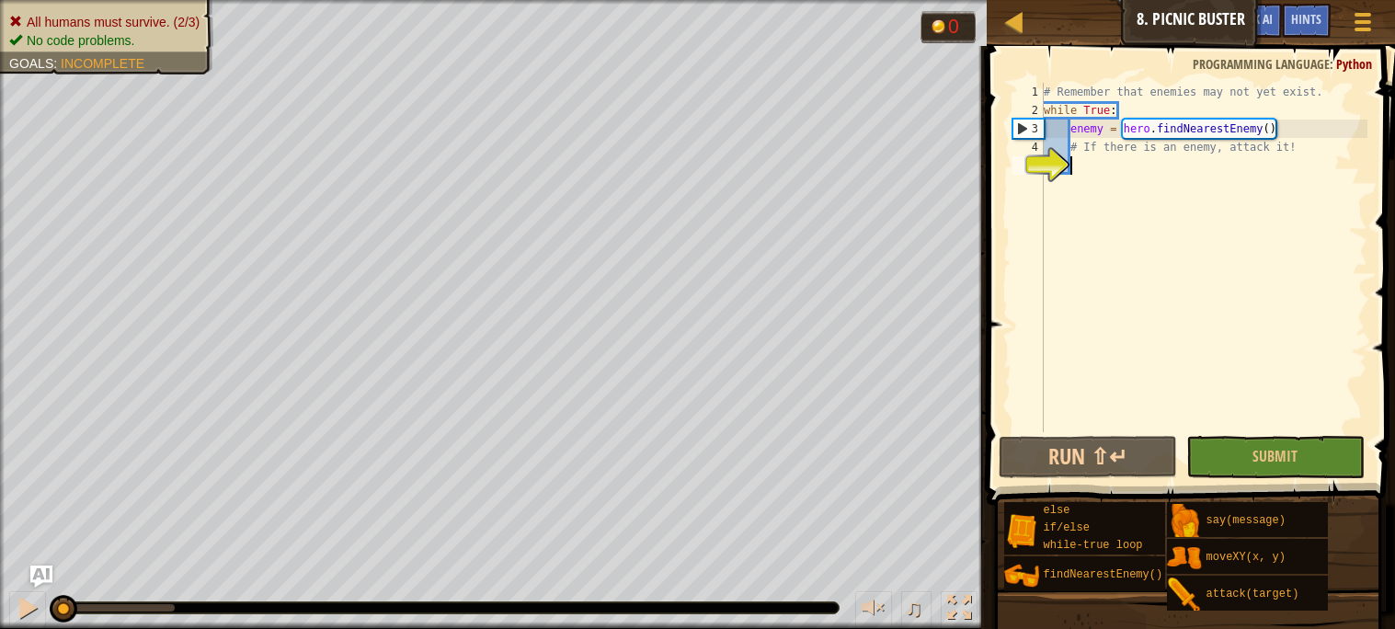
scroll to position [7, 2]
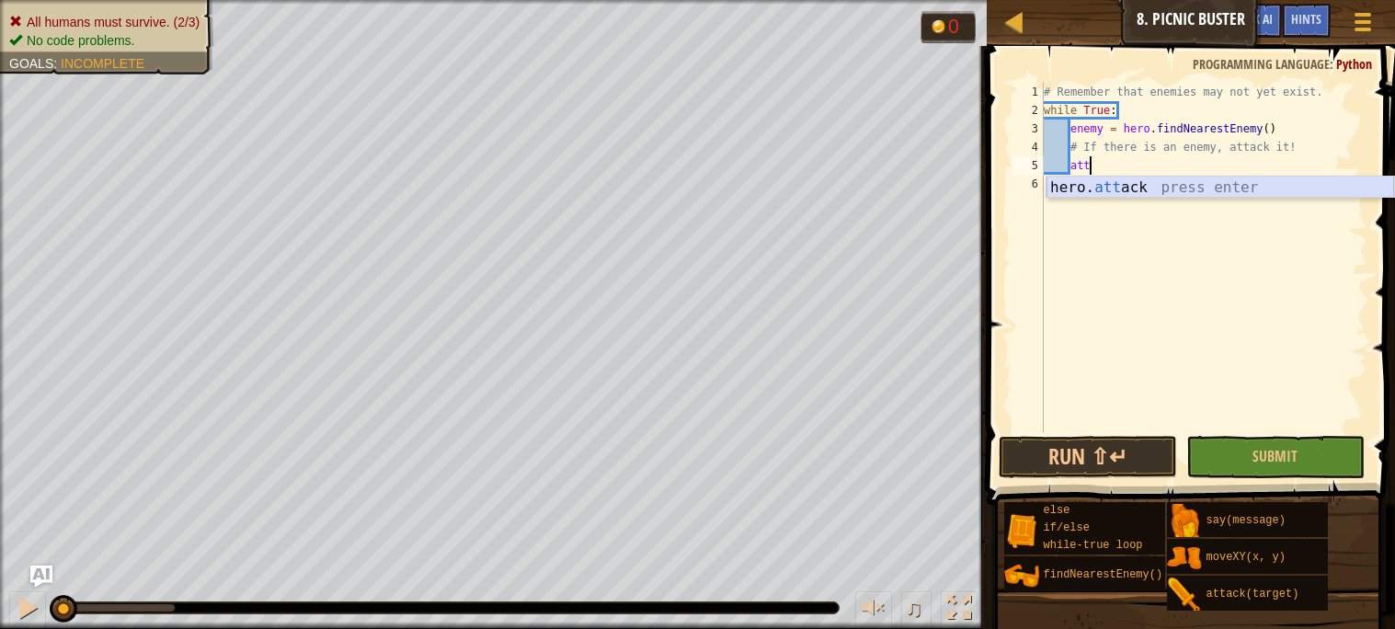
click at [1158, 186] on div "hero. att ack press enter" at bounding box center [1220, 210] width 348 height 66
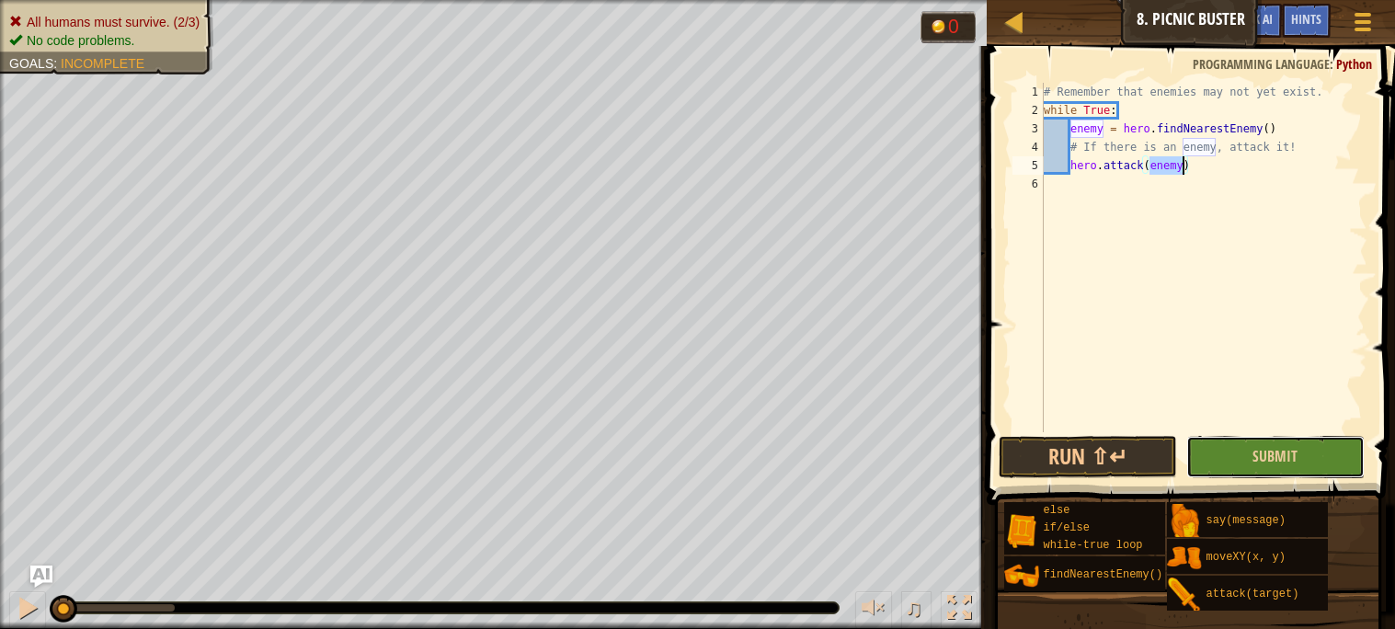
click at [1297, 455] on button "Submit" at bounding box center [1275, 457] width 178 height 42
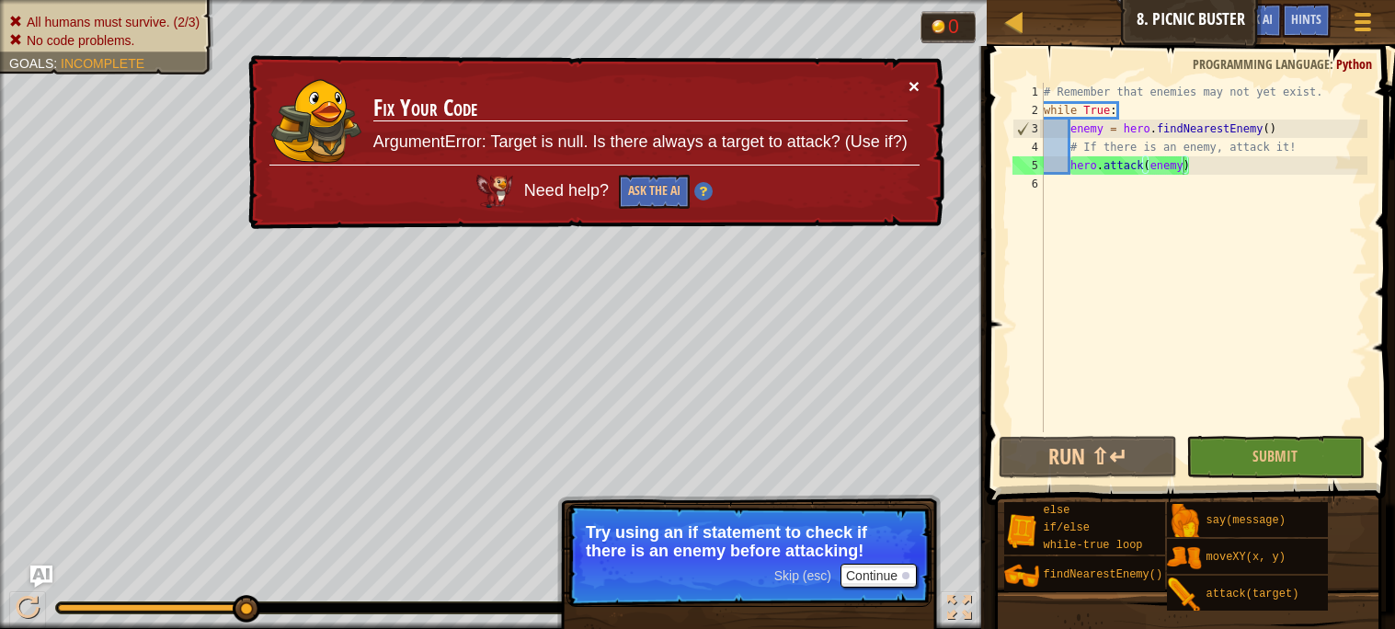
click at [908, 82] on button "×" at bounding box center [913, 85] width 11 height 19
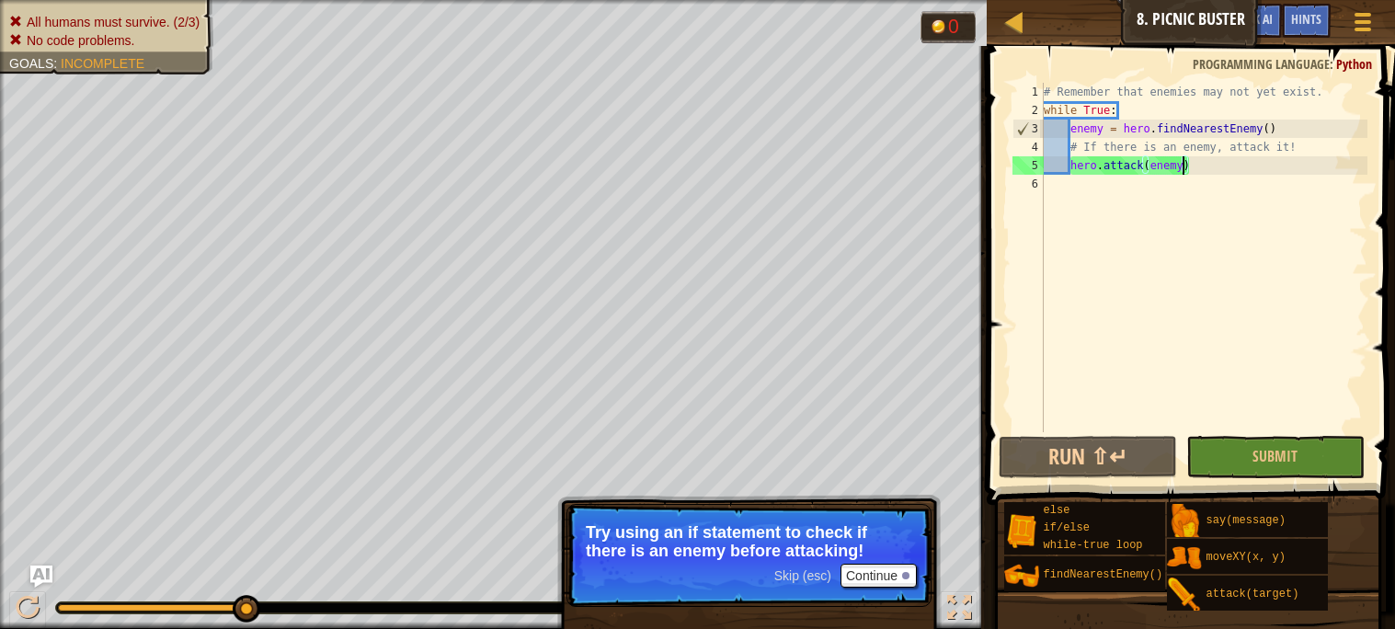
click at [1070, 163] on div "# Remember that enemies may not yet exist. while True : enemy = hero . findNear…" at bounding box center [1203, 276] width 327 height 386
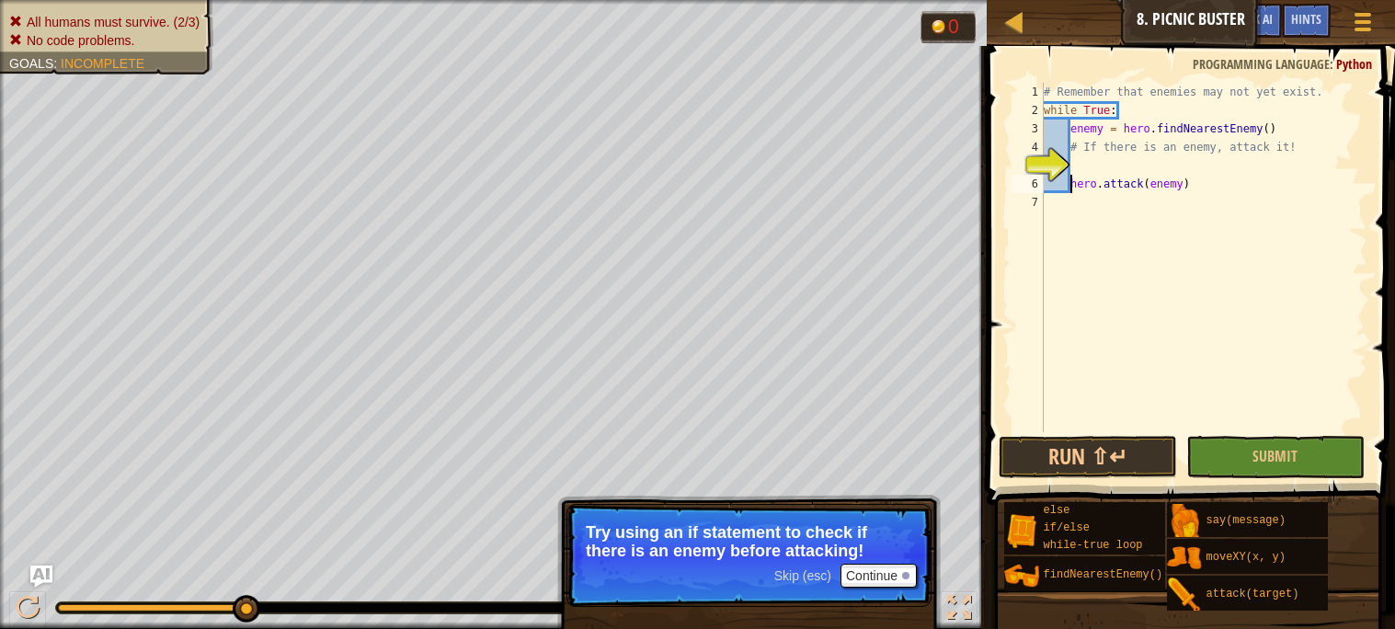
click at [1078, 154] on div "# Remember that enemies may not yet exist. while True : enemy = hero . findNear…" at bounding box center [1203, 276] width 327 height 386
type textarea "# If there is an enemy, attack it!"
click at [1080, 165] on div "# Remember that enemies may not yet exist. while True : enemy = hero . findNear…" at bounding box center [1203, 276] width 327 height 386
type textarea "he"
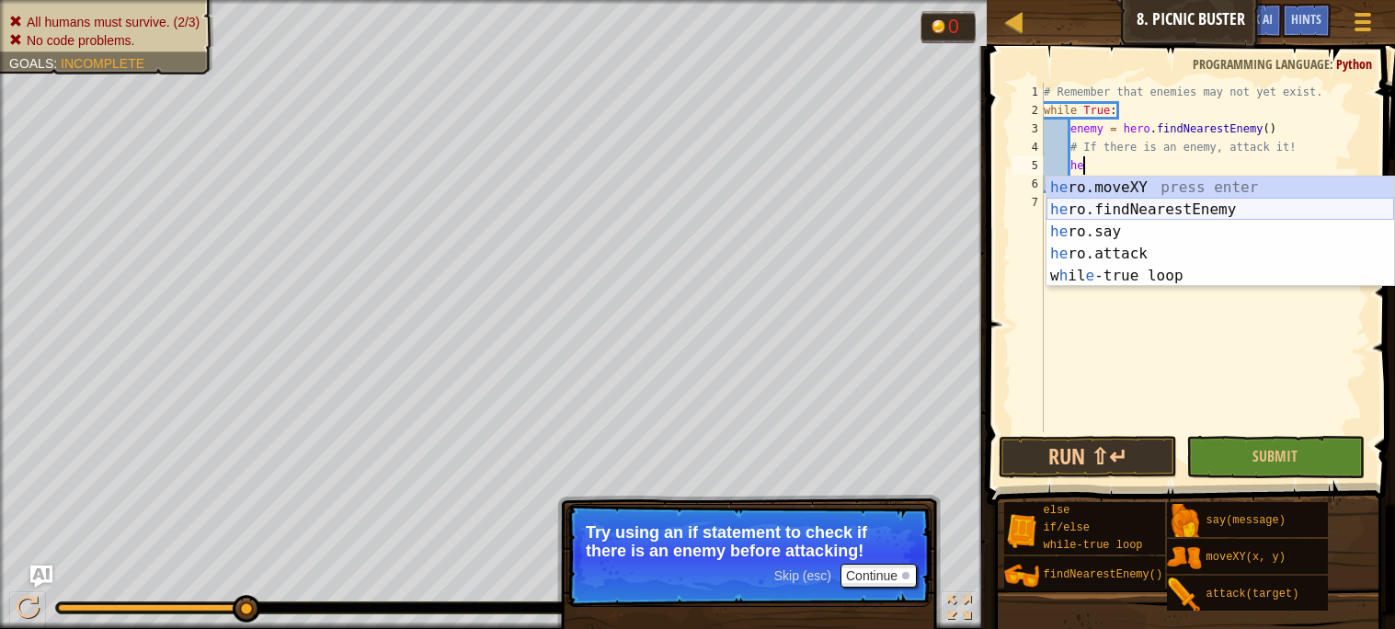
click at [1110, 211] on div "he ro.moveXY press enter he ro.findNearestEnemy press enter he ro.say press ent…" at bounding box center [1220, 254] width 348 height 154
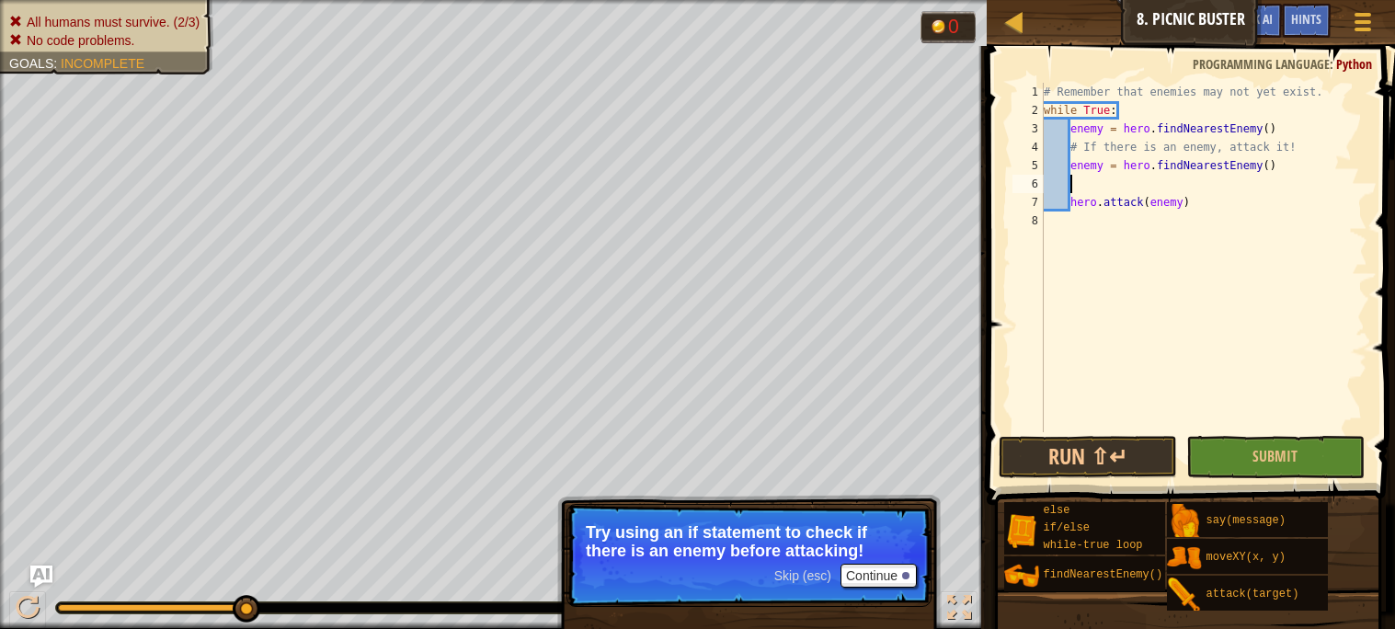
scroll to position [7, 0]
click at [1150, 180] on div "# Remember that enemies may not yet exist. while True : enemy = hero . findNear…" at bounding box center [1203, 276] width 327 height 386
click at [1267, 166] on div "# Remember that enemies may not yet exist. while True : enemy = hero . findNear…" at bounding box center [1203, 276] width 327 height 386
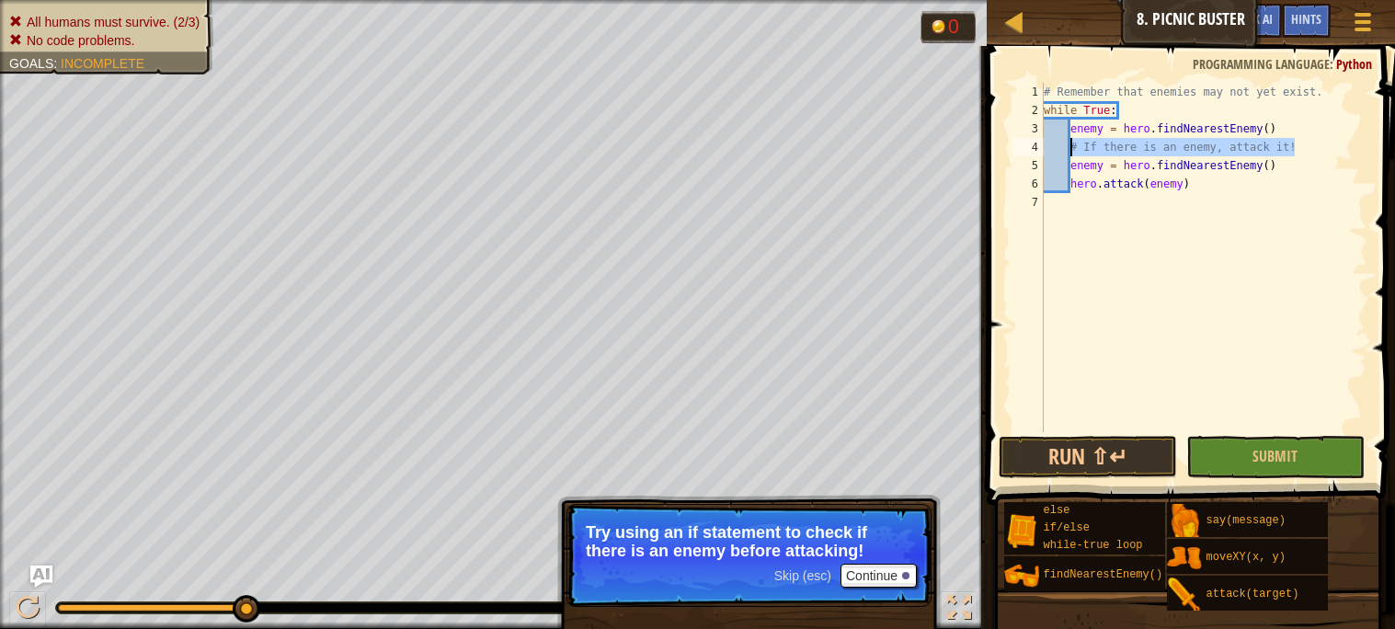
drag, startPoint x: 1313, startPoint y: 150, endPoint x: 1072, endPoint y: 154, distance: 240.9
click at [1072, 154] on div "# Remember that enemies may not yet exist. while True : enemy = hero . findNear…" at bounding box center [1203, 276] width 327 height 386
type textarea "# If there is an enemy, attack it!"
drag, startPoint x: 1277, startPoint y: 147, endPoint x: 1077, endPoint y: 137, distance: 200.7
click at [1077, 137] on div "# Remember that enemies may not yet exist. while True : enemy = hero . findNear…" at bounding box center [1203, 276] width 327 height 386
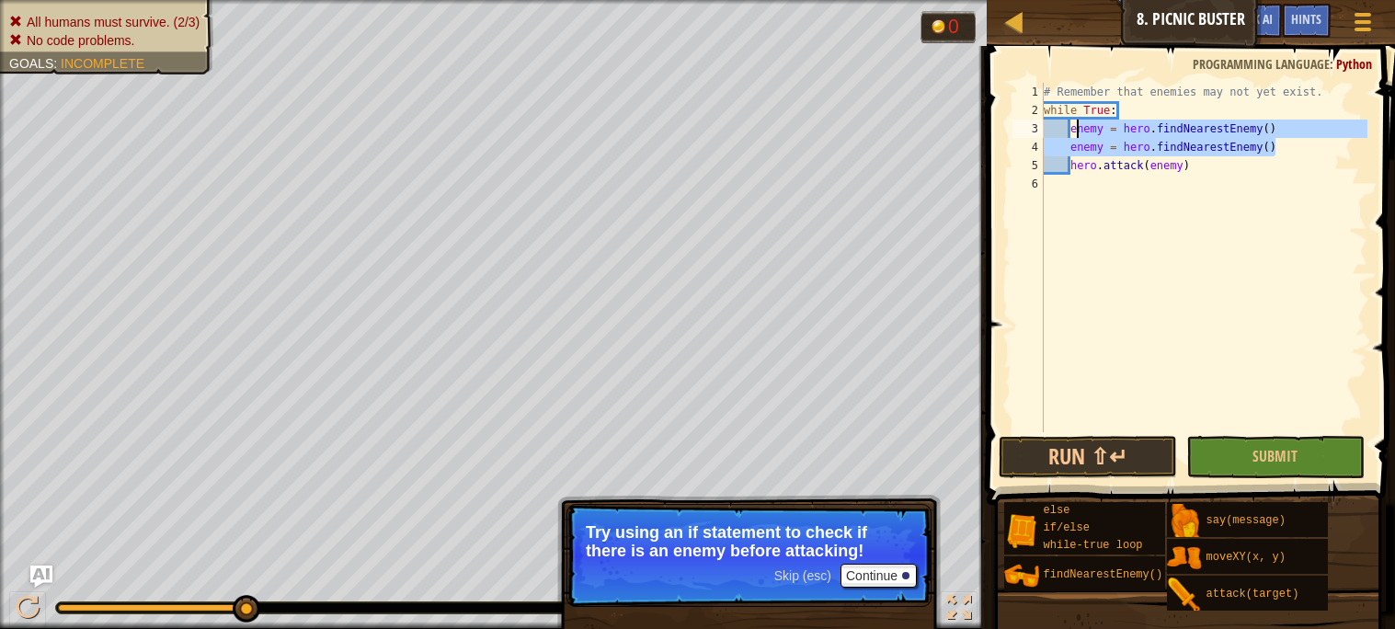
click at [1072, 145] on div "# Remember that enemies may not yet exist. while True : enemy = hero . findNear…" at bounding box center [1203, 257] width 327 height 349
type textarea "enemy = hero.findNearestEnemy()"
drag, startPoint x: 1071, startPoint y: 147, endPoint x: 1275, endPoint y: 145, distance: 204.1
click at [1275, 145] on div "# Remember that enemies may not yet exist. while True : enemy = hero . findNear…" at bounding box center [1203, 276] width 327 height 386
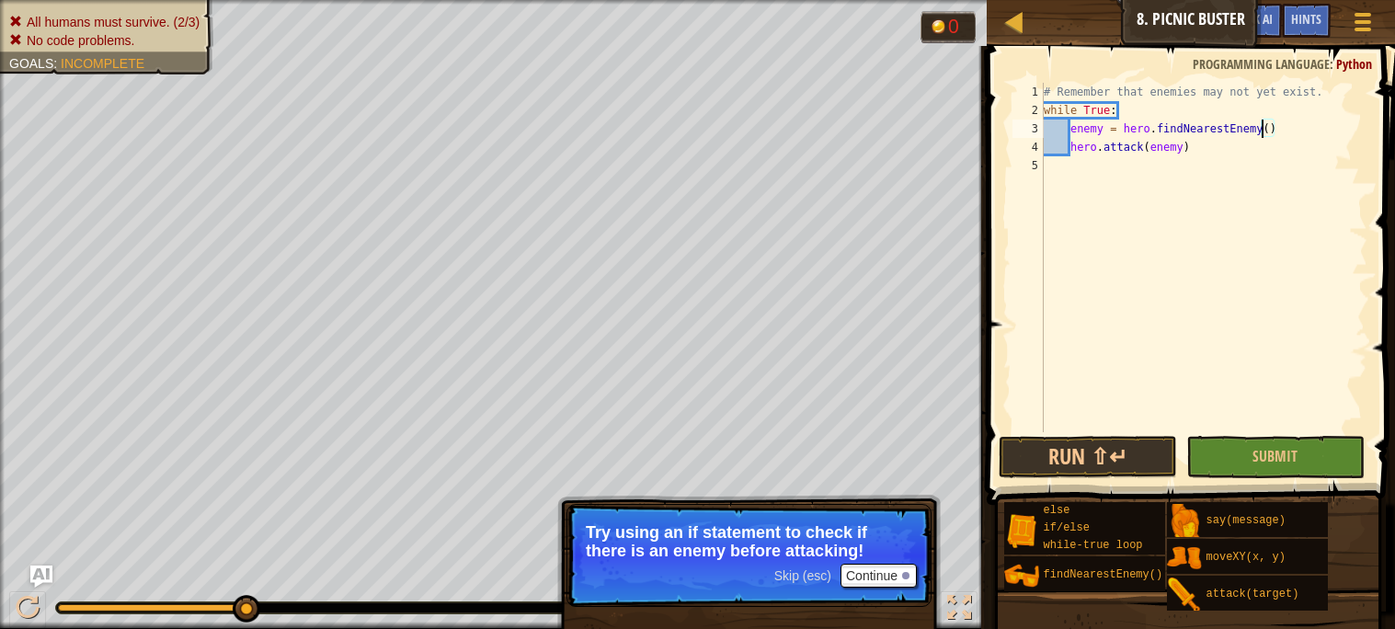
click at [1264, 130] on div "# Remember that enemies may not yet exist. while True : enemy = hero . findNear…" at bounding box center [1203, 276] width 327 height 386
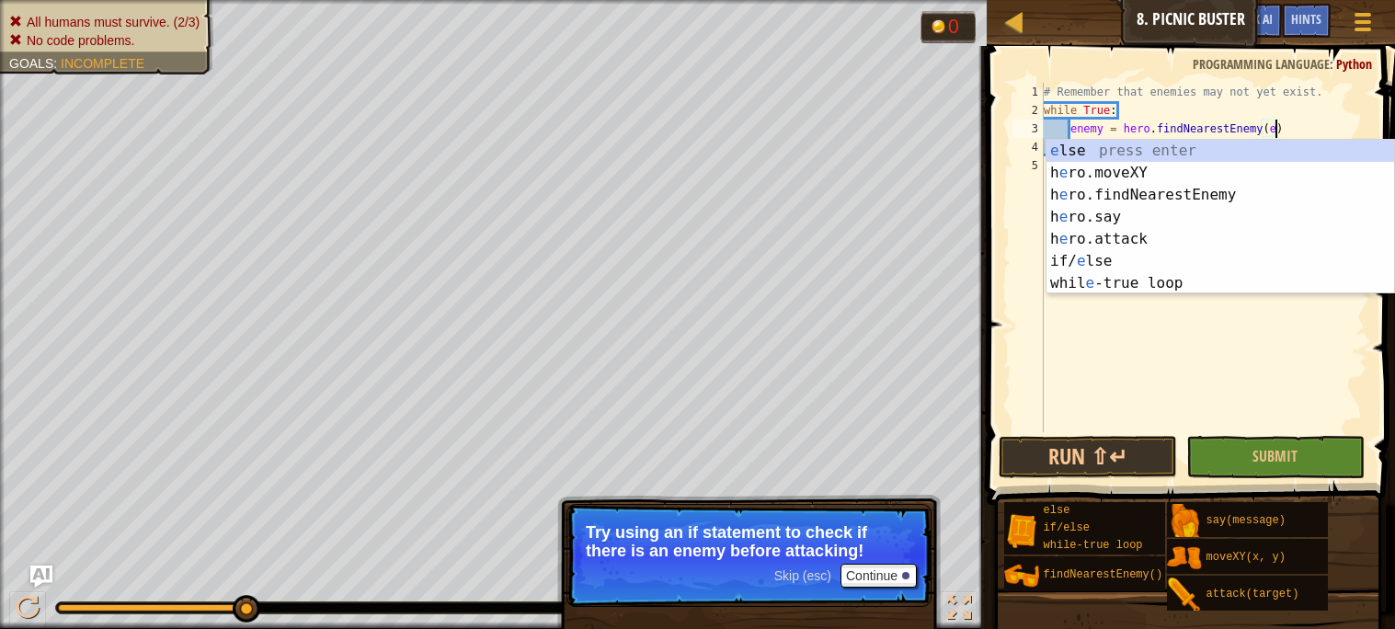
scroll to position [7, 17]
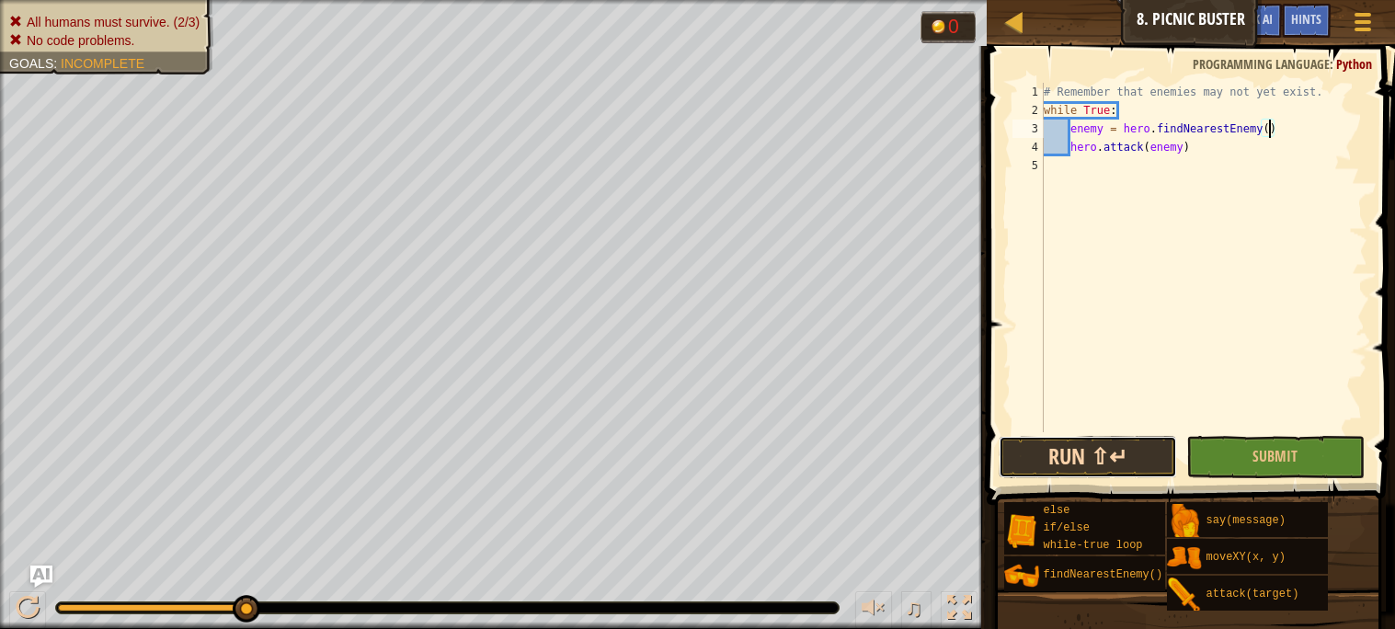
click at [1033, 472] on button "Run ⇧↵" at bounding box center [1088, 457] width 178 height 42
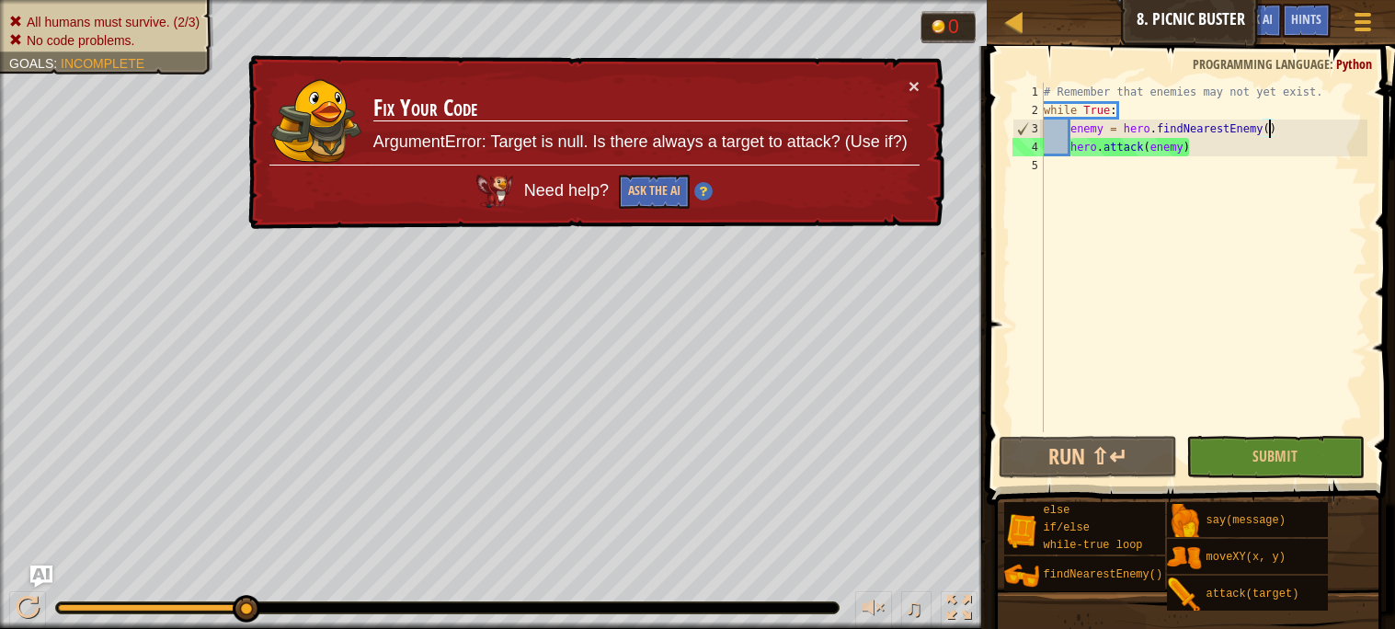
click at [1244, 143] on div "# Remember that enemies may not yet exist. while True : enemy = hero . findNear…" at bounding box center [1203, 276] width 327 height 386
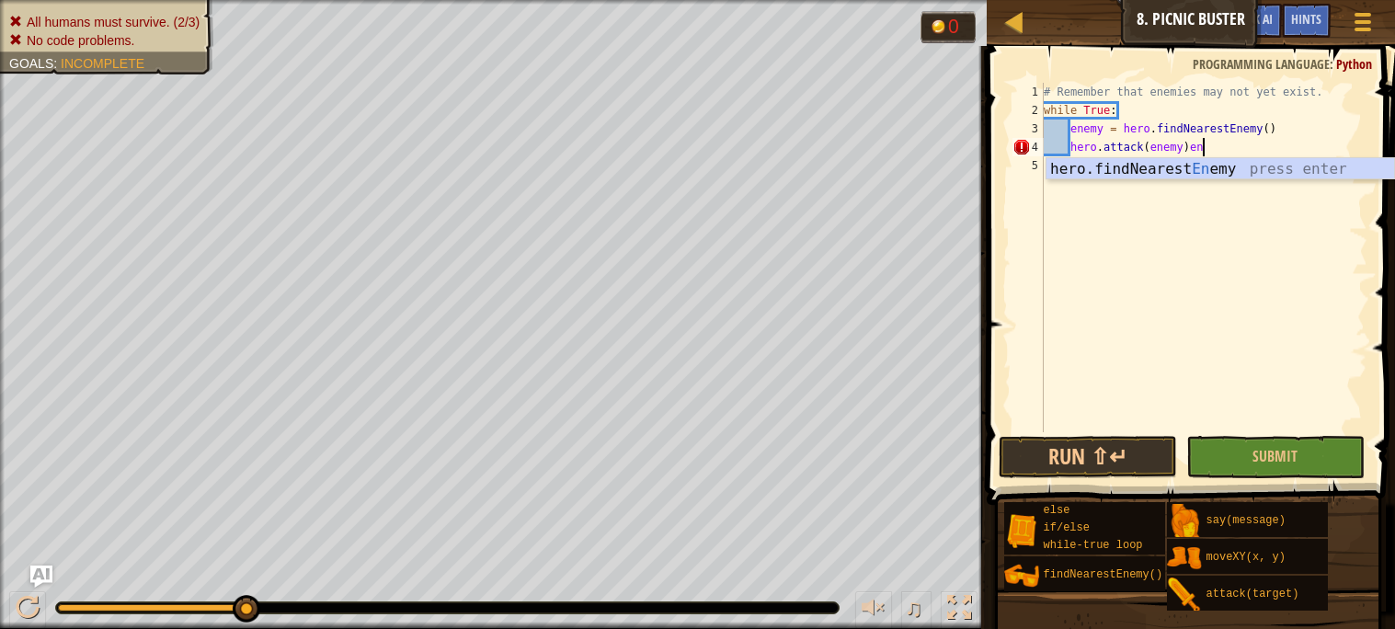
scroll to position [7, 11]
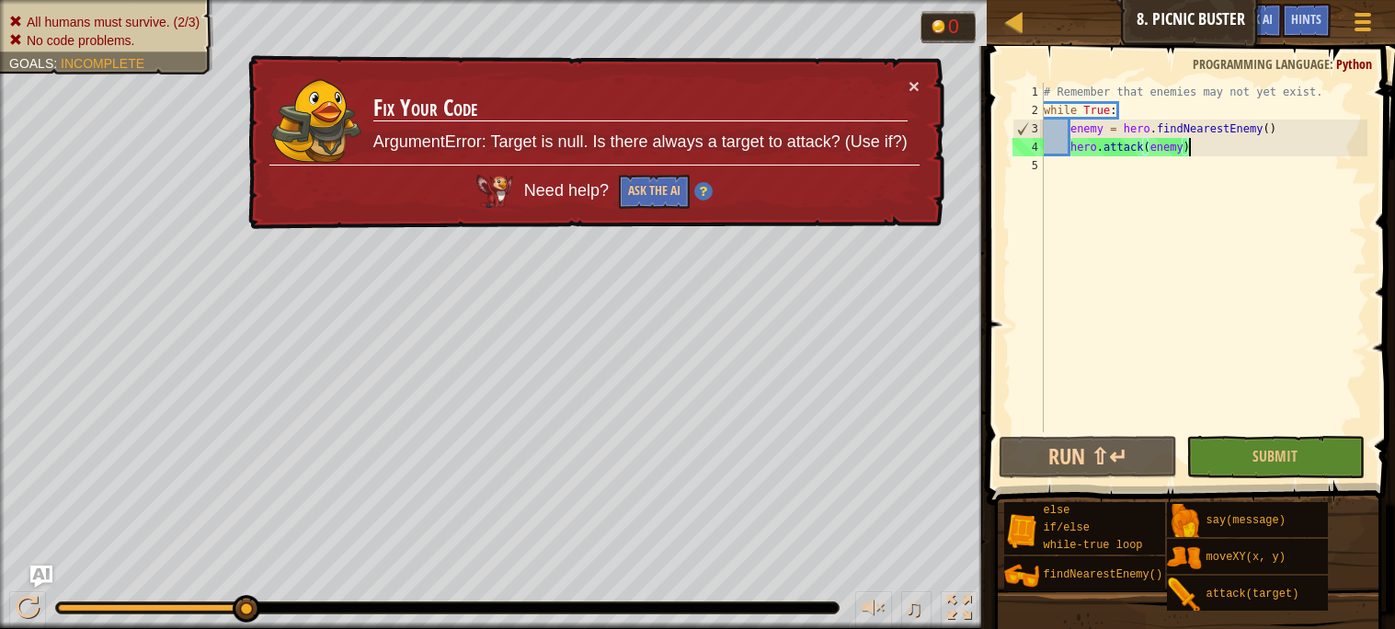
click at [1265, 131] on div "# Remember that enemies may not yet exist. while True : enemy = hero . findNear…" at bounding box center [1203, 276] width 327 height 386
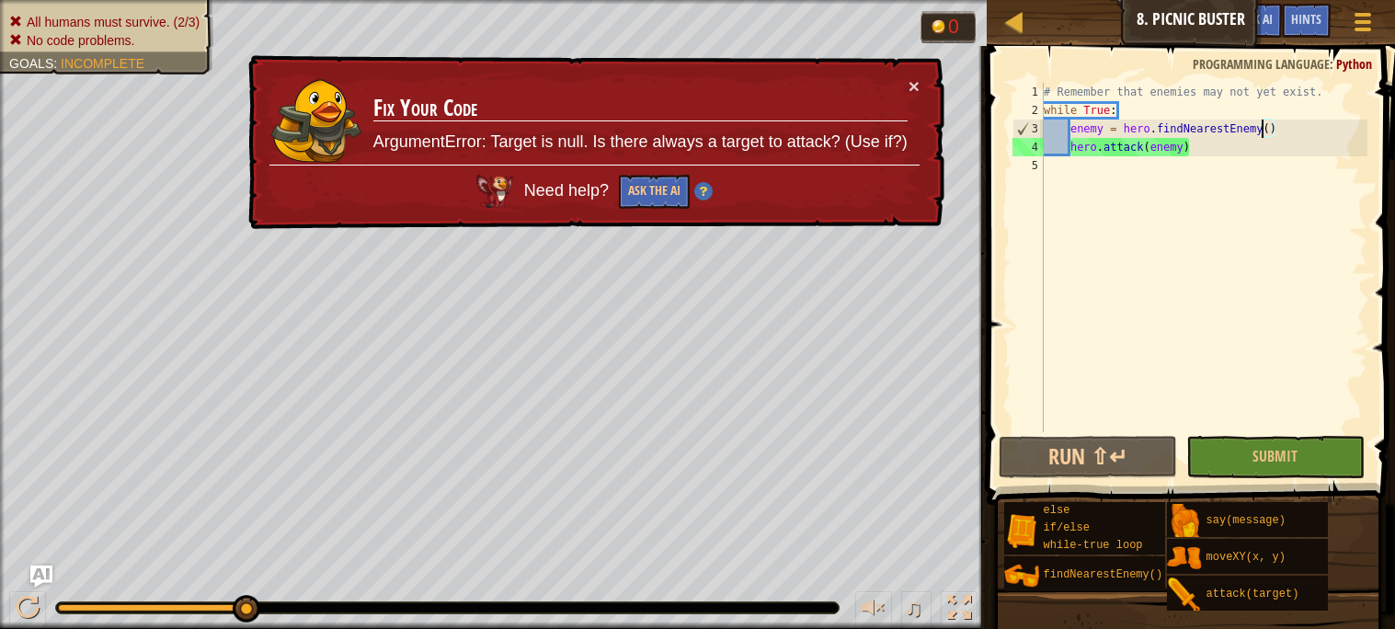
click at [906, 78] on td "Fix Your Code ArgumentError: Target is null. Is there always a target to attack…" at bounding box center [639, 120] width 537 height 97
click at [912, 85] on button "×" at bounding box center [912, 83] width 11 height 19
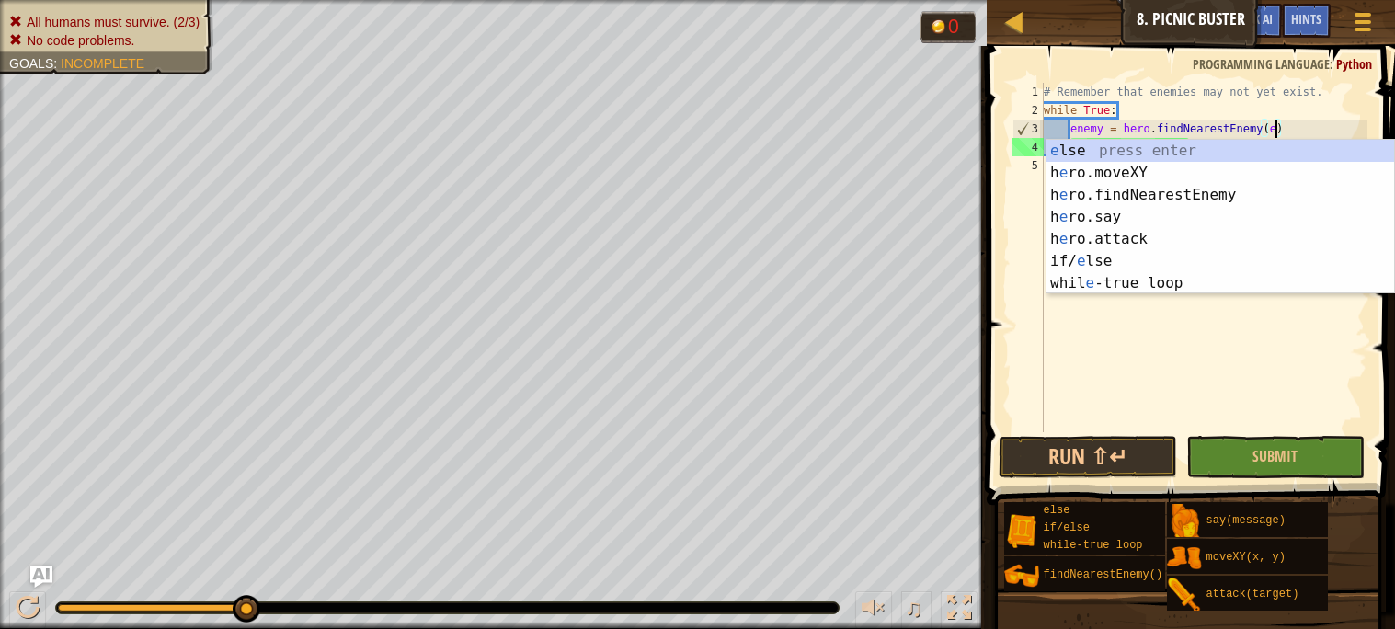
scroll to position [7, 19]
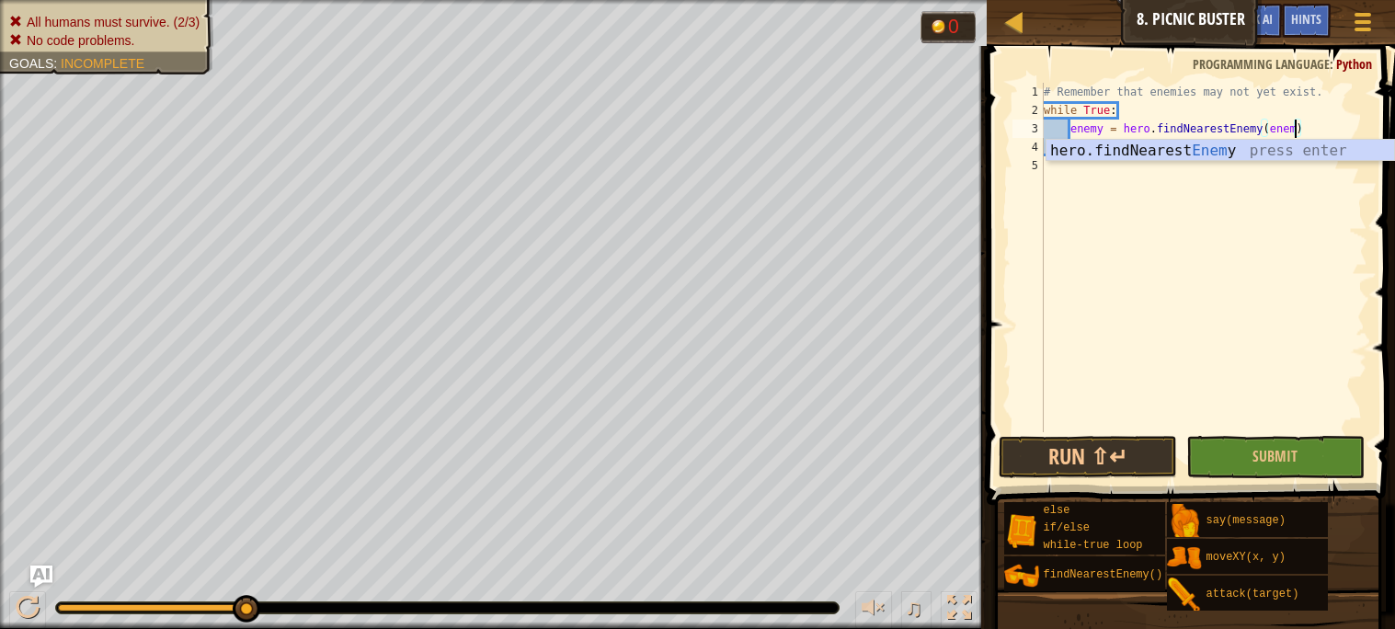
type textarea "enemy = hero.findNearestEnemy(enemy)"
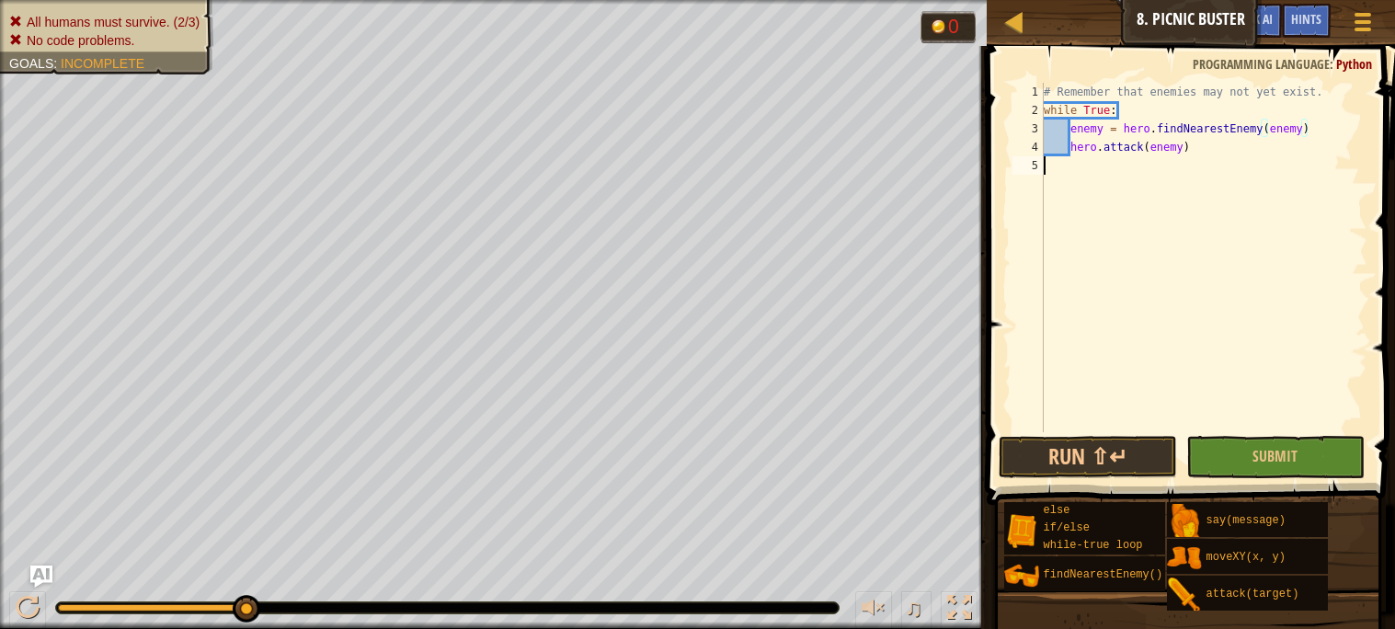
click at [1215, 274] on div "# Remember that enemies may not yet exist. while True : enemy = hero . findNear…" at bounding box center [1203, 276] width 327 height 386
click at [1135, 455] on button "Run ⇧↵" at bounding box center [1088, 457] width 178 height 42
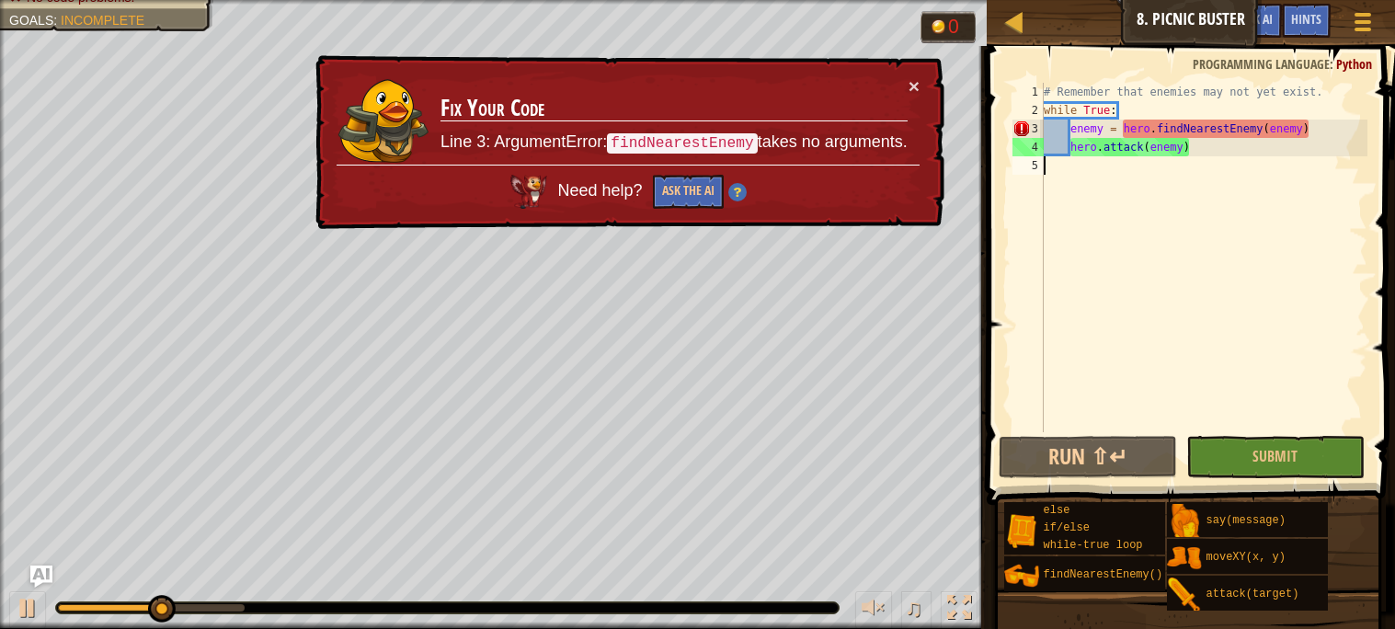
click at [1284, 143] on div "# Remember that enemies may not yet exist. while True : enemy = hero . findNear…" at bounding box center [1203, 276] width 327 height 386
click at [1299, 139] on div "# Remember that enemies may not yet exist. while True : enemy = hero . findNear…" at bounding box center [1203, 276] width 327 height 386
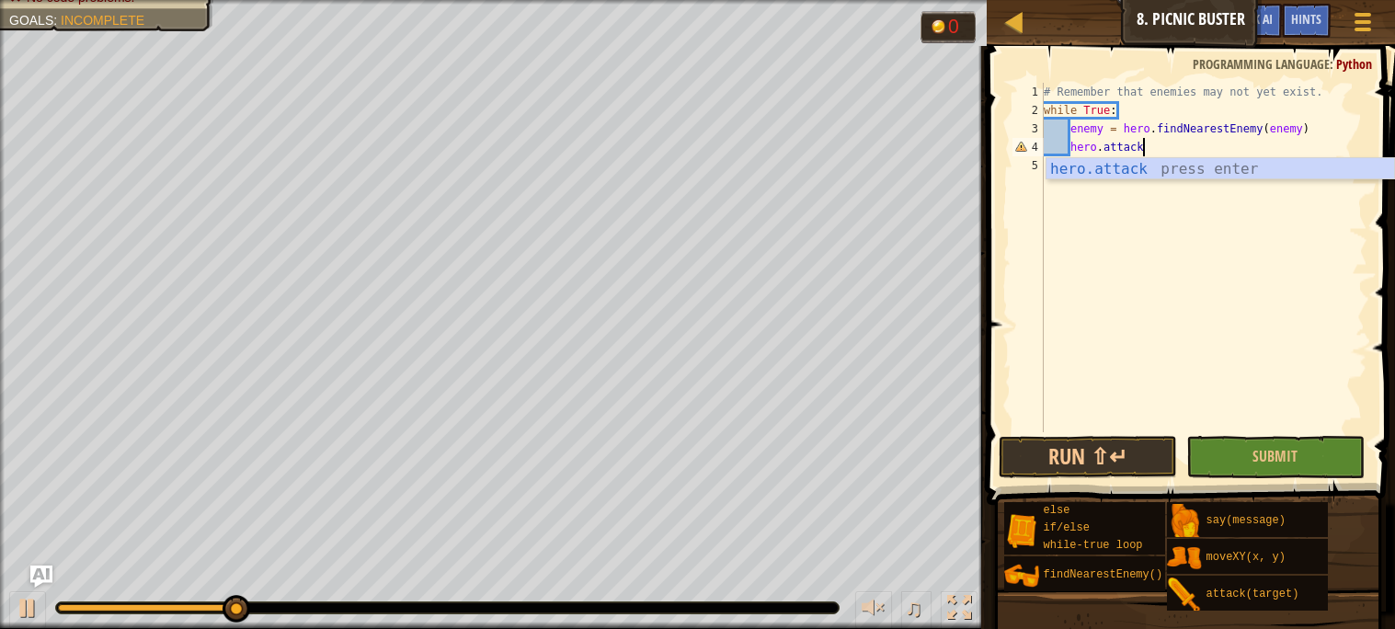
click at [1279, 121] on div "# Remember that enemies may not yet exist. while True : enemy = hero . findNear…" at bounding box center [1203, 276] width 327 height 386
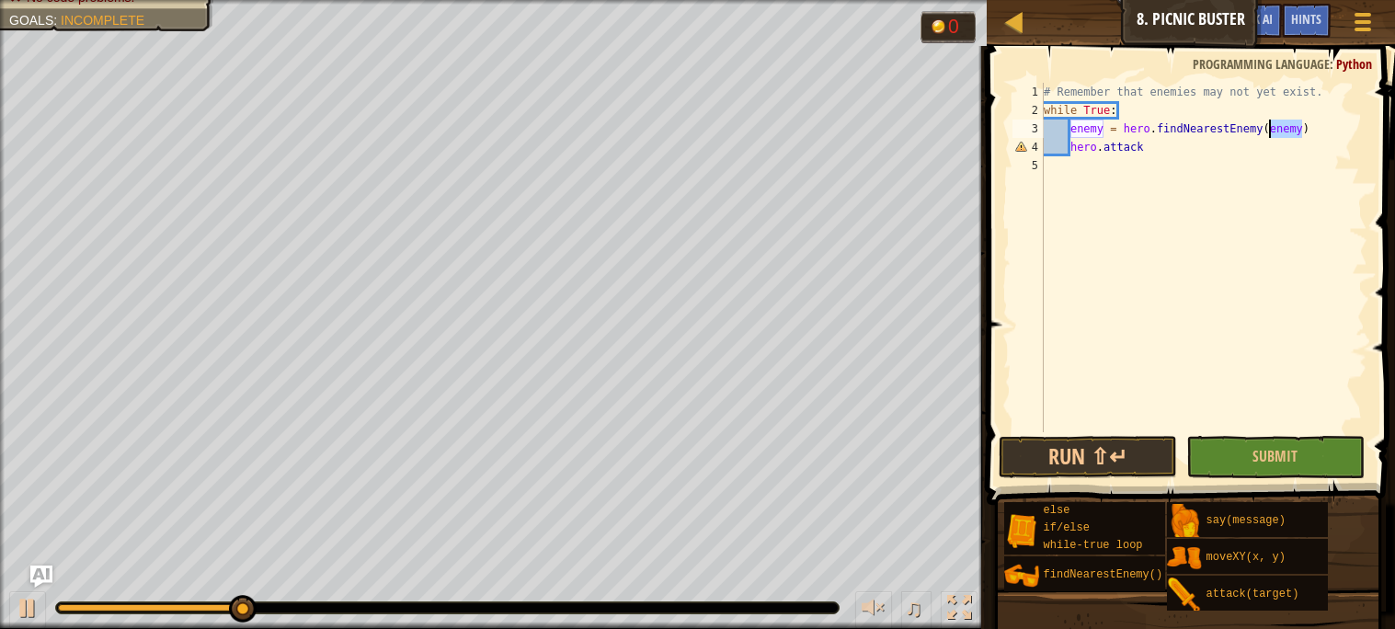
click at [1279, 121] on div "# Remember that enemies may not yet exist. while True : enemy = hero . findNear…" at bounding box center [1203, 276] width 327 height 386
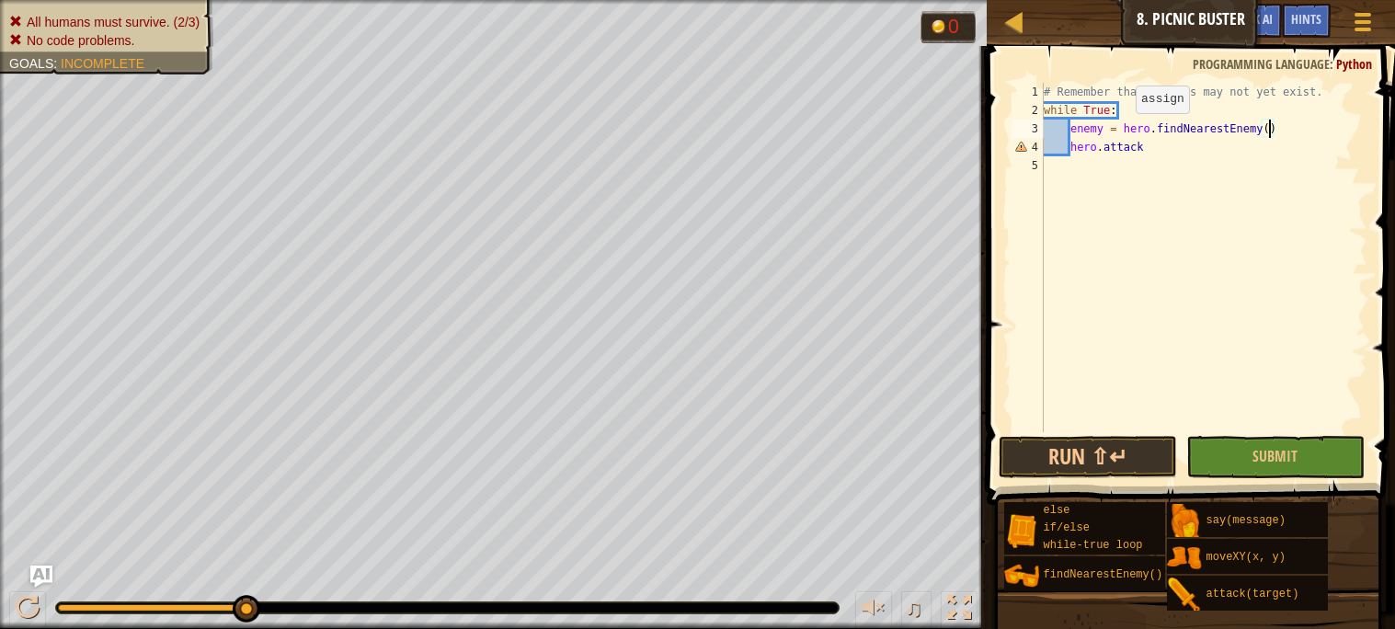
click at [1120, 131] on div "# Remember that enemies may not yet exist. while True : enemy = hero . findNear…" at bounding box center [1203, 276] width 327 height 386
click at [1117, 127] on div "# Remember that enemies may not yet exist. while True : enemy = hero . findNear…" at bounding box center [1203, 276] width 327 height 386
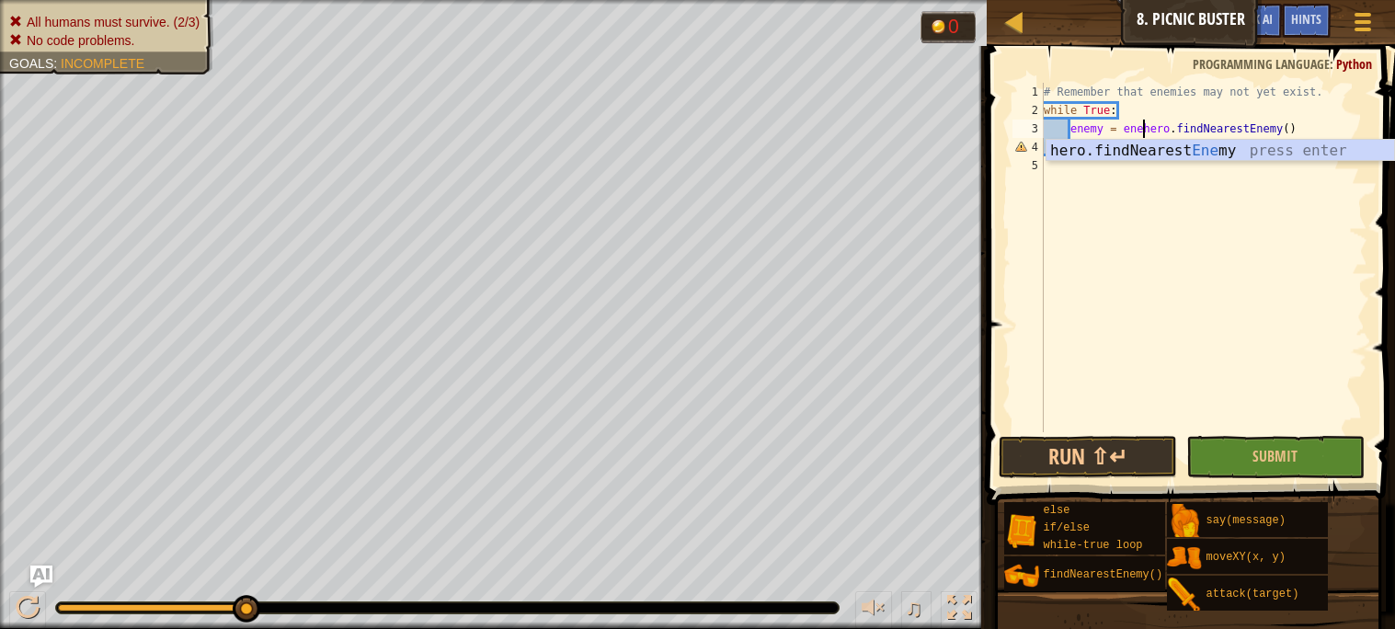
scroll to position [7, 8]
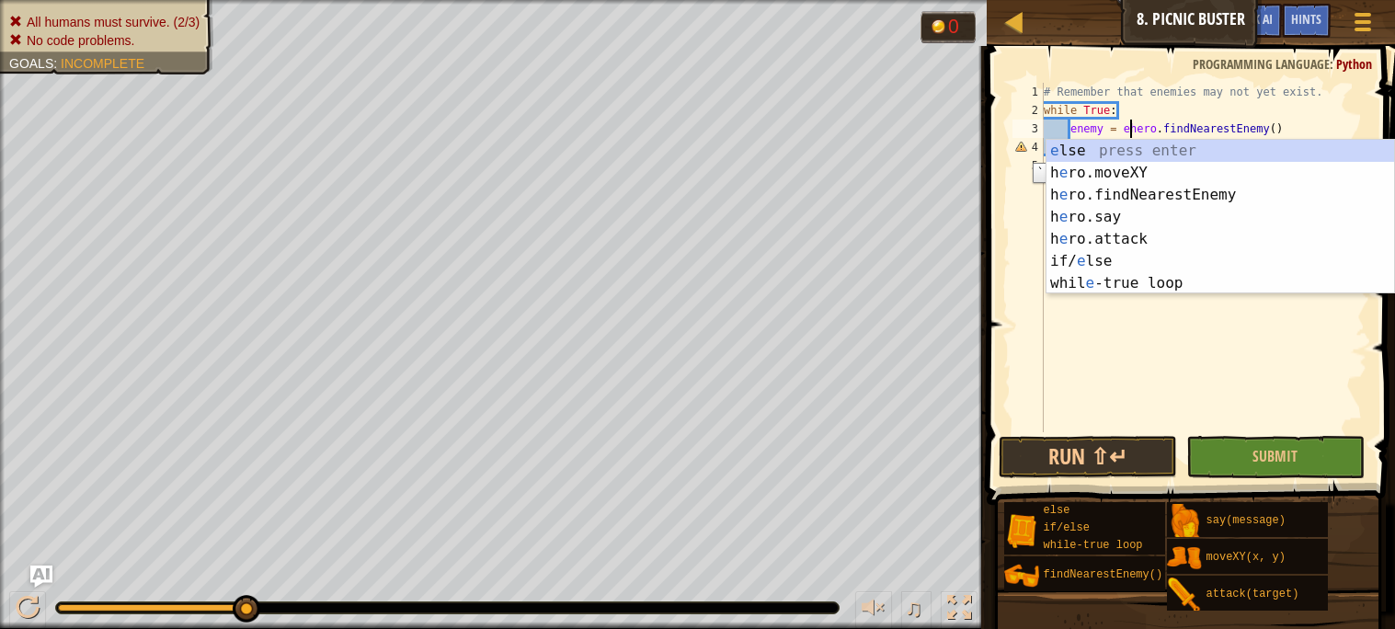
type textarea "enemy = hero.findNearestEnemy()"
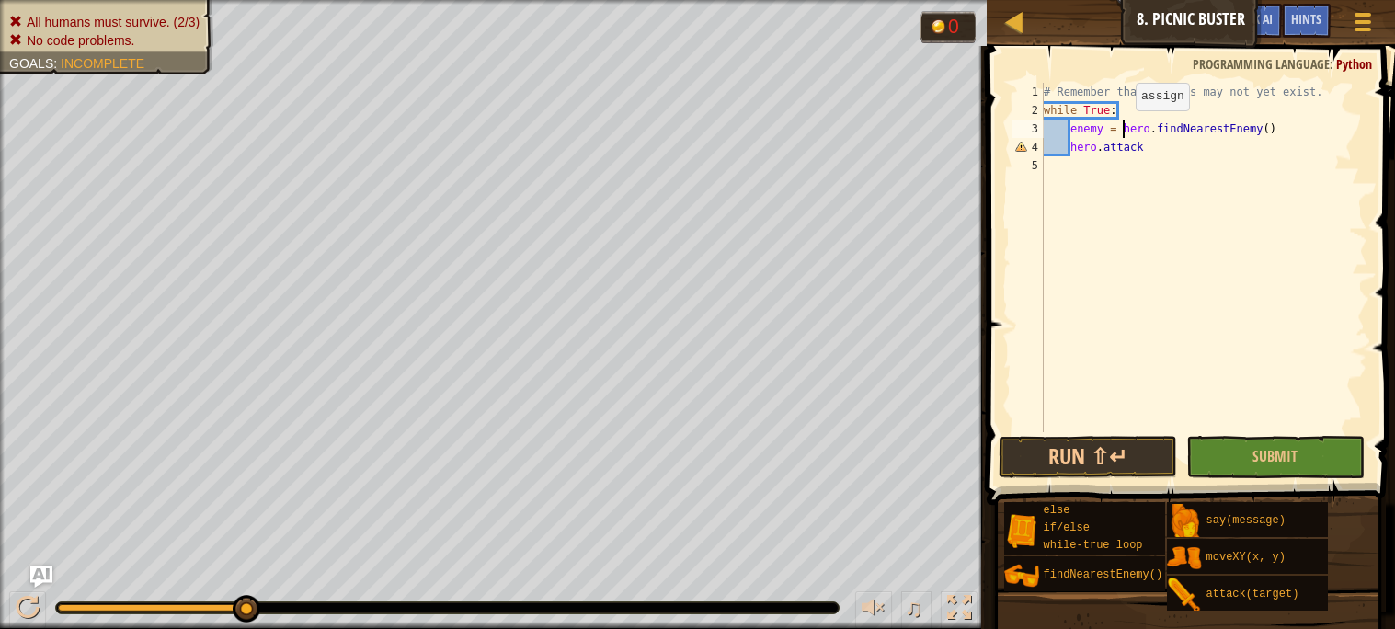
click at [1121, 129] on div "# Remember that enemies may not yet exist. while True : enemy = hero . findNear…" at bounding box center [1203, 276] width 327 height 386
click at [1110, 232] on div "# Remember that enemies may not yet exist. while True : enemy = hero . findNear…" at bounding box center [1203, 276] width 327 height 386
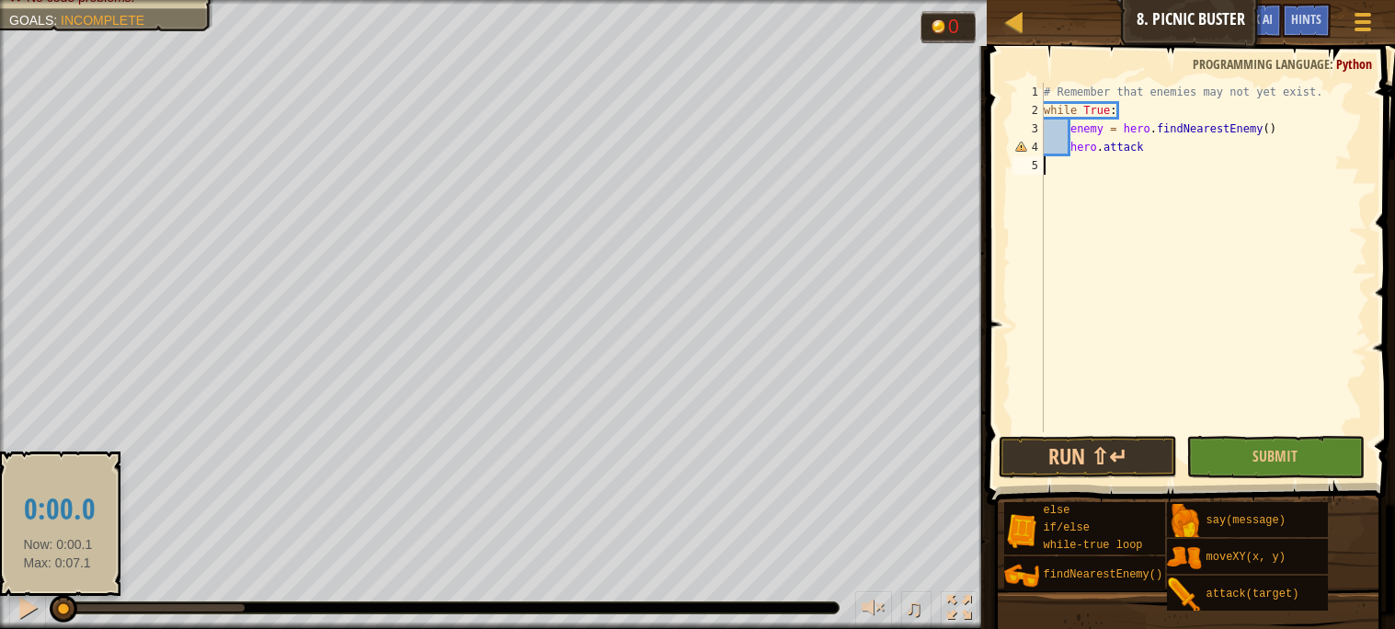
drag, startPoint x: 243, startPoint y: 609, endPoint x: 54, endPoint y: 610, distance: 188.5
click at [54, 610] on div at bounding box center [64, 609] width 28 height 28
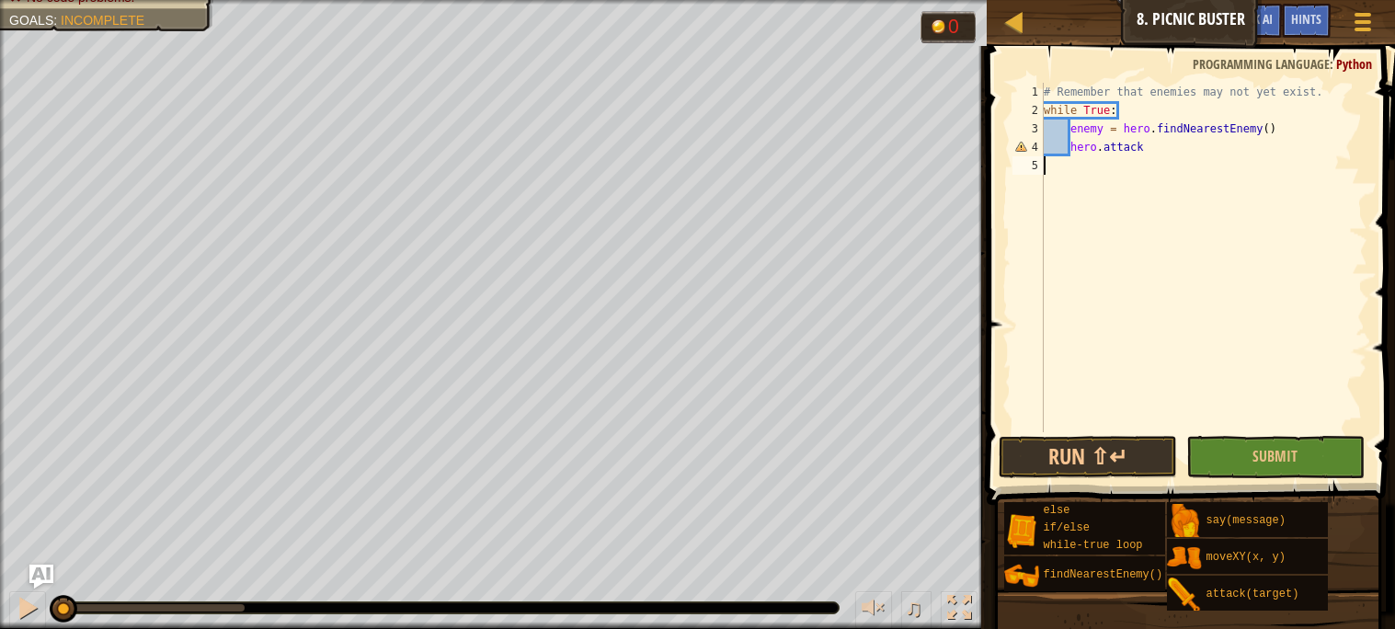
click at [37, 575] on img "Ask AI" at bounding box center [41, 577] width 24 height 24
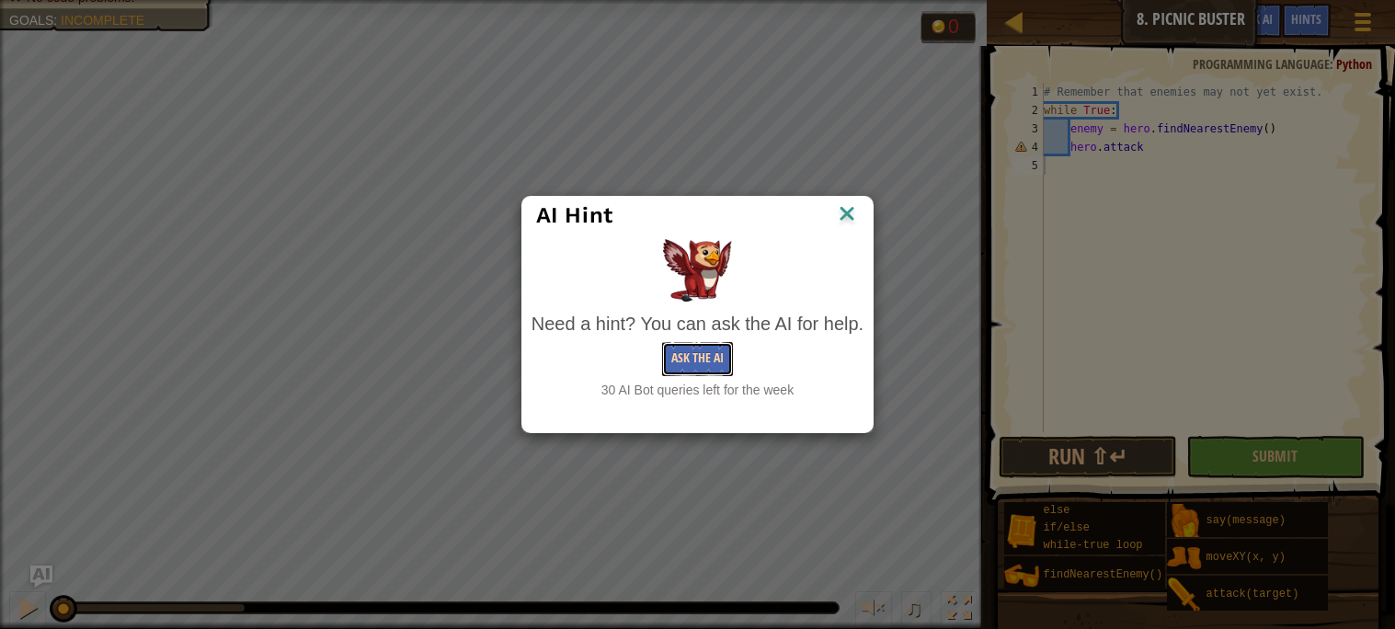
click at [679, 361] on button "Ask the AI" at bounding box center [697, 359] width 71 height 34
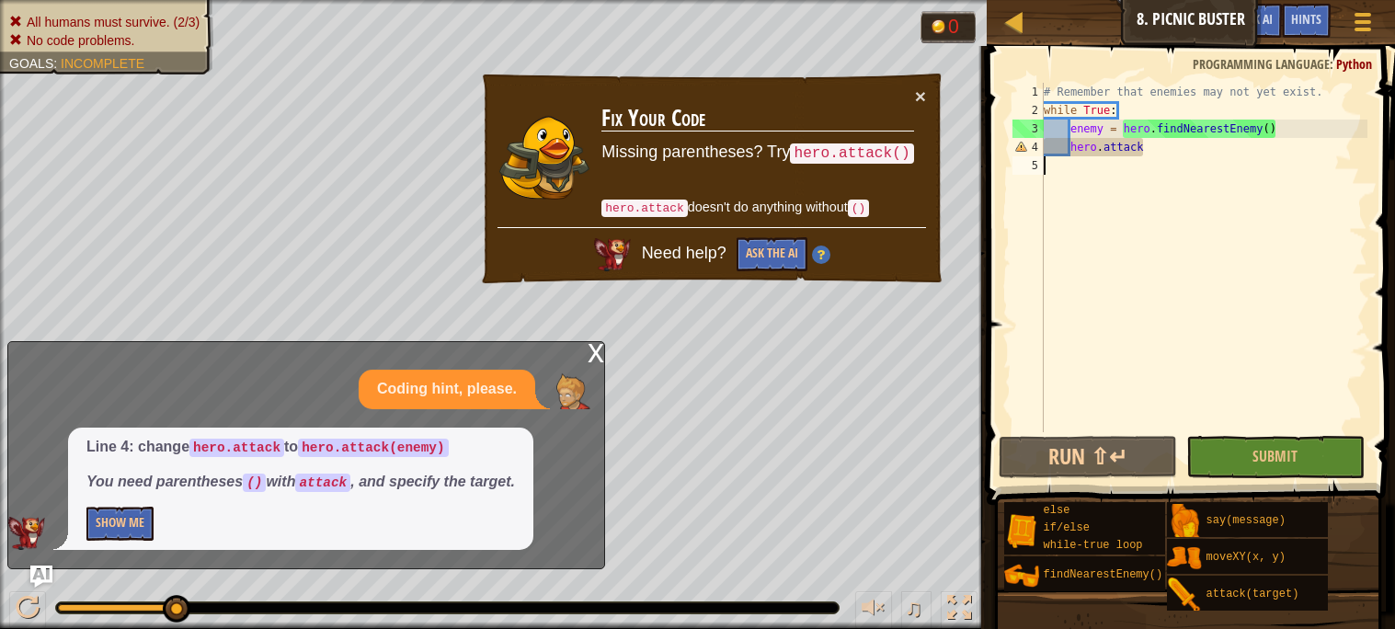
click at [1170, 136] on div "# Remember that enemies may not yet exist. while True : enemy = hero . findNear…" at bounding box center [1203, 276] width 327 height 386
click at [1159, 143] on div "# Remember that enemies may not yet exist. while True : enemy = hero . findNear…" at bounding box center [1203, 276] width 327 height 386
click at [597, 356] on div "x" at bounding box center [596, 351] width 17 height 18
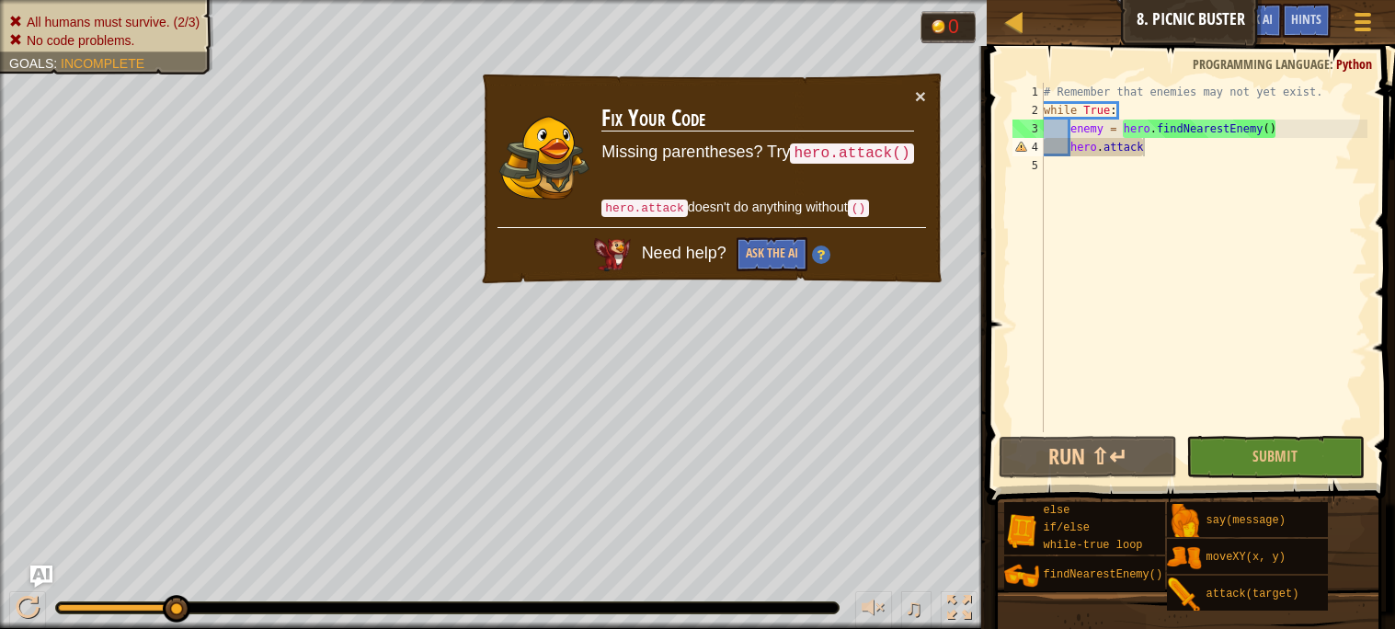
click at [1170, 145] on div "# Remember that enemies may not yet exist. while True : enemy = hero . findNear…" at bounding box center [1203, 276] width 327 height 386
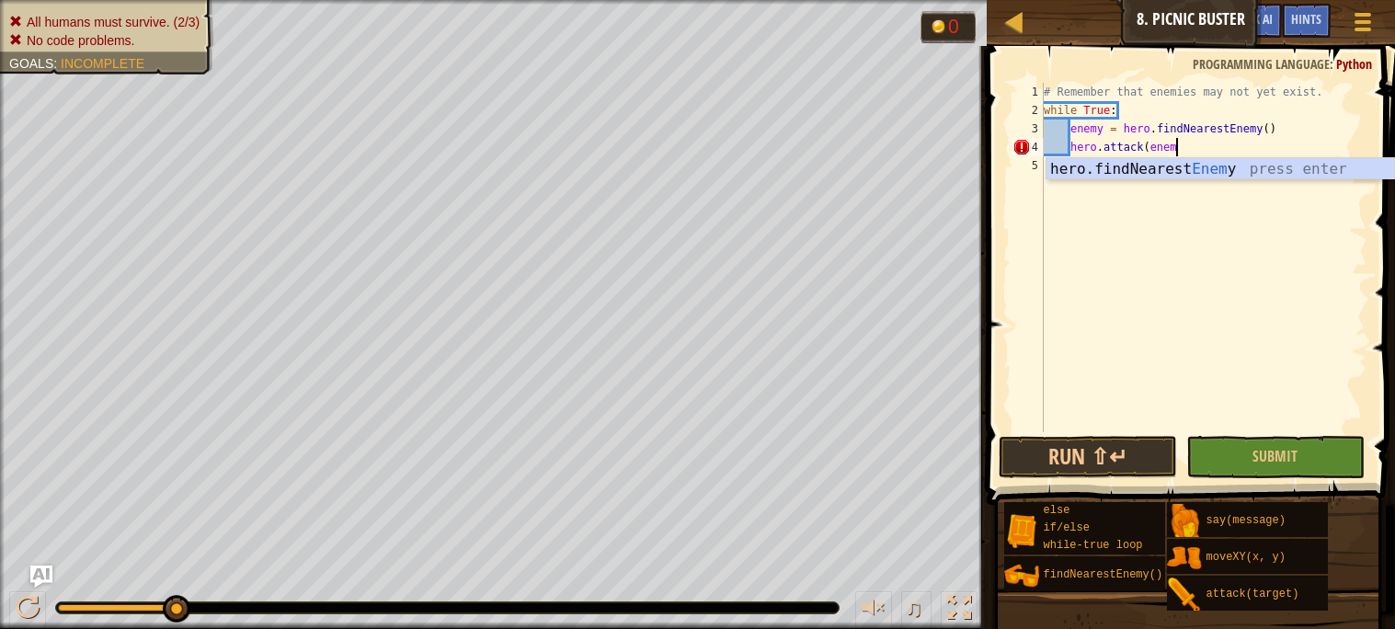
scroll to position [7, 10]
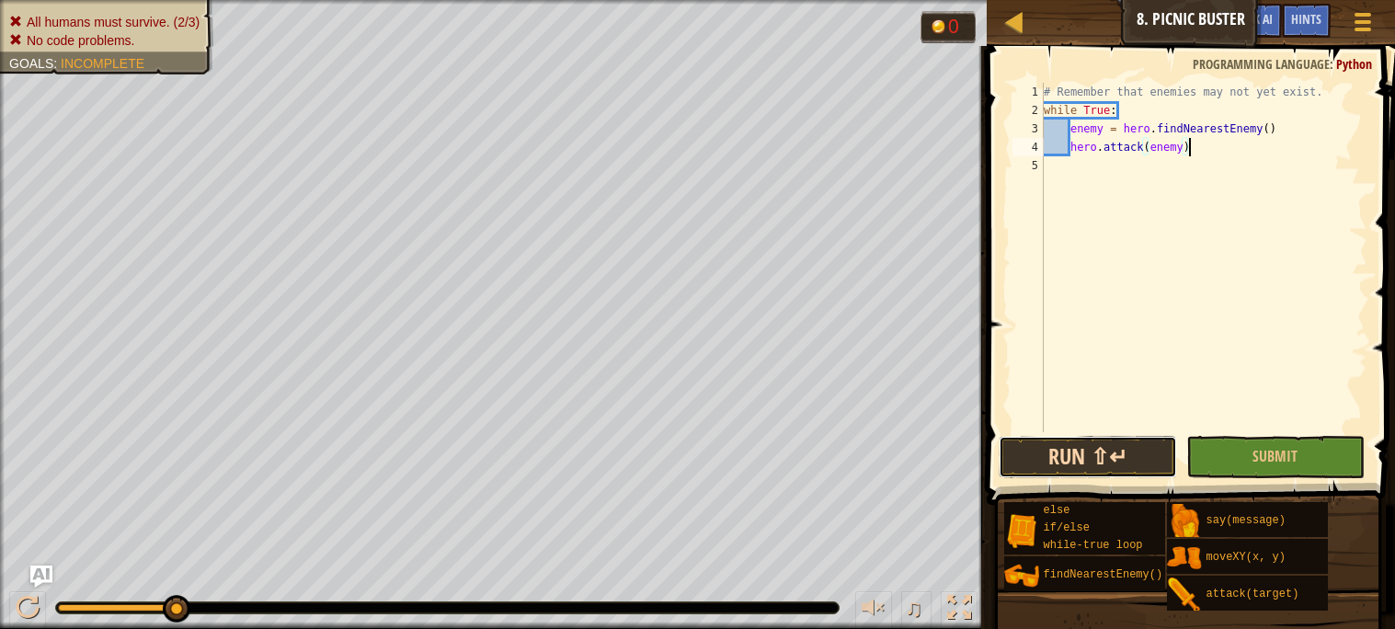
click at [1107, 451] on button "Run ⇧↵" at bounding box center [1088, 457] width 178 height 42
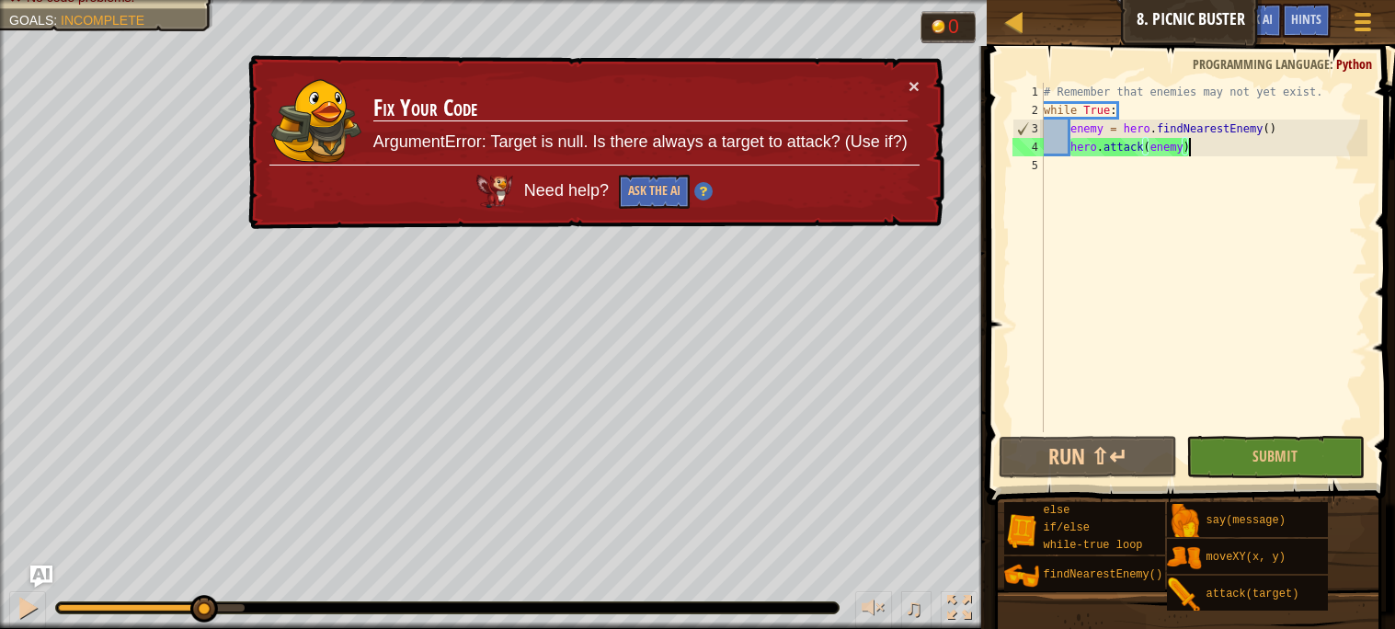
click at [1268, 136] on div "# Remember that enemies may not yet exist. while True : enemy = hero . findNear…" at bounding box center [1203, 276] width 327 height 386
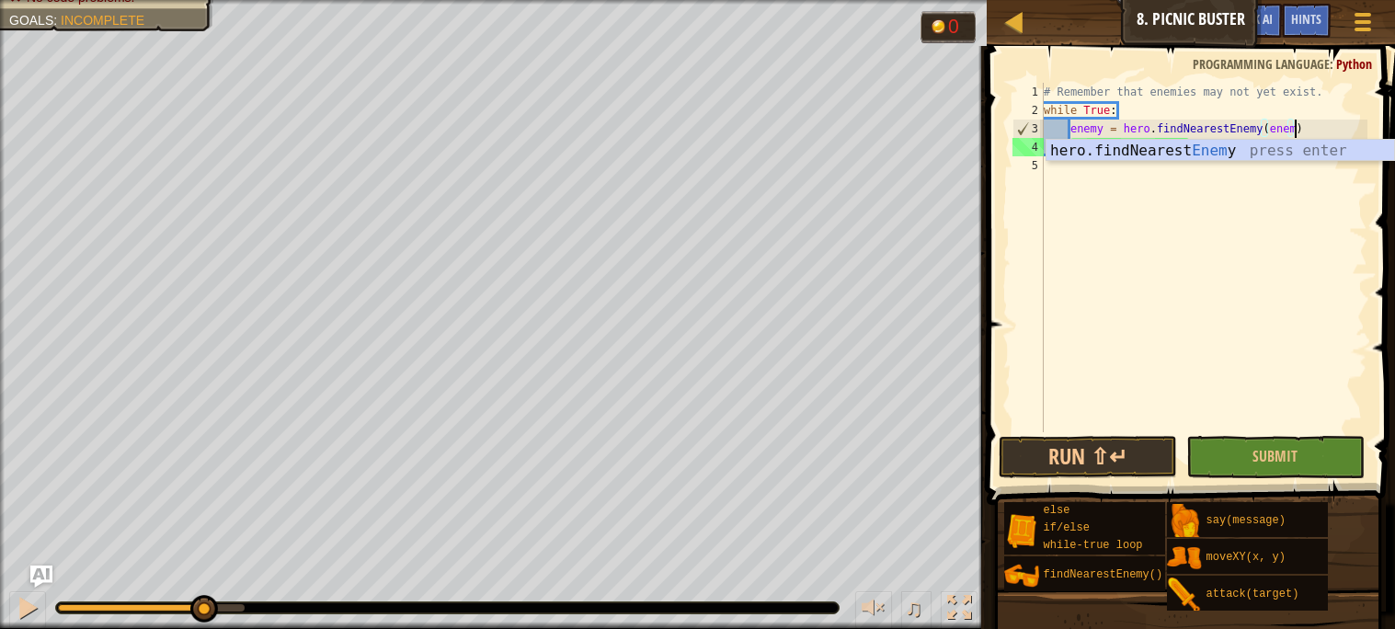
type textarea "enemy = hero.findNearestEnemy(enemy)"
click at [1312, 234] on div "# Remember that enemies may not yet exist. while True : enemy = hero . findNear…" at bounding box center [1203, 276] width 327 height 386
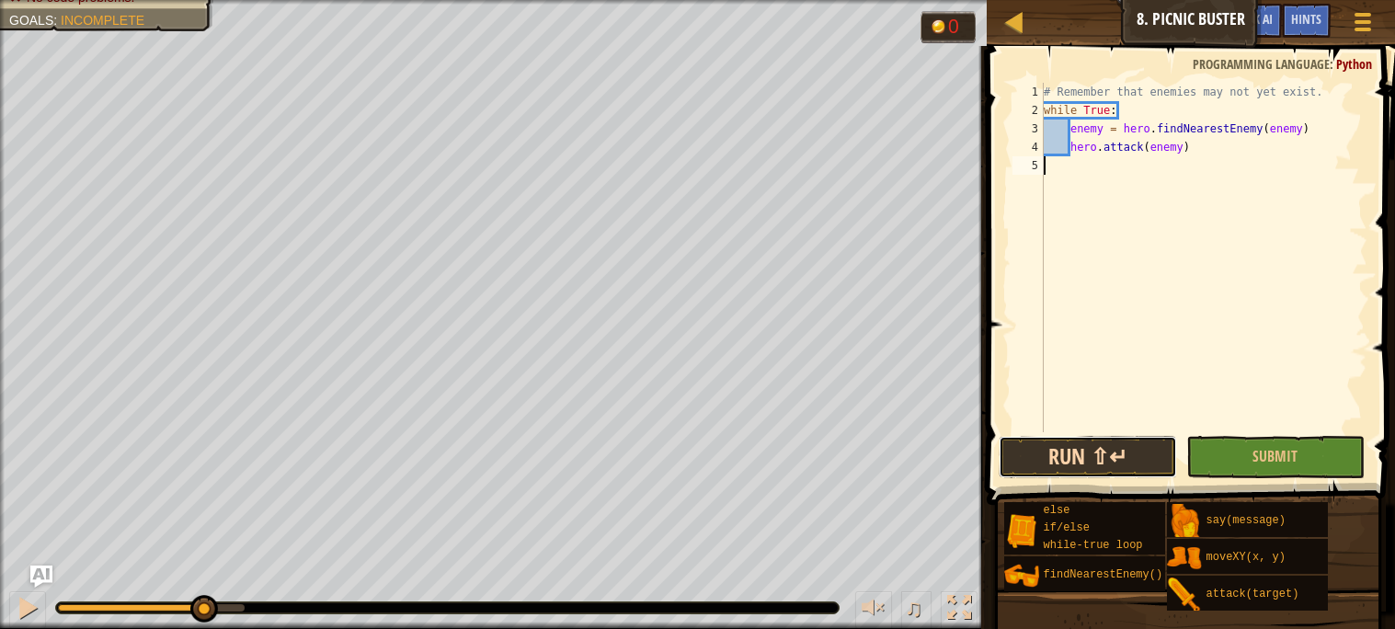
click at [1096, 462] on button "Run ⇧↵" at bounding box center [1088, 457] width 178 height 42
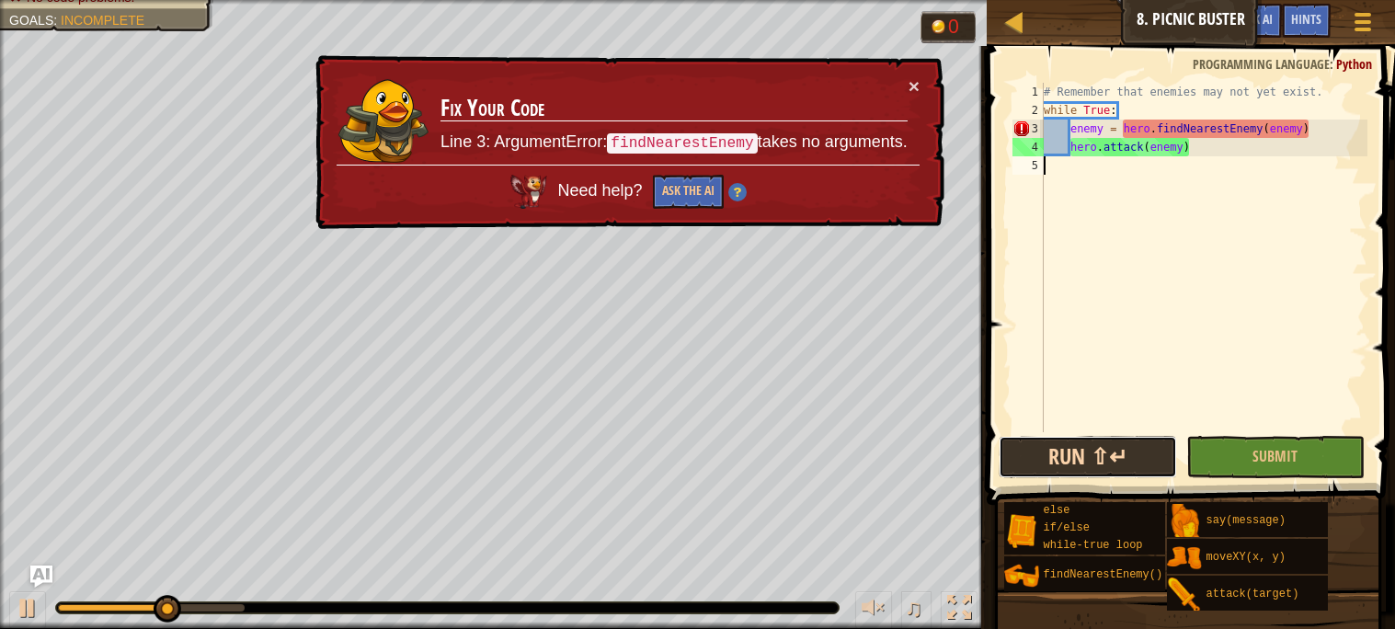
click at [1096, 462] on button "Run ⇧↵" at bounding box center [1088, 457] width 178 height 42
click at [20, 608] on div at bounding box center [28, 608] width 24 height 24
click at [1274, 128] on div "# Remember that enemies may not yet exist. while True : enemy = hero . findNear…" at bounding box center [1203, 276] width 327 height 386
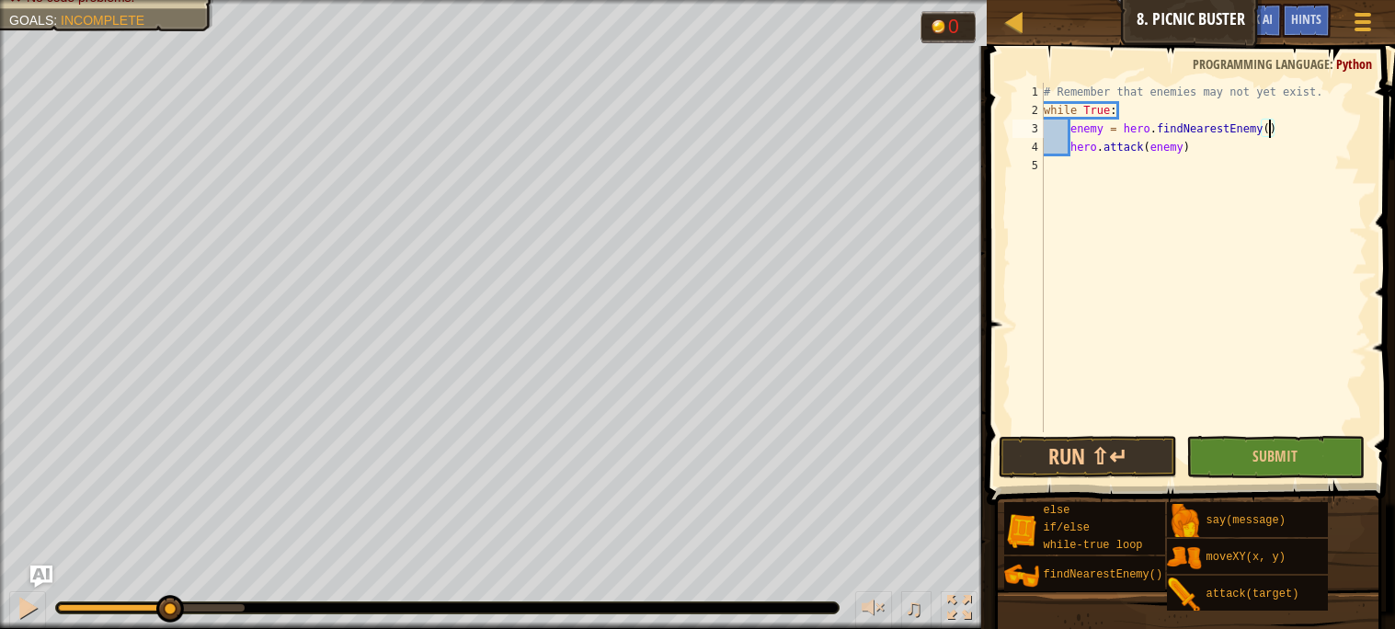
click at [1090, 132] on div "# Remember that enemies may not yet exist. while True : enemy = hero . findNear…" at bounding box center [1203, 276] width 327 height 386
click at [1120, 121] on div "# Remember that enemies may not yet exist. while True : enemy = hero . findNear…" at bounding box center [1203, 276] width 327 height 386
click at [1121, 120] on div "# Remember that enemies may not yet exist. while True : enemy = hero . findNear…" at bounding box center [1203, 257] width 327 height 349
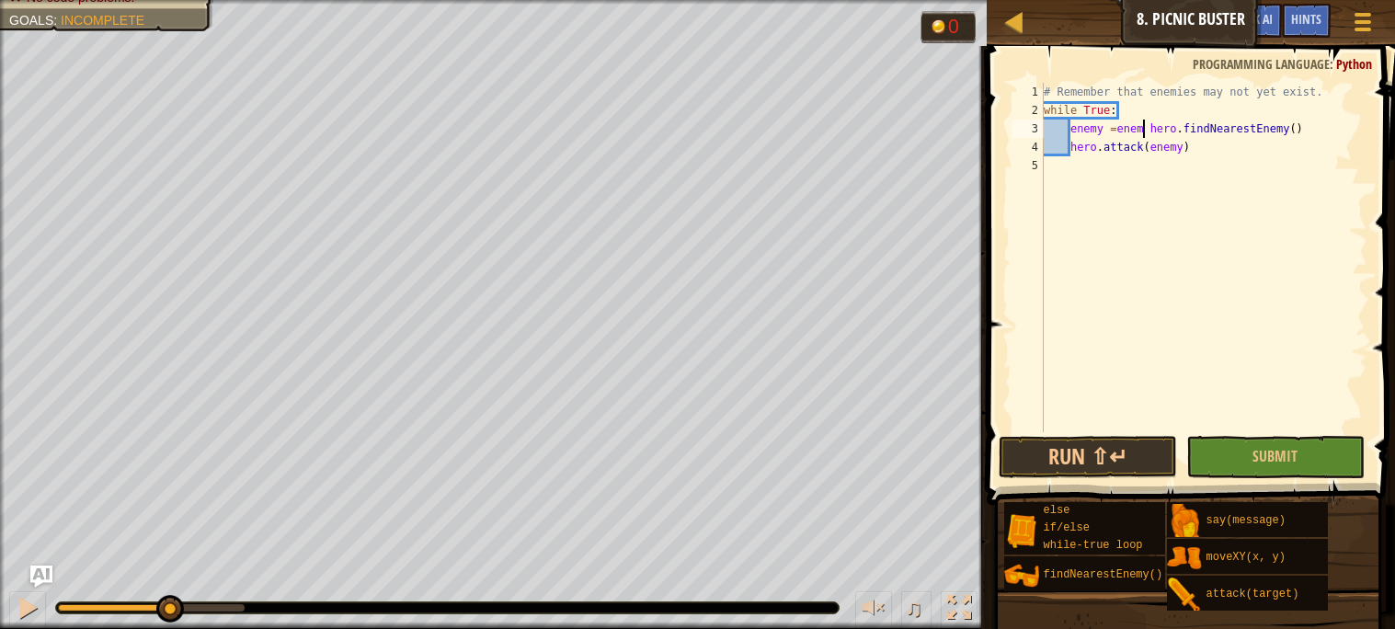
scroll to position [7, 8]
click at [1118, 120] on div "# Remember that enemies may not yet exist. while True : enemy = enemy hero . fi…" at bounding box center [1203, 276] width 327 height 386
click at [1141, 124] on div "# Remember that enemies may not yet exist. while True : enemy = enemy hero . fi…" at bounding box center [1203, 276] width 327 height 386
click at [40, 568] on img "Ask AI" at bounding box center [41, 577] width 24 height 24
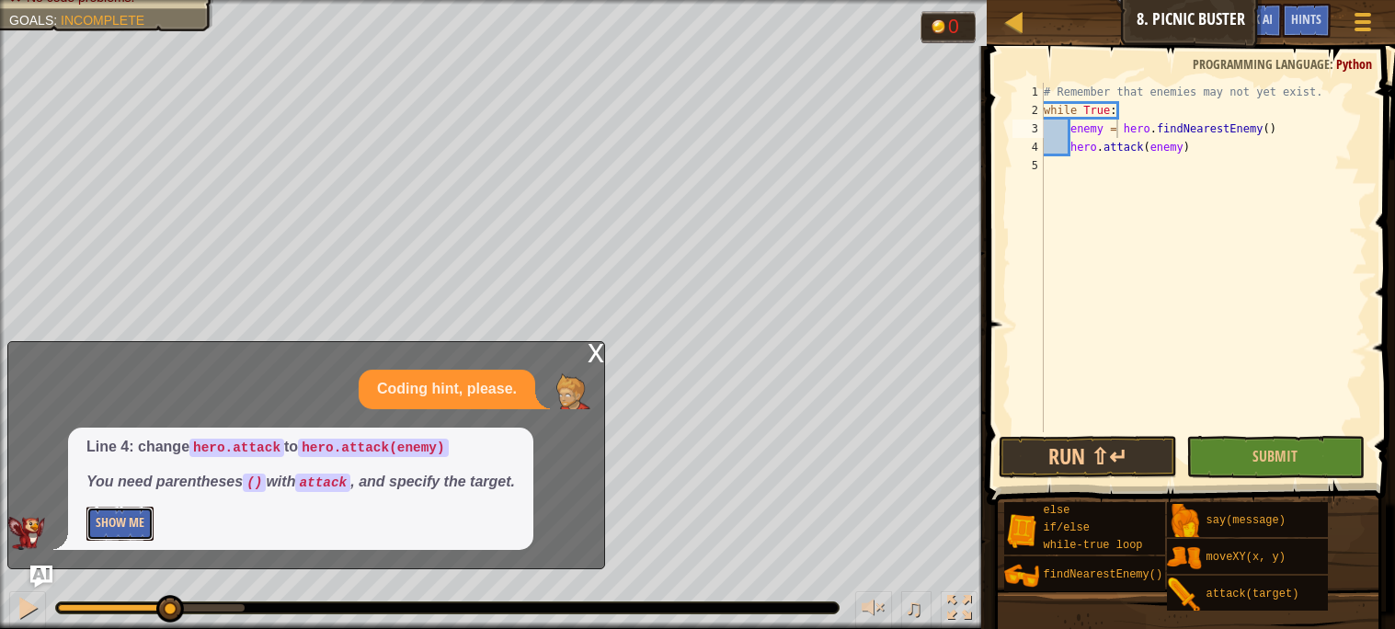
click at [108, 532] on button "Show Me" at bounding box center [119, 524] width 67 height 34
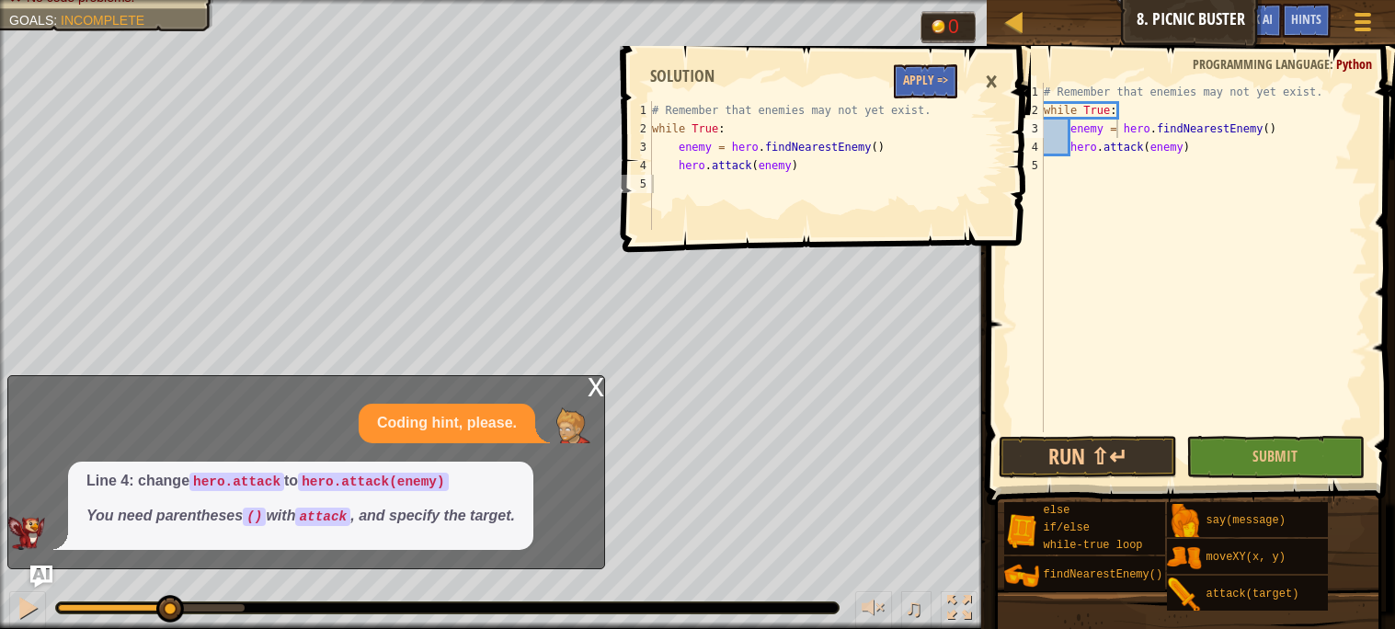
click at [992, 67] on div "×" at bounding box center [991, 82] width 31 height 42
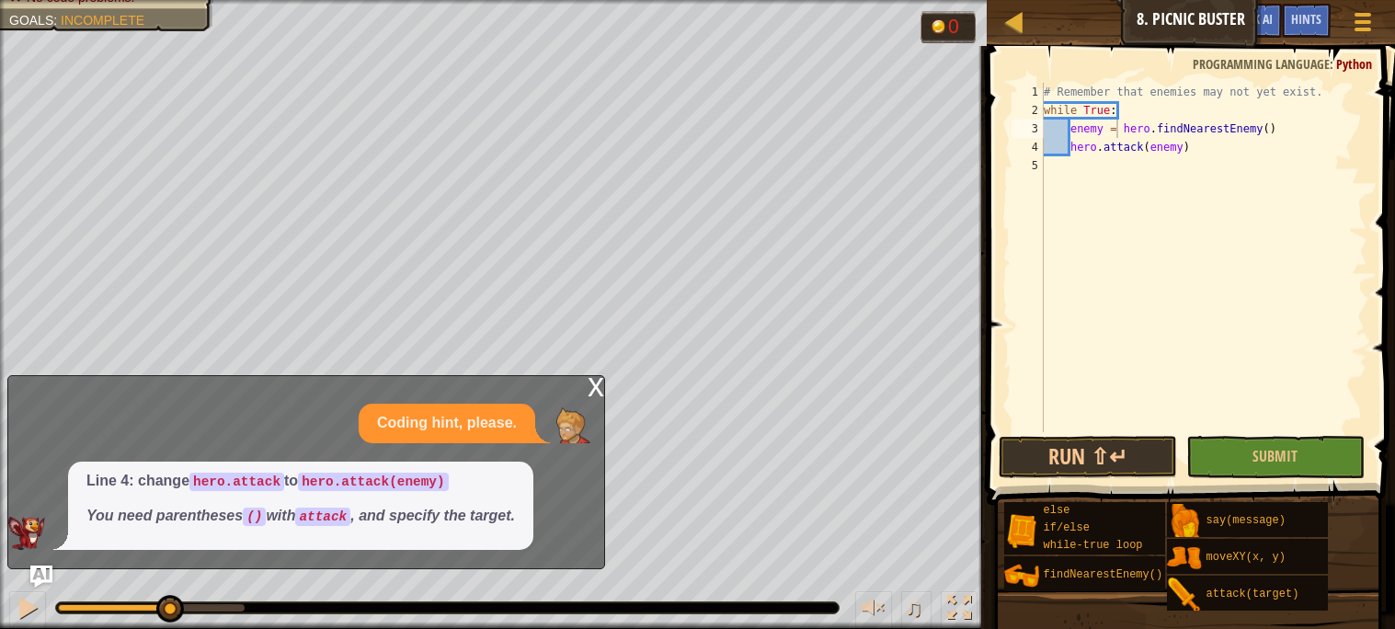
click at [1100, 106] on div "# Remember that enemies may not yet exist. while True : enemy = hero . findNear…" at bounding box center [1203, 276] width 327 height 386
click at [1109, 106] on div "# Remember that enemies may not yet exist. while True : enemy = hero . findNear…" at bounding box center [1203, 276] width 327 height 386
click at [1135, 106] on div "# Remember that enemies may not yet exist. while True : enemy = hero . findNear…" at bounding box center [1203, 276] width 327 height 386
type textarea "while True: l"
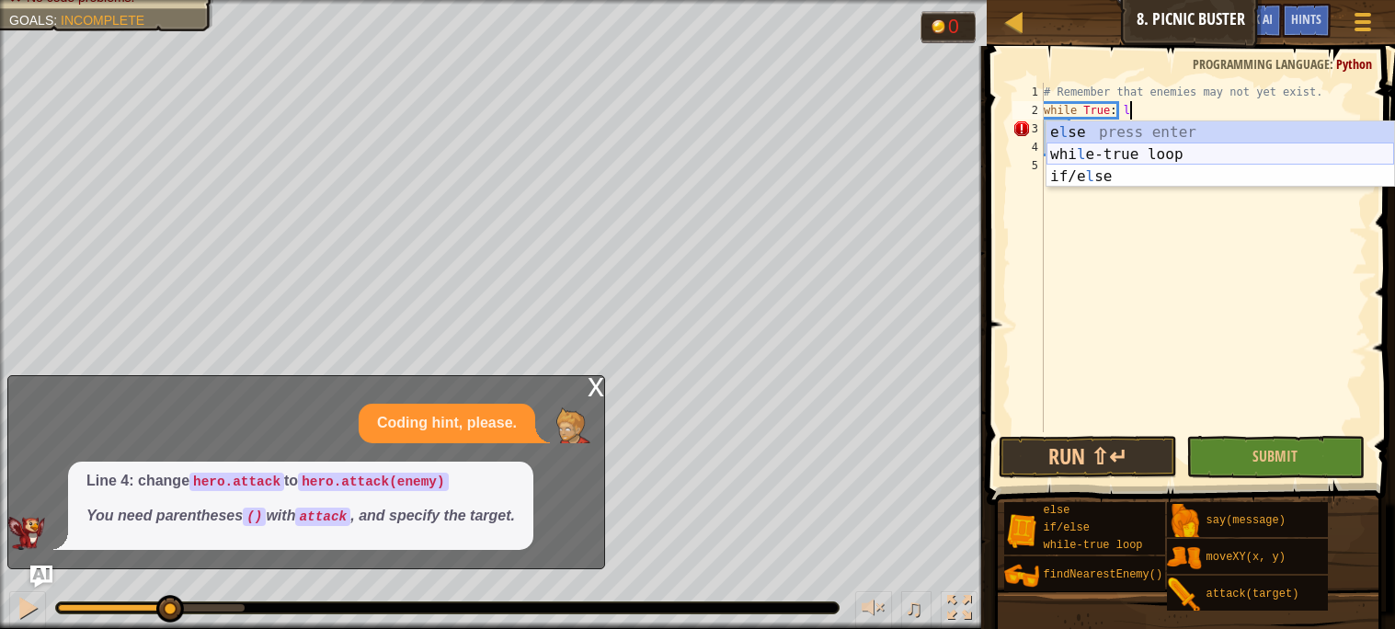
click at [1142, 148] on div "e l se press enter whi l e-true loop press enter if/e l se press enter" at bounding box center [1220, 176] width 348 height 110
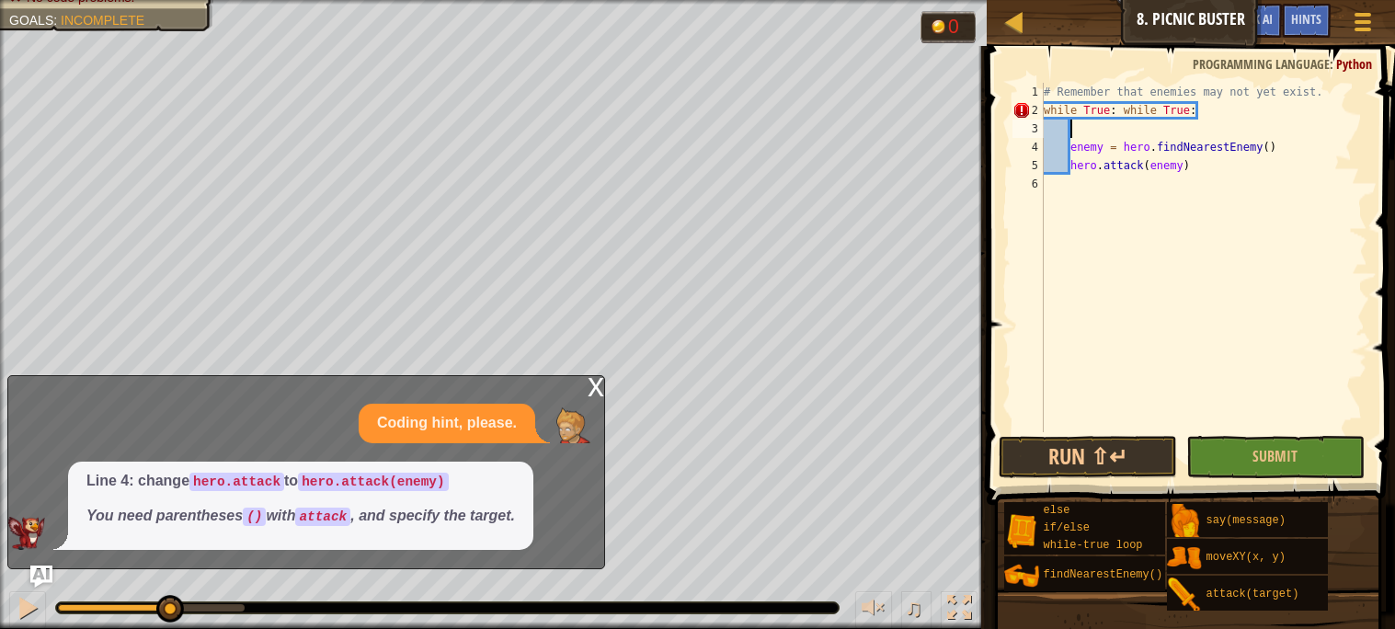
scroll to position [7, 0]
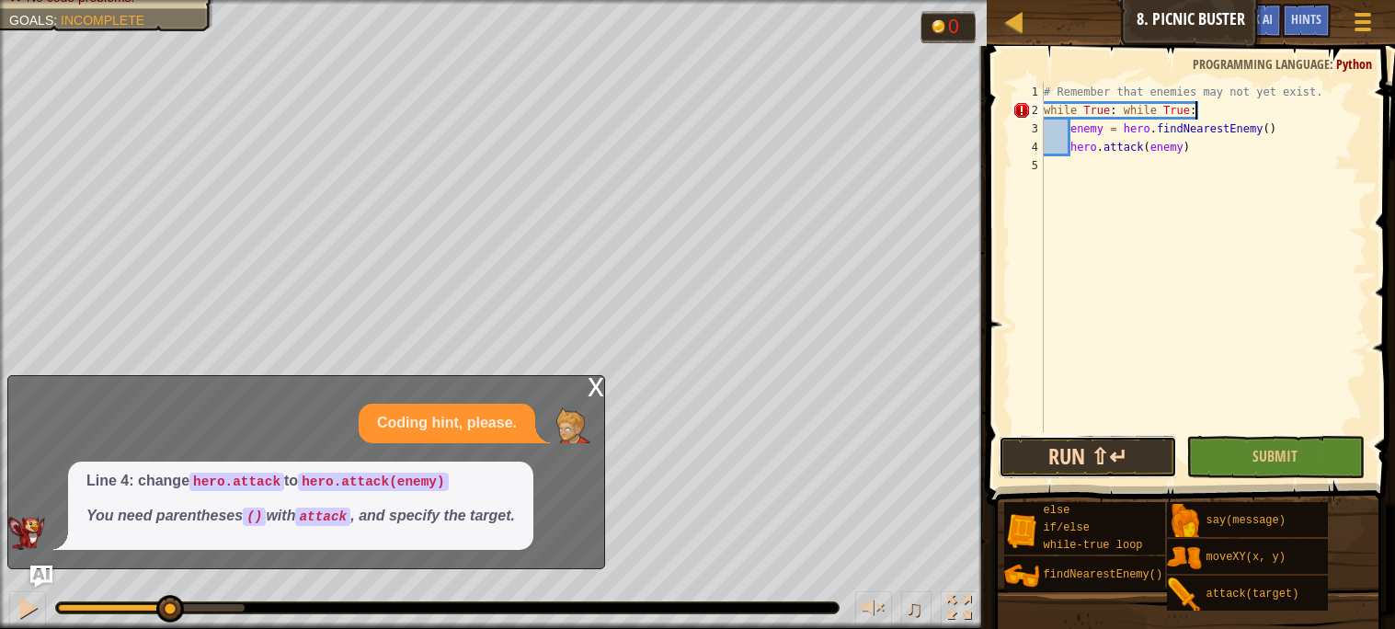
click at [1071, 461] on button "Run ⇧↵" at bounding box center [1088, 457] width 178 height 42
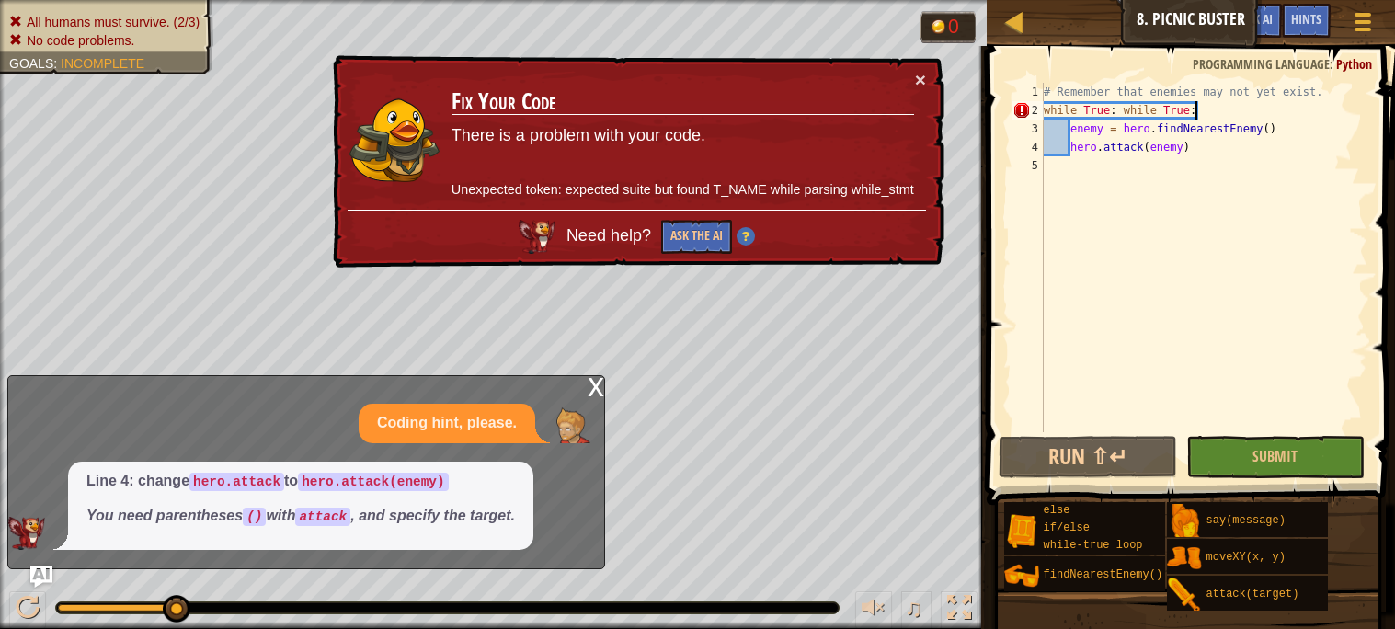
click at [588, 387] on div "x" at bounding box center [596, 385] width 17 height 18
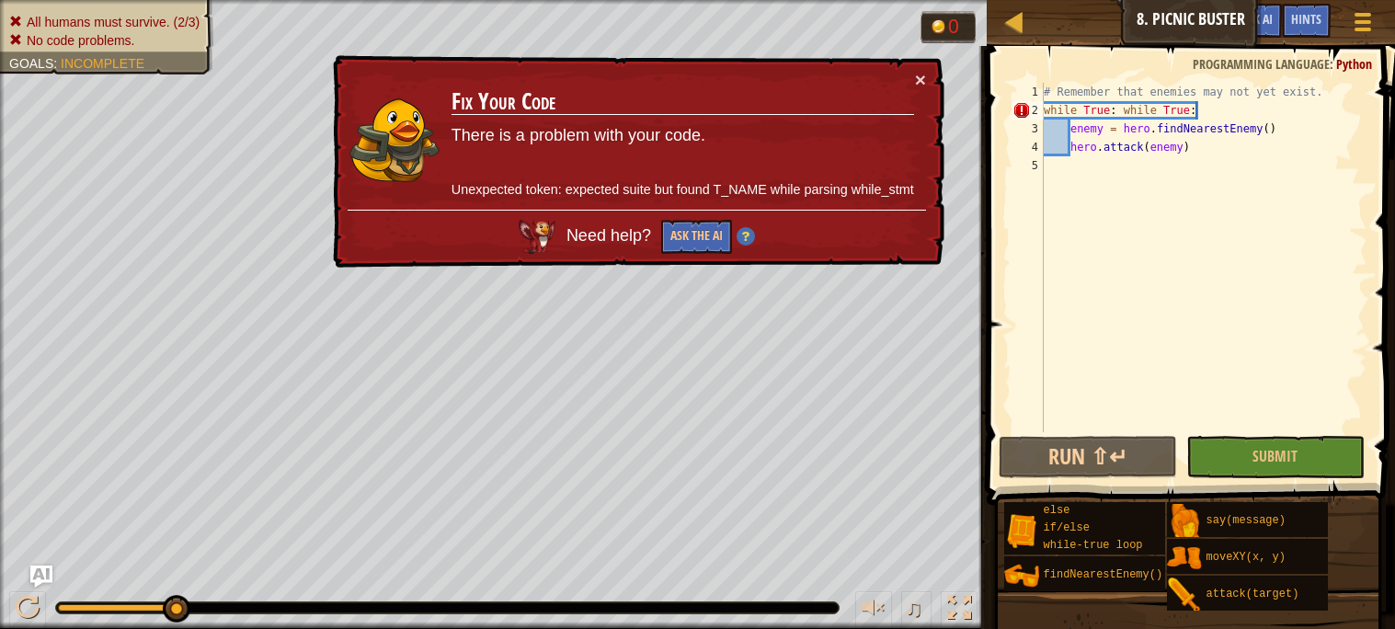
click at [608, 228] on span "Need help?" at bounding box center [610, 235] width 89 height 18
click at [668, 242] on button "Ask the AI" at bounding box center [696, 237] width 71 height 34
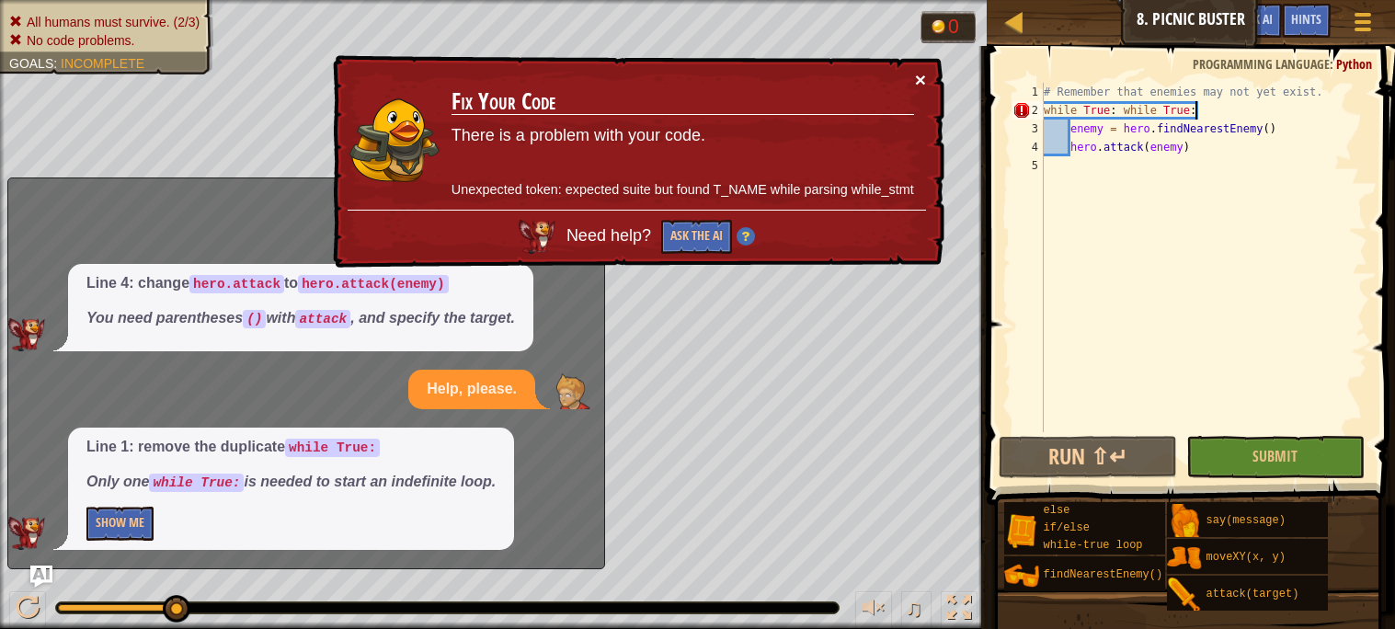
click at [919, 80] on button "×" at bounding box center [919, 77] width 11 height 19
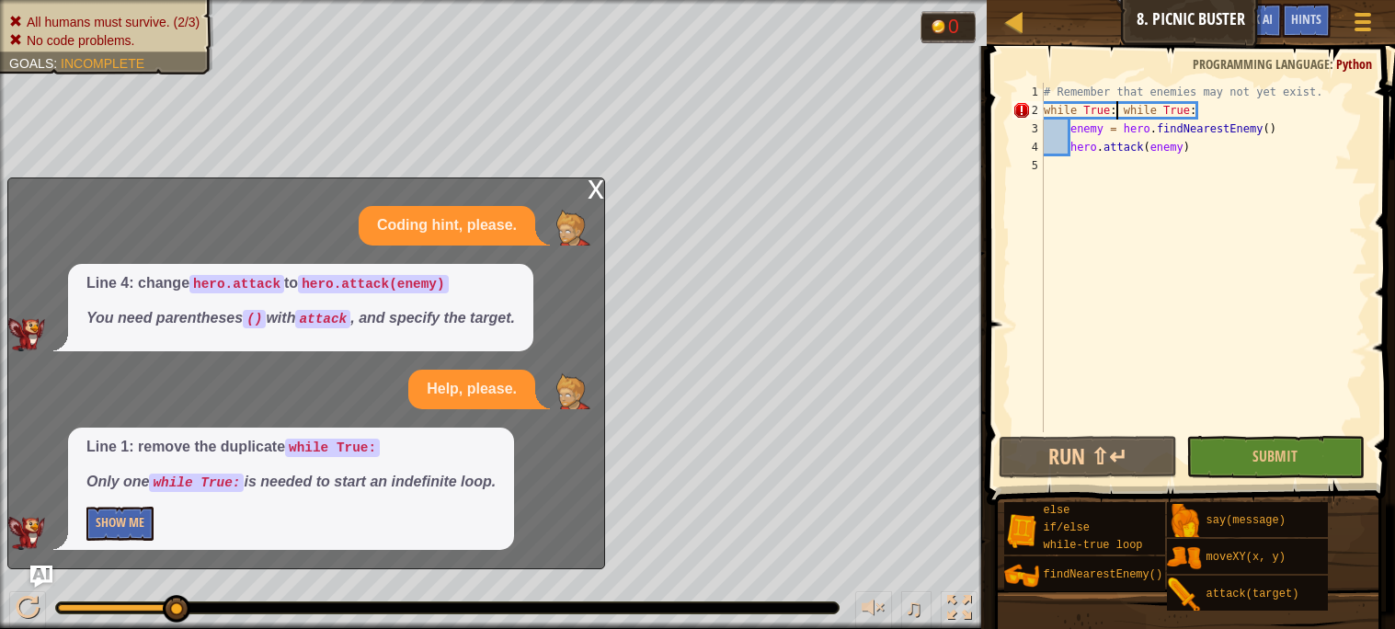
click at [1119, 114] on div "# Remember that enemies may not yet exist. while True : while True : enemy = he…" at bounding box center [1203, 276] width 327 height 386
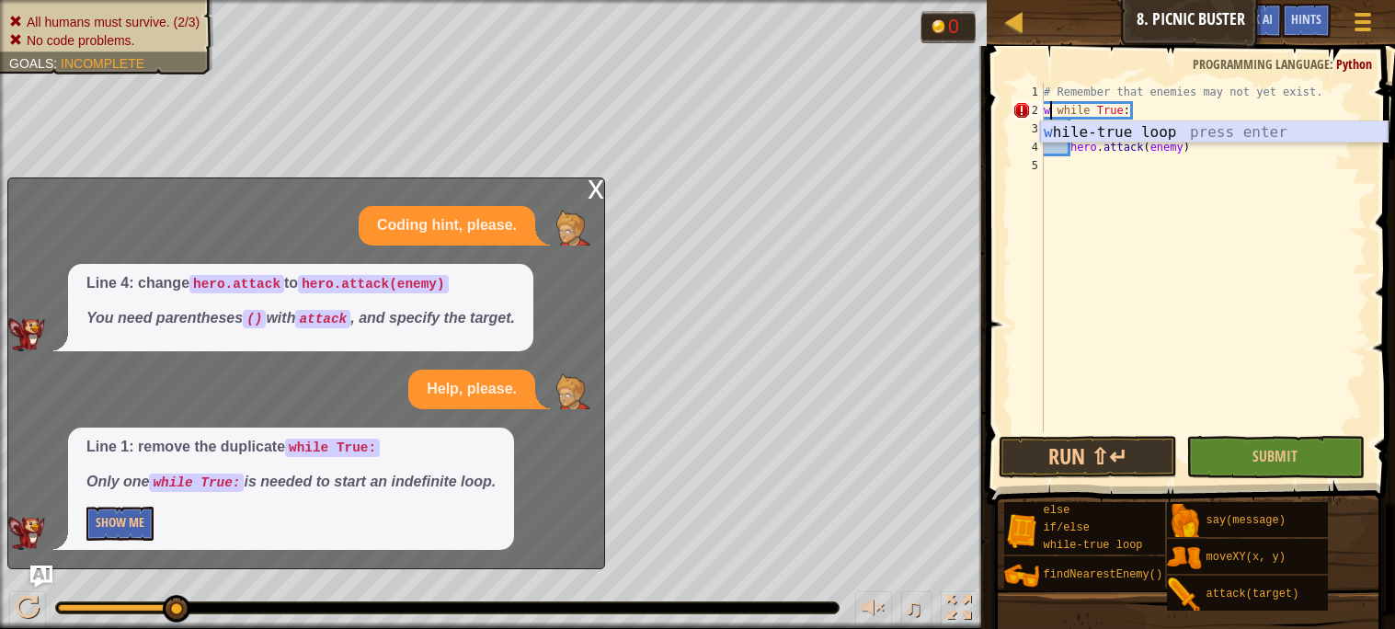
click at [1143, 130] on div "w [PERSON_NAME]-true loop press enter" at bounding box center [1214, 154] width 348 height 66
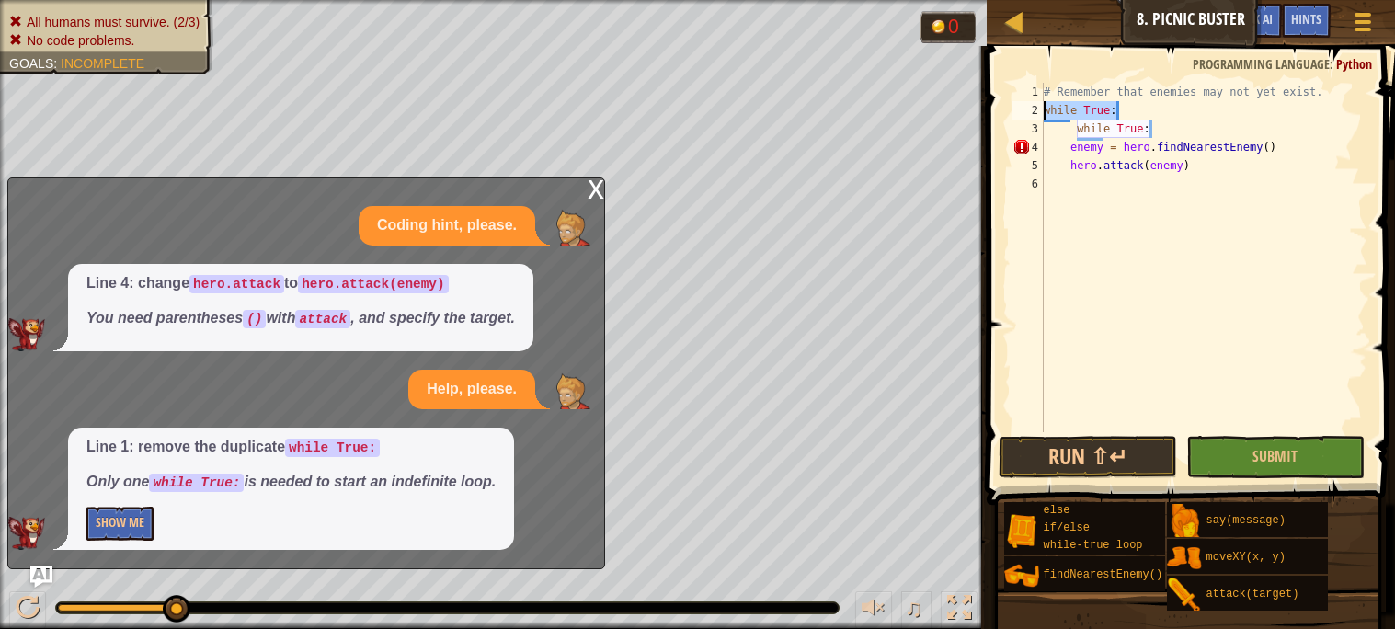
drag, startPoint x: 1124, startPoint y: 112, endPoint x: 1042, endPoint y: 115, distance: 81.9
click at [1042, 115] on div "while True: 1 2 3 4 5 6 # Remember that enemies may not yet exist. while True :…" at bounding box center [1188, 257] width 359 height 349
type textarea "while True:"
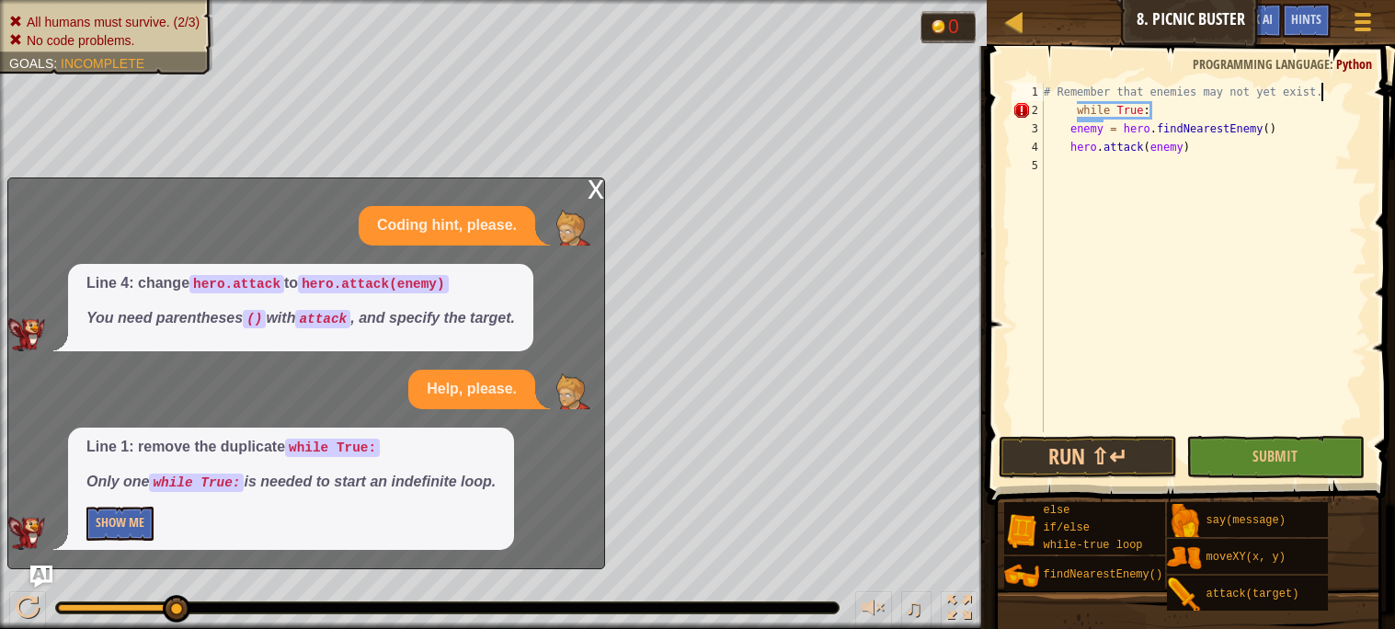
click at [1069, 114] on div "# Remember that enemies may not yet exist. while True : enemy = hero . findNear…" at bounding box center [1203, 276] width 327 height 386
click at [1096, 115] on div "# Remember that enemies may not yet exist. while True : enemy = hero . findNear…" at bounding box center [1203, 276] width 327 height 386
click at [123, 517] on button "Show Me" at bounding box center [119, 524] width 67 height 34
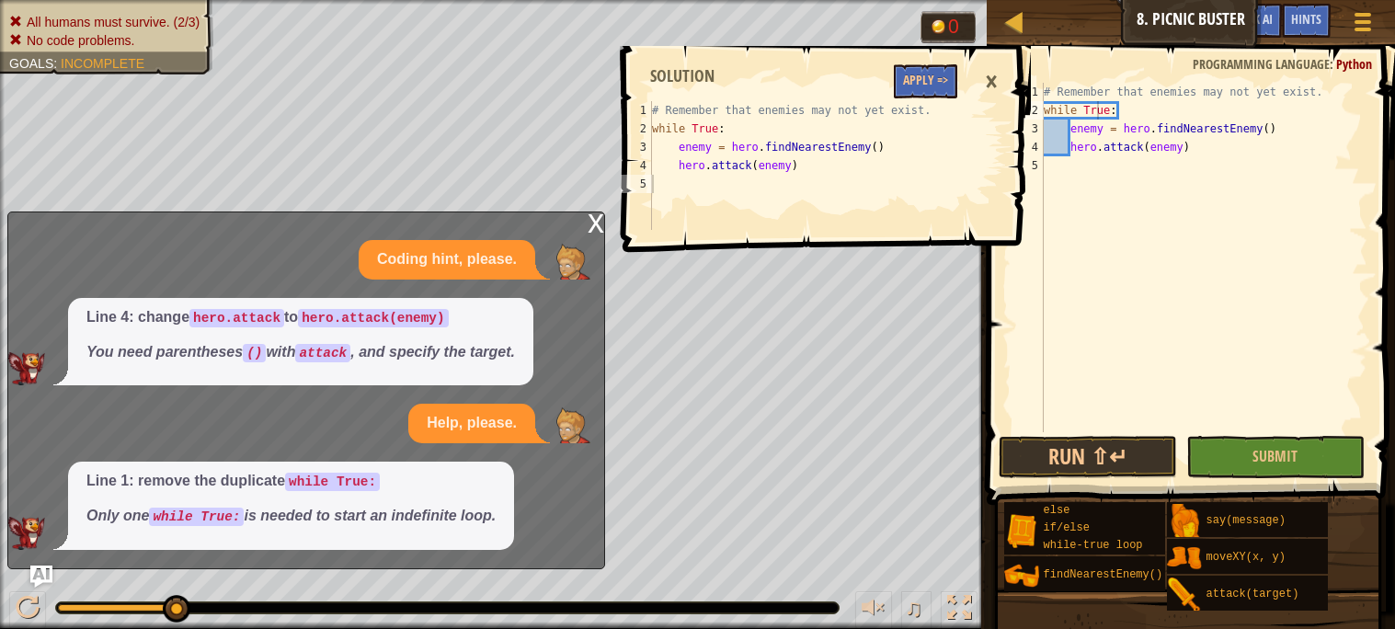
click at [755, 315] on div "1 2 3 4 5 # Remember that enemies may not yet exist. while True : enemy = hero …" at bounding box center [824, 337] width 414 height 583
click at [989, 85] on div "×" at bounding box center [991, 82] width 31 height 42
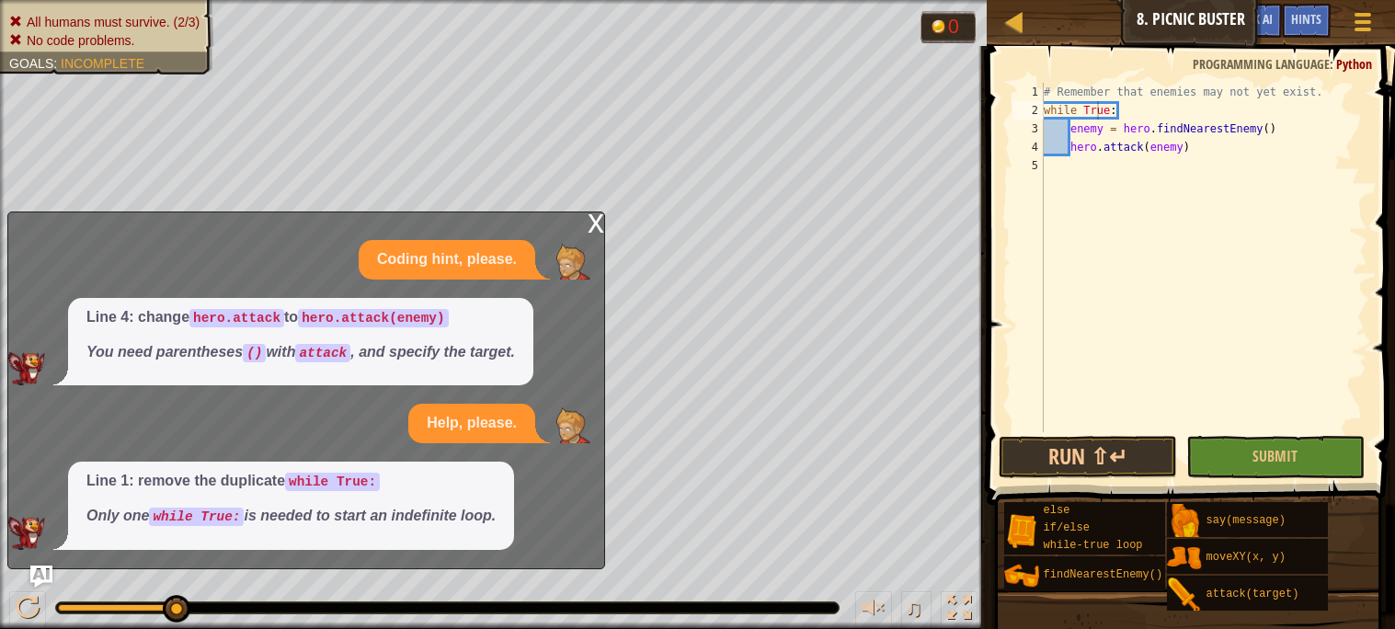
click at [601, 227] on div "x" at bounding box center [596, 221] width 17 height 18
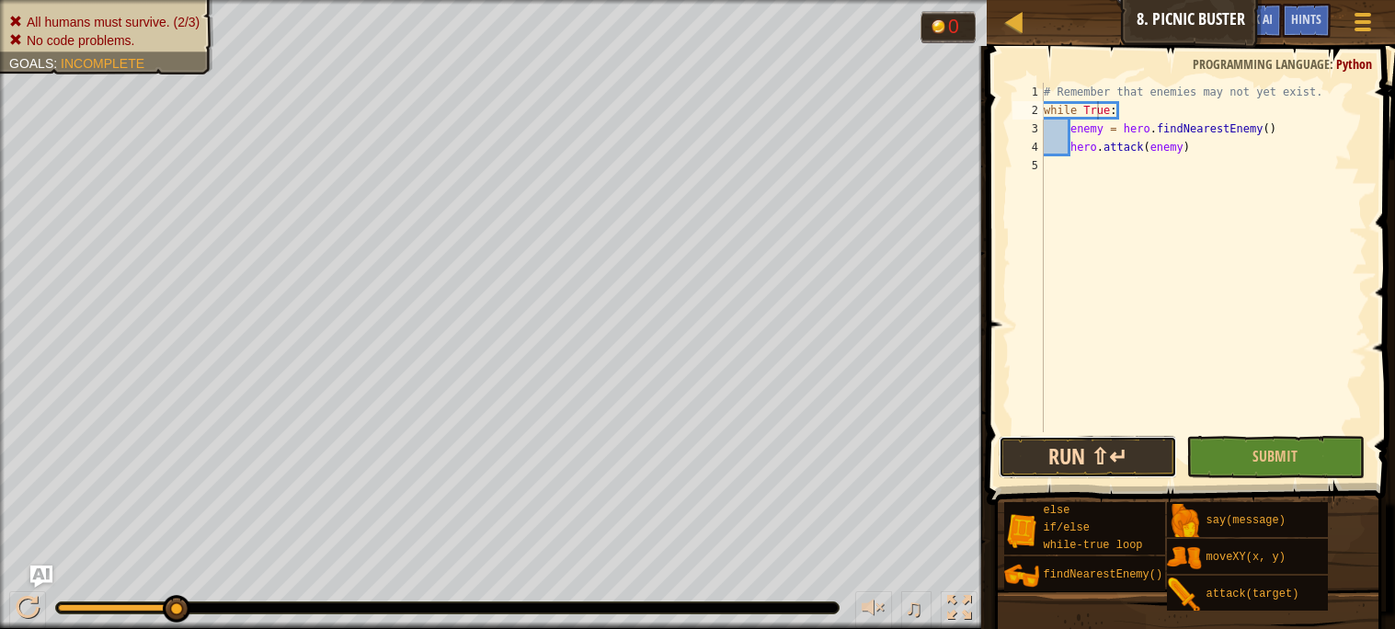
click at [1152, 442] on button "Run ⇧↵" at bounding box center [1088, 457] width 178 height 42
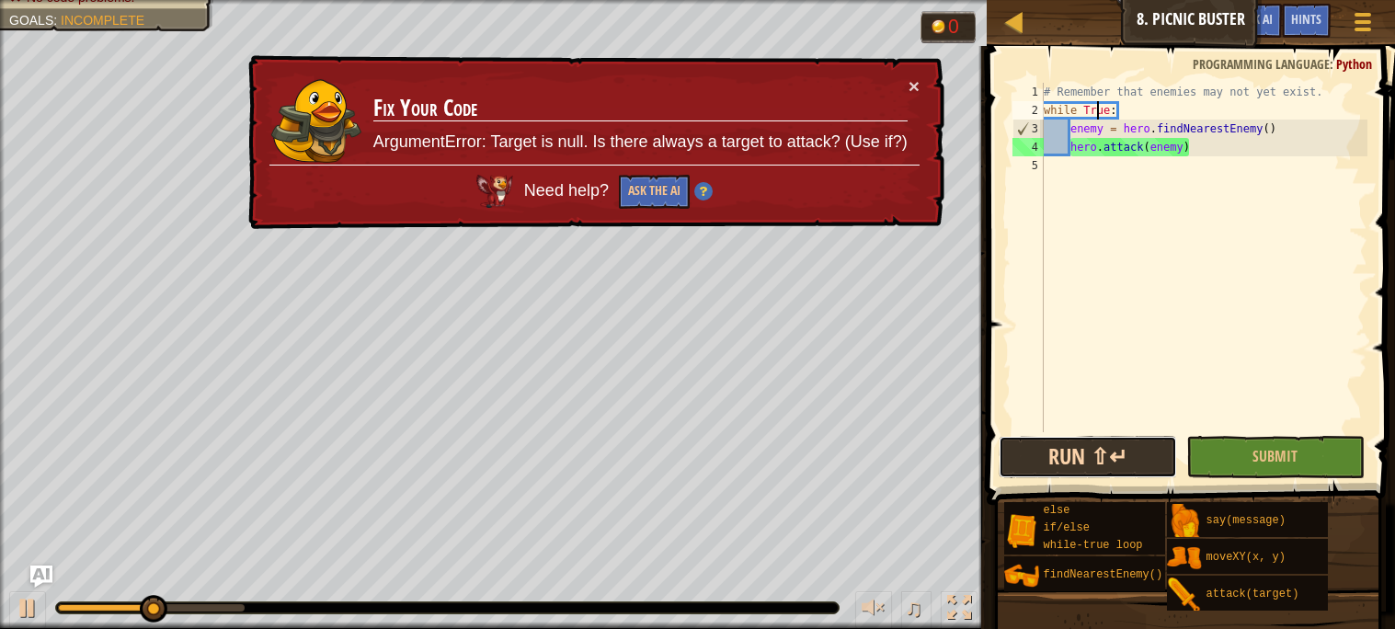
click at [1152, 442] on button "Run ⇧↵" at bounding box center [1088, 457] width 178 height 42
click at [224, 591] on div "♫" at bounding box center [493, 603] width 987 height 55
click at [916, 83] on button "×" at bounding box center [913, 85] width 11 height 19
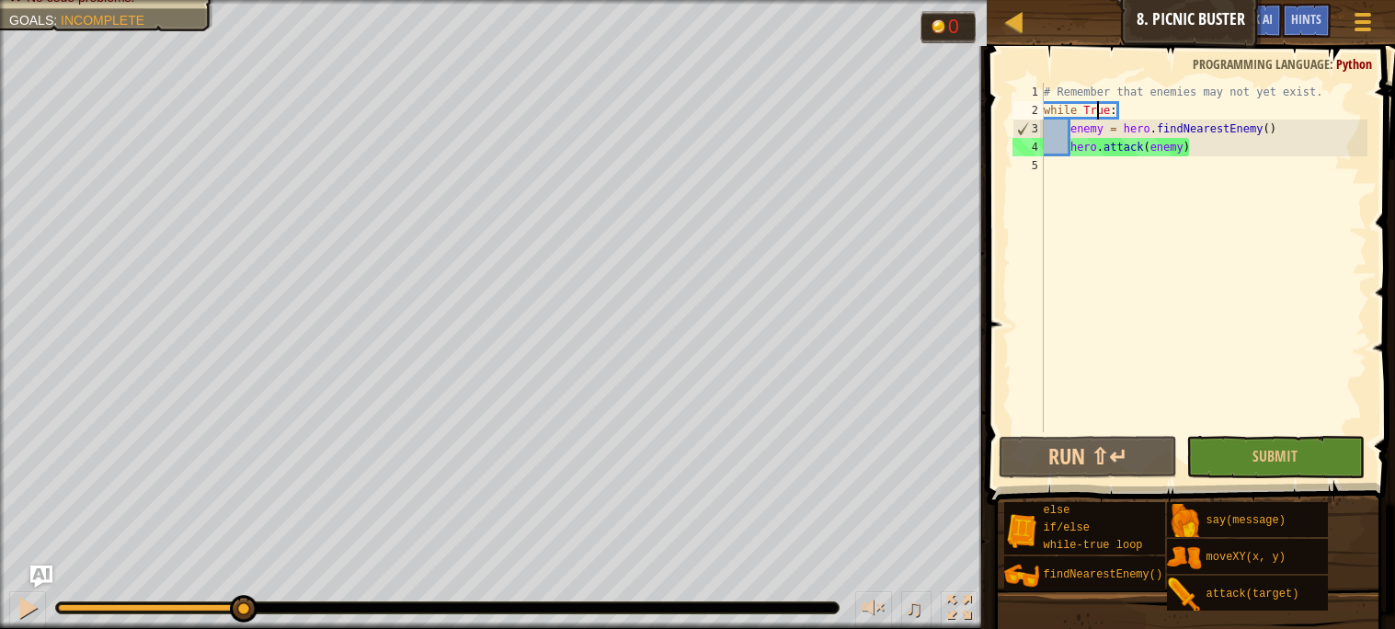
click at [1267, 144] on div "# Remember that enemies may not yet exist. while True : enemy = hero . findNear…" at bounding box center [1203, 276] width 327 height 386
click at [1269, 135] on div "# Remember that enemies may not yet exist. while True : enemy = hero . findNear…" at bounding box center [1203, 276] width 327 height 386
click at [1227, 149] on div "# Remember that enemies may not yet exist. while True : enemy = hero . findNear…" at bounding box center [1203, 276] width 327 height 386
type textarea "hero.attack(enemy)"
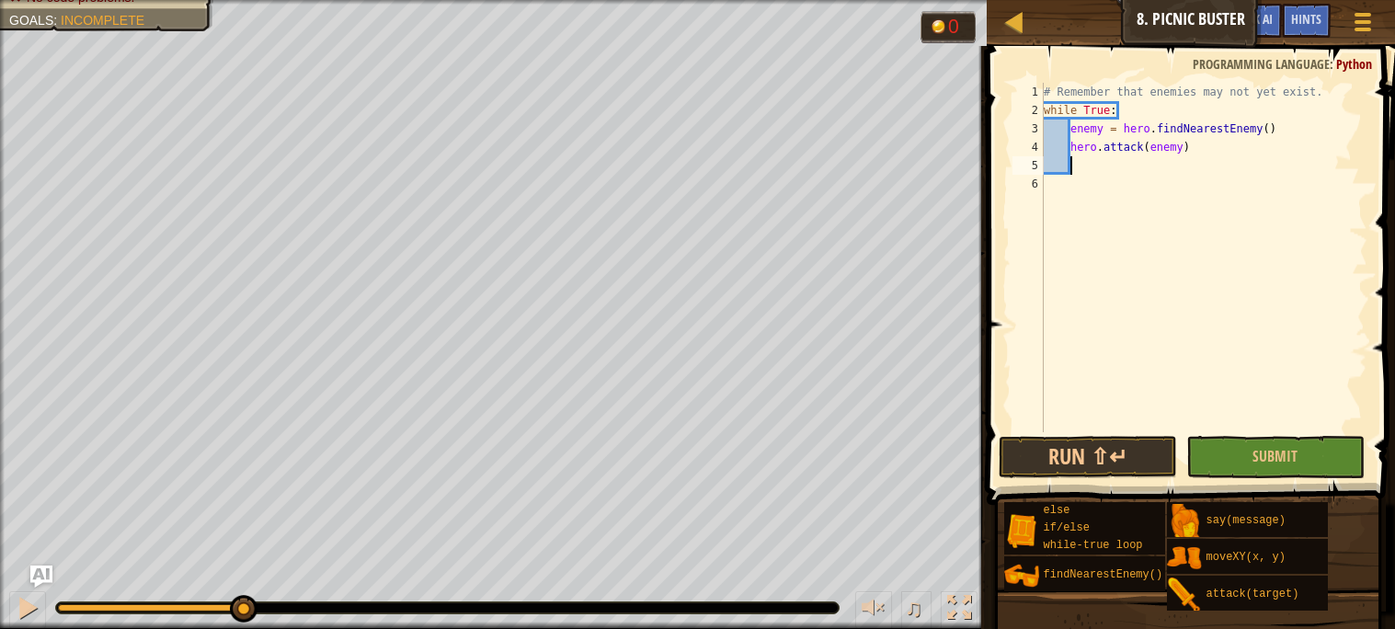
click at [1071, 163] on div "# Remember that enemies may not yet exist. while True : enemy = hero . findNear…" at bounding box center [1203, 276] width 327 height 386
type textarea "h"
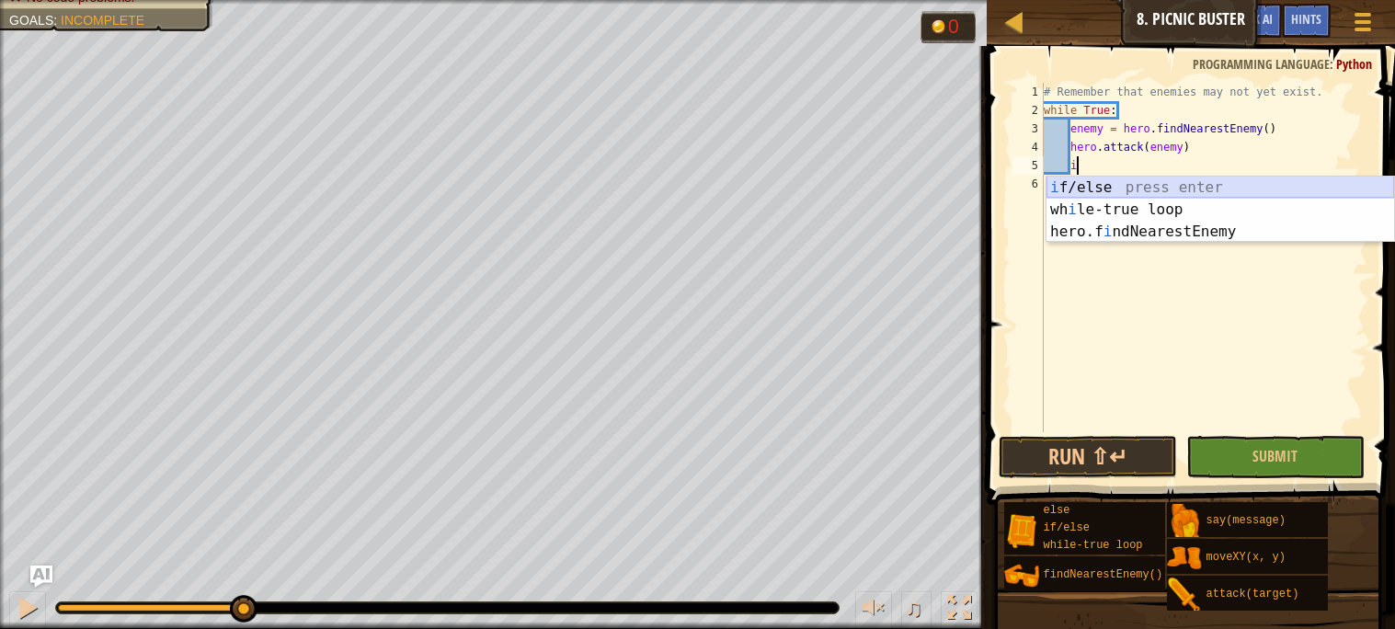
click at [1090, 182] on div "i f/else press enter wh i le-true loop press enter hero.f i ndNearestEnemy pres…" at bounding box center [1220, 232] width 348 height 110
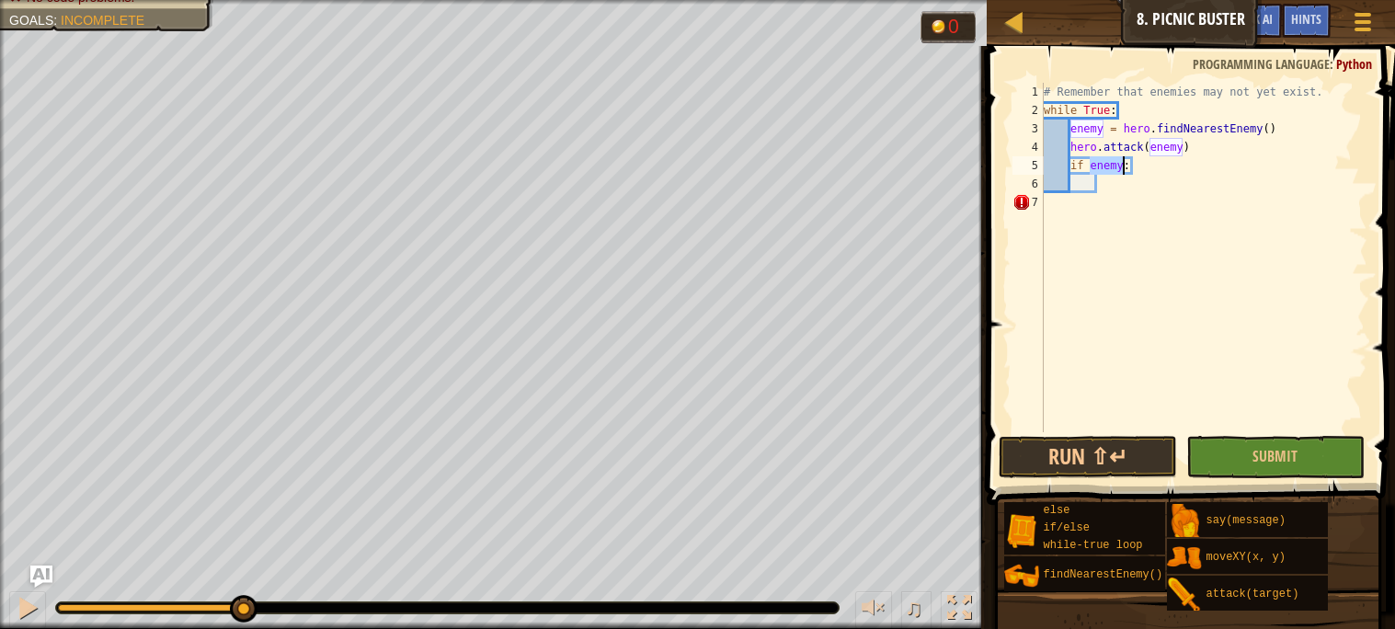
click at [1141, 168] on div "# Remember that enemies may not yet exist. while True : enemy = hero . findNear…" at bounding box center [1203, 276] width 327 height 386
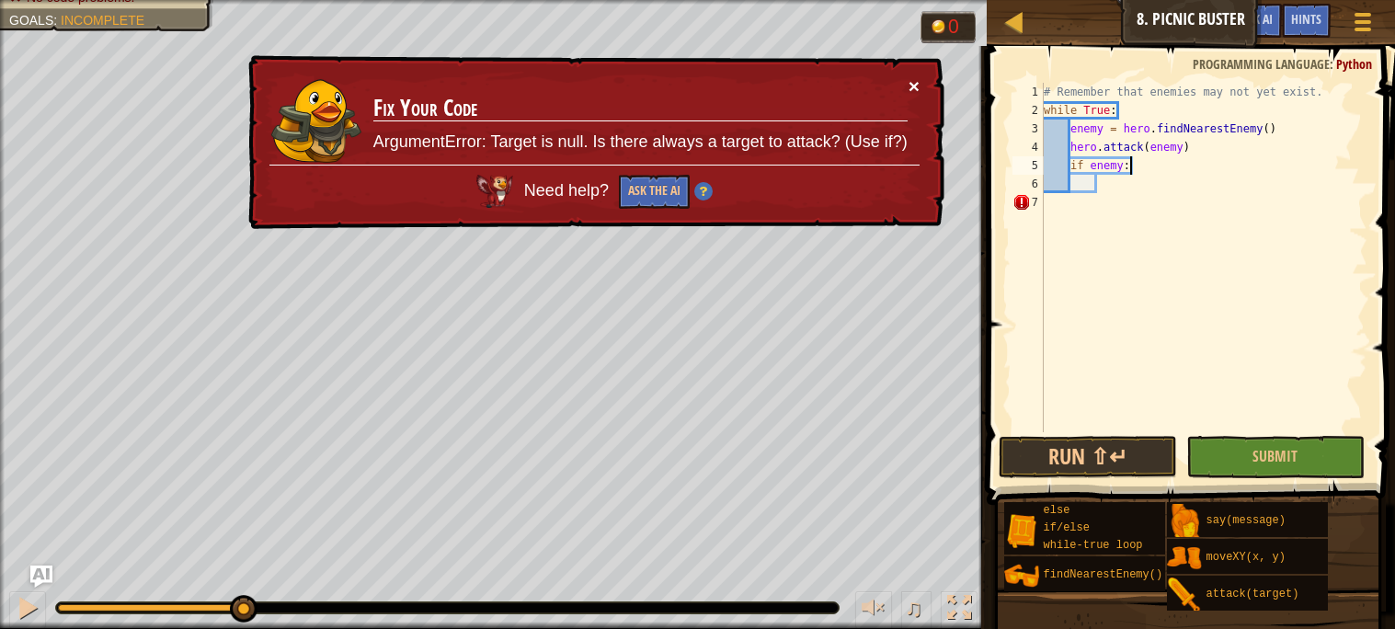
click at [917, 81] on button "×" at bounding box center [913, 80] width 12 height 19
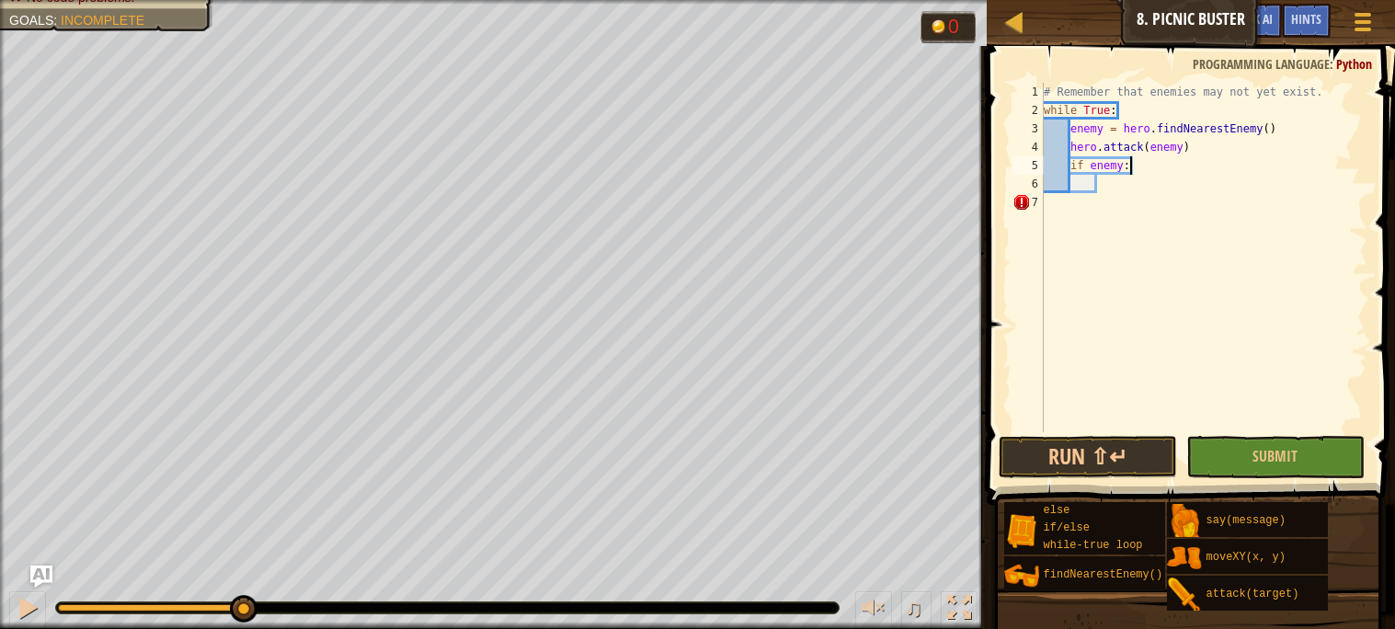
click at [1149, 169] on div "# Remember that enemies may not yet exist. while True : enemy = hero . findNear…" at bounding box center [1203, 276] width 327 height 386
type textarea "i"
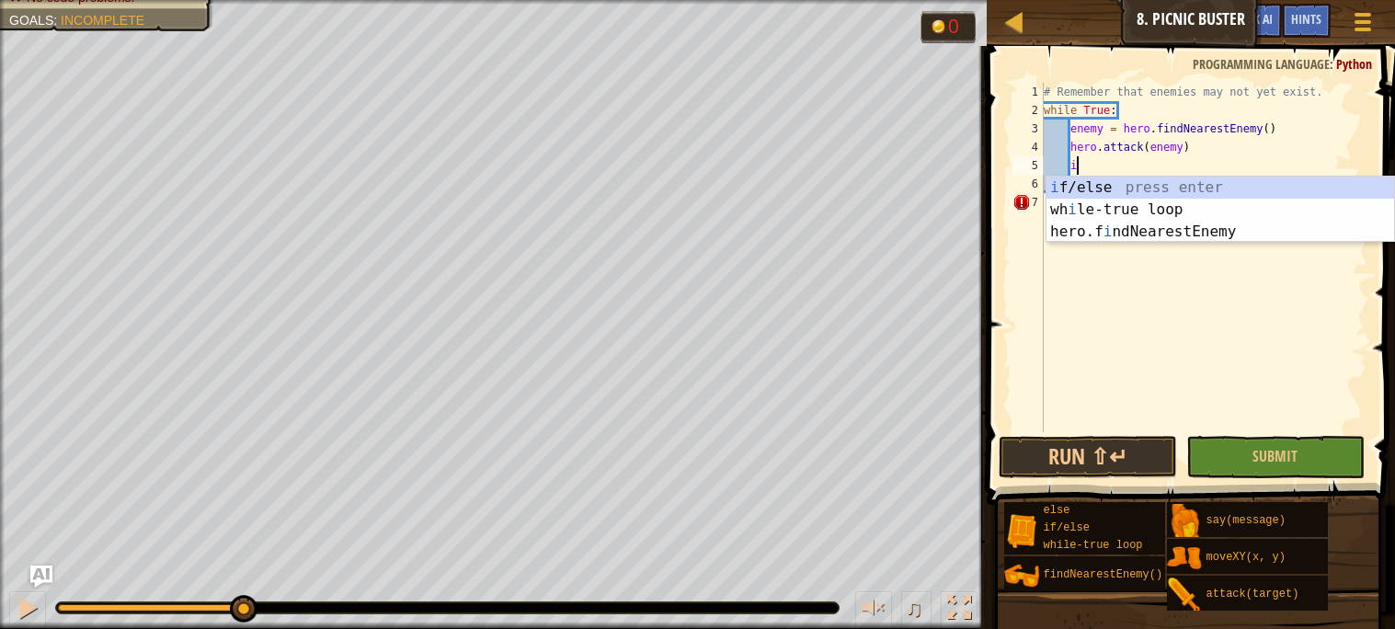
scroll to position [7, 1]
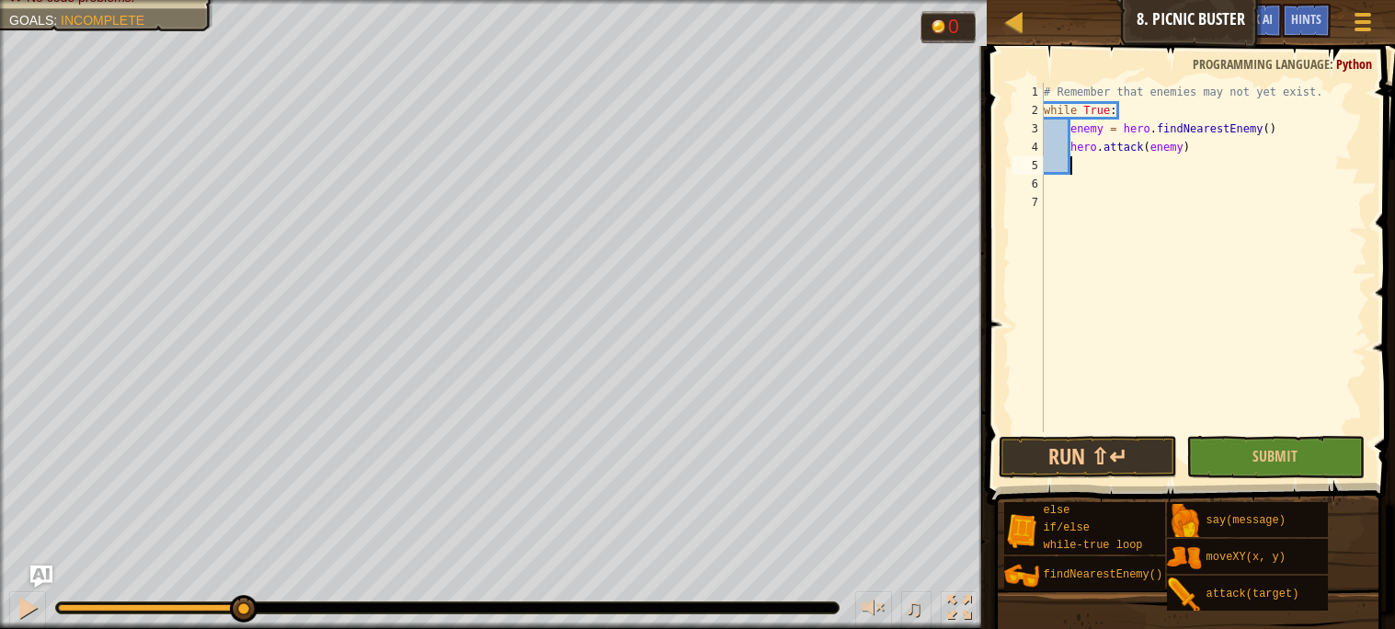
click at [1069, 143] on div "# Remember that enemies may not yet exist. while True : enemy = hero . findNear…" at bounding box center [1203, 276] width 327 height 386
paste textarea "i"
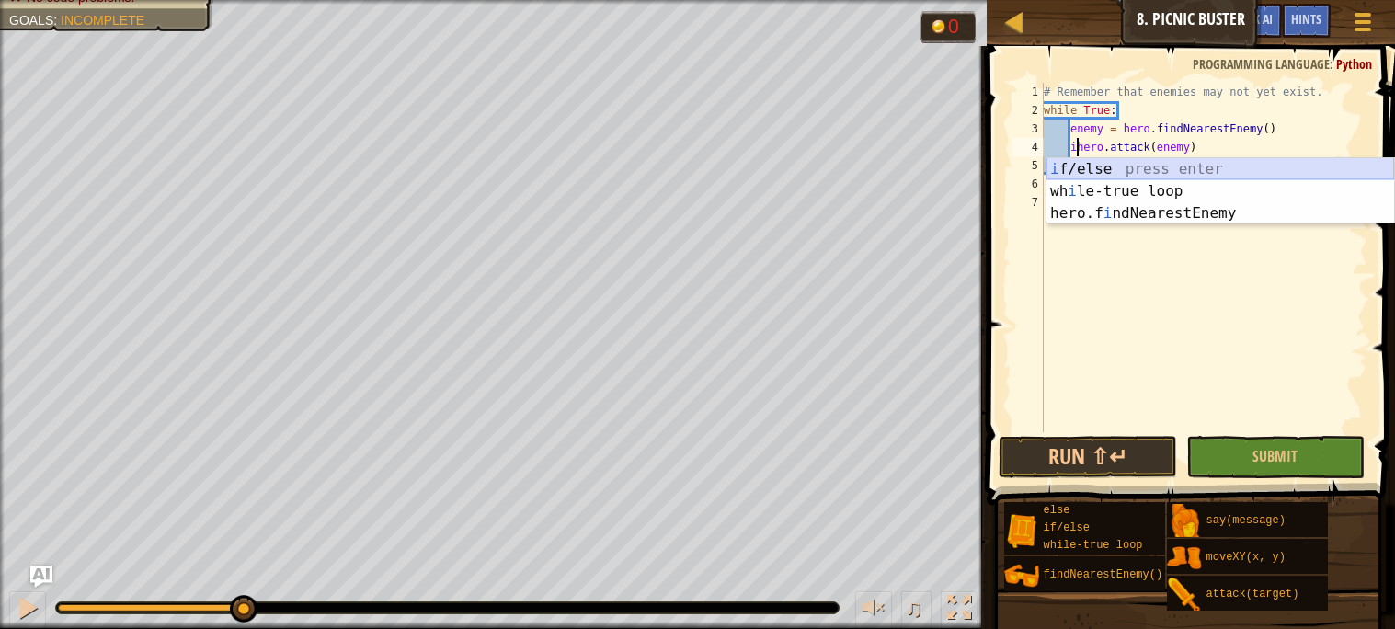
click at [1117, 164] on div "i f/else press enter wh i le-true loop press enter hero.f i ndNearestEnemy pres…" at bounding box center [1220, 213] width 348 height 110
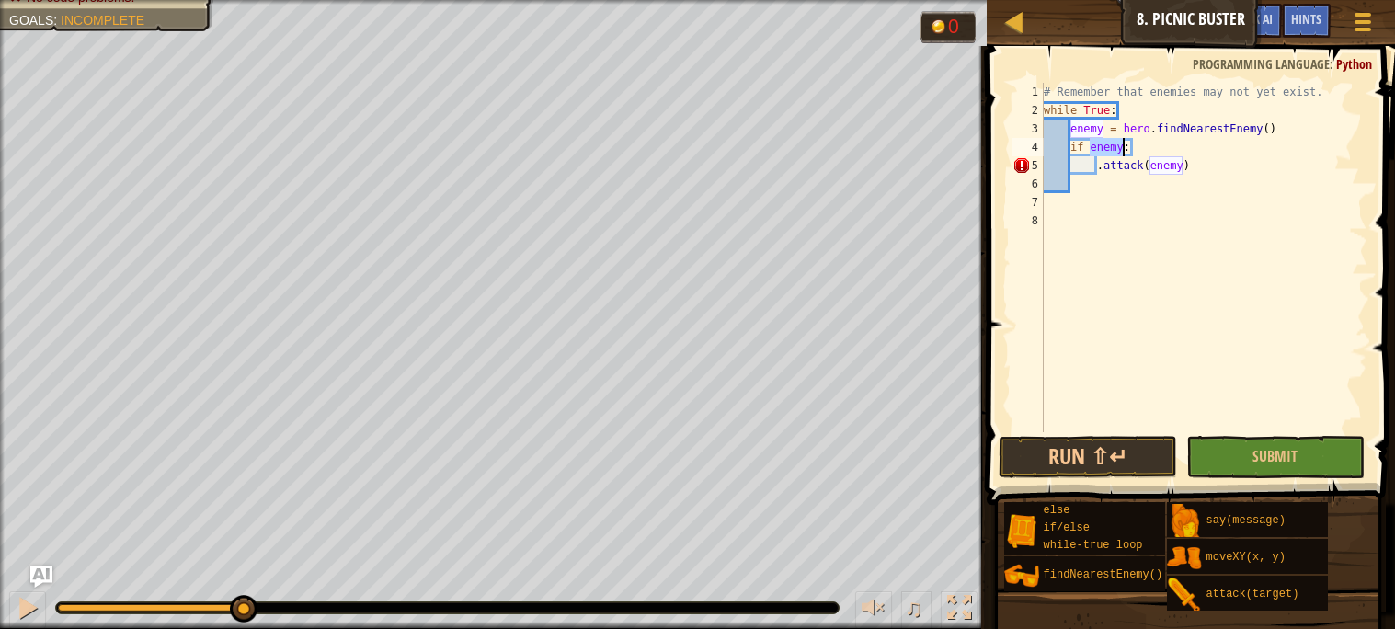
click at [1090, 168] on div "# Remember that enemies may not yet exist. while True : enemy = hero . findNear…" at bounding box center [1203, 276] width 327 height 386
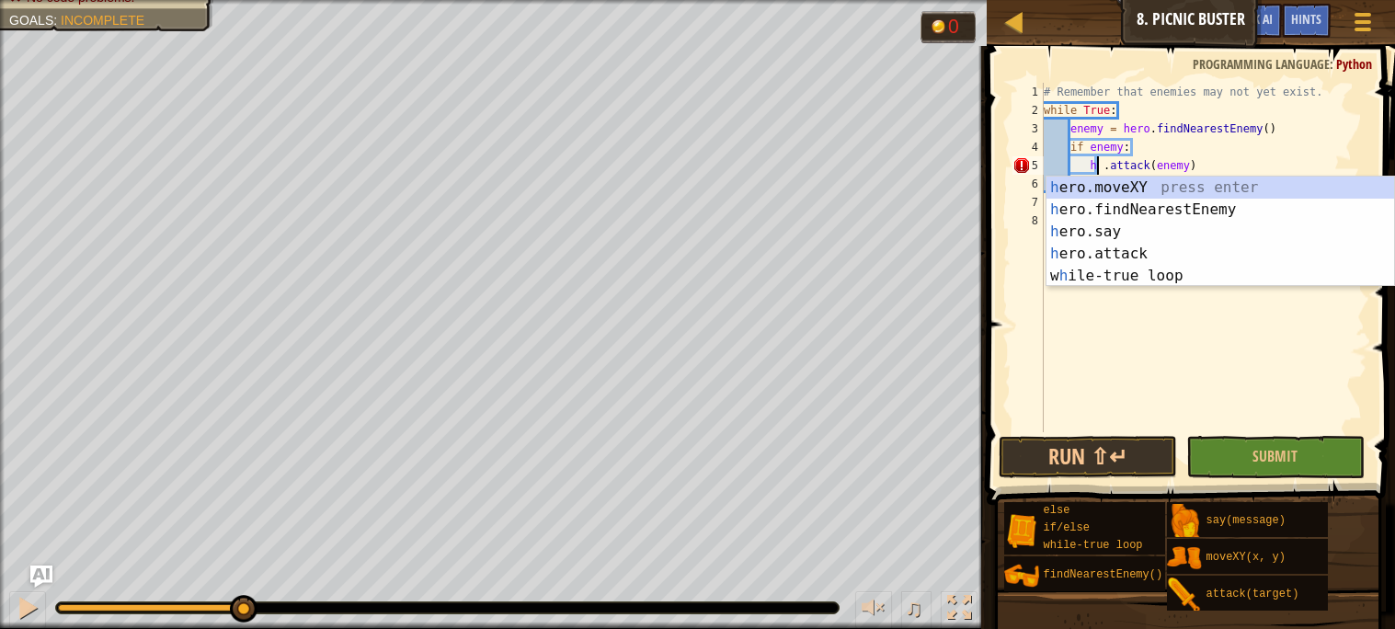
scroll to position [7, 5]
click at [1150, 252] on div "hero .moveXY press enter hero .findNearestEnemy press enter hero .say press ent…" at bounding box center [1220, 254] width 348 height 154
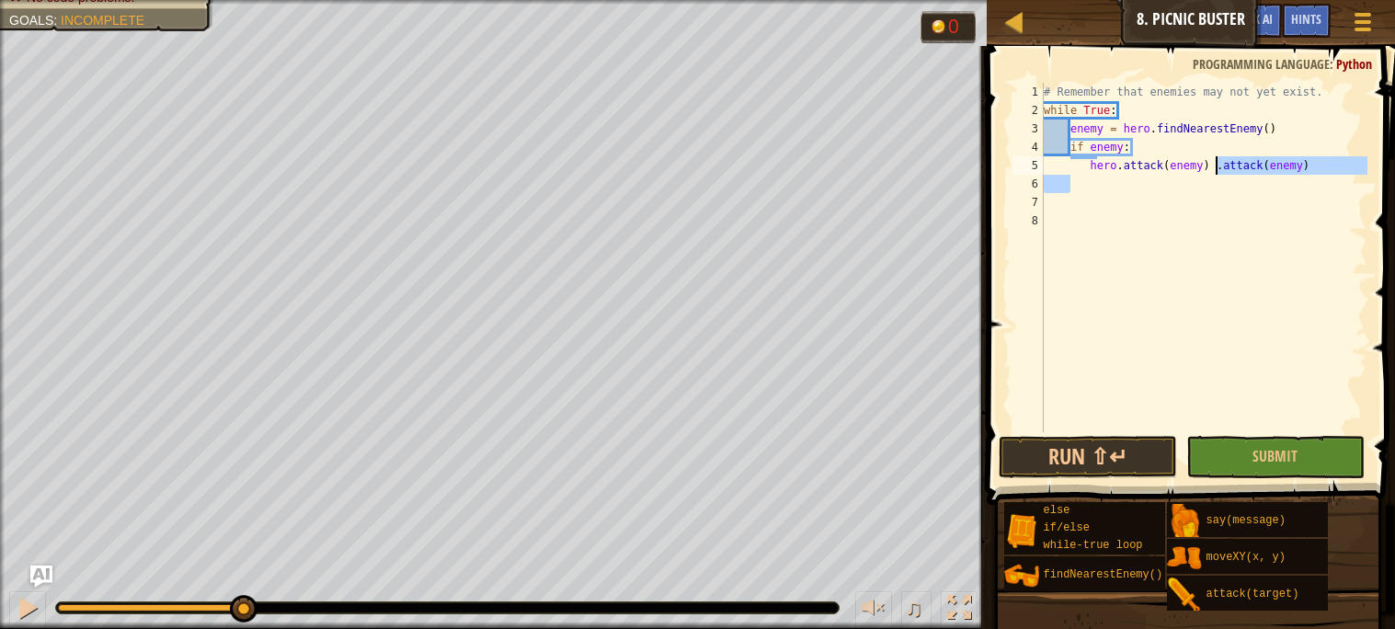
drag, startPoint x: 1328, startPoint y: 176, endPoint x: 1216, endPoint y: 169, distance: 111.4
click at [1216, 169] on div "# Remember that enemies may not yet exist. while True : enemy = hero . findNear…" at bounding box center [1203, 276] width 327 height 386
click at [1093, 165] on div "# Remember that enemies may not yet exist. while True : enemy = hero . findNear…" at bounding box center [1203, 276] width 327 height 386
click at [1090, 165] on div "# Remember that enemies may not yet exist. while True : enemy = hero . findNear…" at bounding box center [1203, 276] width 327 height 386
type textarea "hero.attack(enemy)"
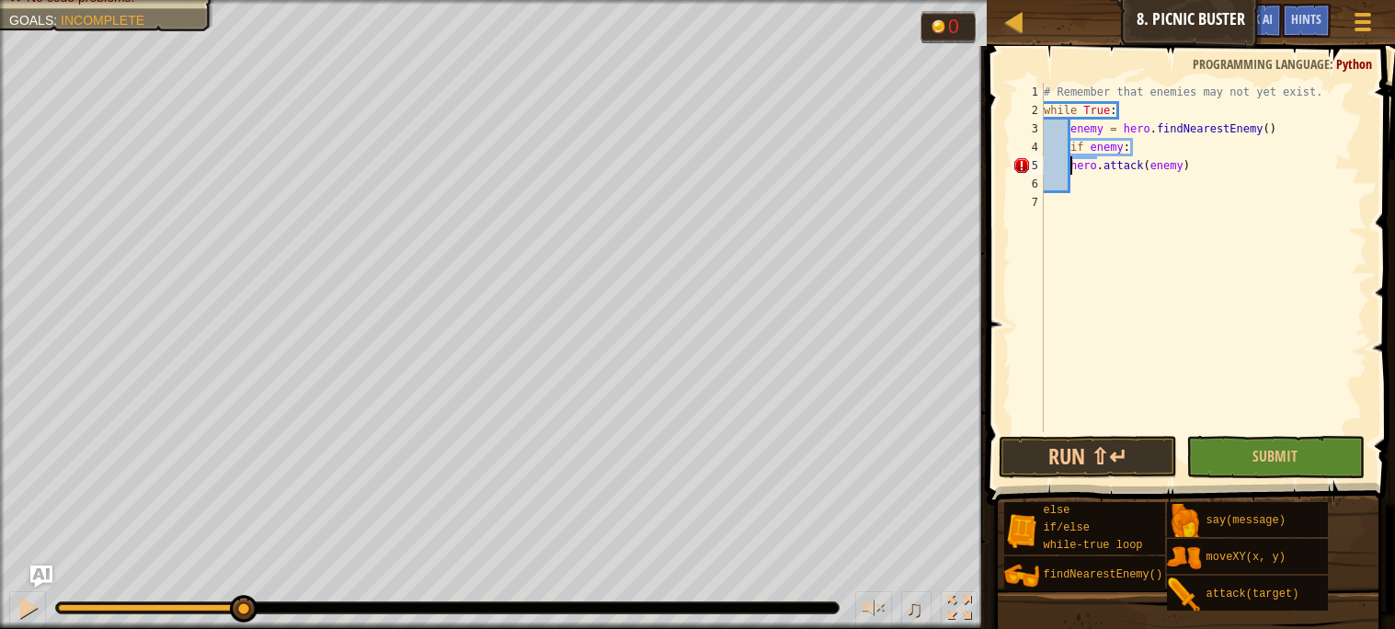
click at [1197, 216] on div "# Remember that enemies may not yet exist. while True : enemy = hero . findNear…" at bounding box center [1203, 276] width 327 height 386
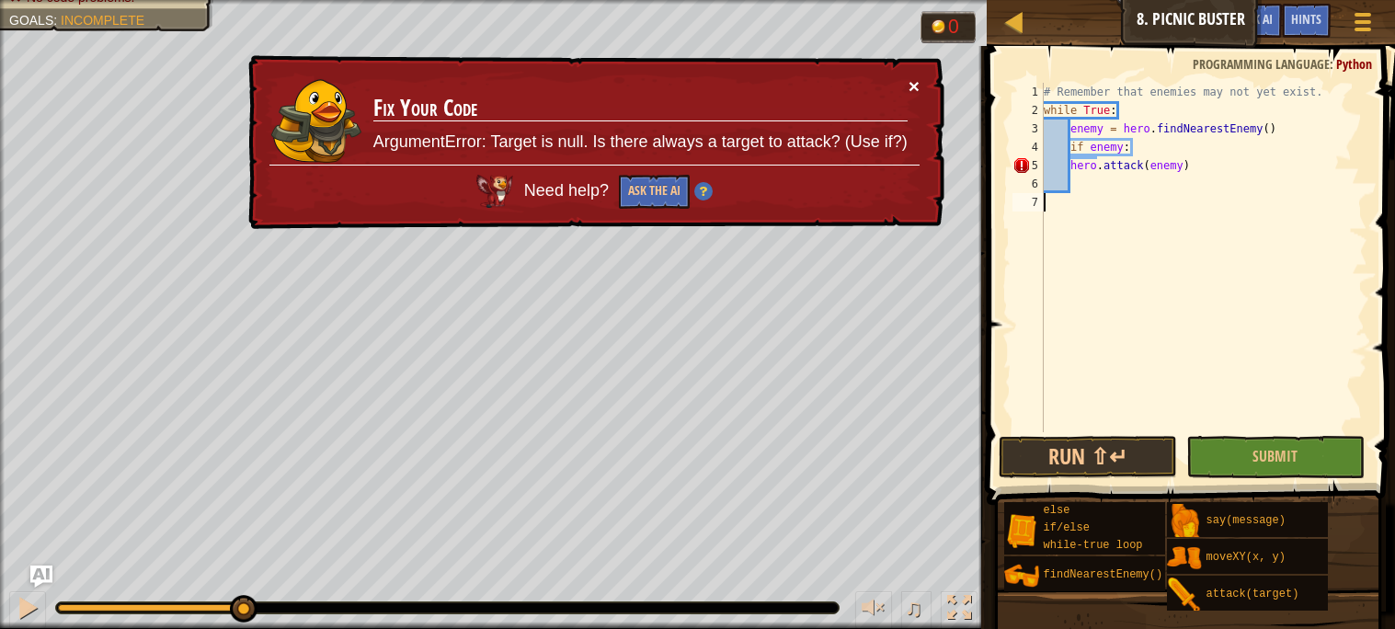
click at [912, 82] on button "×" at bounding box center [913, 88] width 11 height 19
click at [917, 91] on button "×" at bounding box center [913, 85] width 11 height 19
click at [1071, 162] on div "# Remember that enemies may not yet exist. while True : enemy = hero . findNear…" at bounding box center [1203, 276] width 327 height 386
type textarea "hero.attack(enemy)"
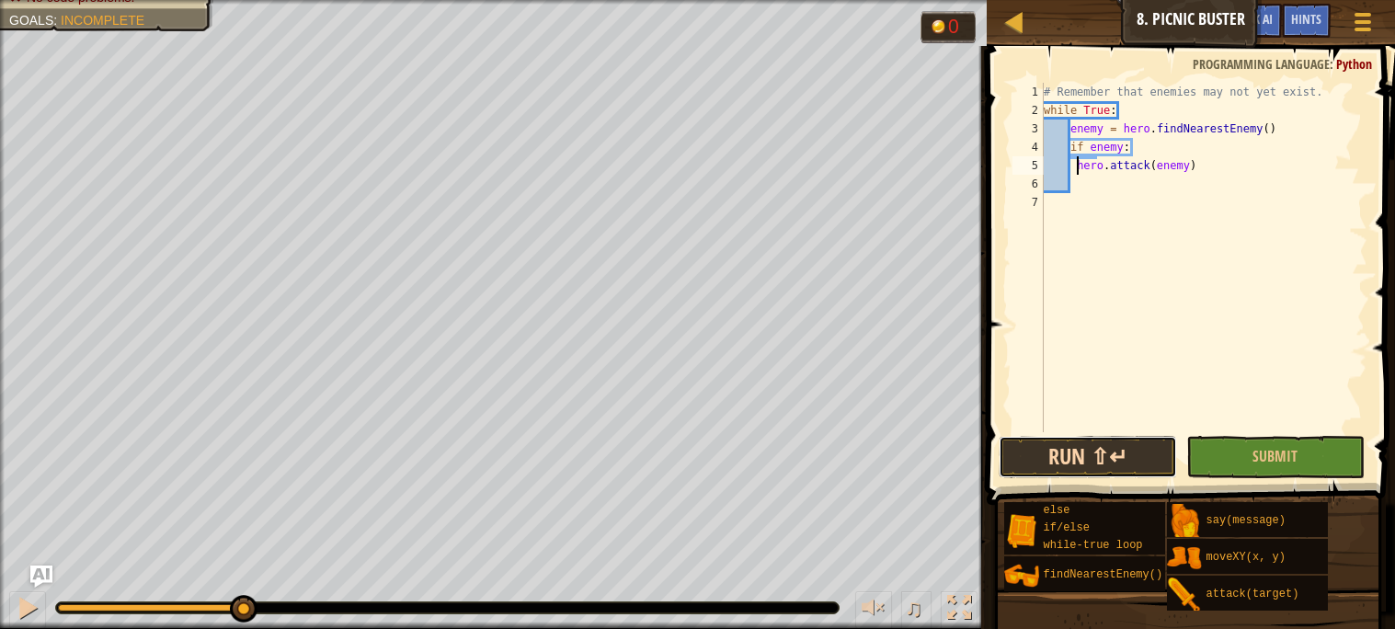
click at [1117, 449] on button "Run ⇧↵" at bounding box center [1088, 457] width 178 height 42
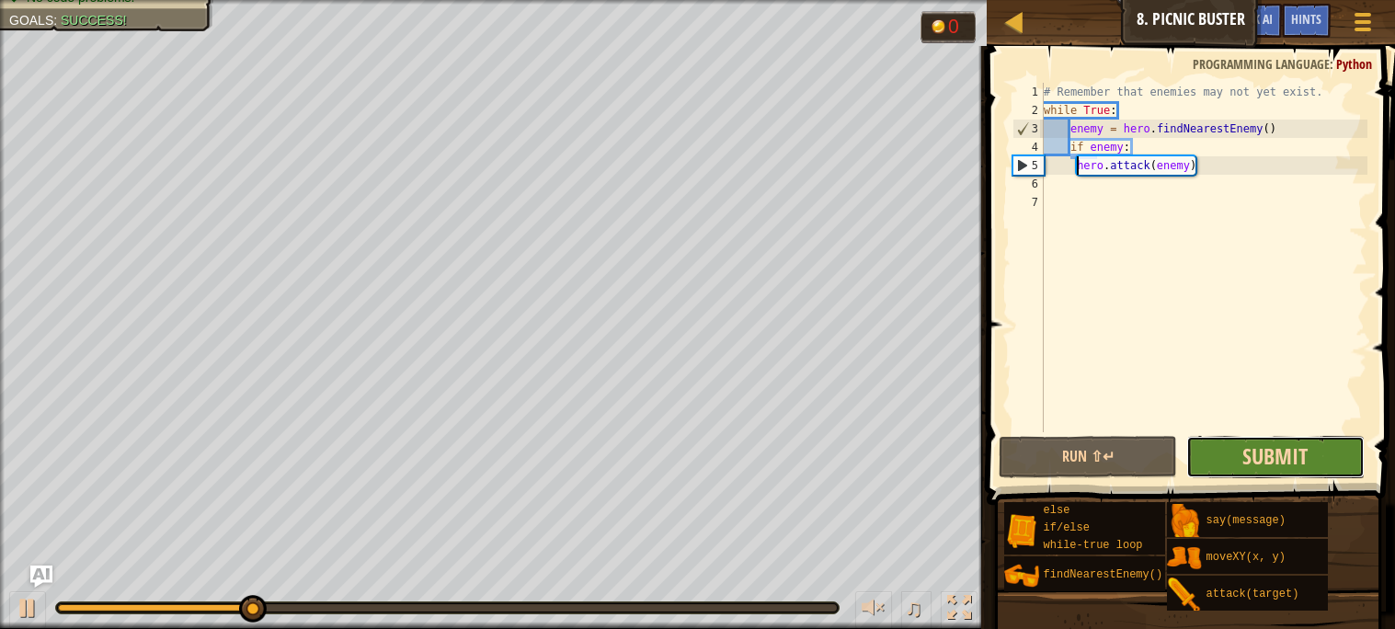
click at [1250, 460] on span "Submit" at bounding box center [1274, 455] width 65 height 29
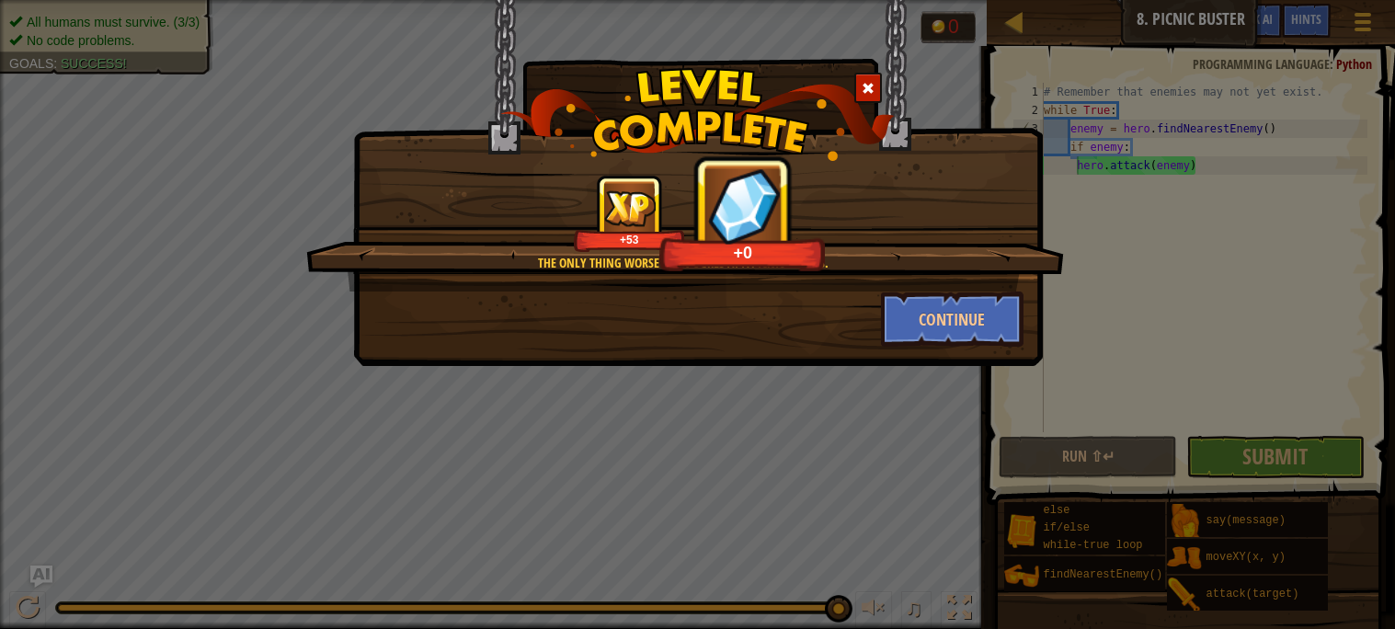
click at [712, 323] on div "Continue" at bounding box center [698, 318] width 679 height 55
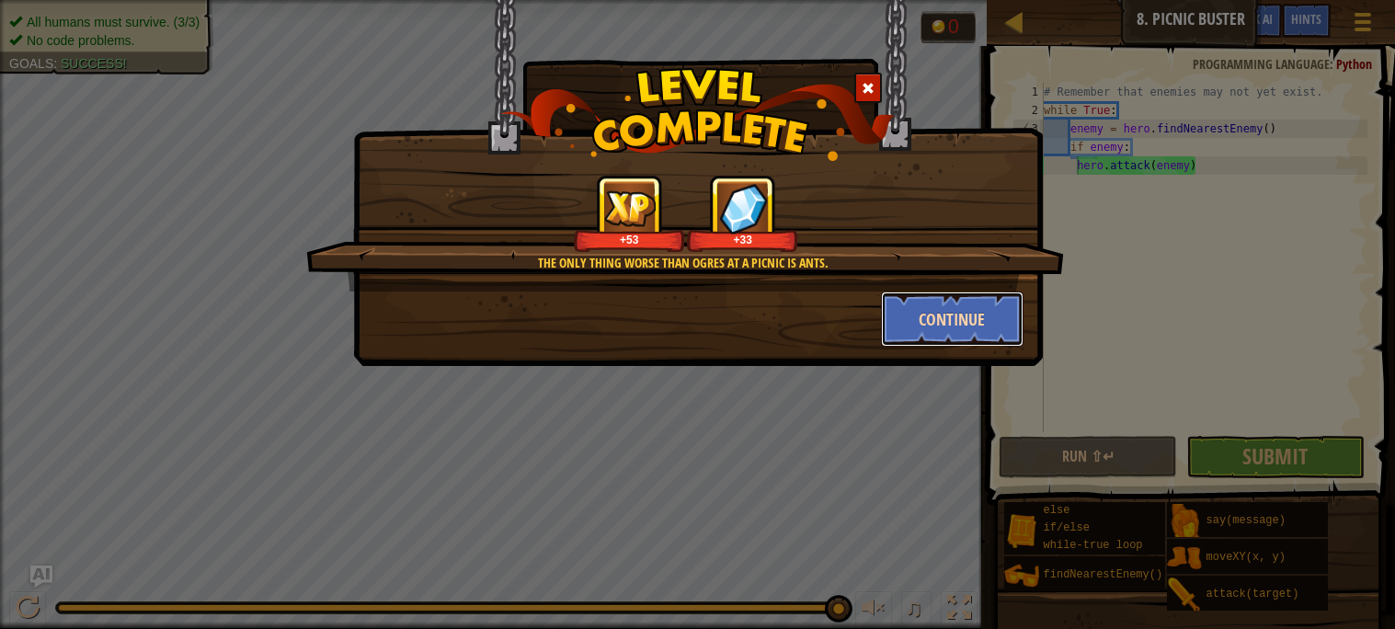
click at [926, 329] on button "Continue" at bounding box center [952, 318] width 143 height 55
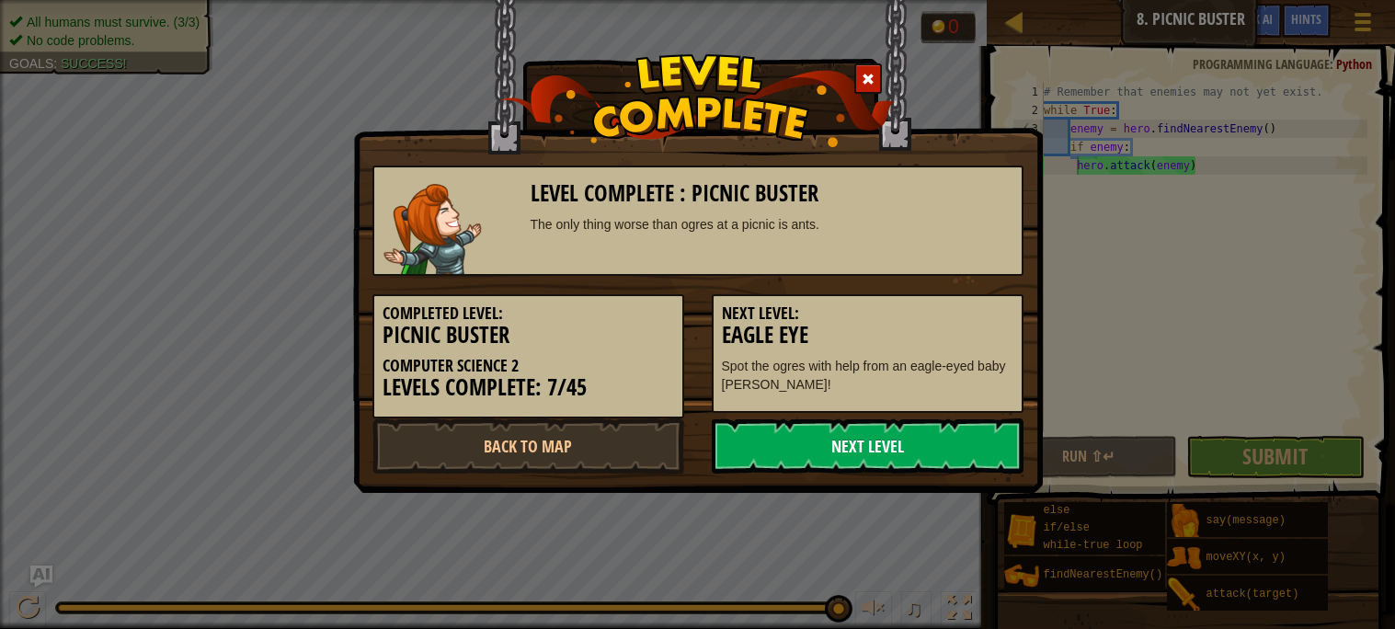
click at [918, 454] on link "Next Level" at bounding box center [868, 445] width 312 height 55
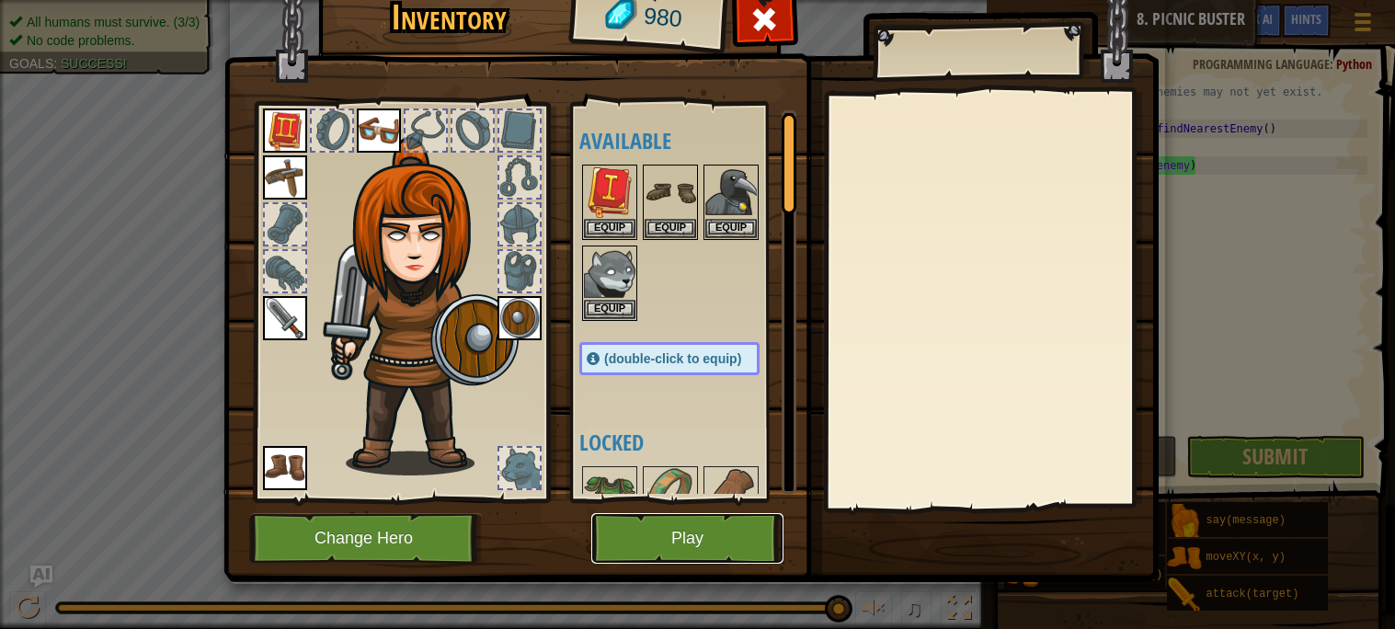
click at [643, 532] on button "Play" at bounding box center [687, 538] width 192 height 51
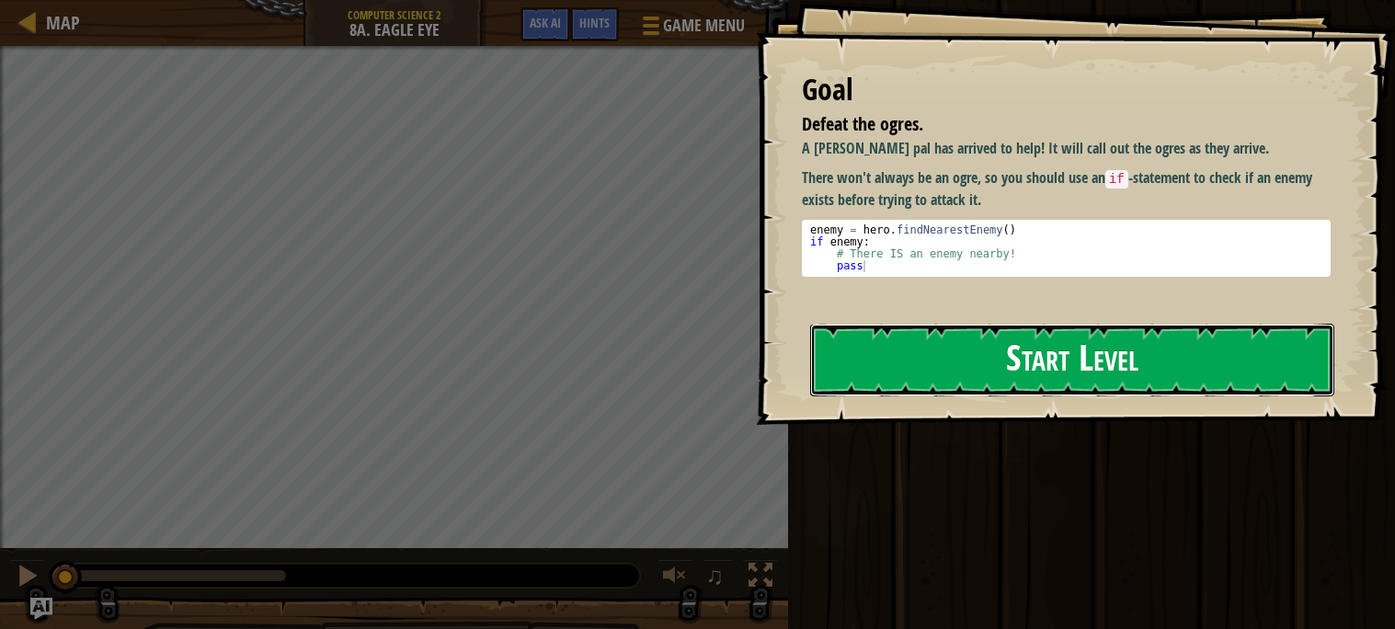
click at [1010, 344] on button "Start Level" at bounding box center [1072, 360] width 524 height 73
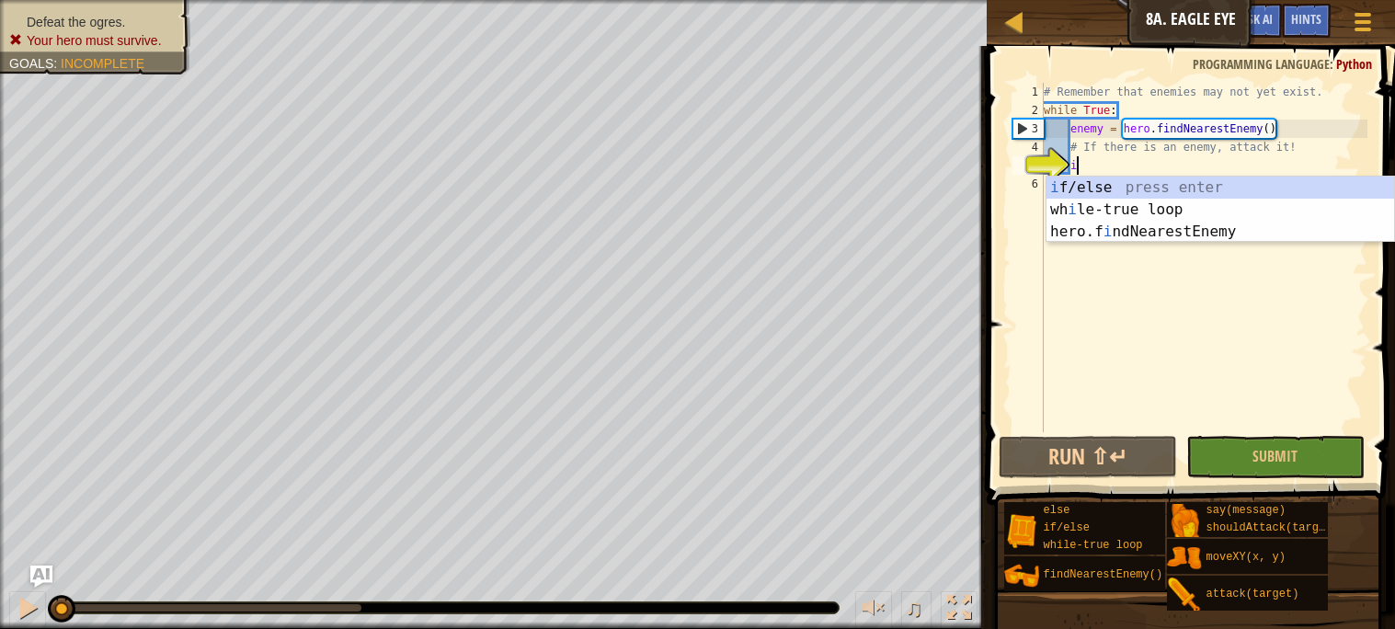
scroll to position [7, 2]
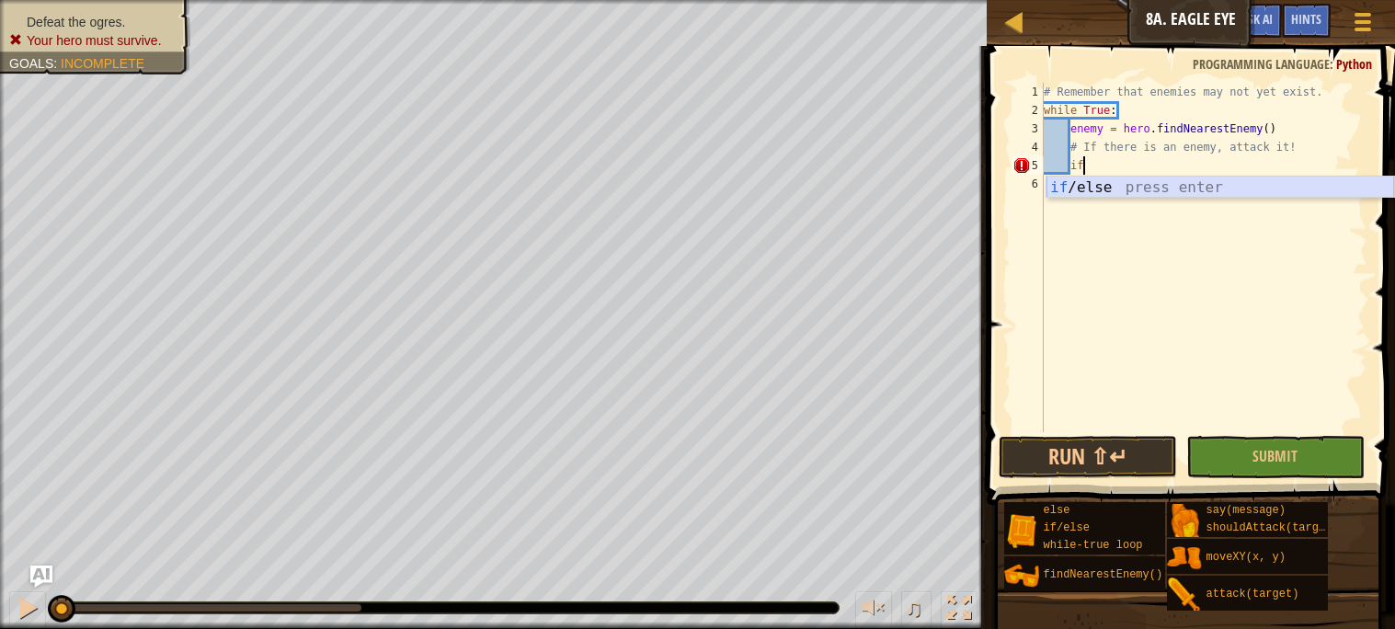
click at [1179, 192] on div "if /else press enter" at bounding box center [1220, 210] width 348 height 66
type textarea "if enemy:"
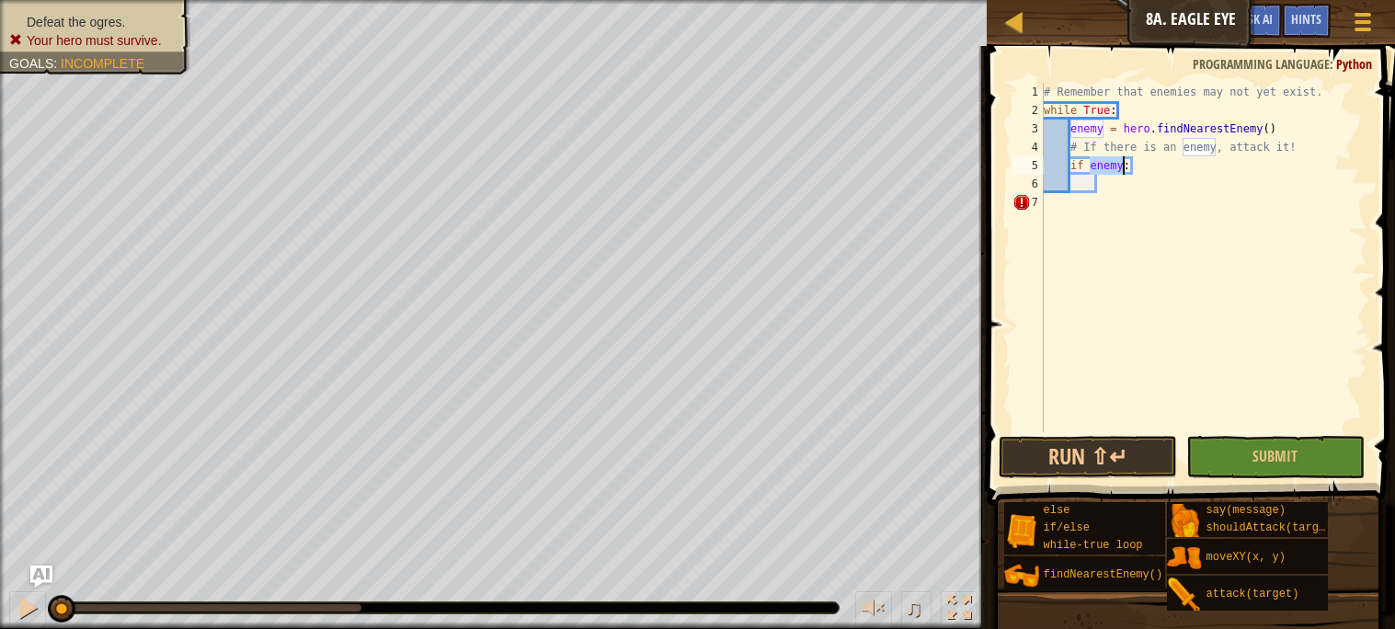
click at [1120, 197] on div "# Remember that enemies may not yet exist. while True : enemy = hero . findNear…" at bounding box center [1203, 276] width 327 height 386
click at [1113, 189] on div "# Remember that enemies may not yet exist. while True : enemy = hero . findNear…" at bounding box center [1203, 276] width 327 height 386
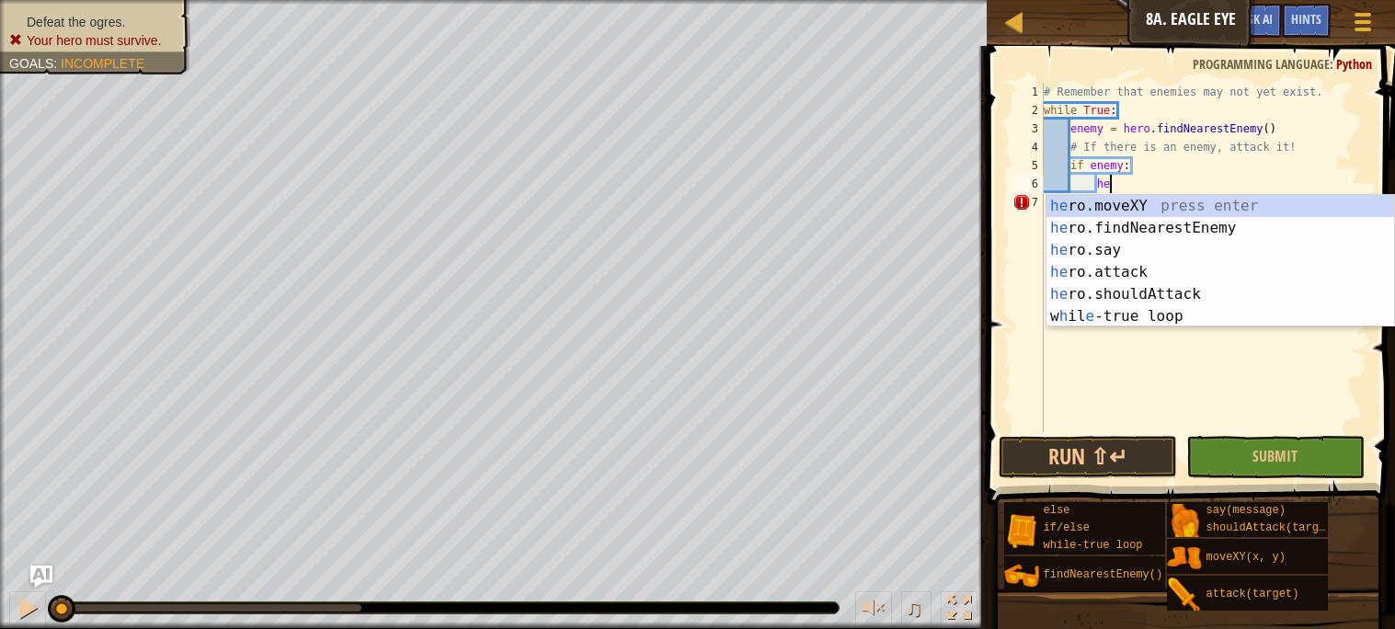
scroll to position [7, 4]
click at [1141, 264] on div "her o.moveXY press enter her o.findNearestEnemy press enter her o.say press ent…" at bounding box center [1220, 283] width 348 height 177
type textarea "hero.attack(enemy)"
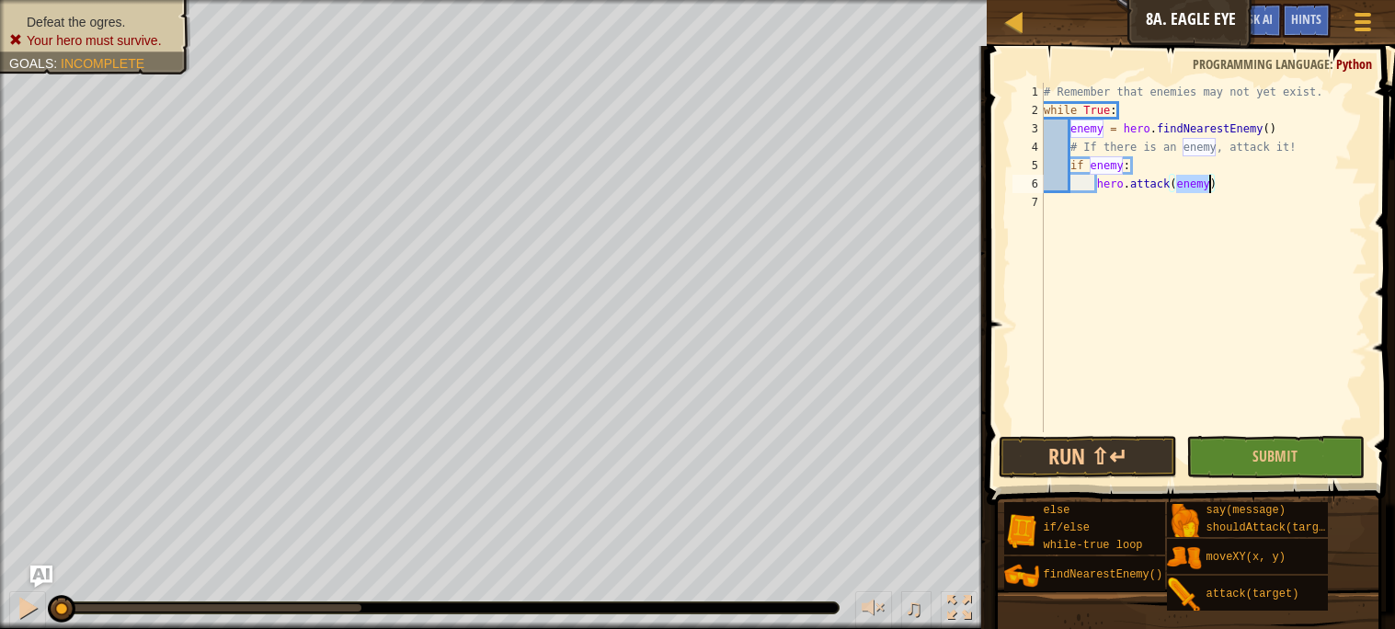
click at [1095, 290] on div "# Remember that enemies may not yet exist. while True : enemy = hero . findNear…" at bounding box center [1203, 276] width 327 height 386
click at [1090, 450] on button "Run ⇧↵" at bounding box center [1088, 457] width 178 height 42
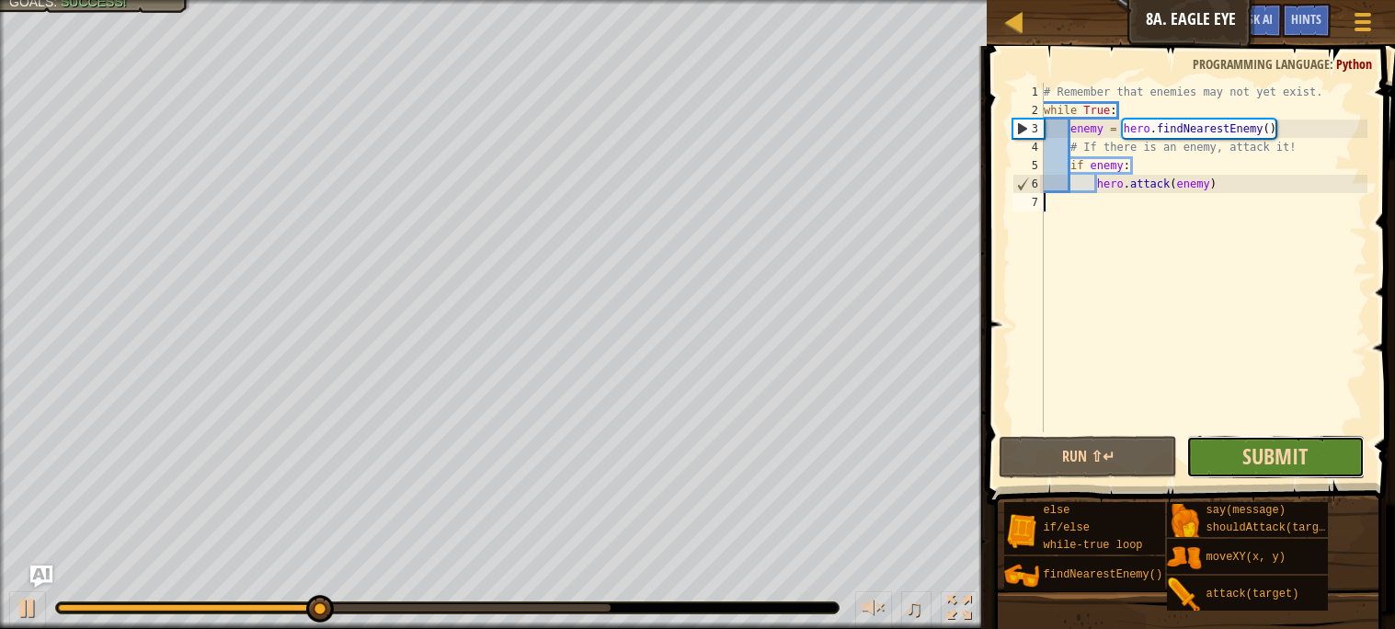
click at [1298, 460] on span "Submit" at bounding box center [1274, 455] width 65 height 29
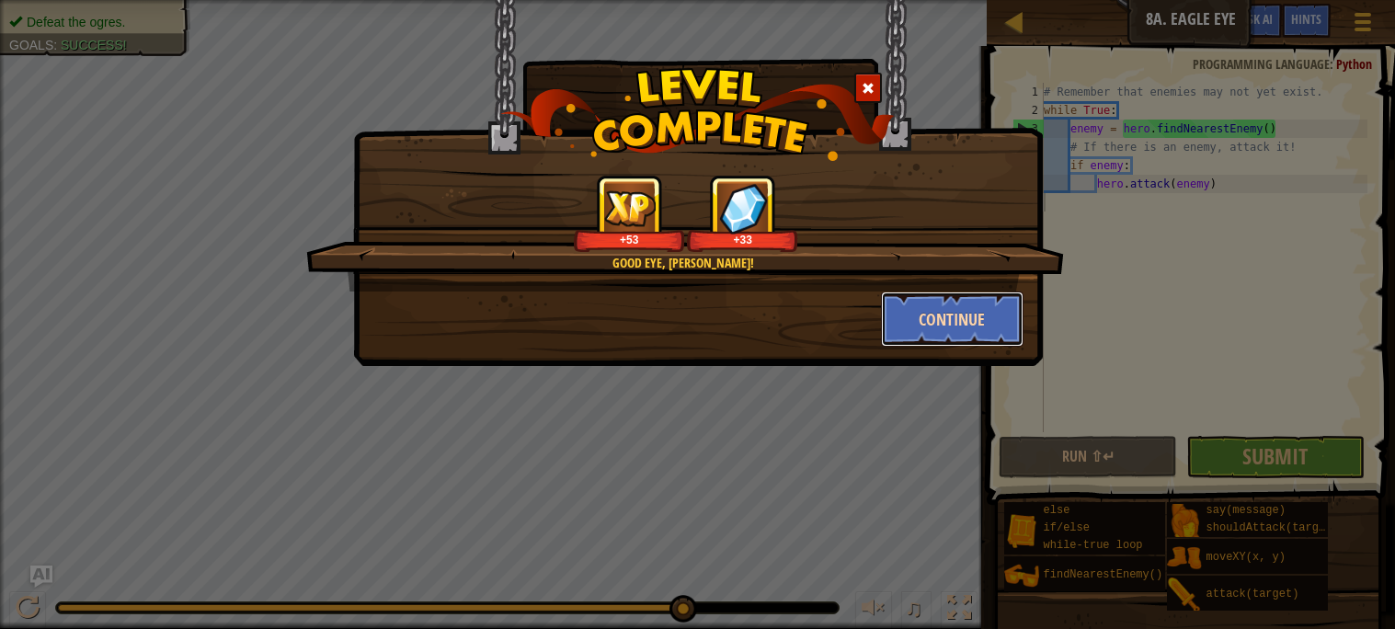
click at [925, 301] on button "Continue" at bounding box center [952, 318] width 143 height 55
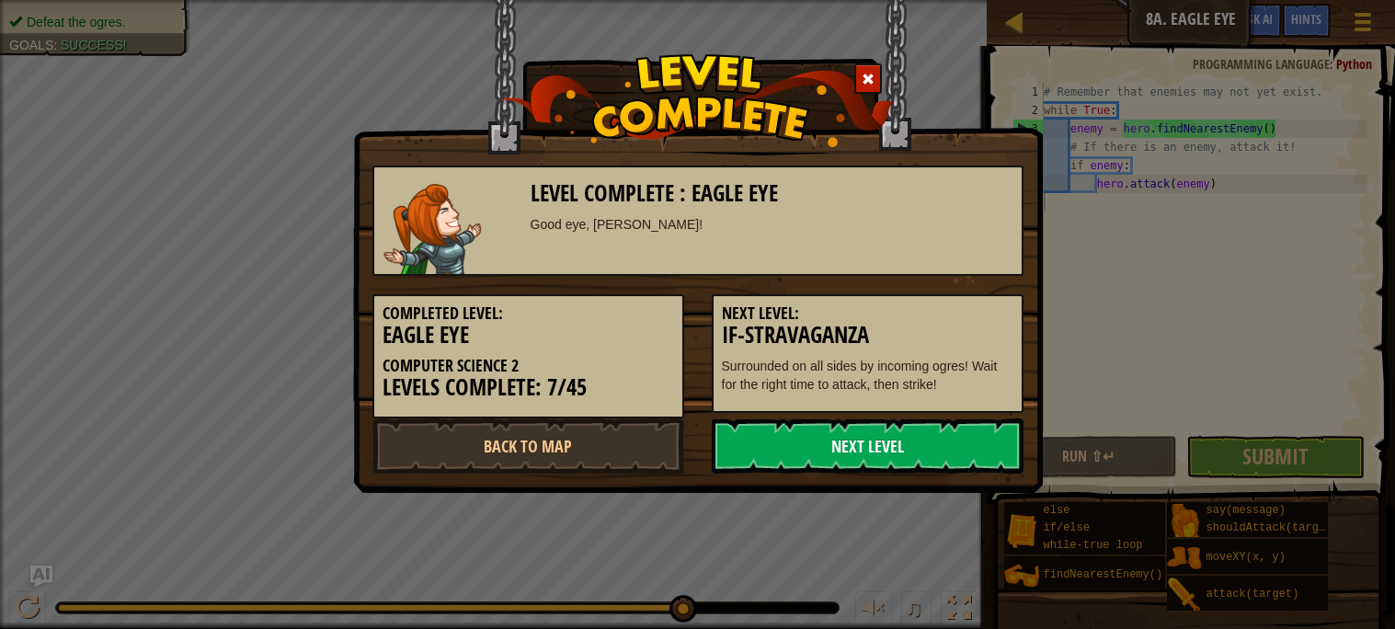
click at [897, 446] on link "Next Level" at bounding box center [868, 445] width 312 height 55
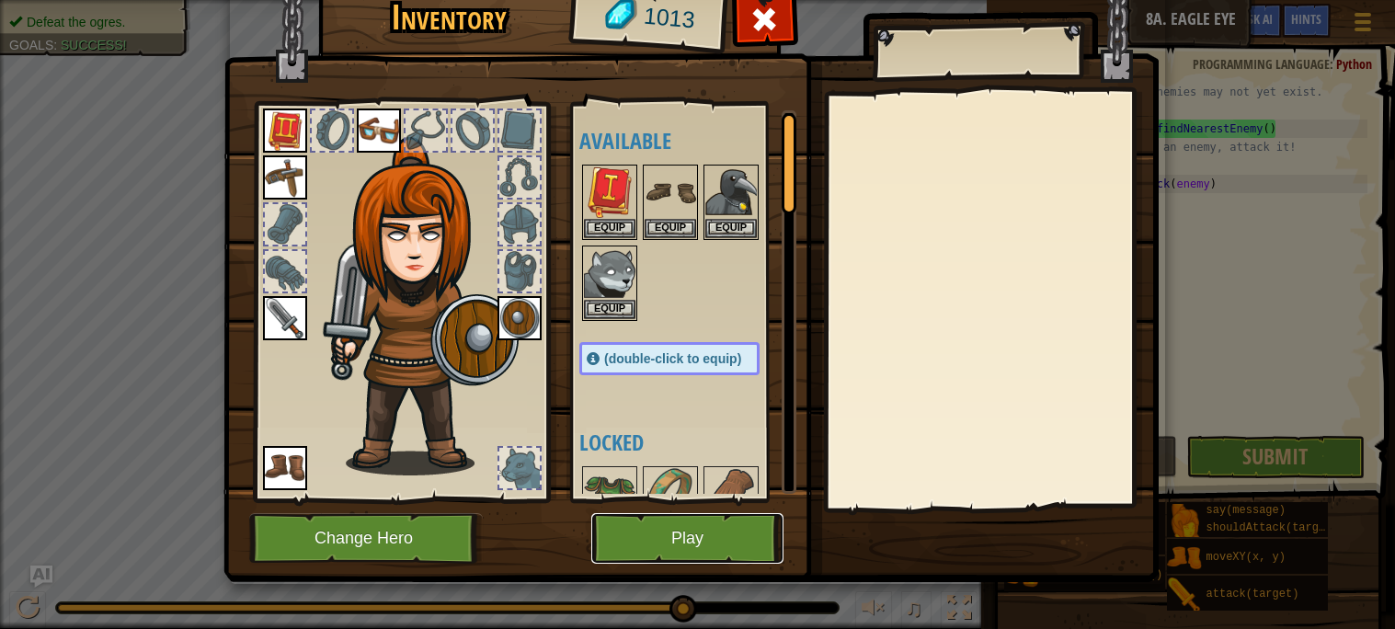
click at [679, 536] on button "Play" at bounding box center [687, 538] width 192 height 51
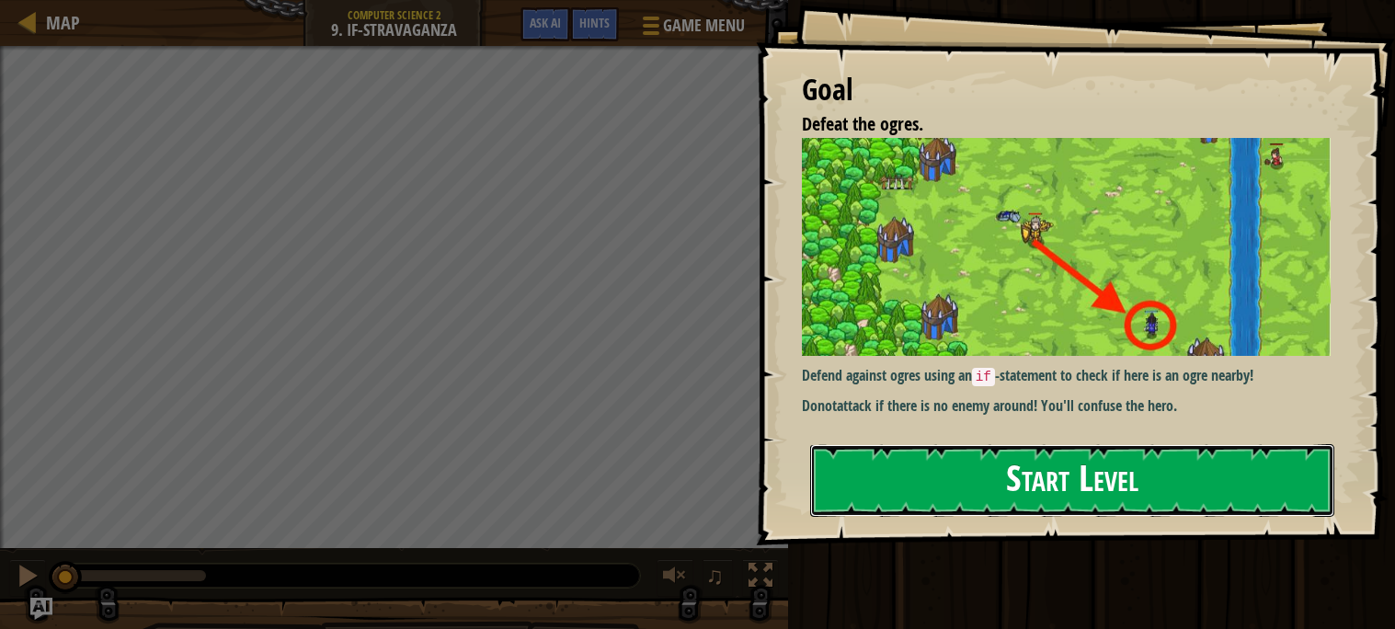
click at [936, 467] on button "Start Level" at bounding box center [1072, 480] width 524 height 73
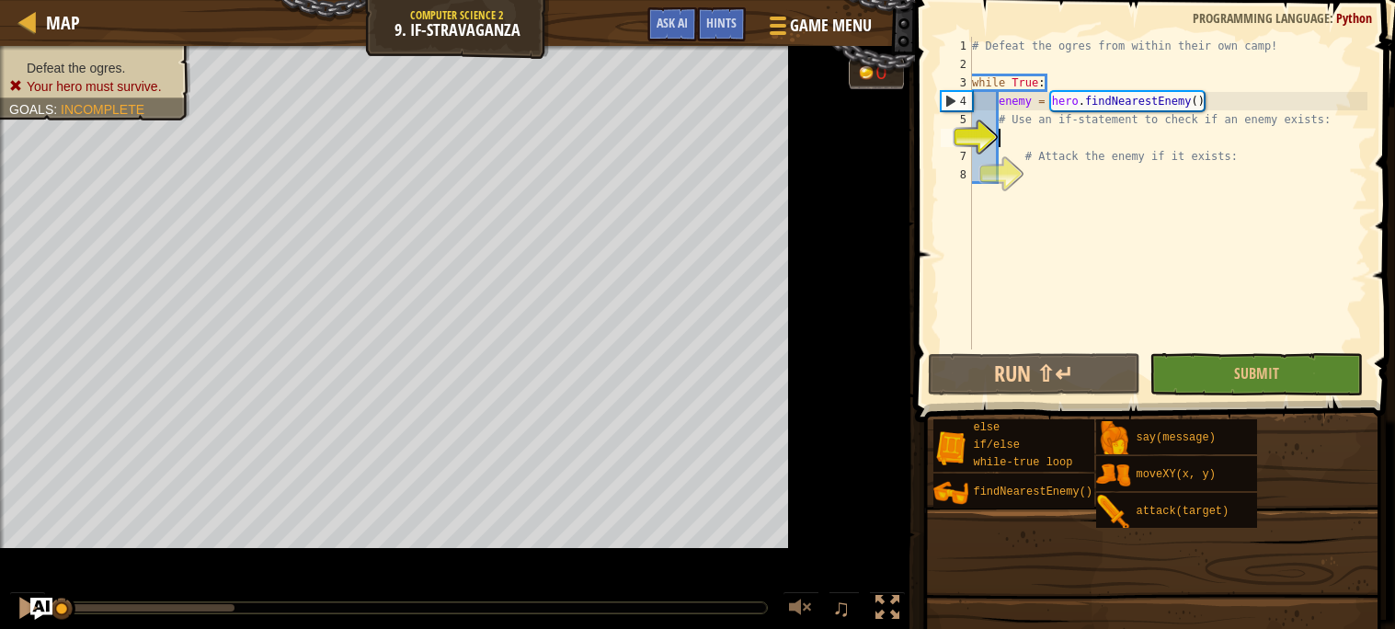
click at [972, 140] on div "6" at bounding box center [956, 138] width 31 height 18
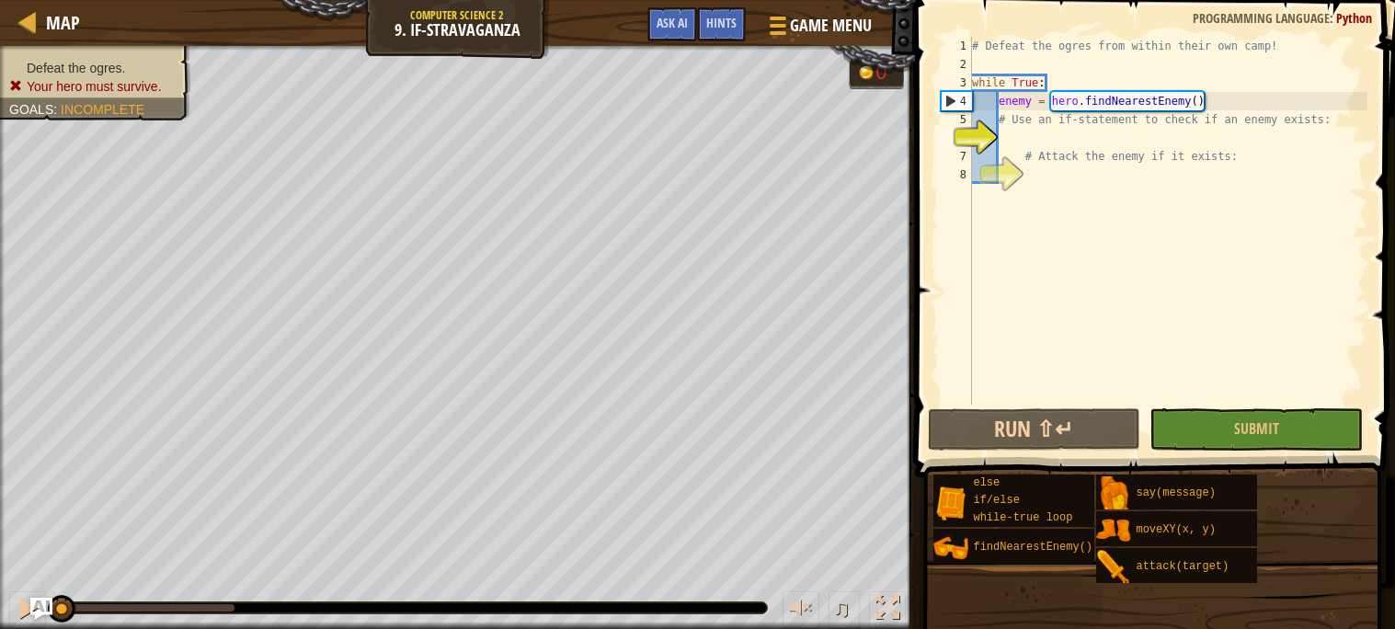
click at [1016, 138] on div "# Defeat the ogres from within their own camp! while True : enemy = hero . find…" at bounding box center [1167, 239] width 399 height 405
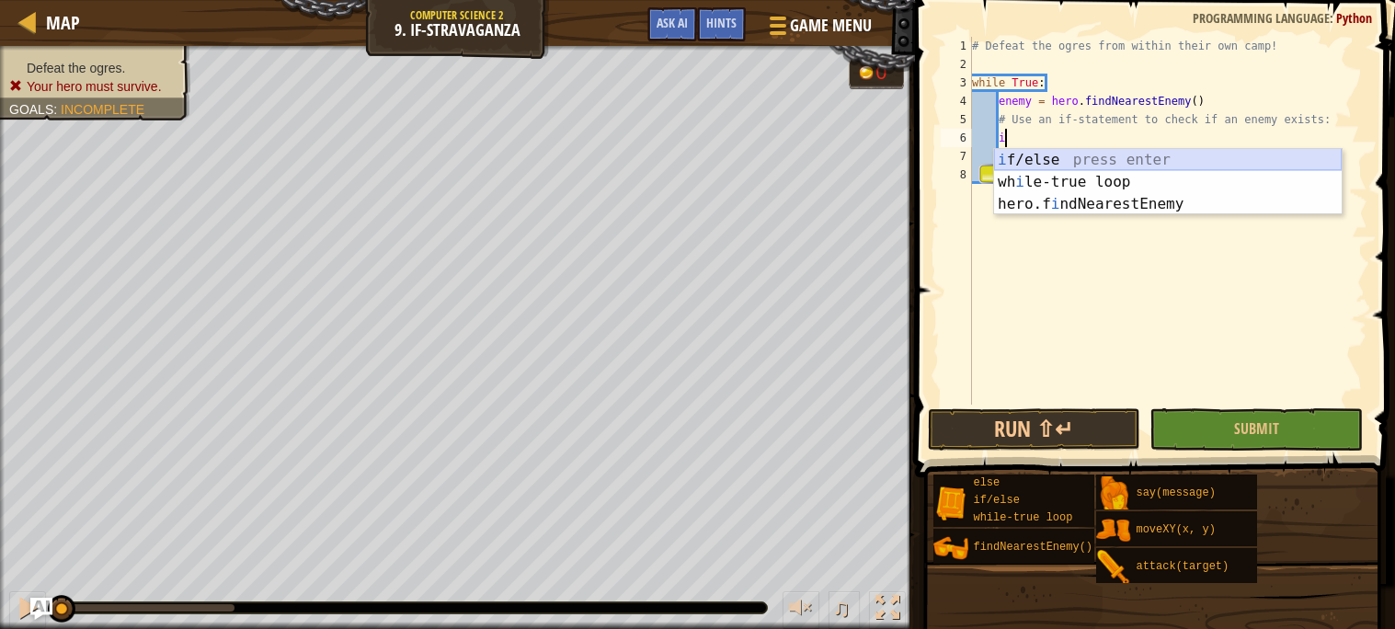
click at [1055, 158] on div "i f/else press enter wh i le-true loop press enter hero.f i ndNearestEnemy pres…" at bounding box center [1168, 204] width 348 height 110
type textarea "if enemy:"
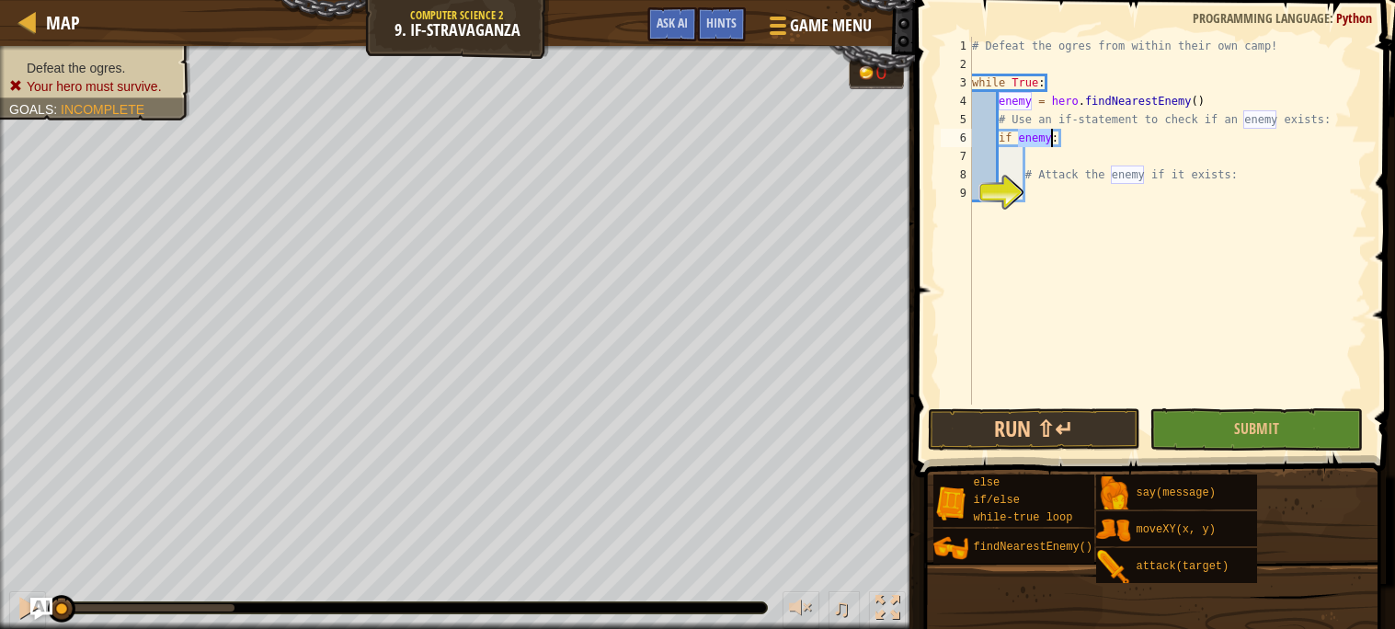
click at [1093, 160] on div "# Defeat the ogres from within their own camp! while True : enemy = hero . find…" at bounding box center [1167, 239] width 399 height 405
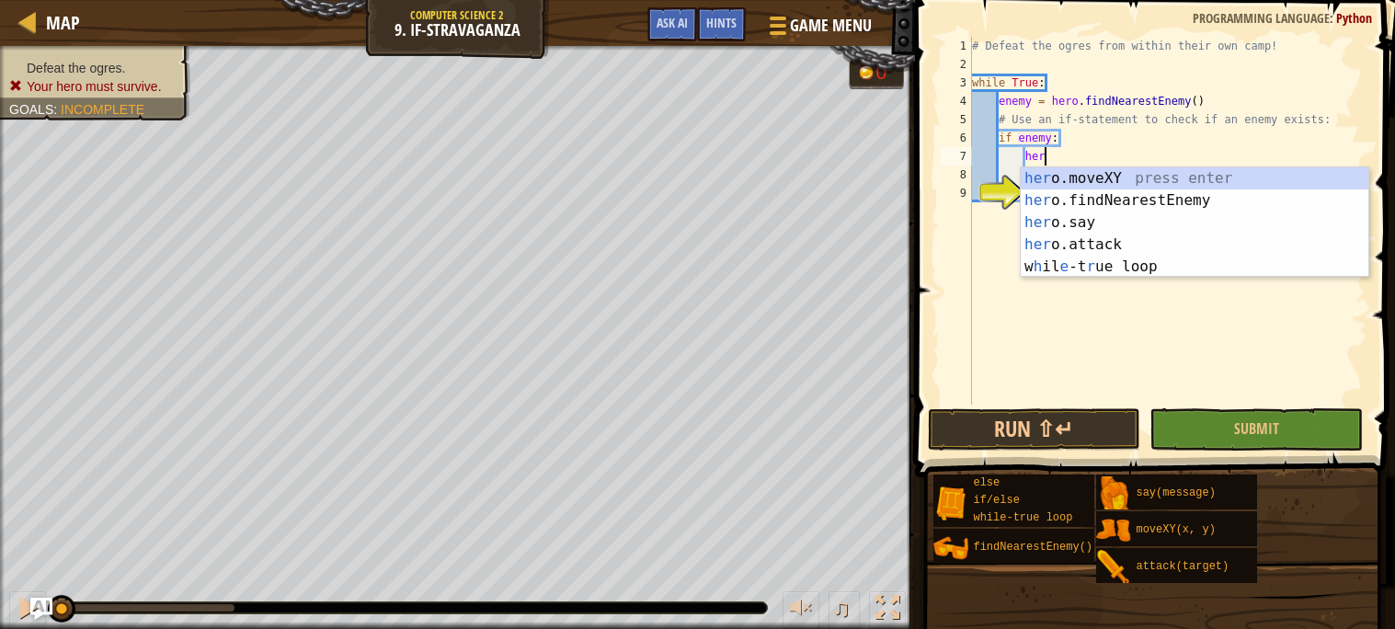
scroll to position [7, 5]
click at [1145, 244] on div "her o.moveXY press enter her o.findNearestEnemy press enter her o.say press ent…" at bounding box center [1195, 244] width 348 height 154
type textarea "hero.attack(enemy)"
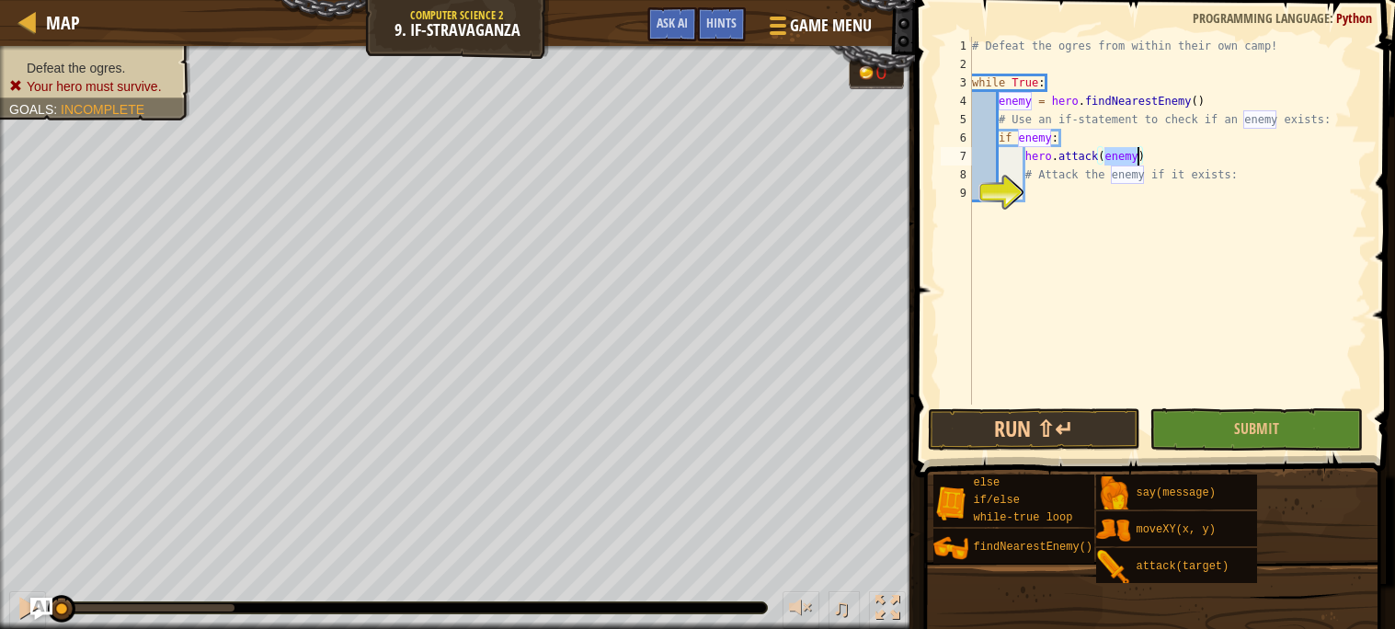
click at [1158, 244] on div "# Defeat the ogres from within their own camp! while True : enemy = hero . find…" at bounding box center [1167, 239] width 399 height 405
click at [1011, 430] on button "Run ⇧↵" at bounding box center [1034, 429] width 213 height 42
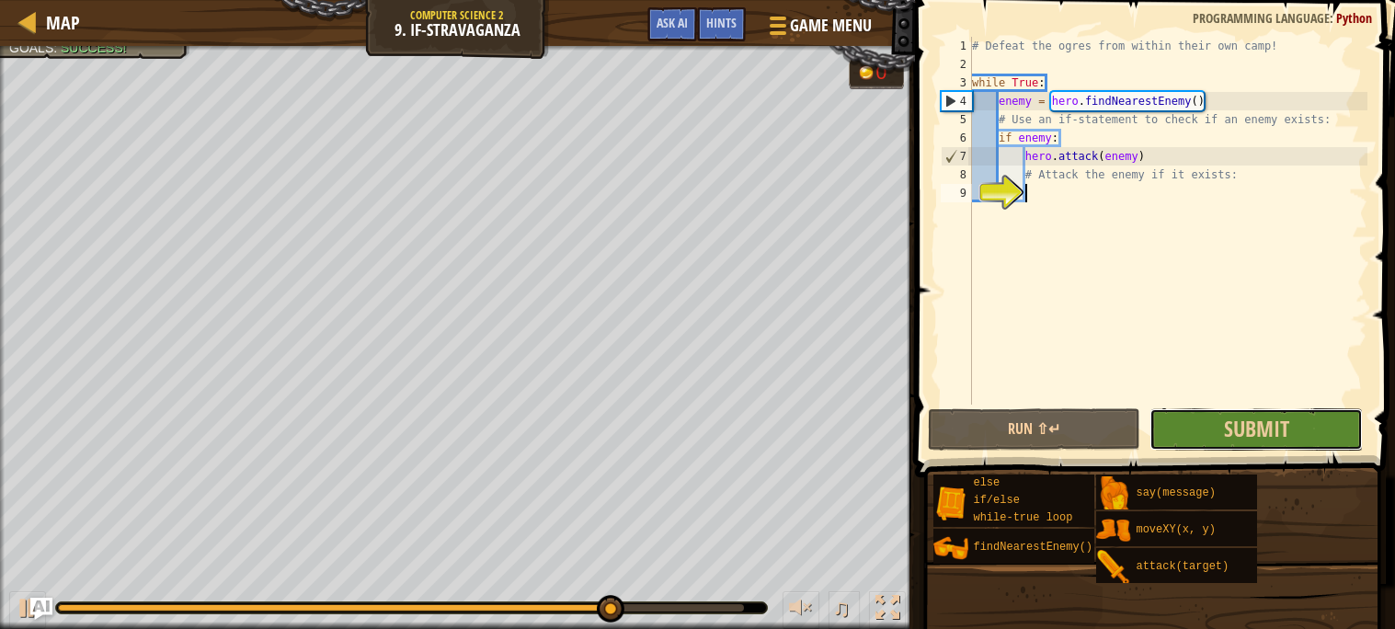
click at [1178, 426] on button "Submit" at bounding box center [1255, 429] width 213 height 42
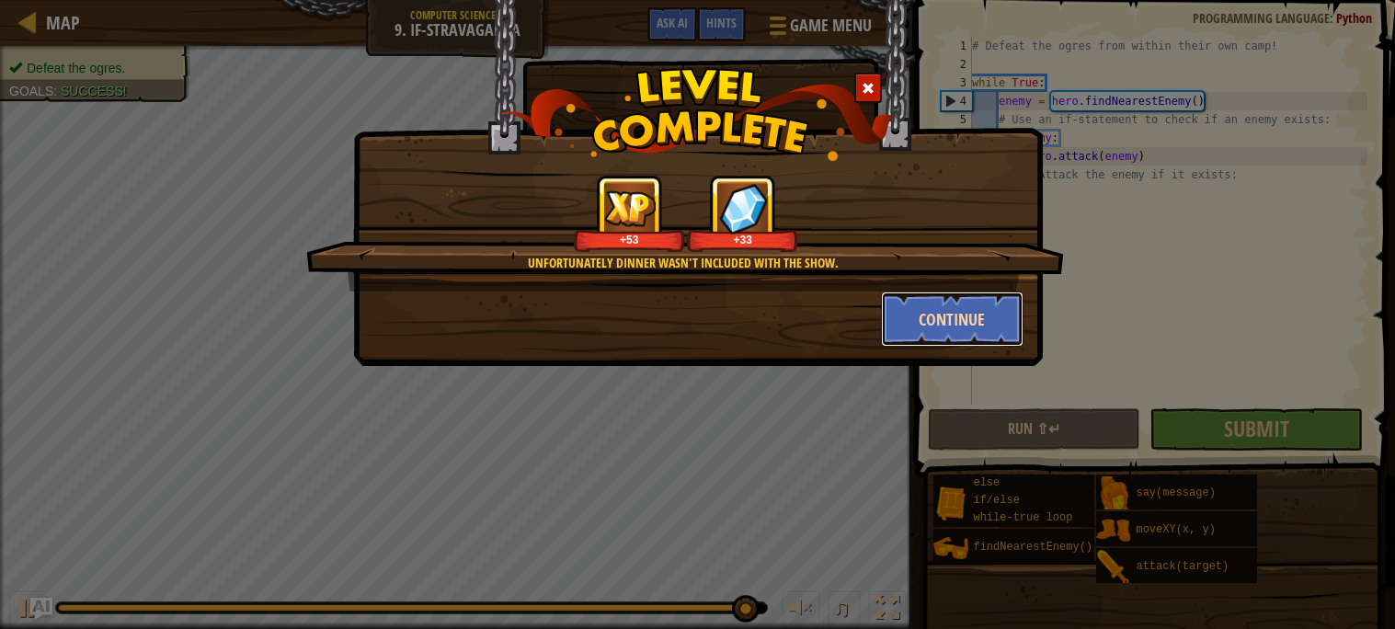
click at [926, 316] on button "Continue" at bounding box center [952, 318] width 143 height 55
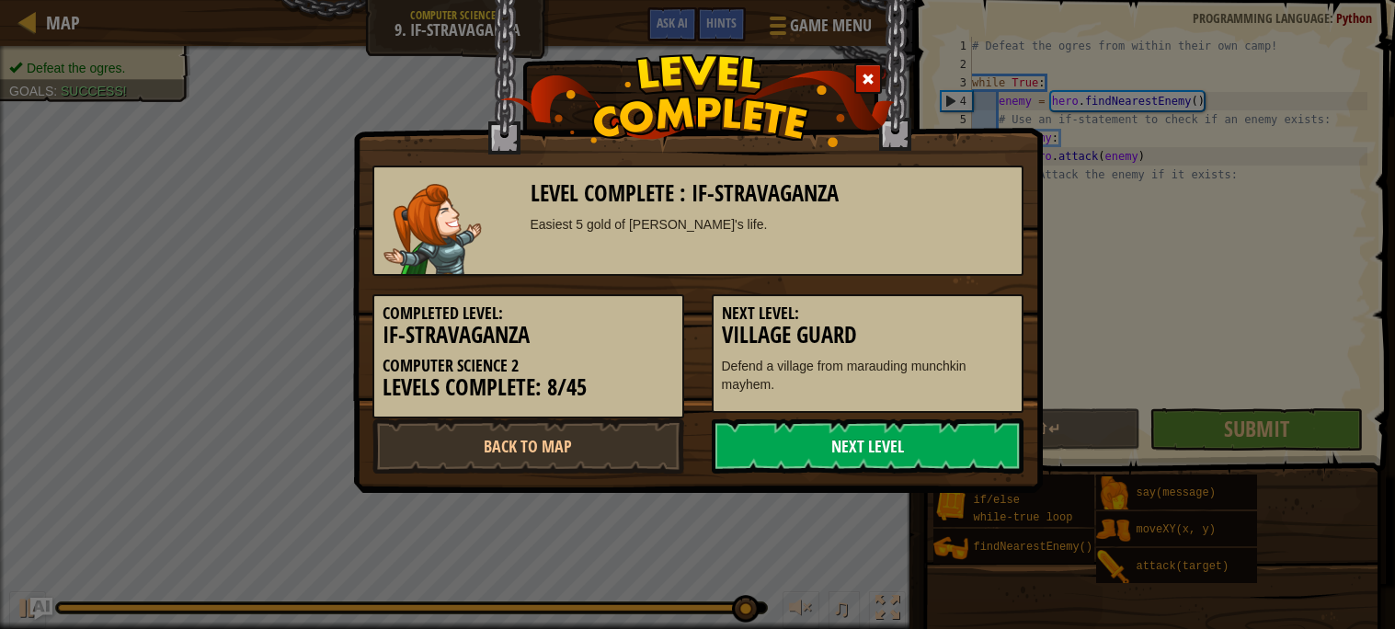
click at [773, 450] on link "Next Level" at bounding box center [868, 445] width 312 height 55
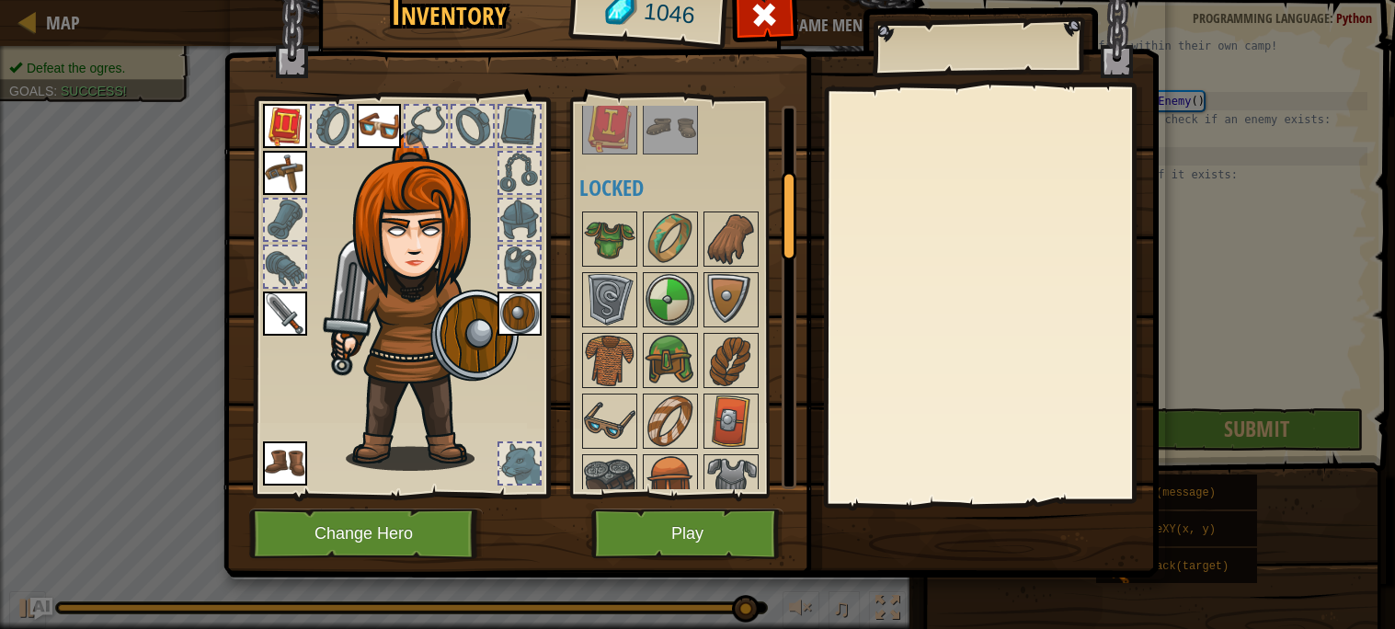
scroll to position [0, 0]
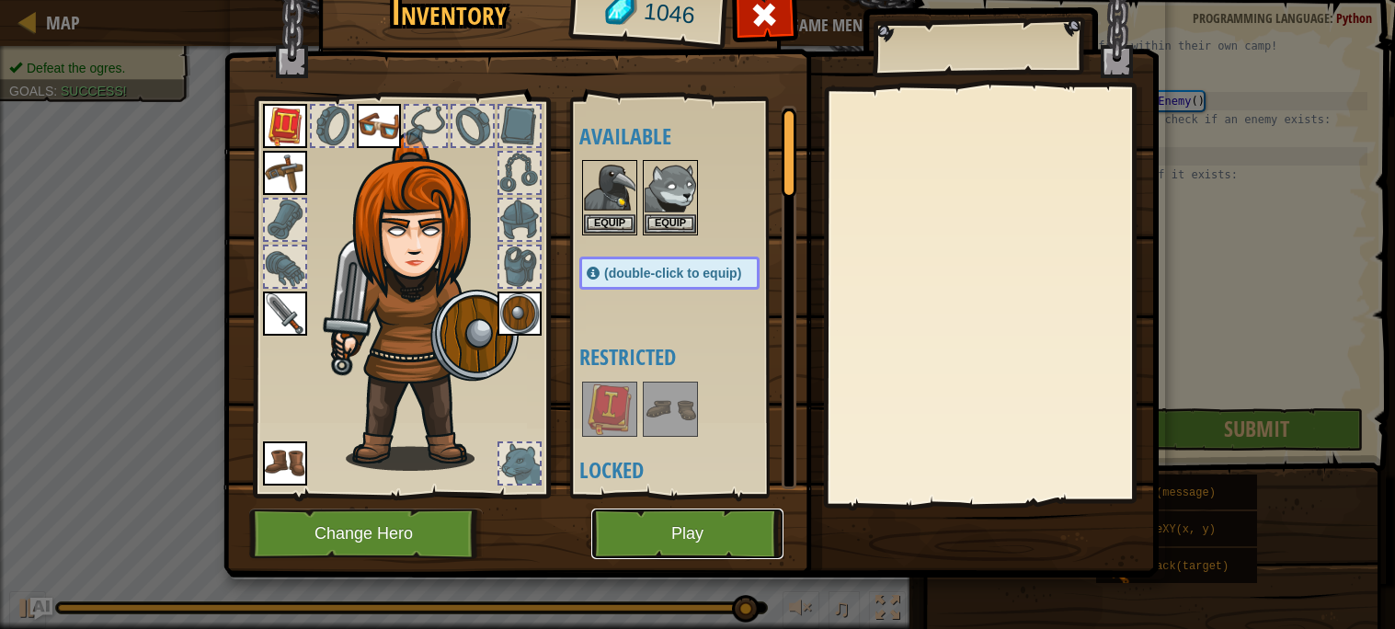
click at [646, 545] on button "Play" at bounding box center [687, 533] width 192 height 51
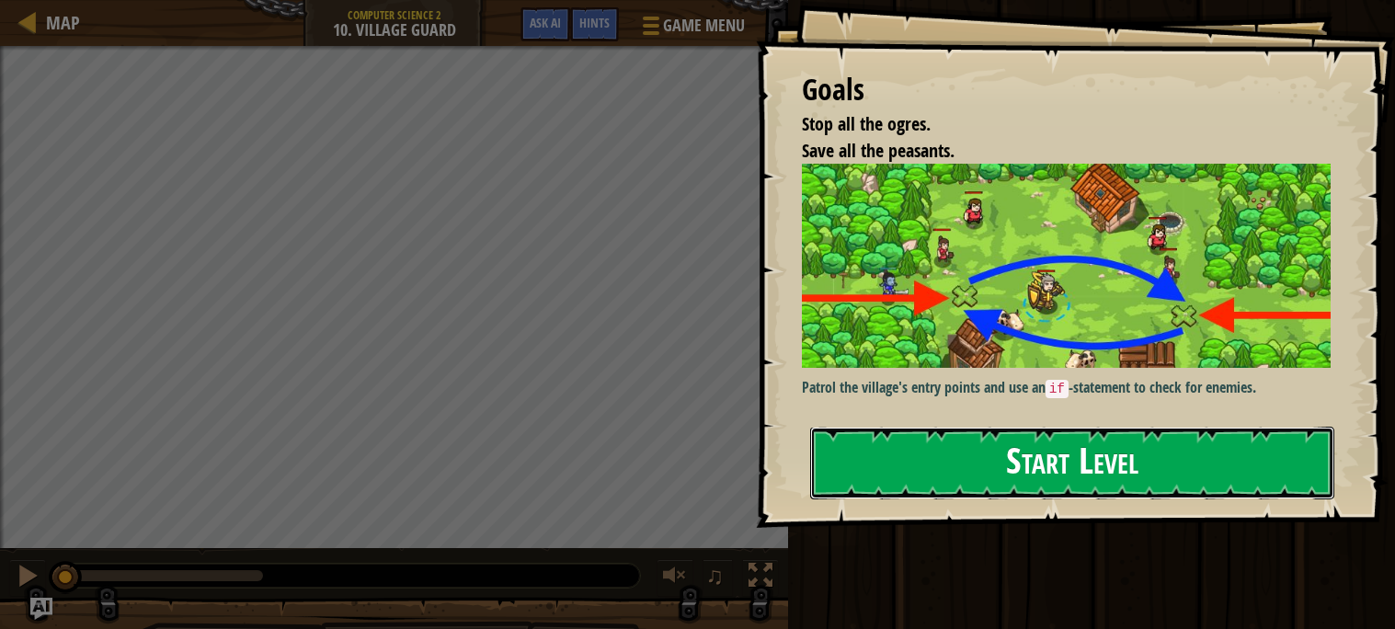
click at [953, 452] on button "Start Level" at bounding box center [1072, 463] width 524 height 73
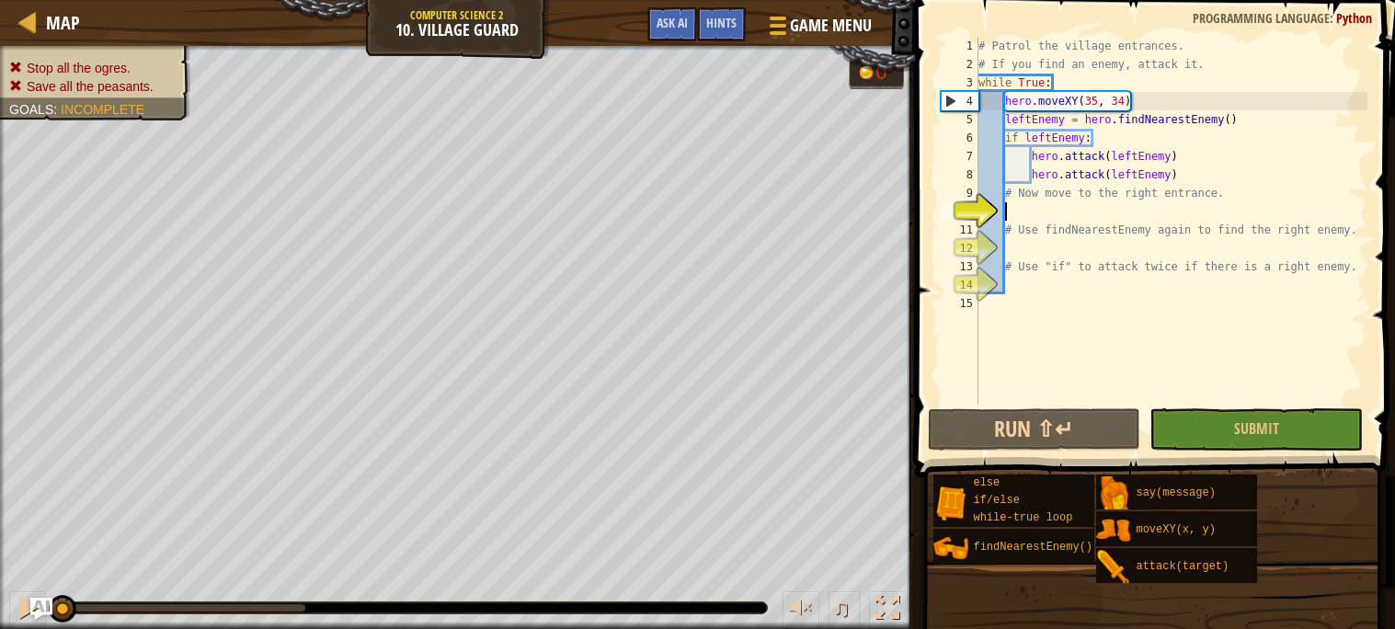
click at [1093, 101] on div "# Patrol the village entrances. # If you find an enemy, attack it. while True :…" at bounding box center [1171, 239] width 393 height 405
type textarea "hero.moveXY(35, 34)"
click at [1191, 214] on div "# Patrol the village entrances. # If you find an enemy, attack it. while True :…" at bounding box center [1171, 239] width 393 height 405
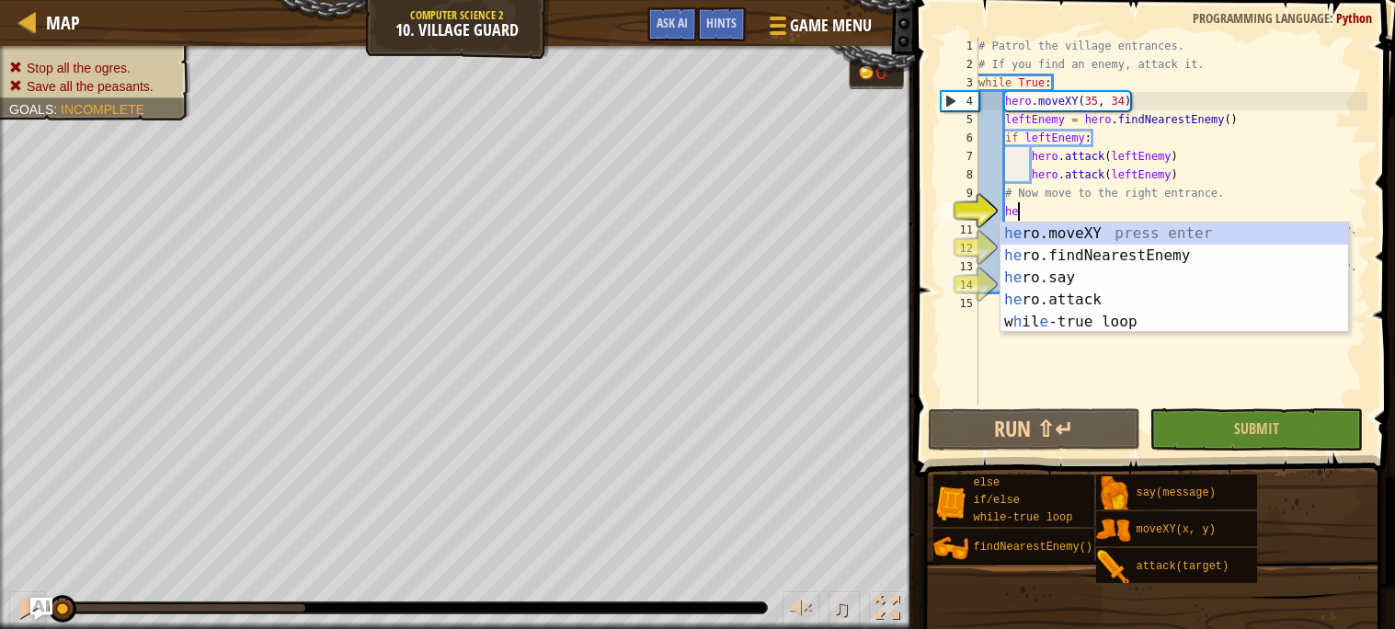
scroll to position [7, 2]
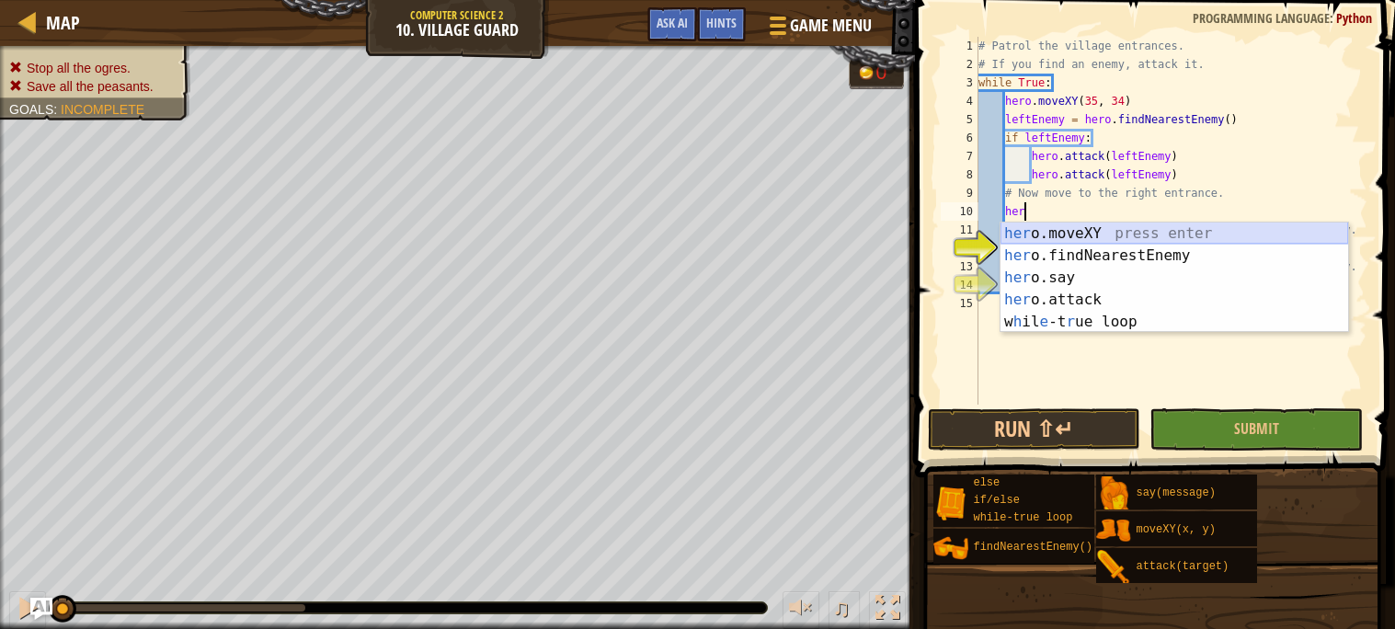
click at [1089, 229] on div "her o.moveXY press enter her o.findNearestEnemy press enter her o.say press ent…" at bounding box center [1174, 300] width 348 height 154
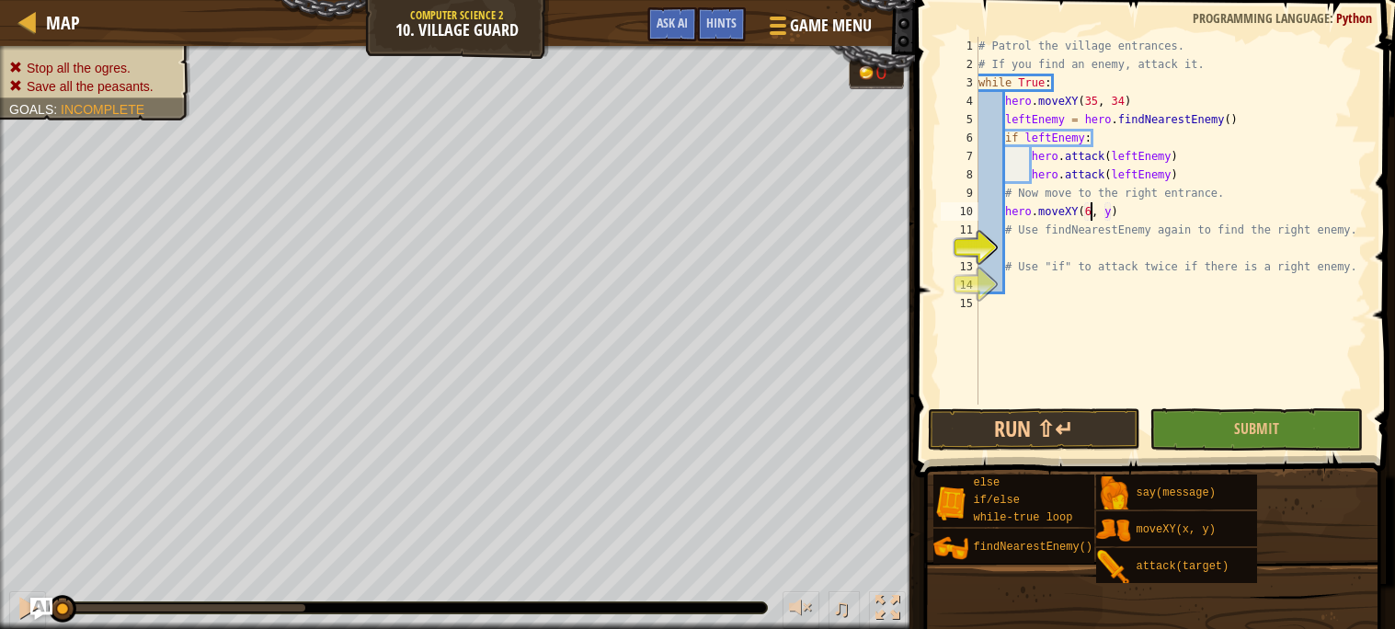
scroll to position [7, 8]
type textarea "hero.moveXY(60, 31)"
click at [1078, 247] on div "# Patrol the village entrances. # If you find an enemy, attack it. while True :…" at bounding box center [1171, 239] width 393 height 405
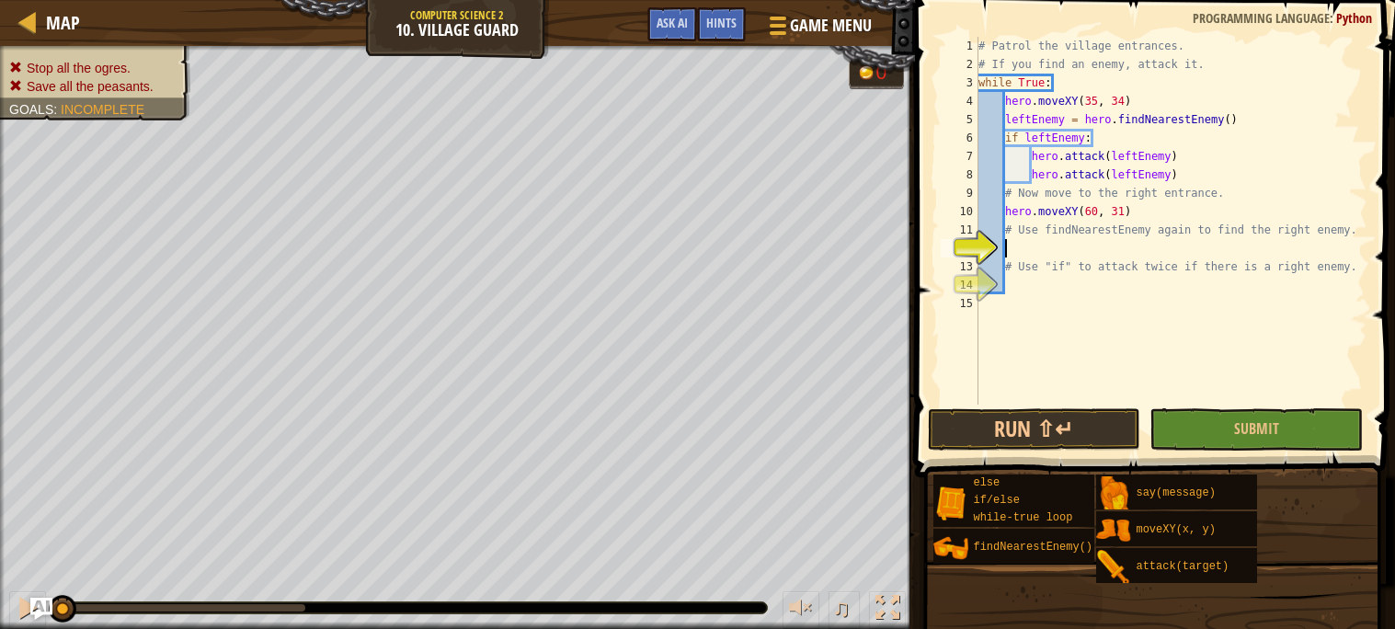
type textarea "fi"
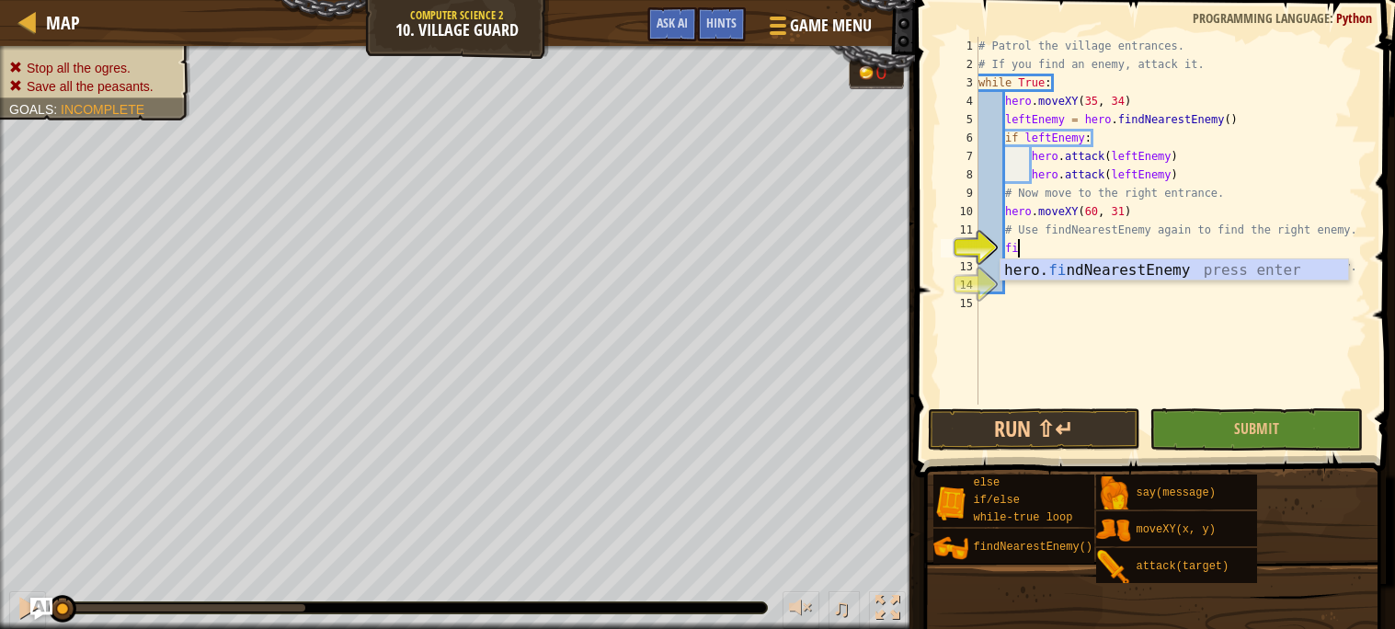
scroll to position [7, 2]
click at [1106, 274] on div "hero. fi ndNearestEnemy press enter" at bounding box center [1174, 292] width 348 height 66
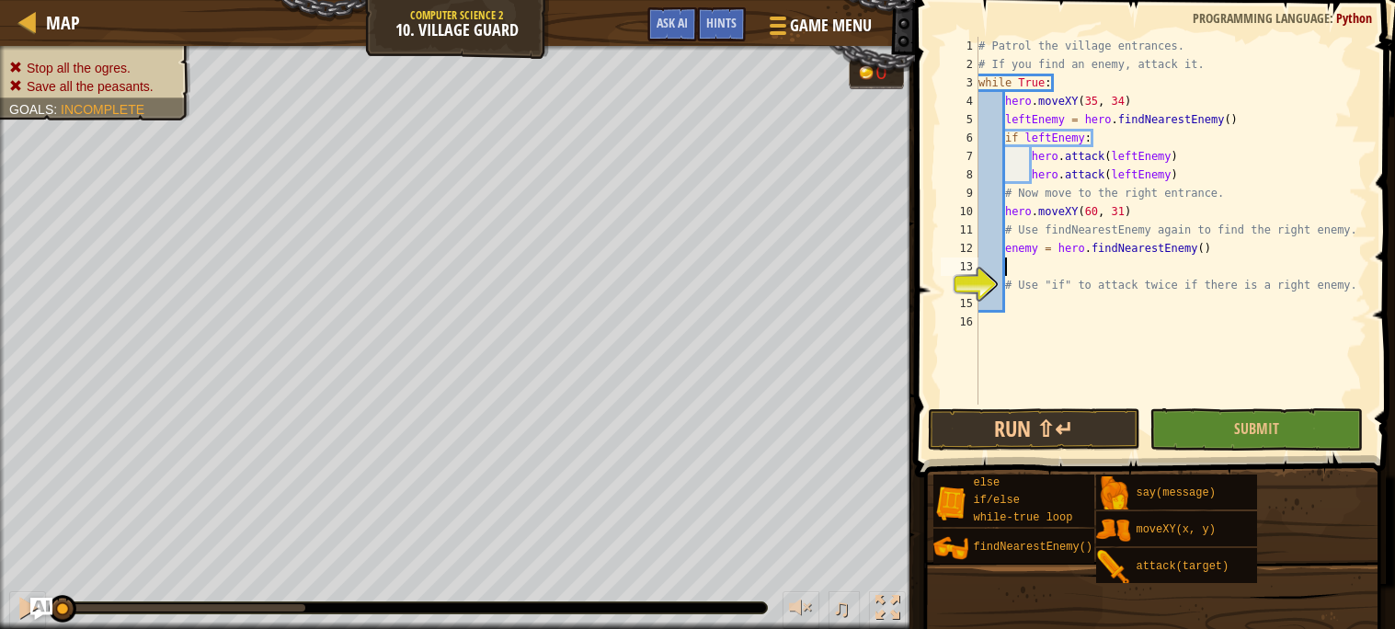
click at [1106, 274] on div "# Patrol the village entrances. # If you find an enemy, attack it. while True :…" at bounding box center [1171, 239] width 393 height 405
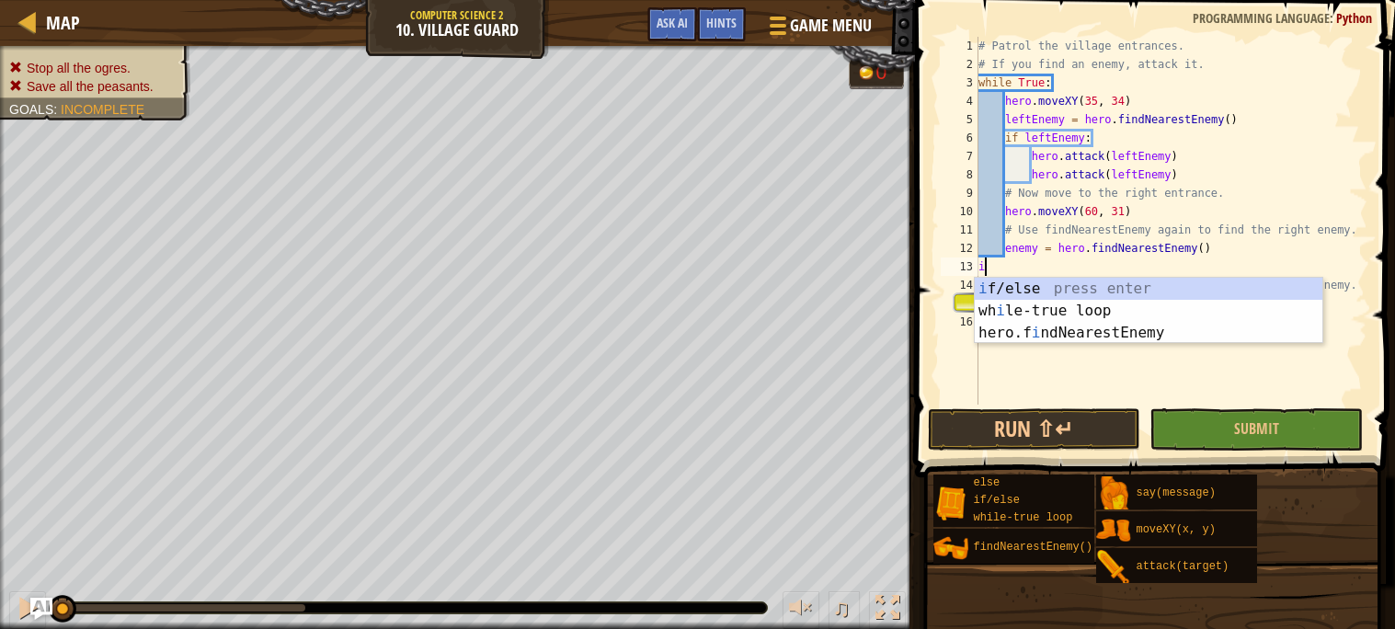
scroll to position [7, 0]
click at [1099, 286] on div "i f/else press enter wh i le-true loop press enter hero.f i ndNearestEnemy pres…" at bounding box center [1149, 333] width 348 height 110
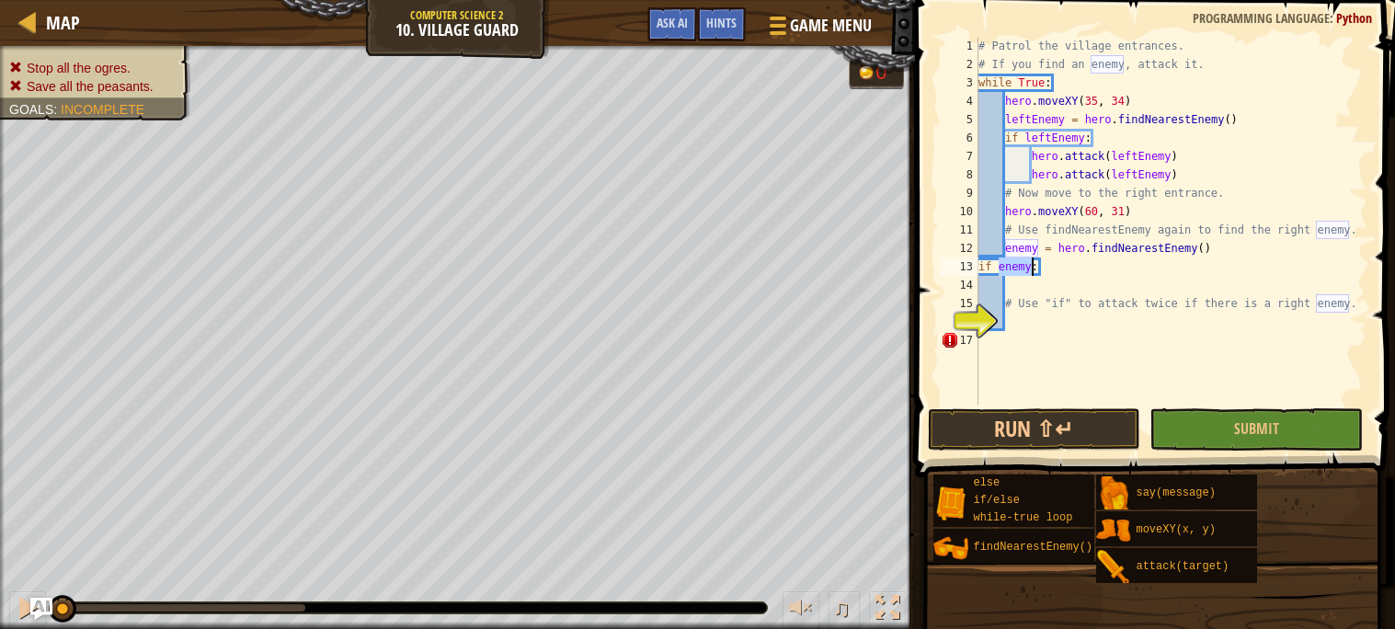
type textarea "if enemy:"
